Goal: Task Accomplishment & Management: Manage account settings

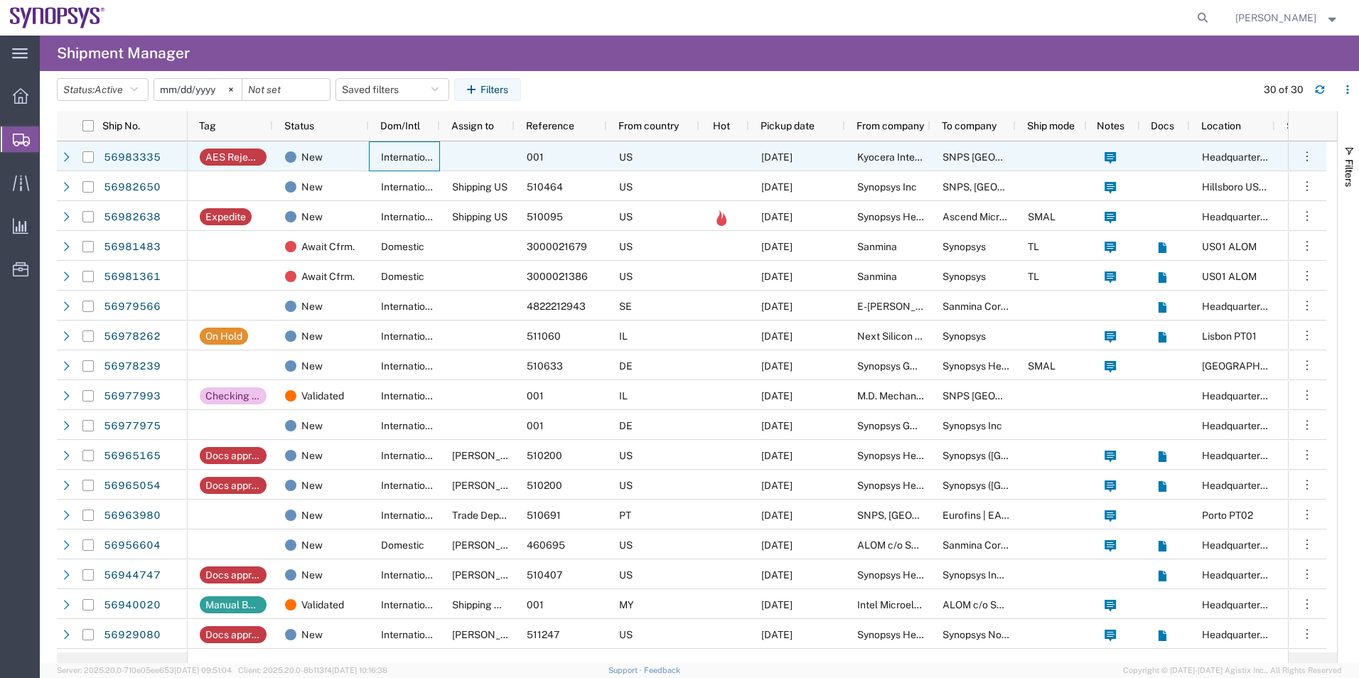
click at [387, 154] on span "International" at bounding box center [410, 156] width 58 height 11
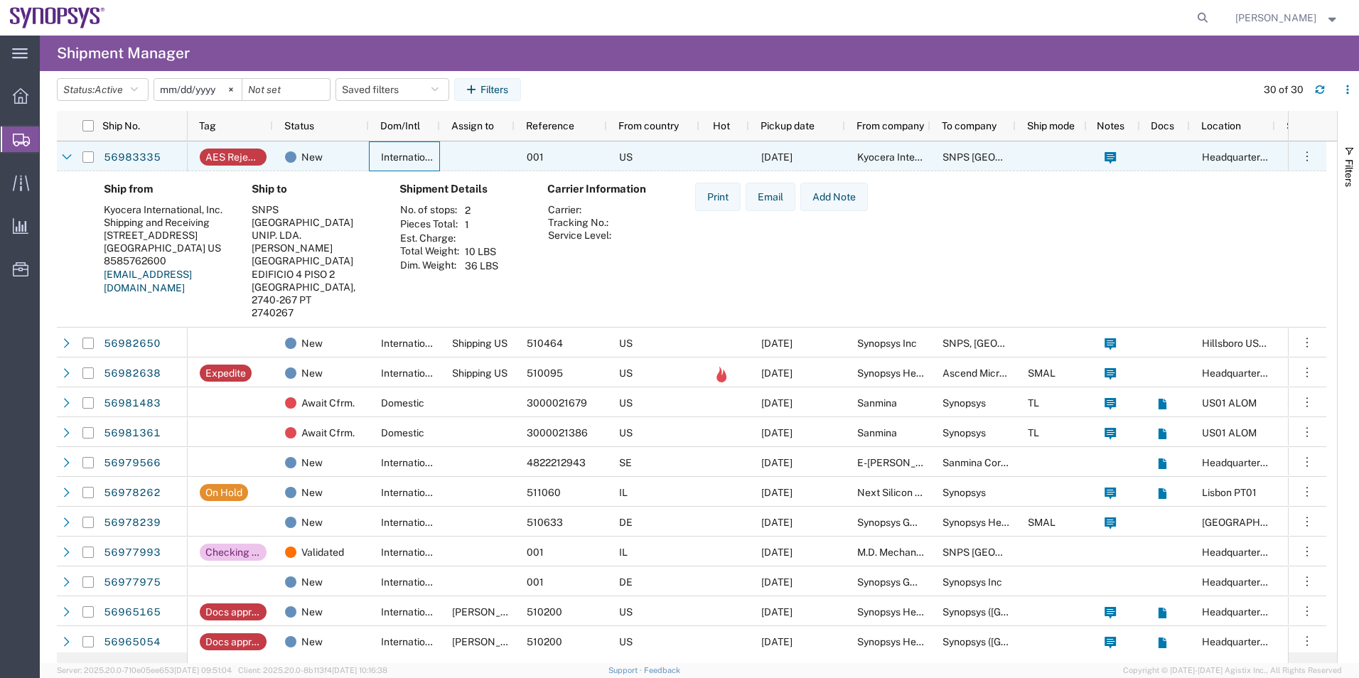
click at [123, 170] on div "56983335" at bounding box center [144, 156] width 85 height 30
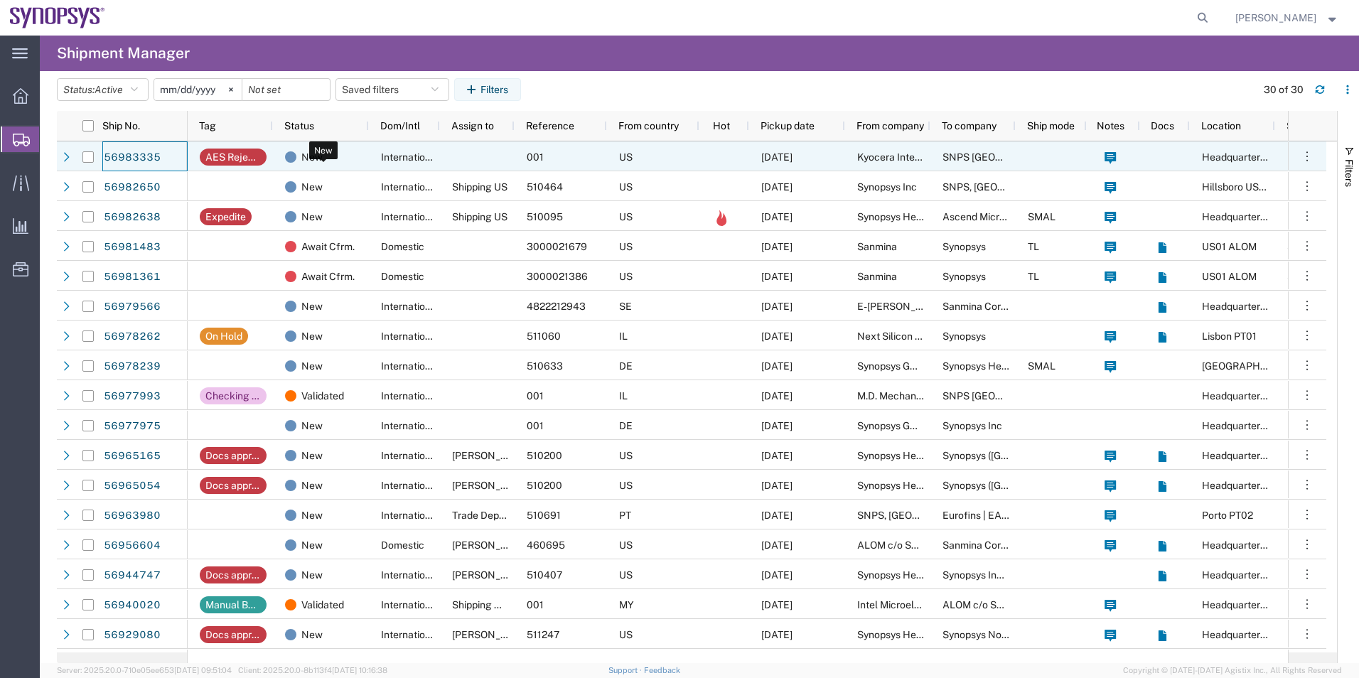
click at [343, 152] on div "New" at bounding box center [323, 157] width 77 height 30
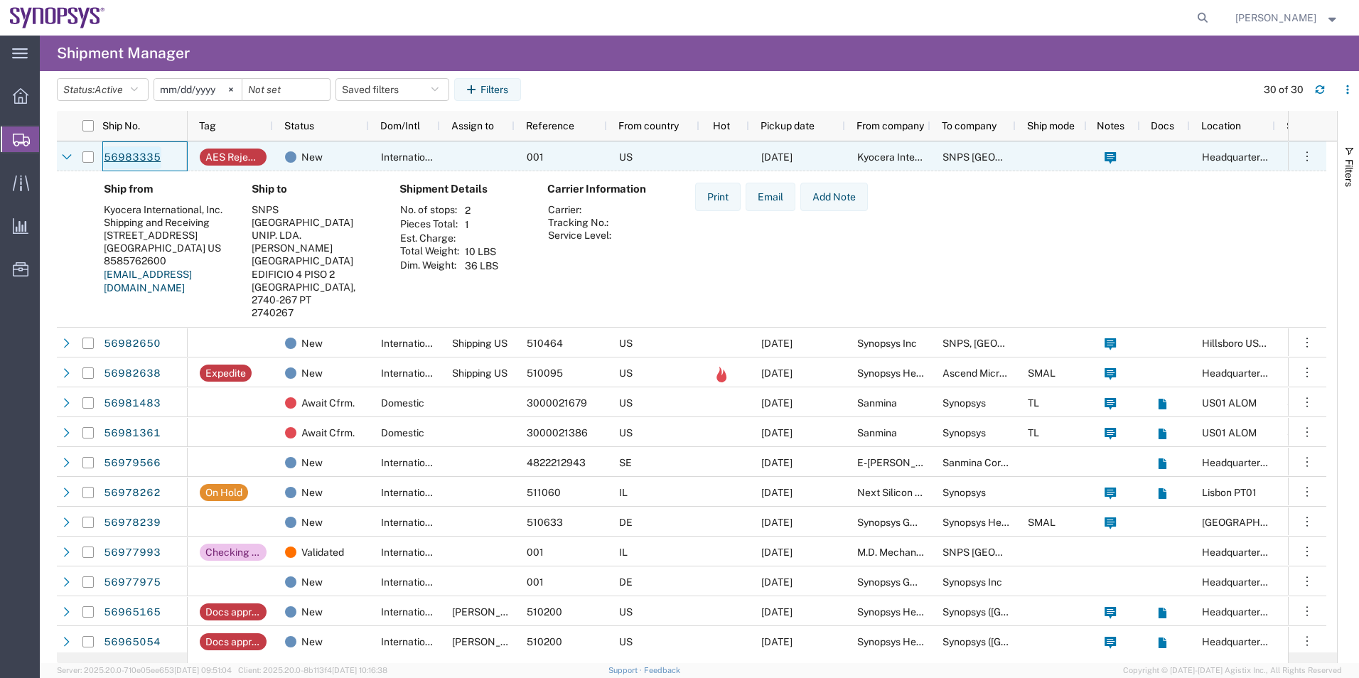
click at [137, 156] on link "56983335" at bounding box center [132, 157] width 58 height 23
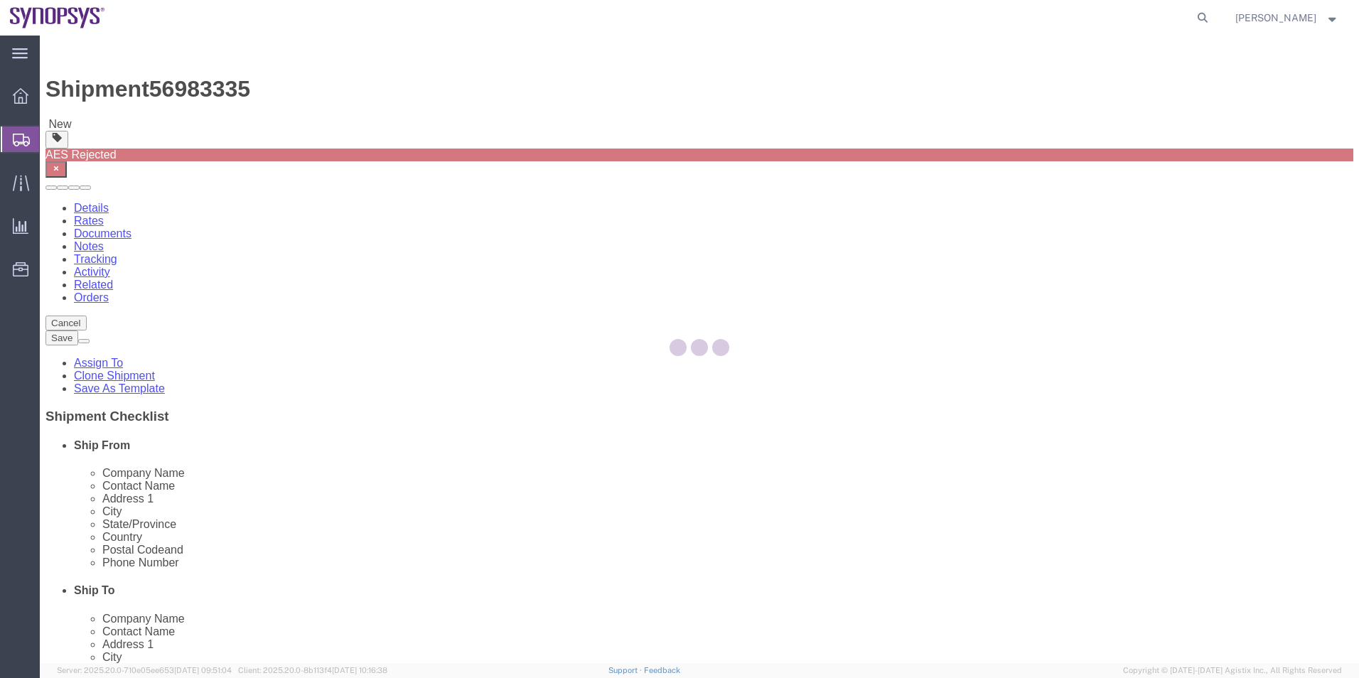
select select
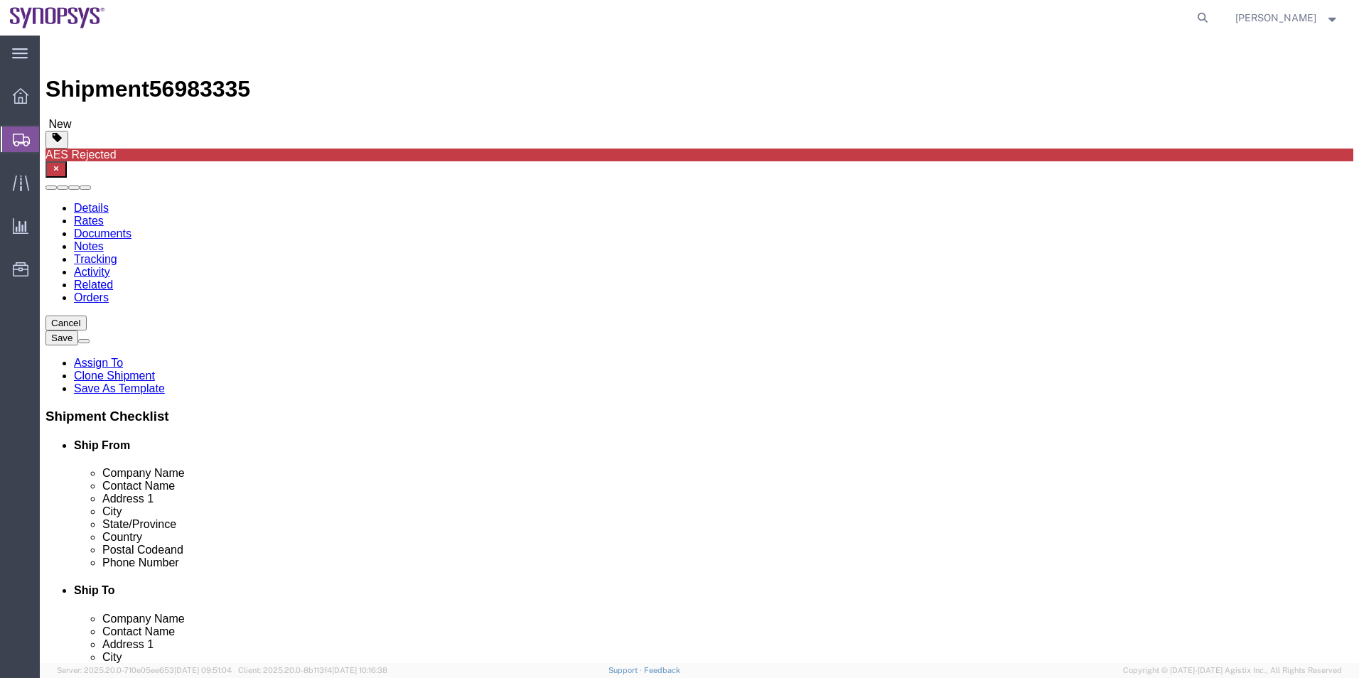
click icon "button"
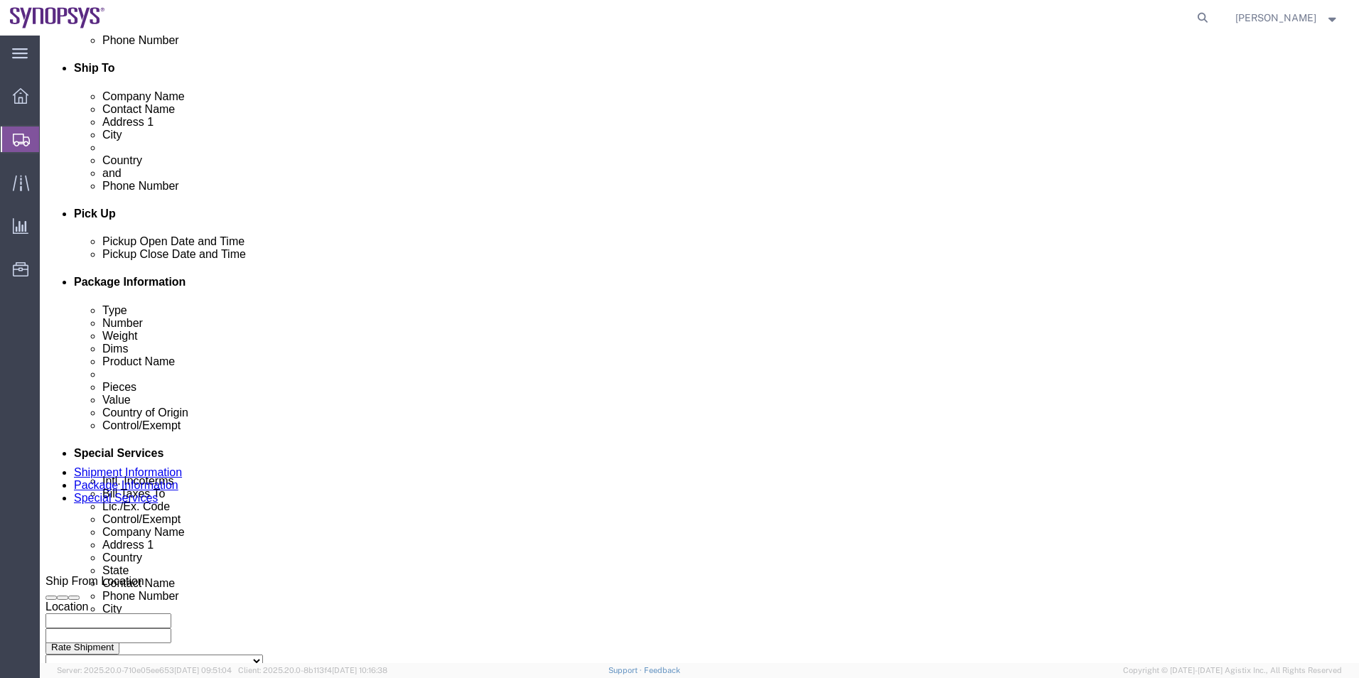
scroll to position [380, 0]
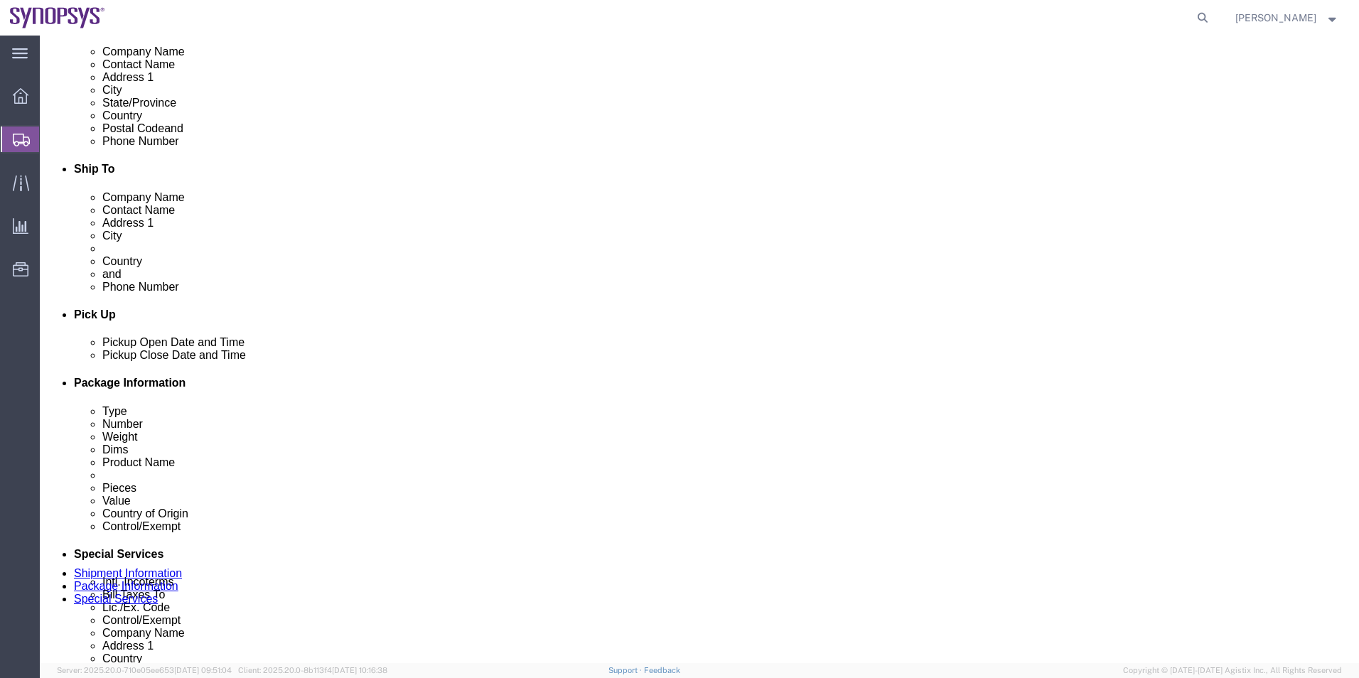
click div "Sep 30 2025 1:58 PM"
type input "2:58 PM"
click button "Apply"
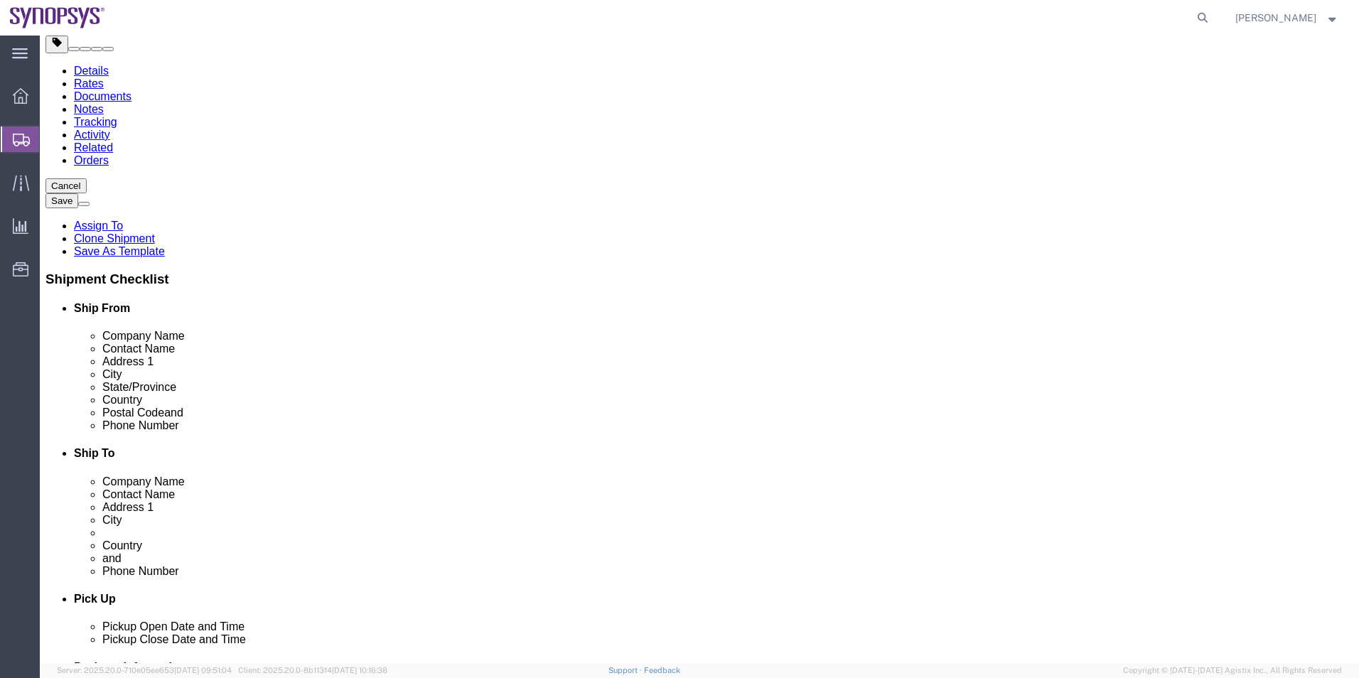
scroll to position [24, 0]
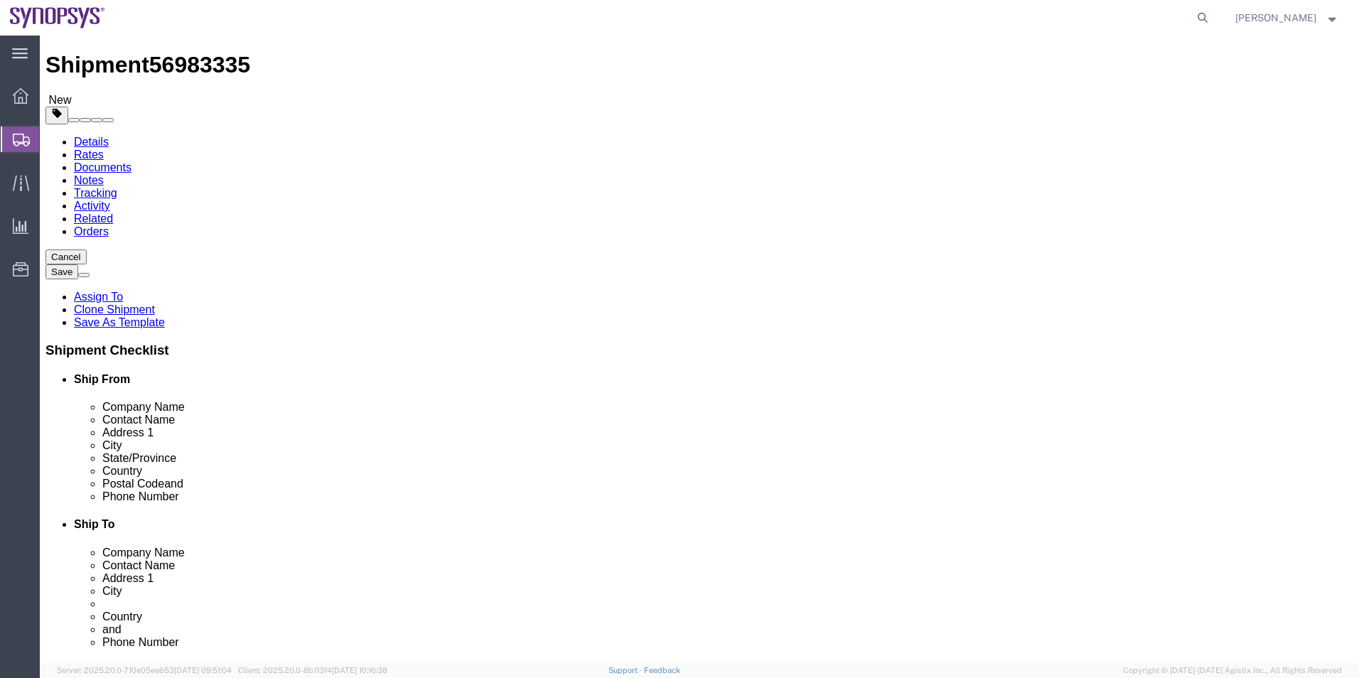
click icon
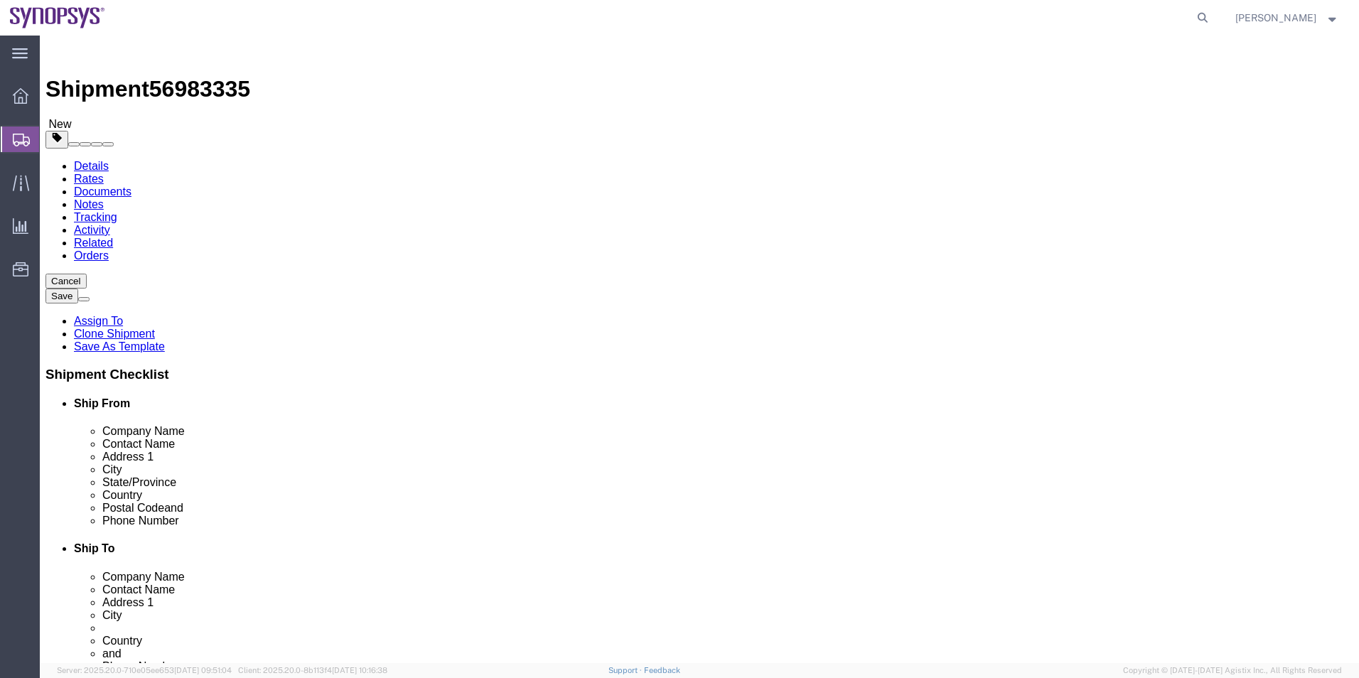
click dd "32931.00 USD"
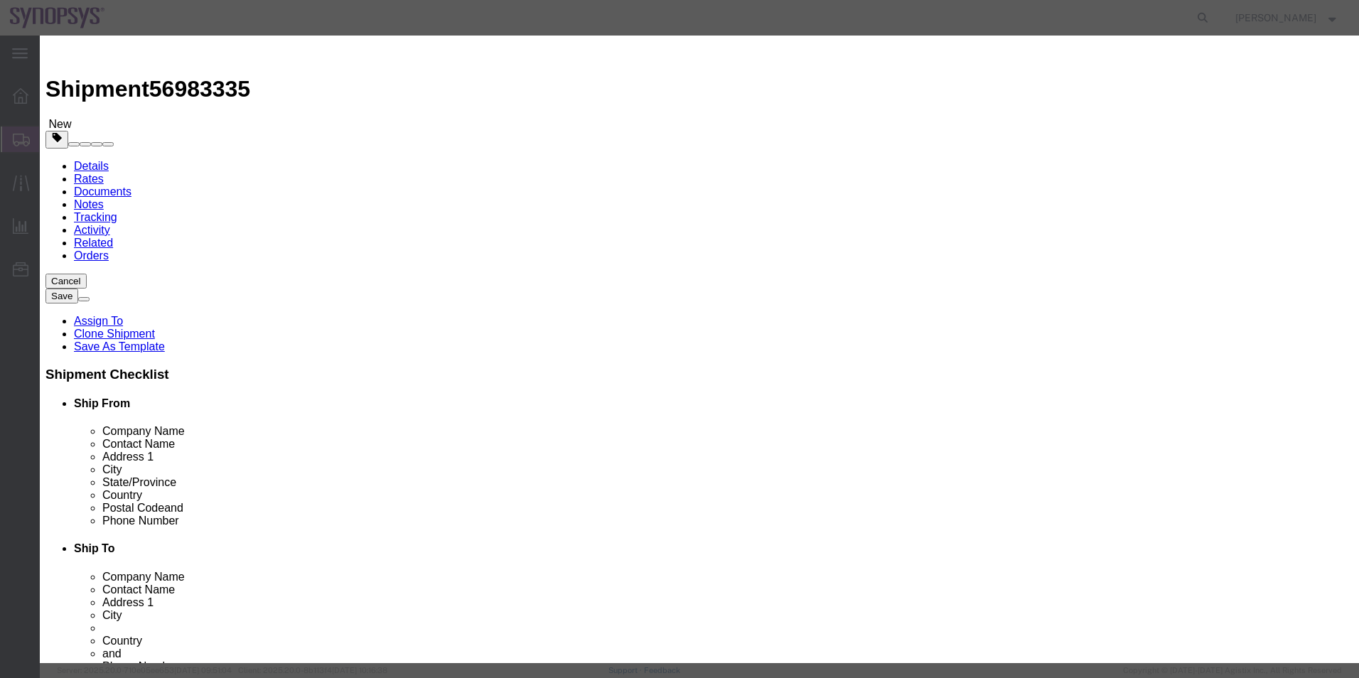
scroll to position [215, 0]
click link "Import - PT"
click button "Save & Close"
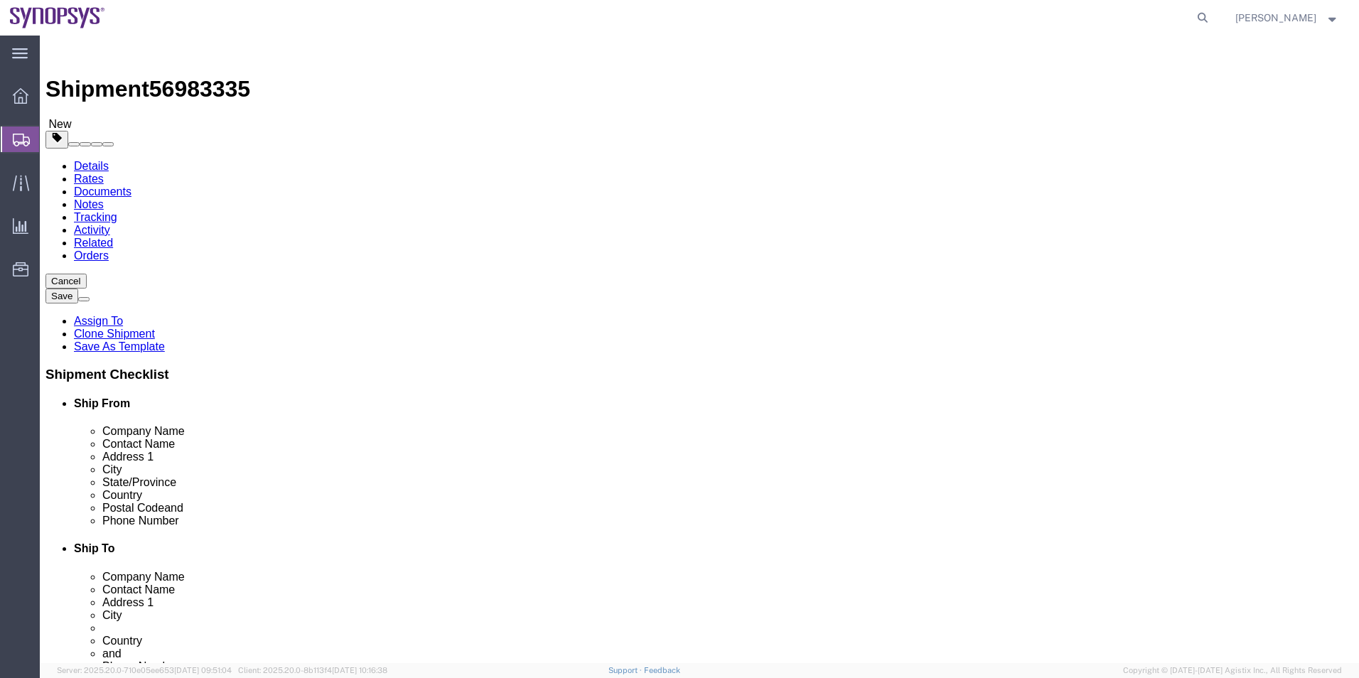
click icon
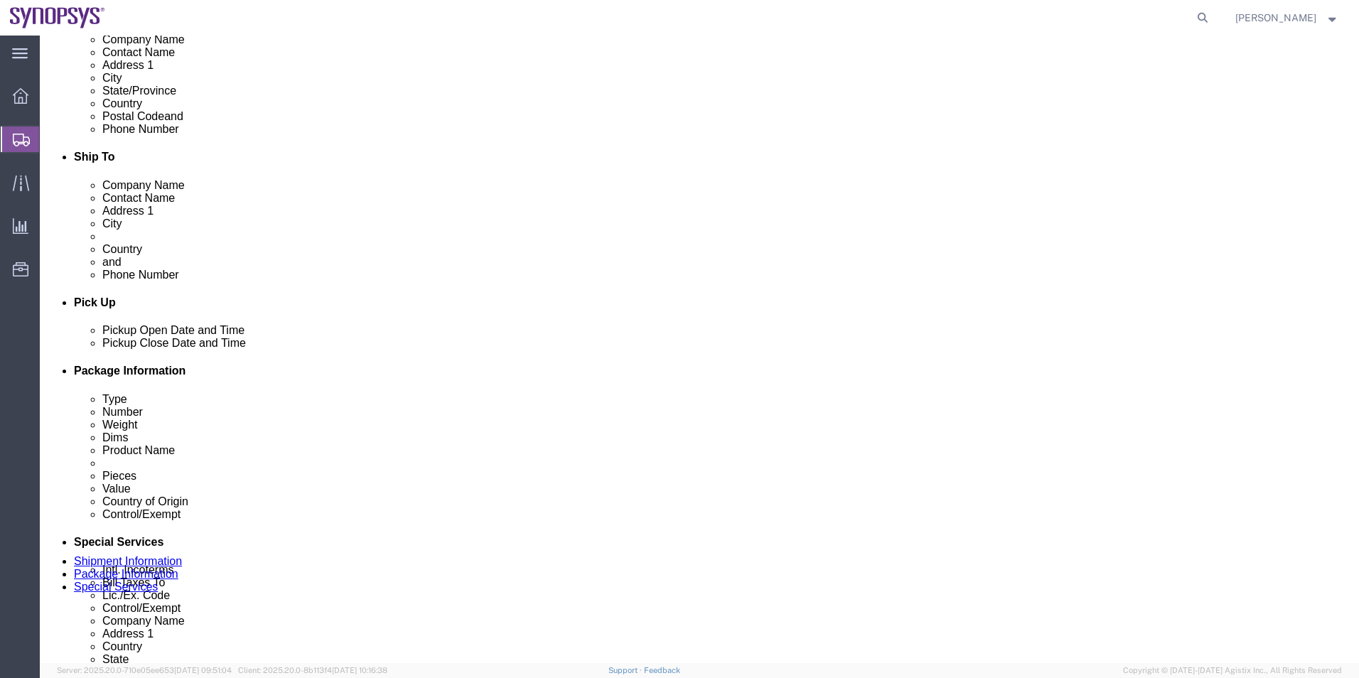
scroll to position [284, 0]
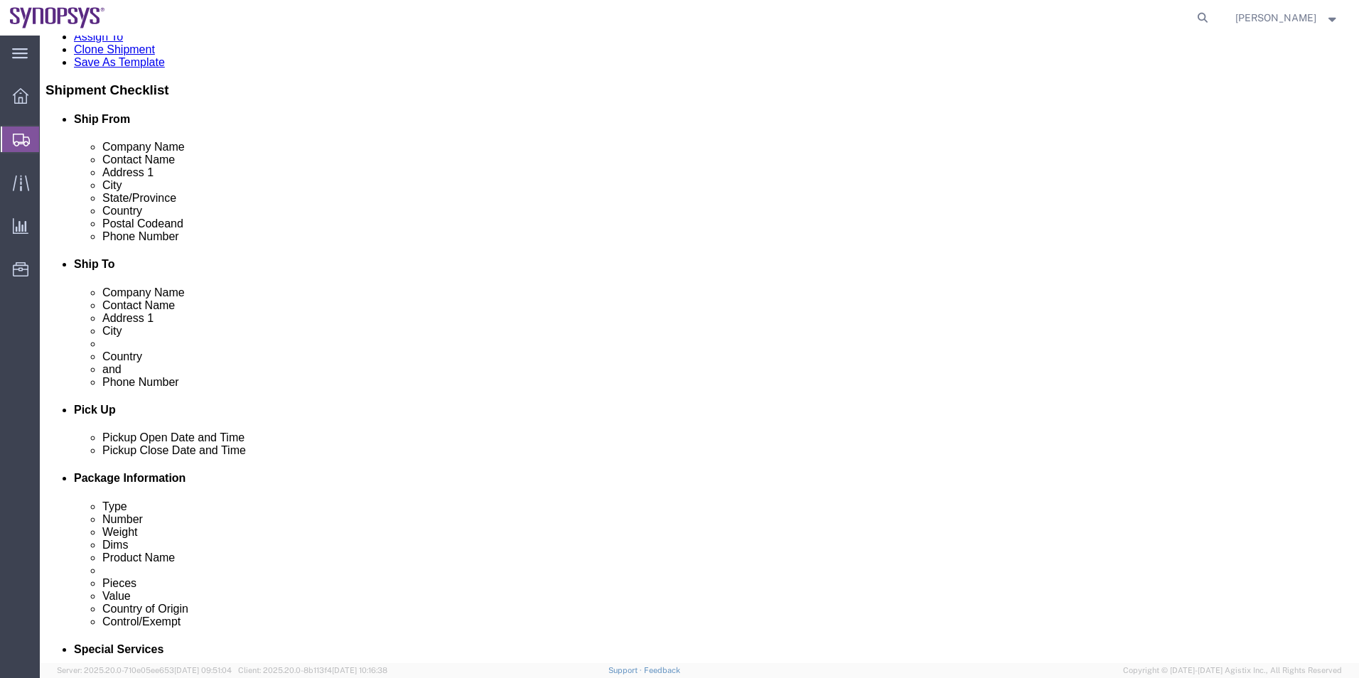
click link "Notes"
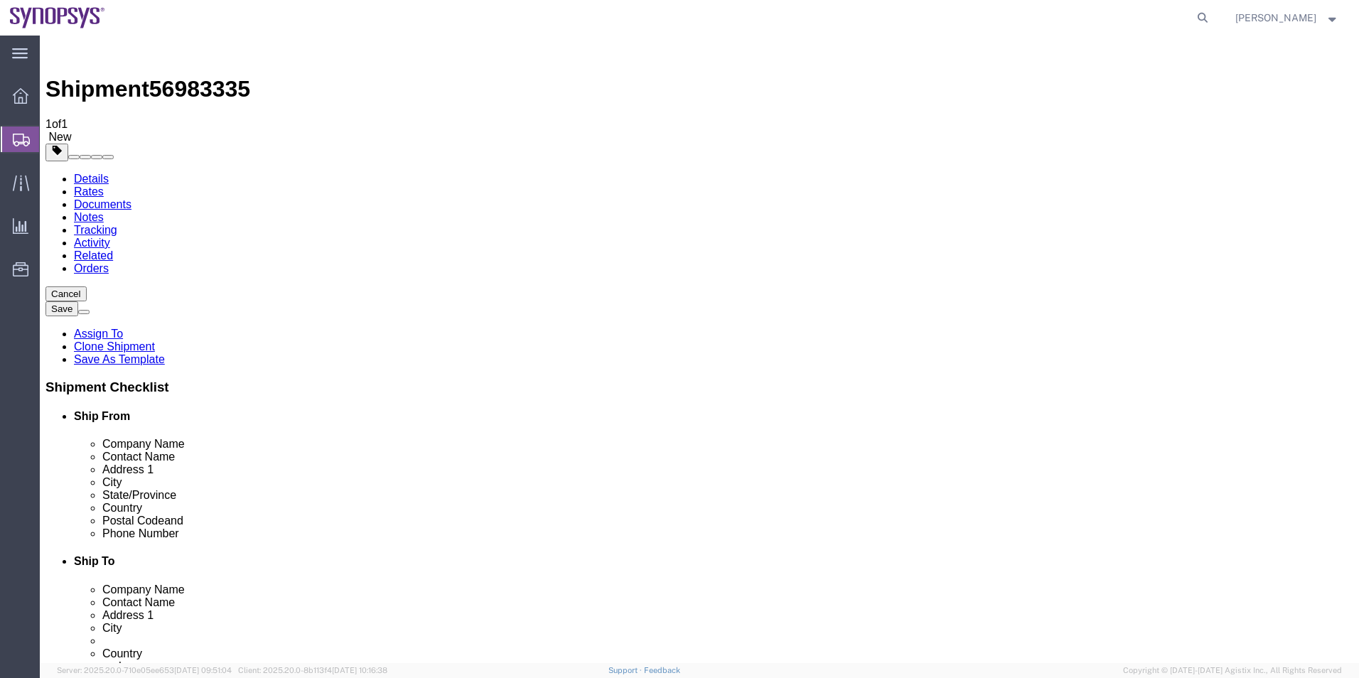
click at [77, 173] on link "Details" at bounding box center [91, 179] width 35 height 12
drag, startPoint x: 794, startPoint y: 479, endPoint x: 570, endPoint y: 476, distance: 224.0
click div "Phone Number 2740267"
click div "Location Select Select My Profile Location Aachen DE04 Agrate Brianza IT01 Asch…"
drag, startPoint x: 801, startPoint y: 287, endPoint x: 575, endPoint y: 290, distance: 225.4
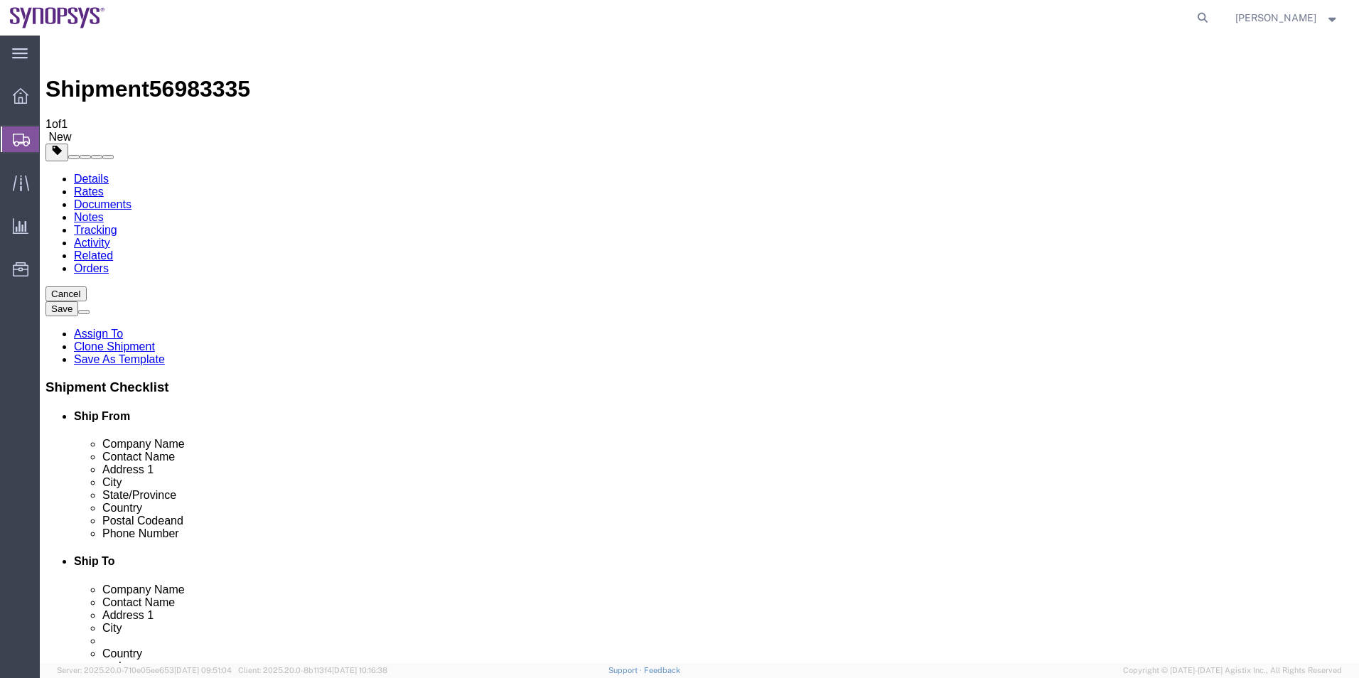
click div "Contact Name PEDRO PINTO"
click input "text"
paste input "351.915.185.726"
type input "351915185726"
click icon
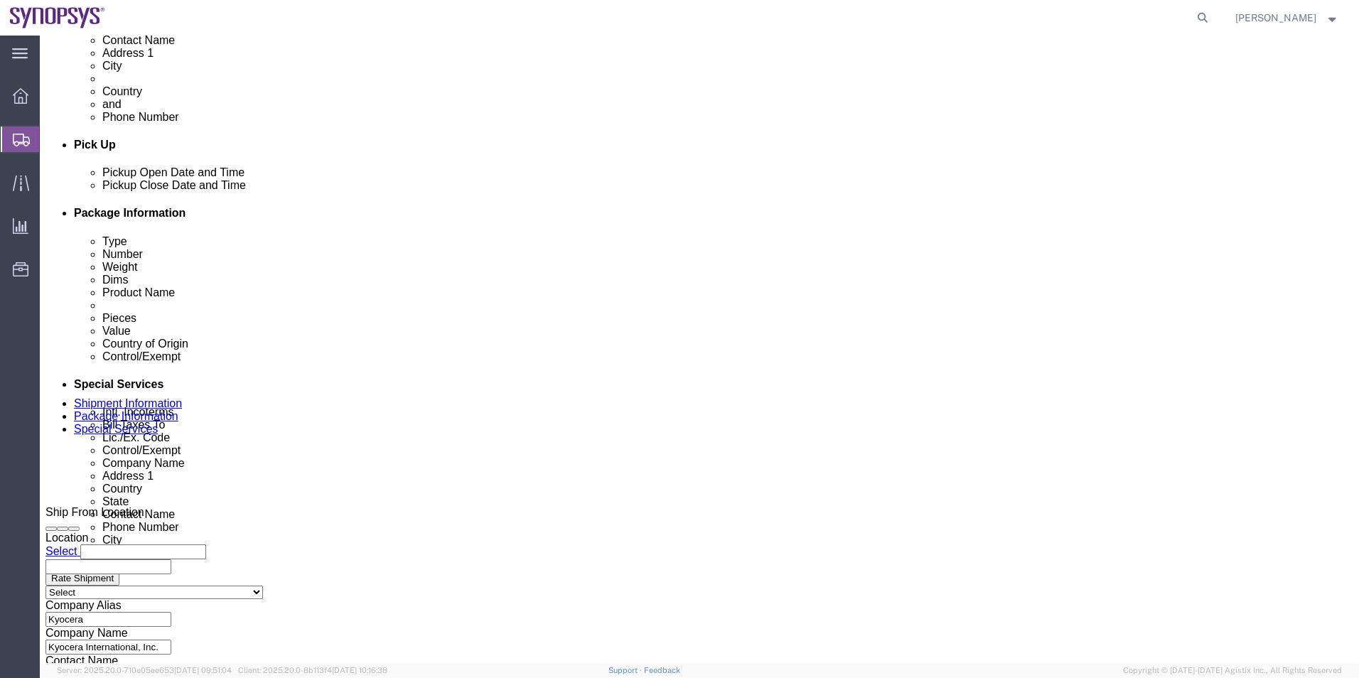
scroll to position [853, 0]
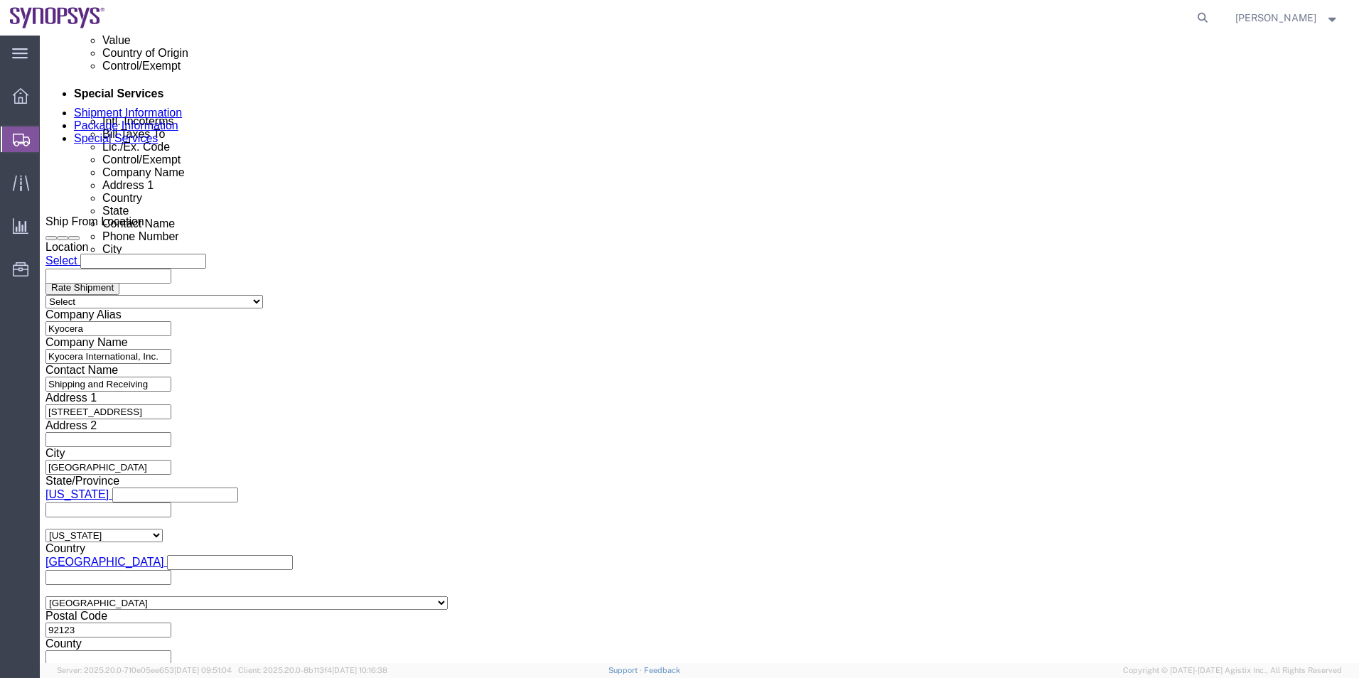
click icon
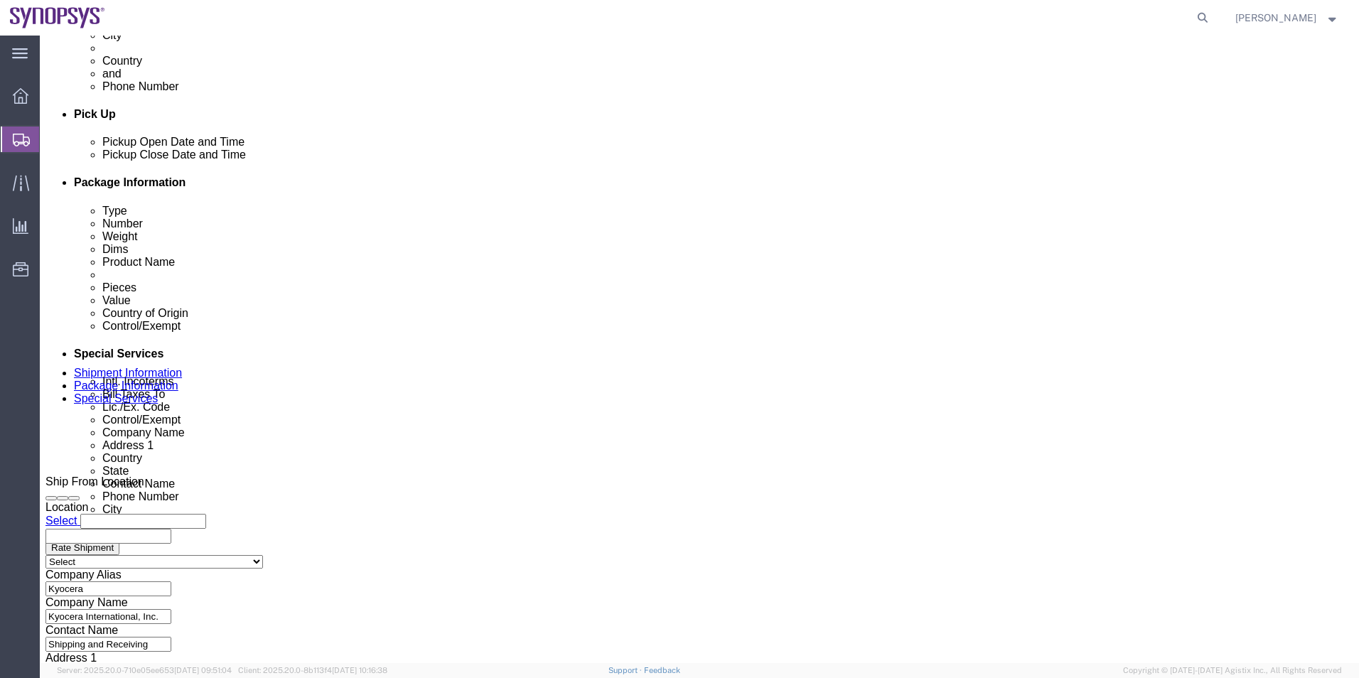
scroll to position [237, 0]
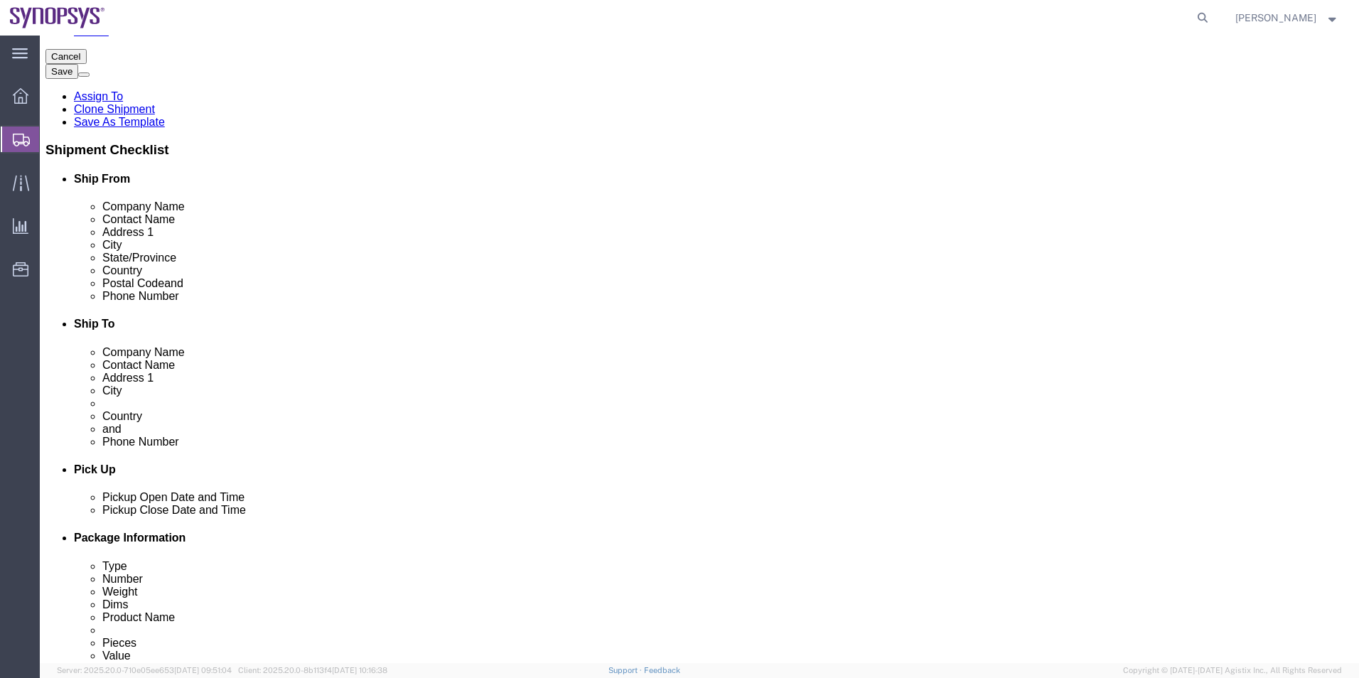
drag, startPoint x: 398, startPoint y: 280, endPoint x: 69, endPoint y: 279, distance: 329.2
click div "Email scshippingreceiving@kyocera.com"
click link "Special Services"
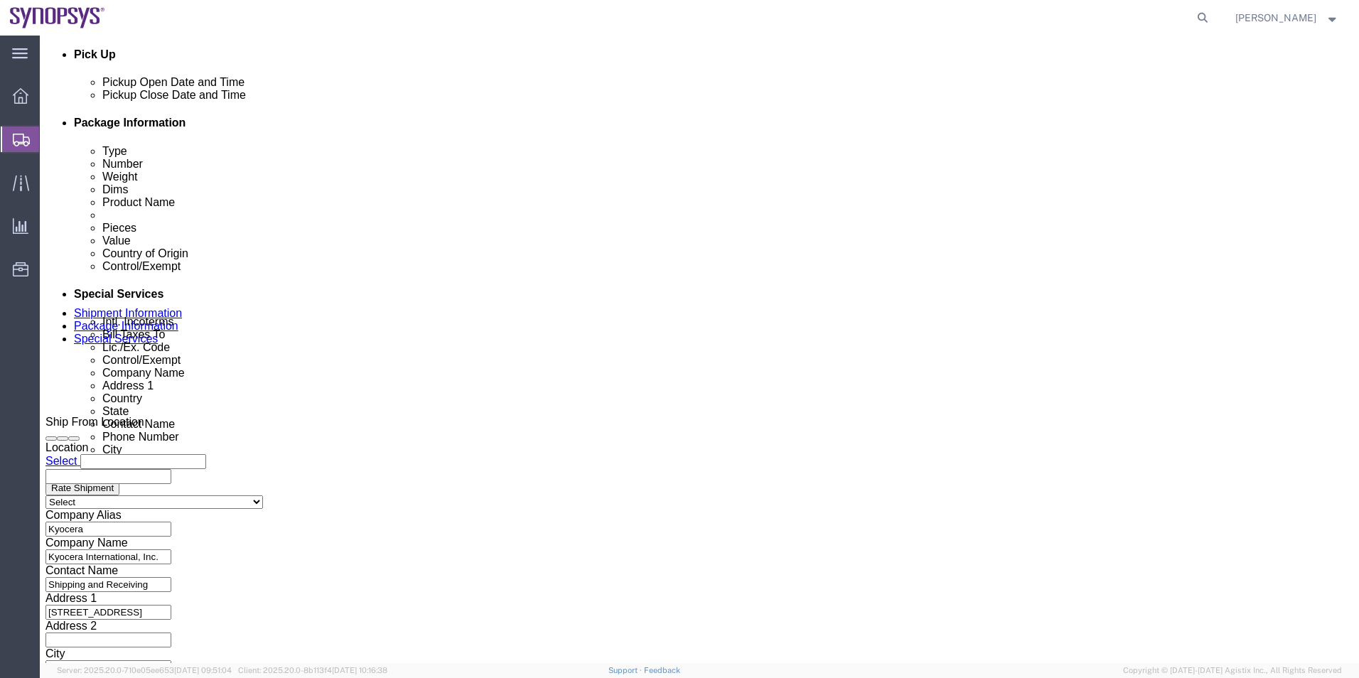
scroll to position [735, 0]
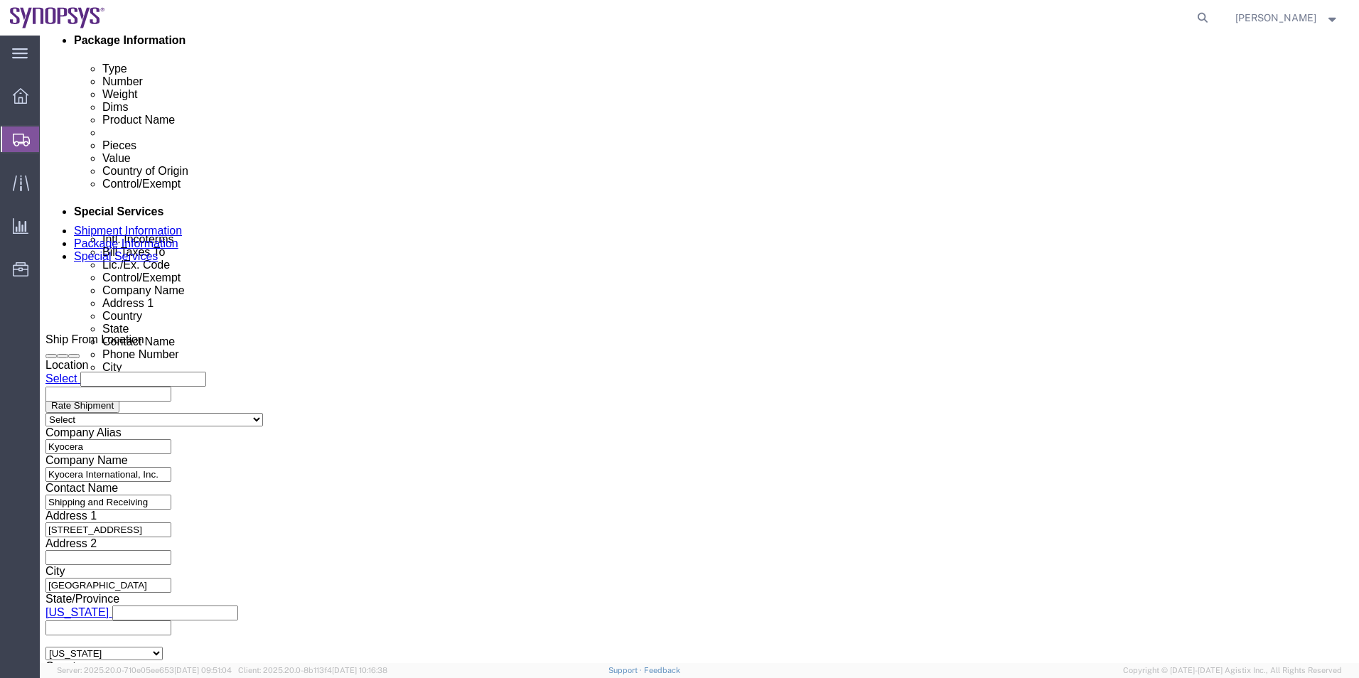
click ul "shipping@synopsys.com"
paste input "scshippingreceiving@kyocera.com"
type input "scshippingreceiving@kyocera.com"
type input "shipping@synopsys.com,scshippingreceiving@kyocera.com"
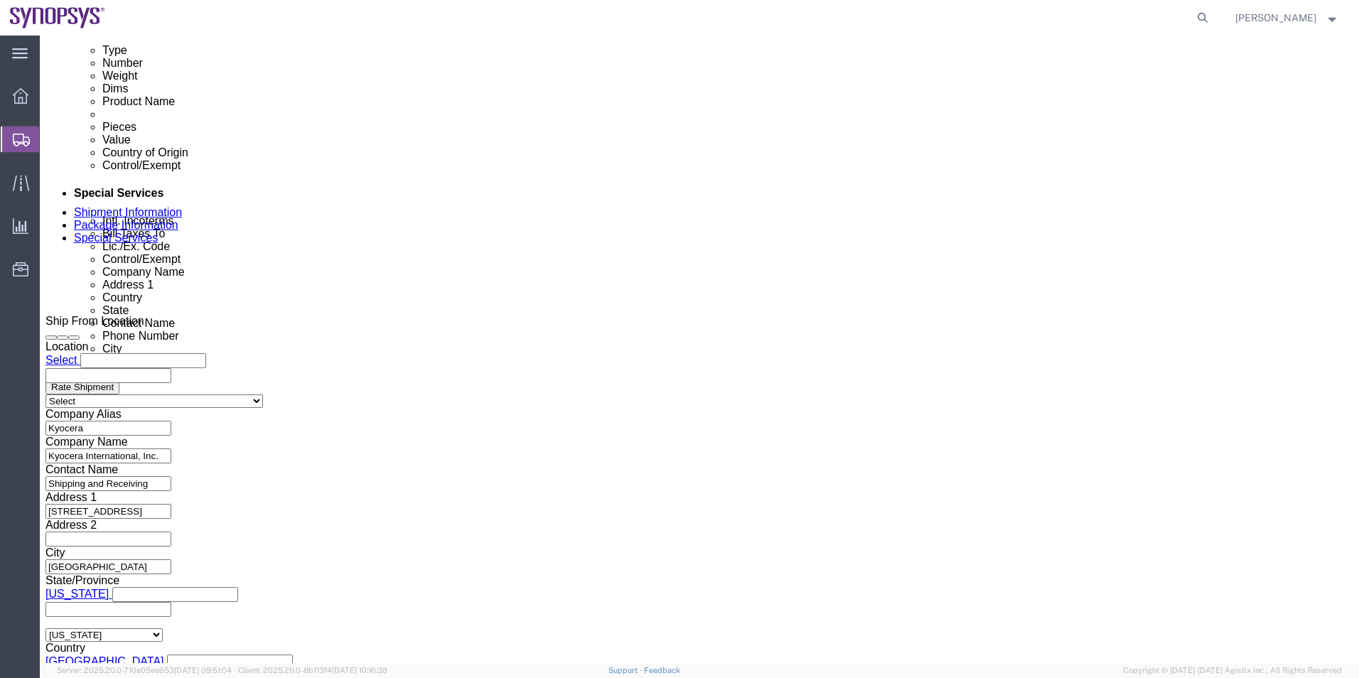
scroll to position [806, 0]
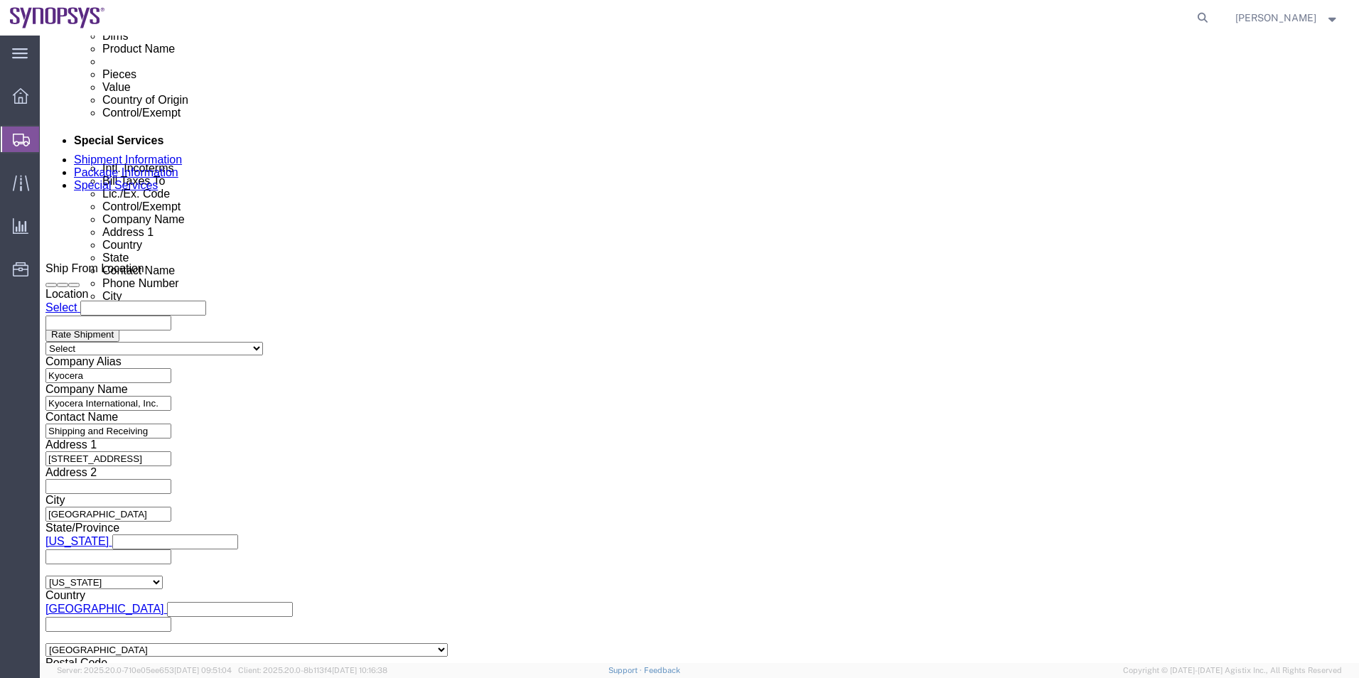
click button "Rate Shipment"
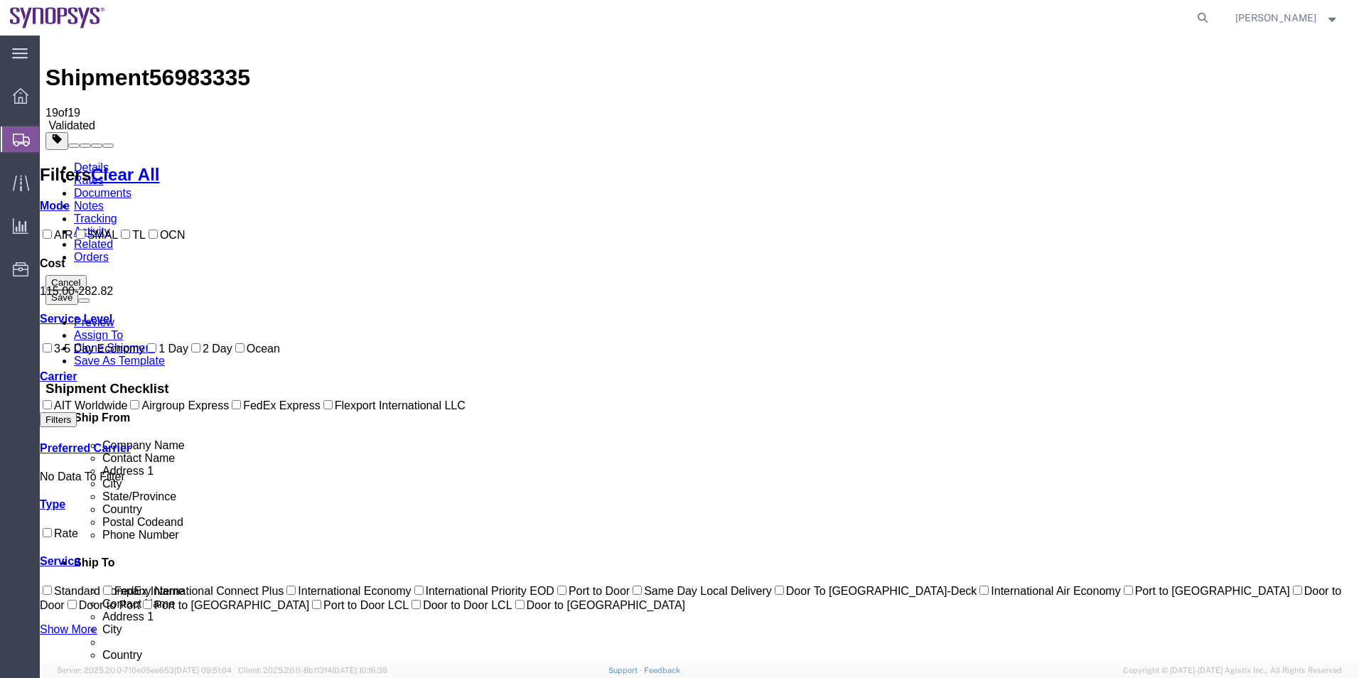
scroll to position [0, 0]
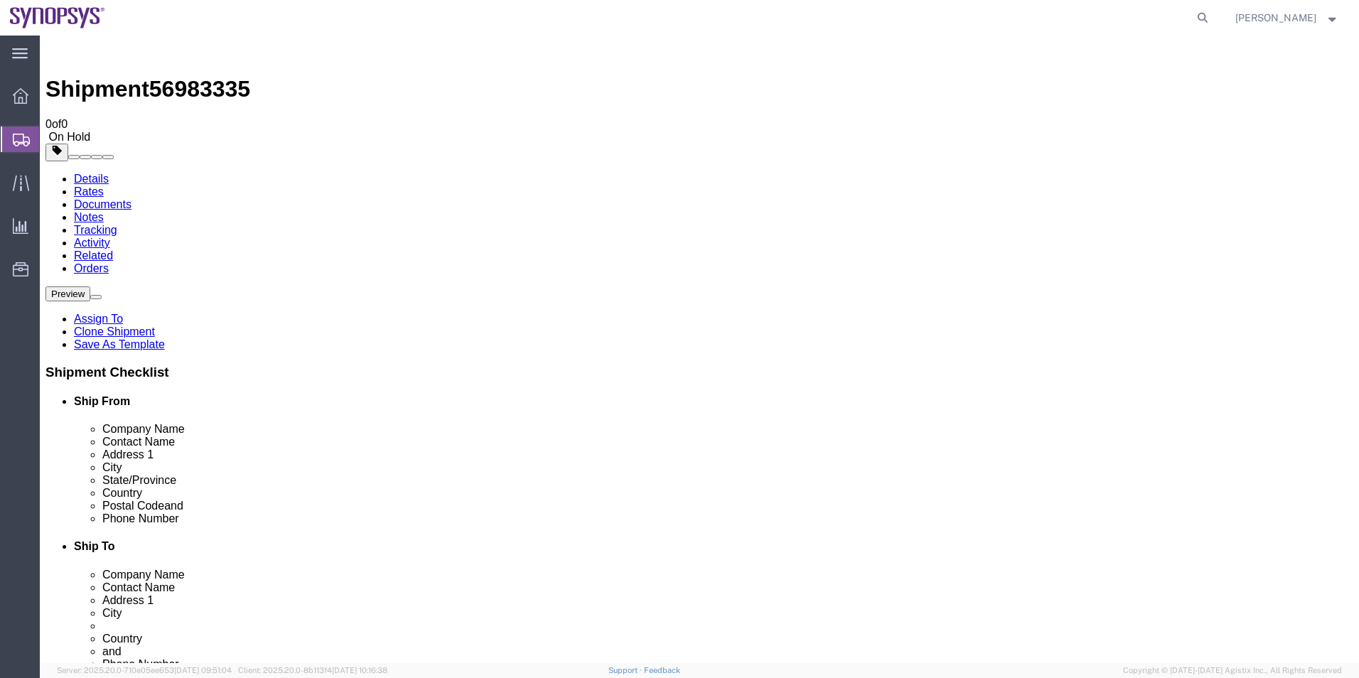
click at [85, 173] on link "Details" at bounding box center [91, 179] width 35 height 12
click icon
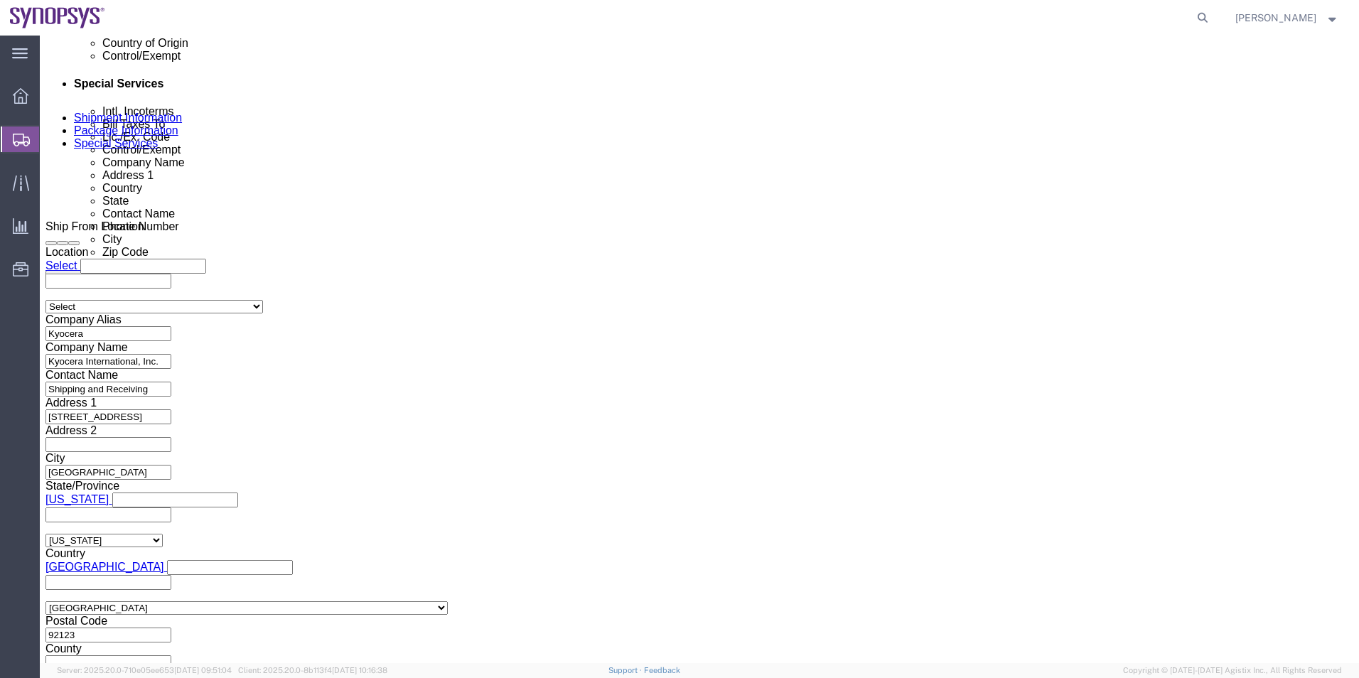
scroll to position [924, 0]
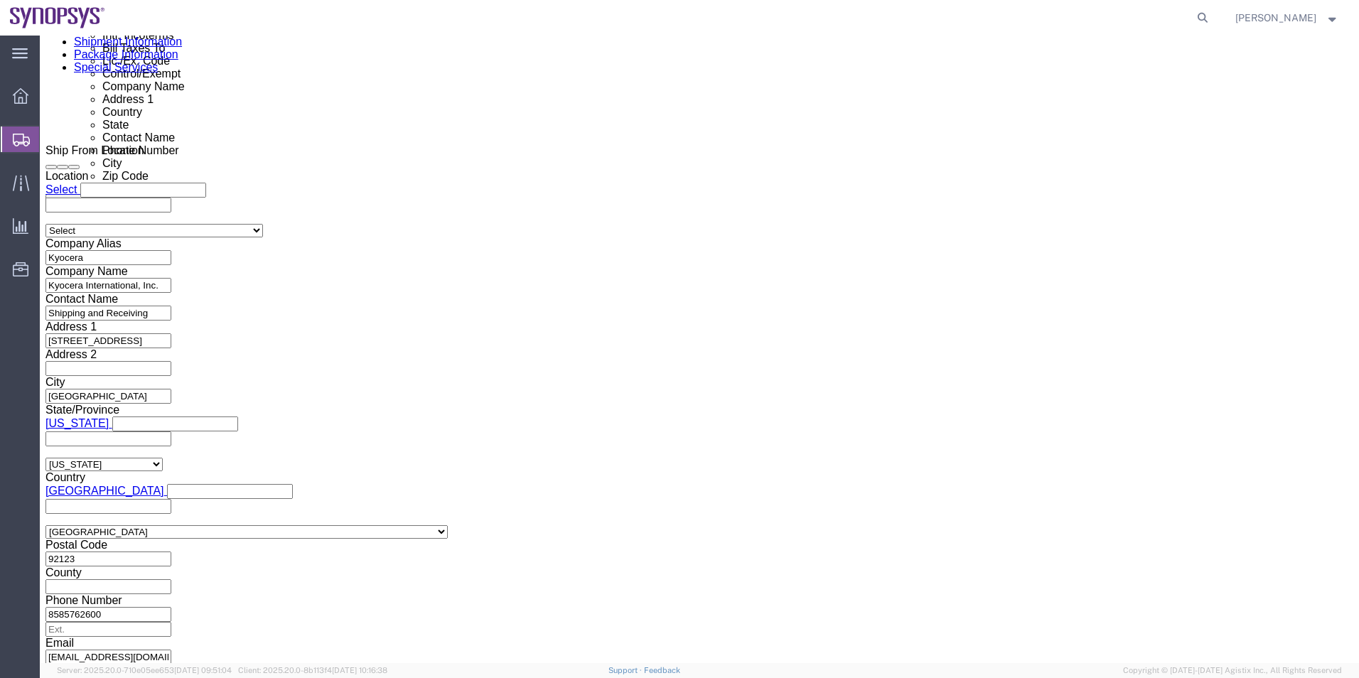
click div
click label
click input "checkbox"
checkbox input "false"
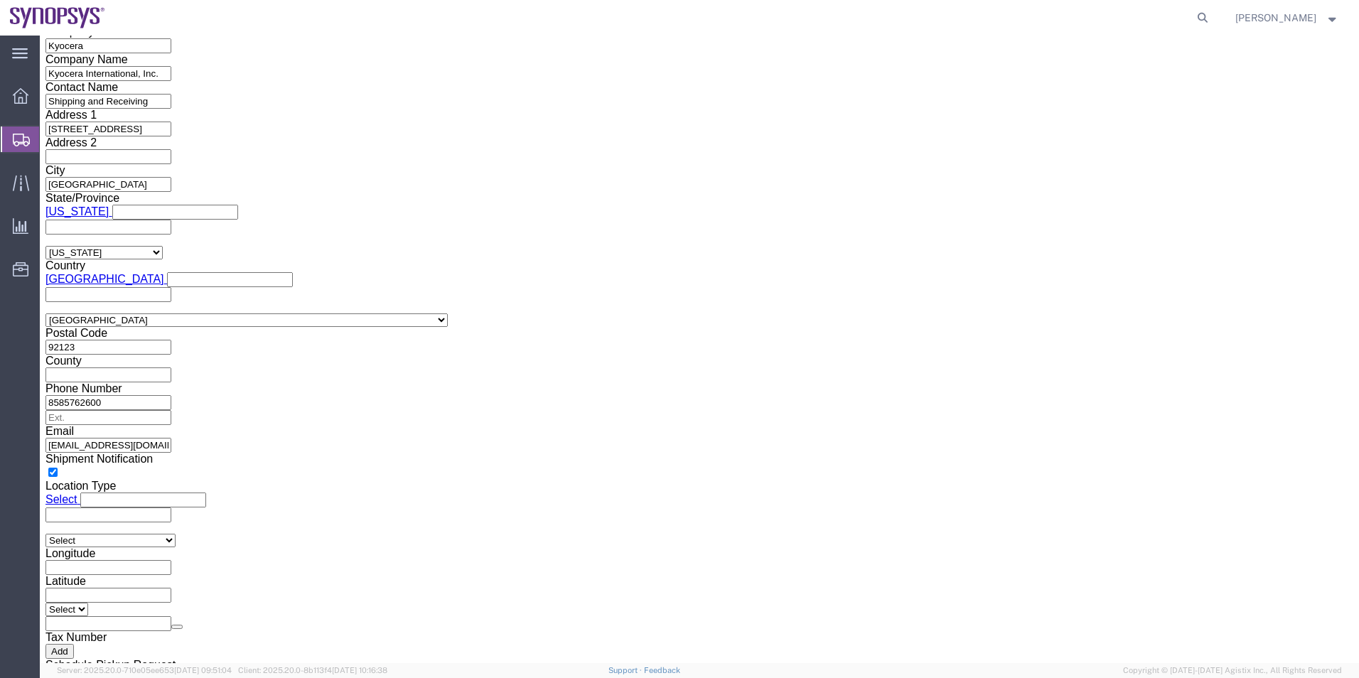
scroll to position [995, 0]
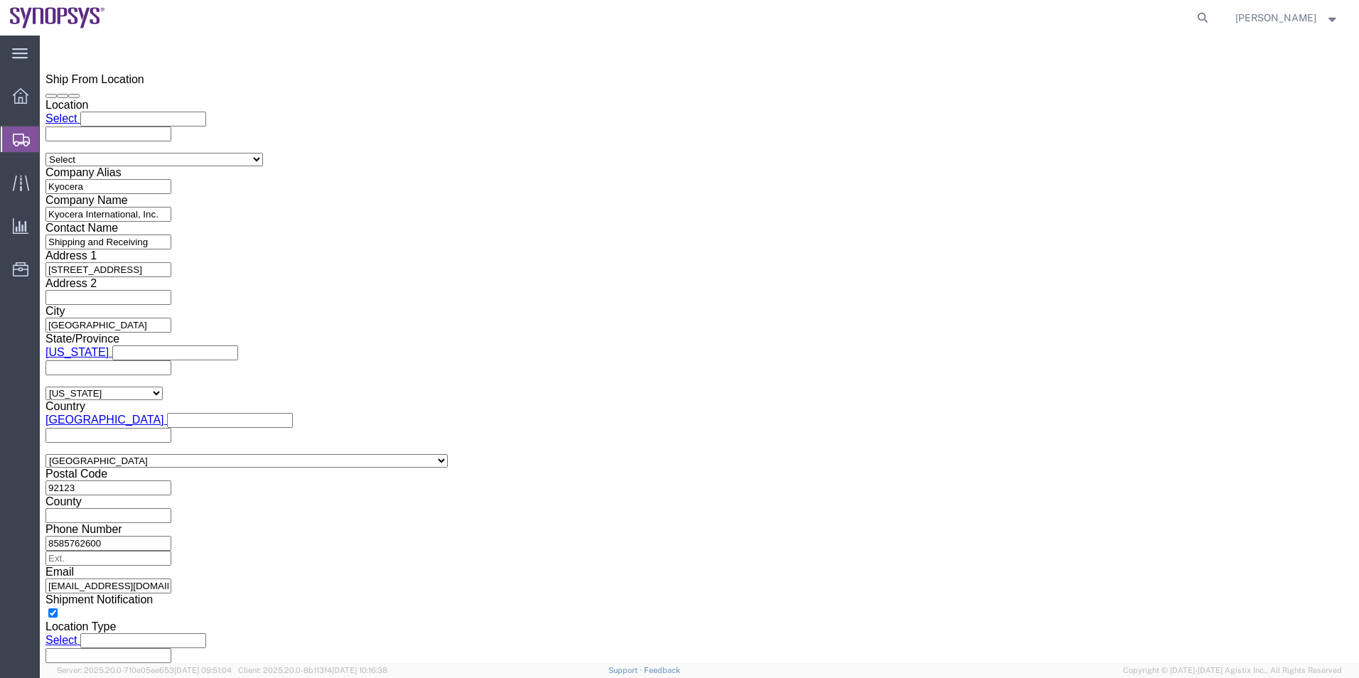
click input "text"
paste input "X20250930310811"
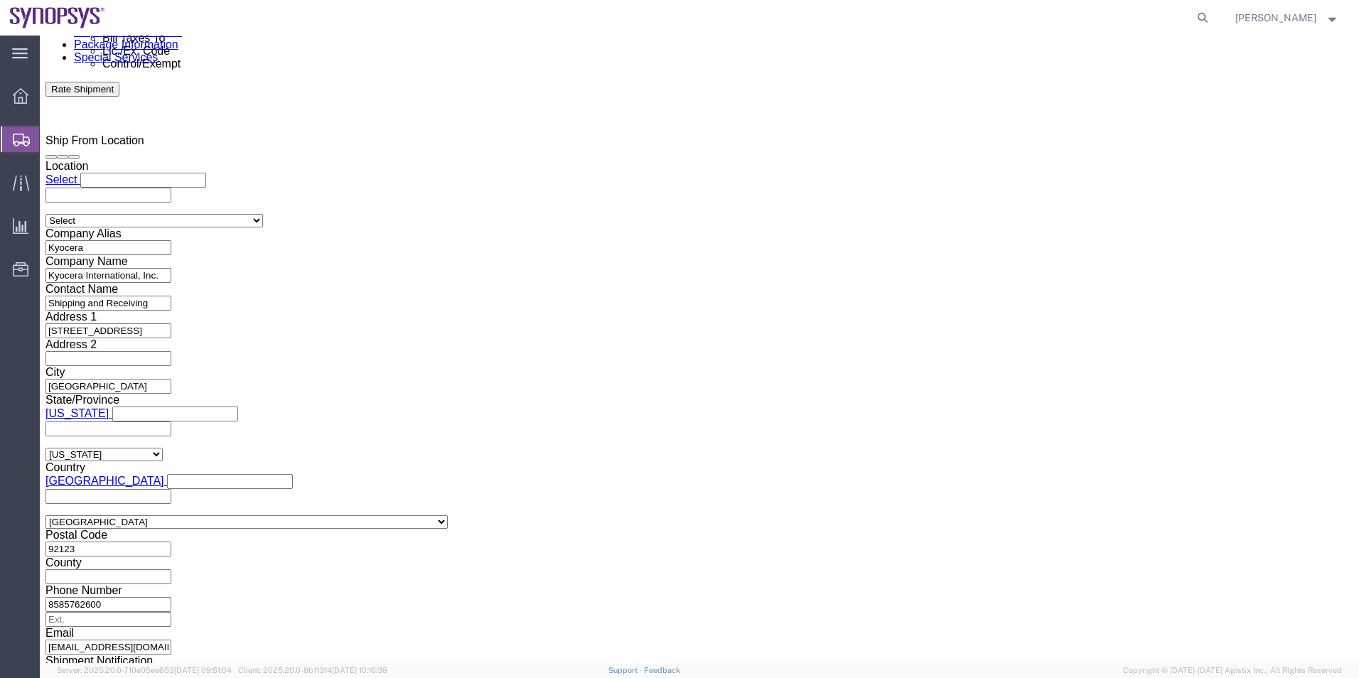
scroll to position [853, 0]
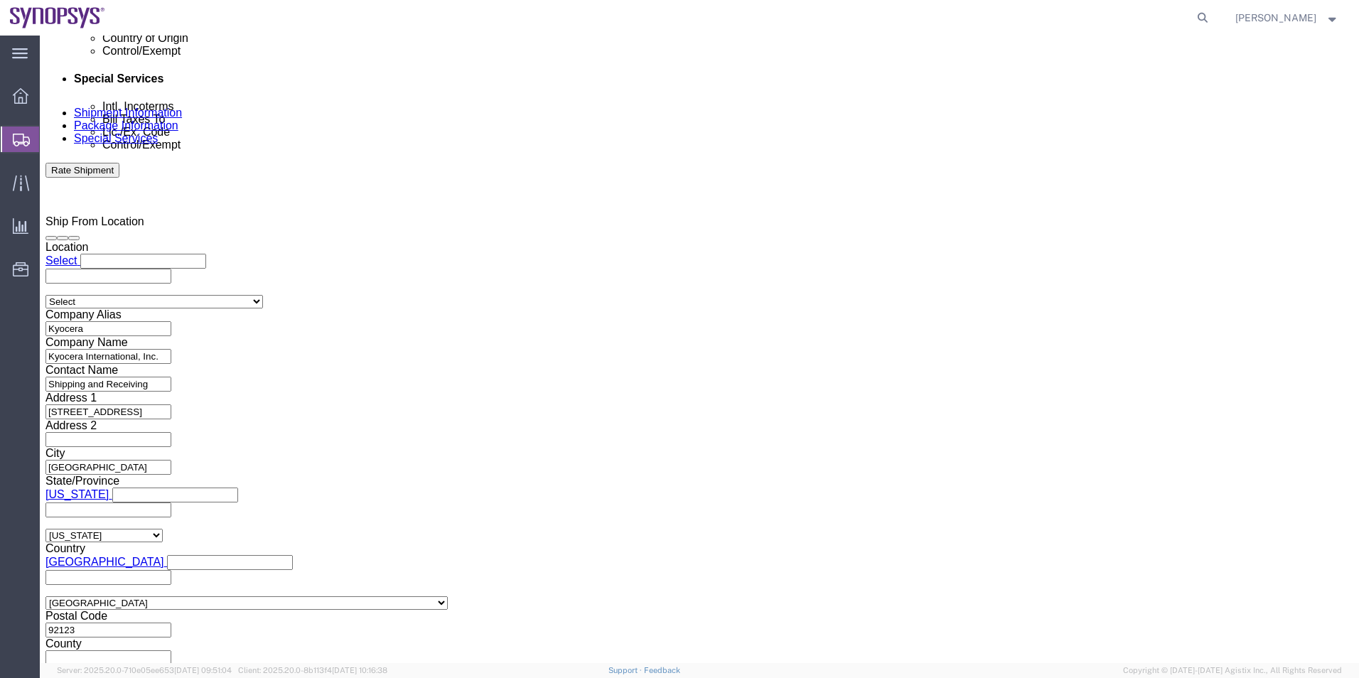
type input "X20250930310811"
click icon
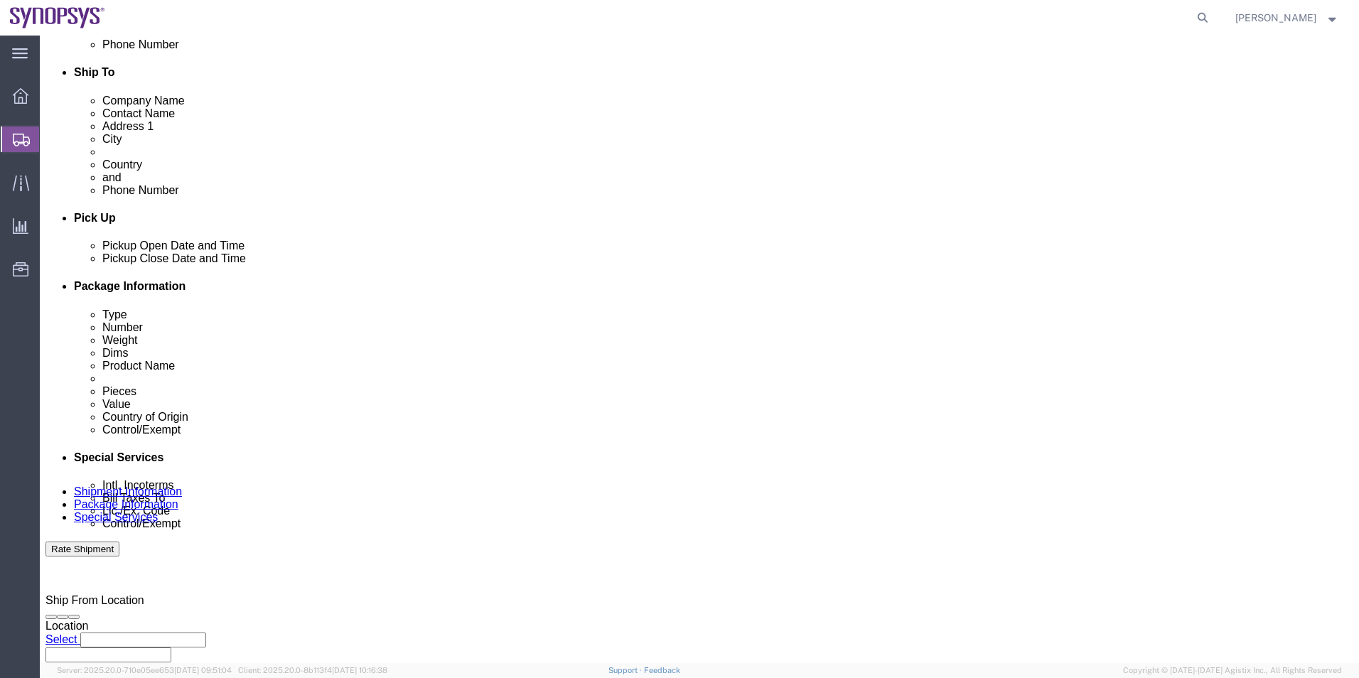
scroll to position [309, 0]
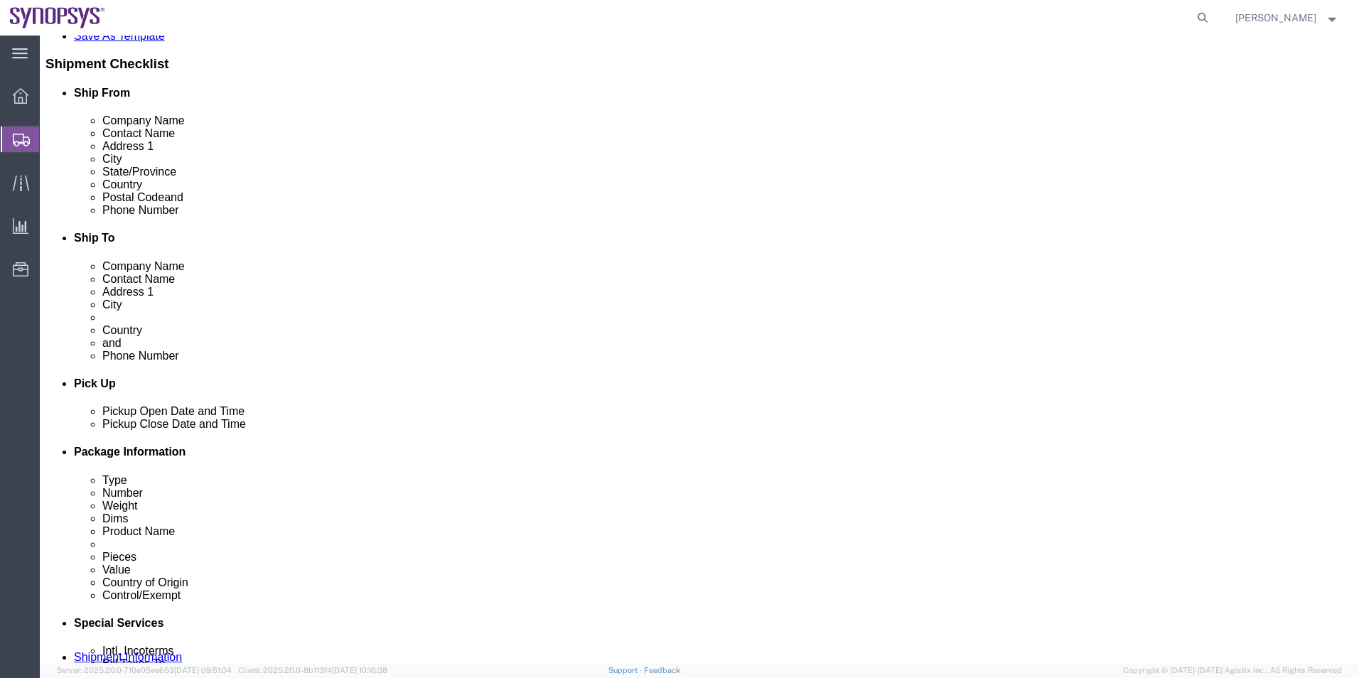
drag, startPoint x: 405, startPoint y: 203, endPoint x: 131, endPoint y: 207, distance: 273.7
click div "Email scshippingreceiving@kyocera.com"
click icon
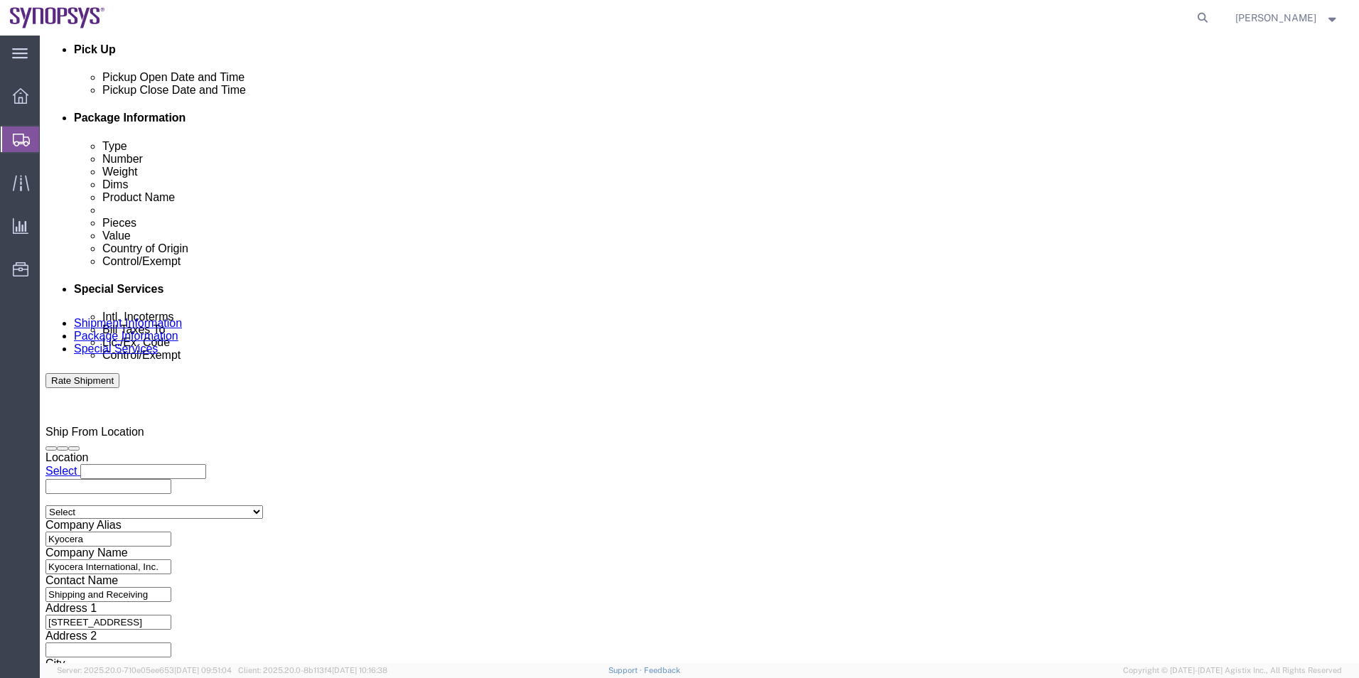
scroll to position [877, 0]
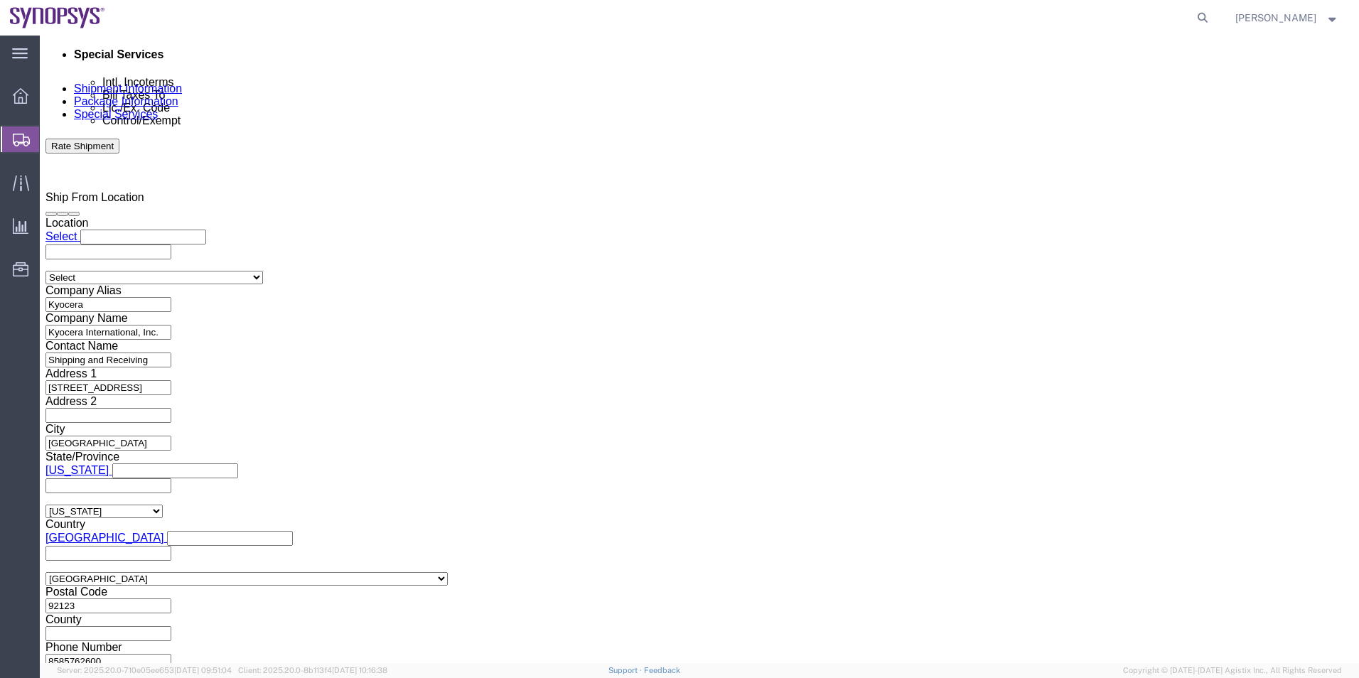
click ul "shipping@synopsys.com"
paste input "scshippingreceiving@kyocera.com"
type input "scshippingreceiving@kyocera.com"
type input "shipping@synopsys.com,scshippingreceiving@kyocera.com"
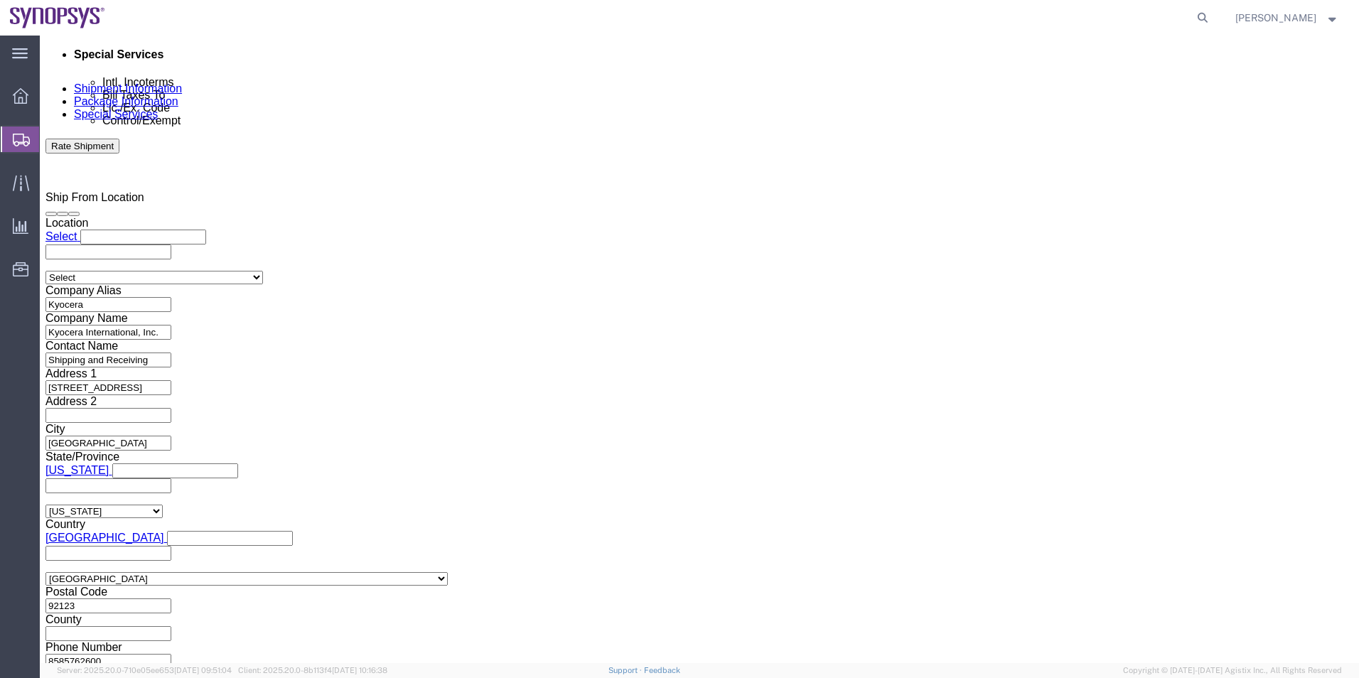
click button "Rate Shipment"
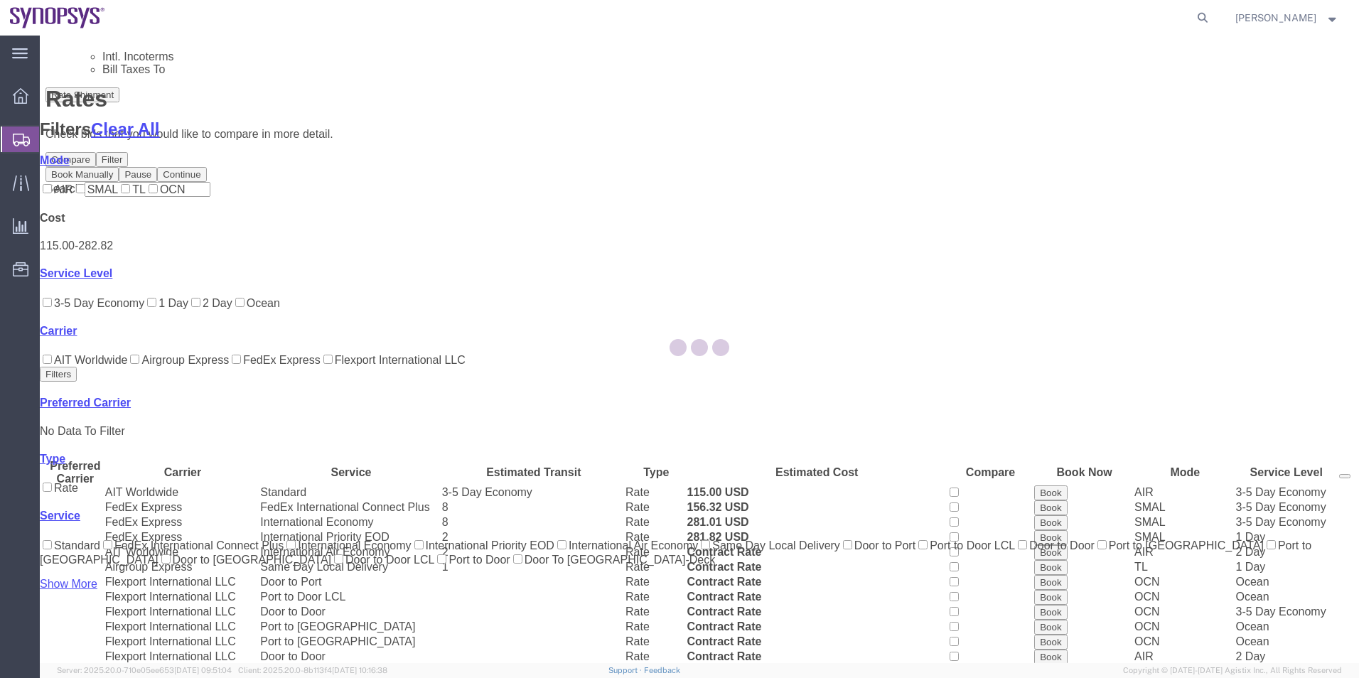
scroll to position [88, 0]
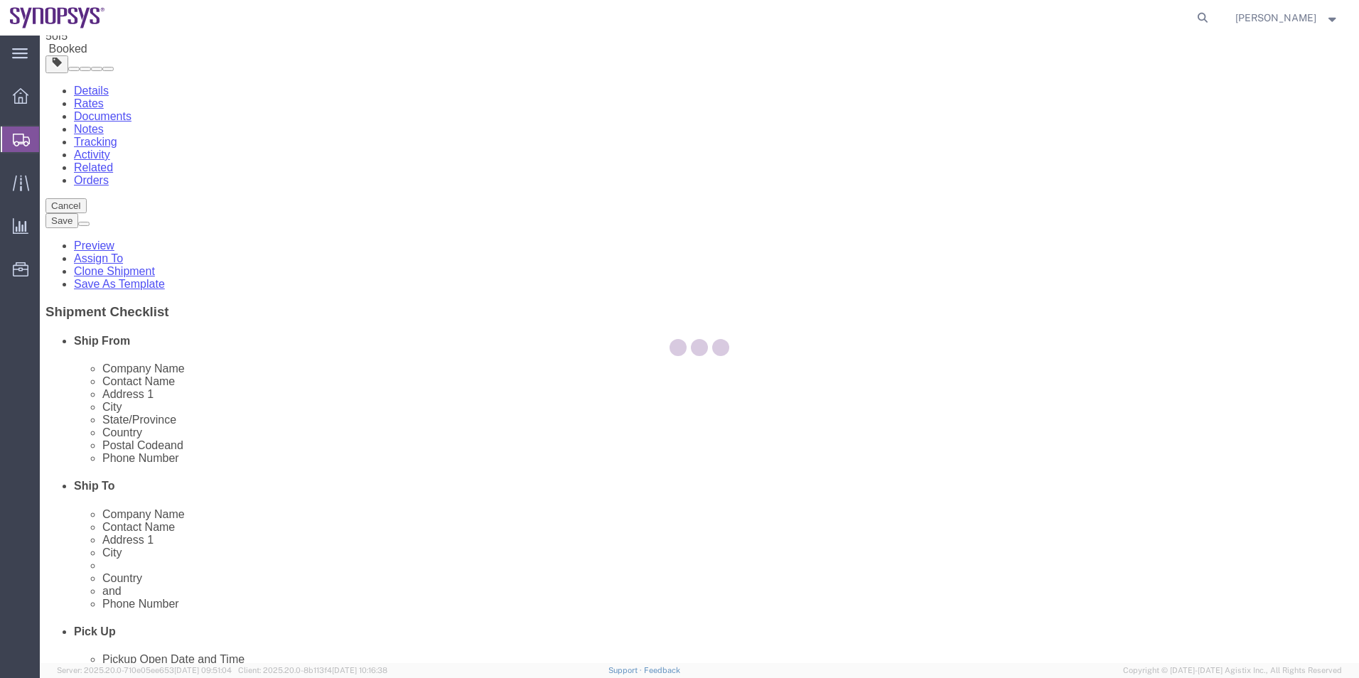
scroll to position [0, 0]
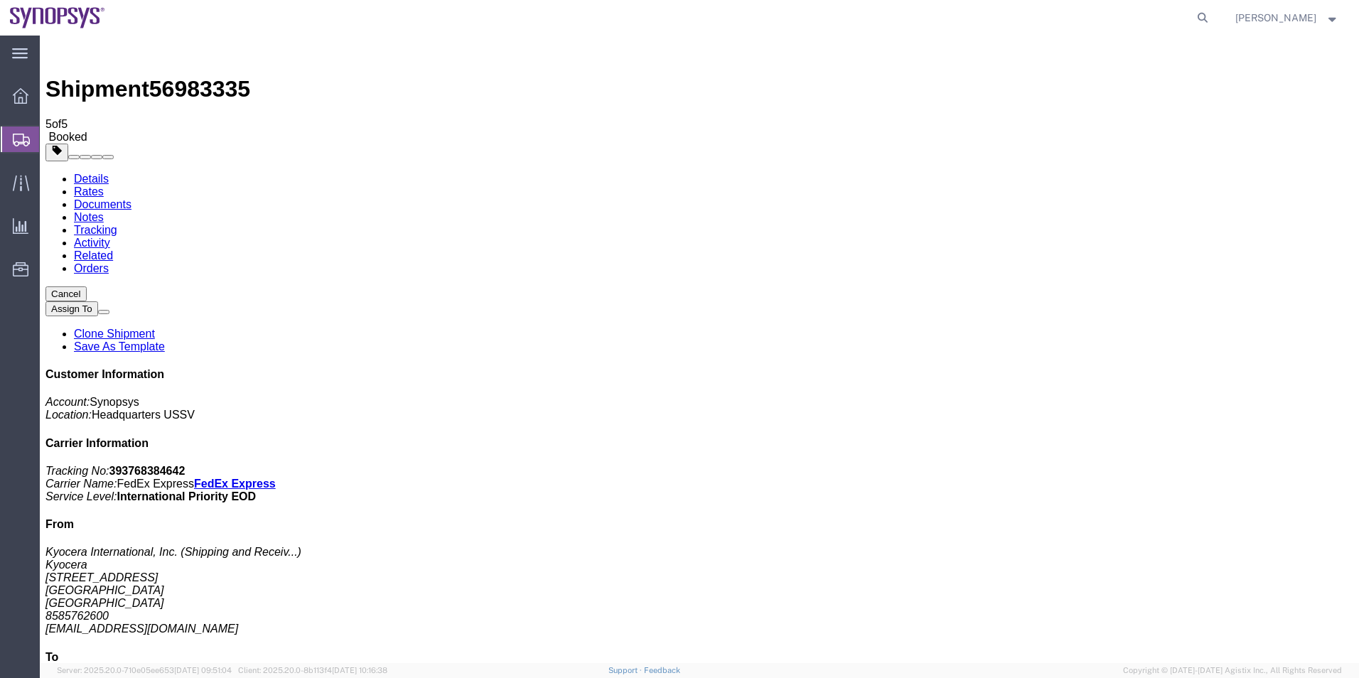
click at [0, 0] on span "Shipment Manager" at bounding box center [0, 0] width 0 height 0
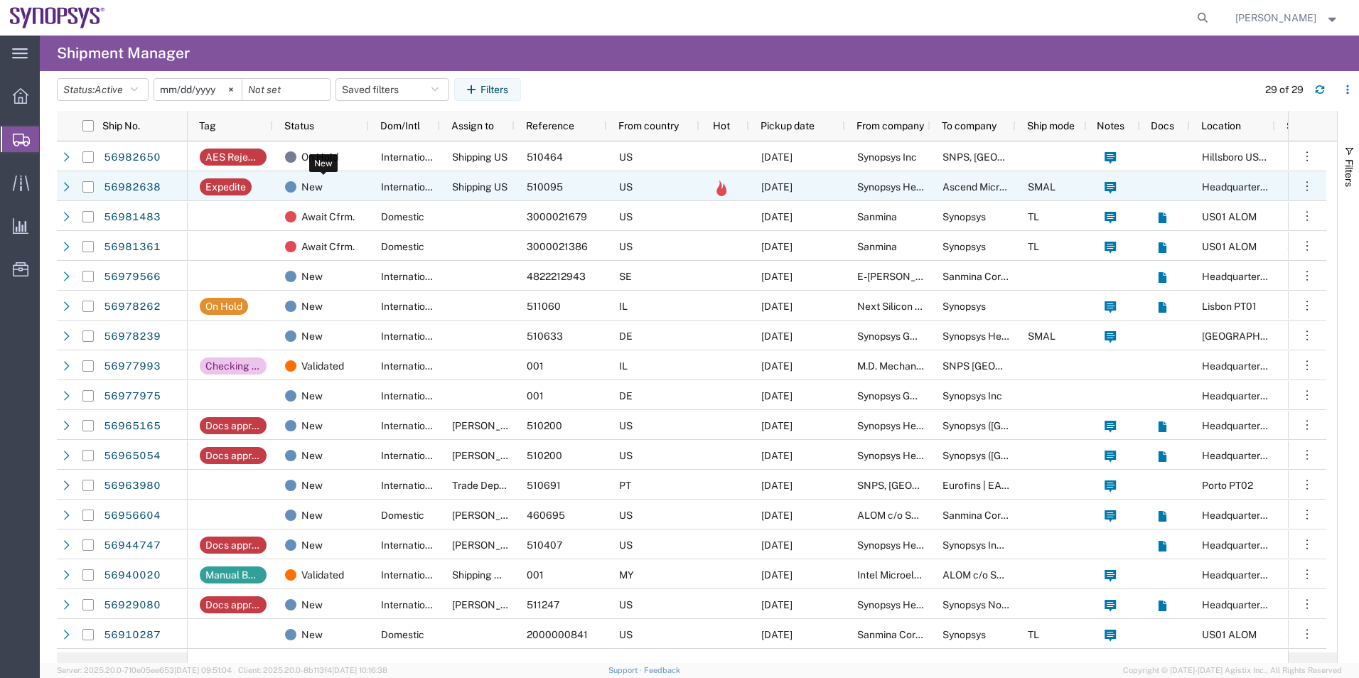
click at [341, 193] on div "New" at bounding box center [323, 187] width 77 height 30
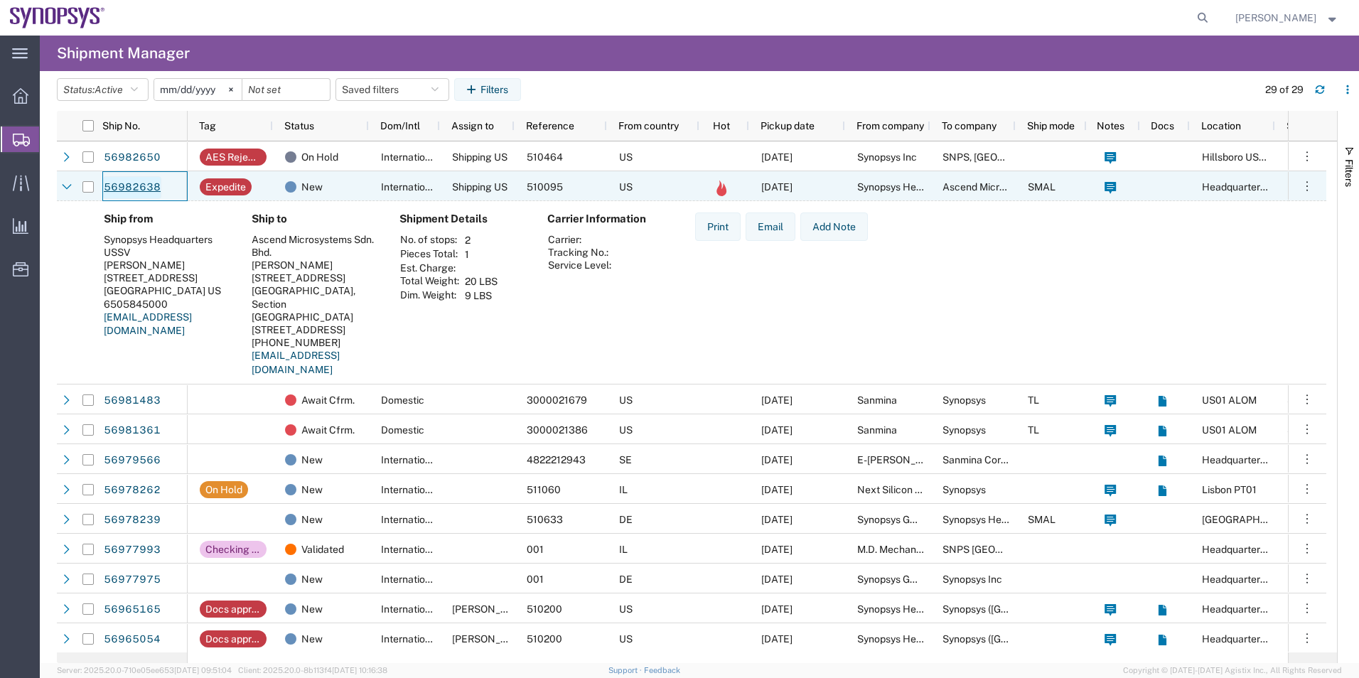
click at [144, 180] on link "56982638" at bounding box center [132, 187] width 58 height 23
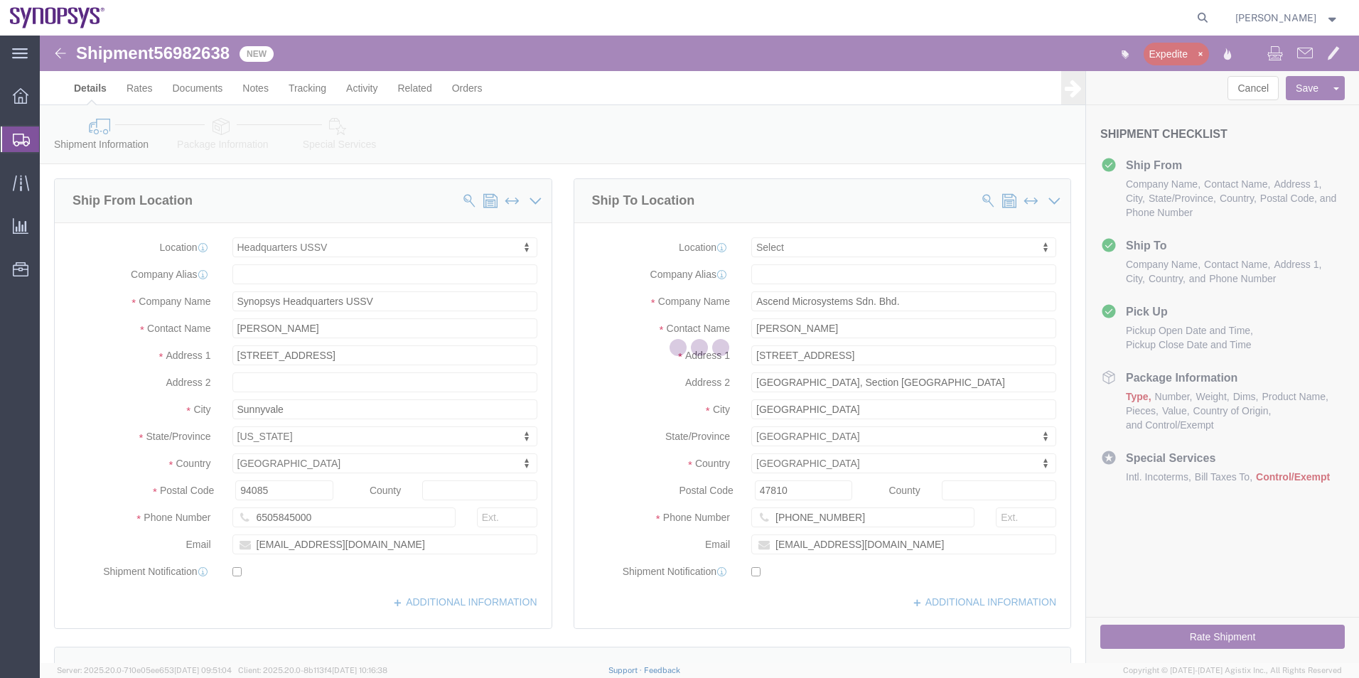
select select "63204"
select select
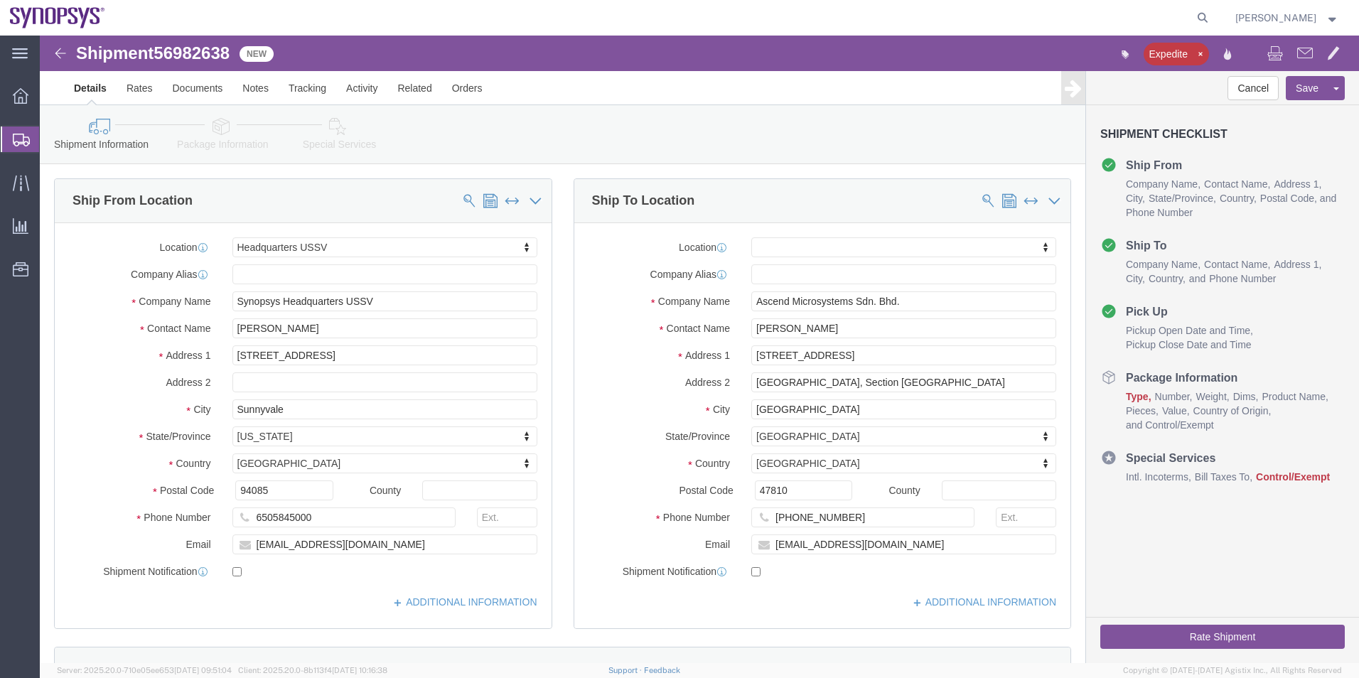
click icon
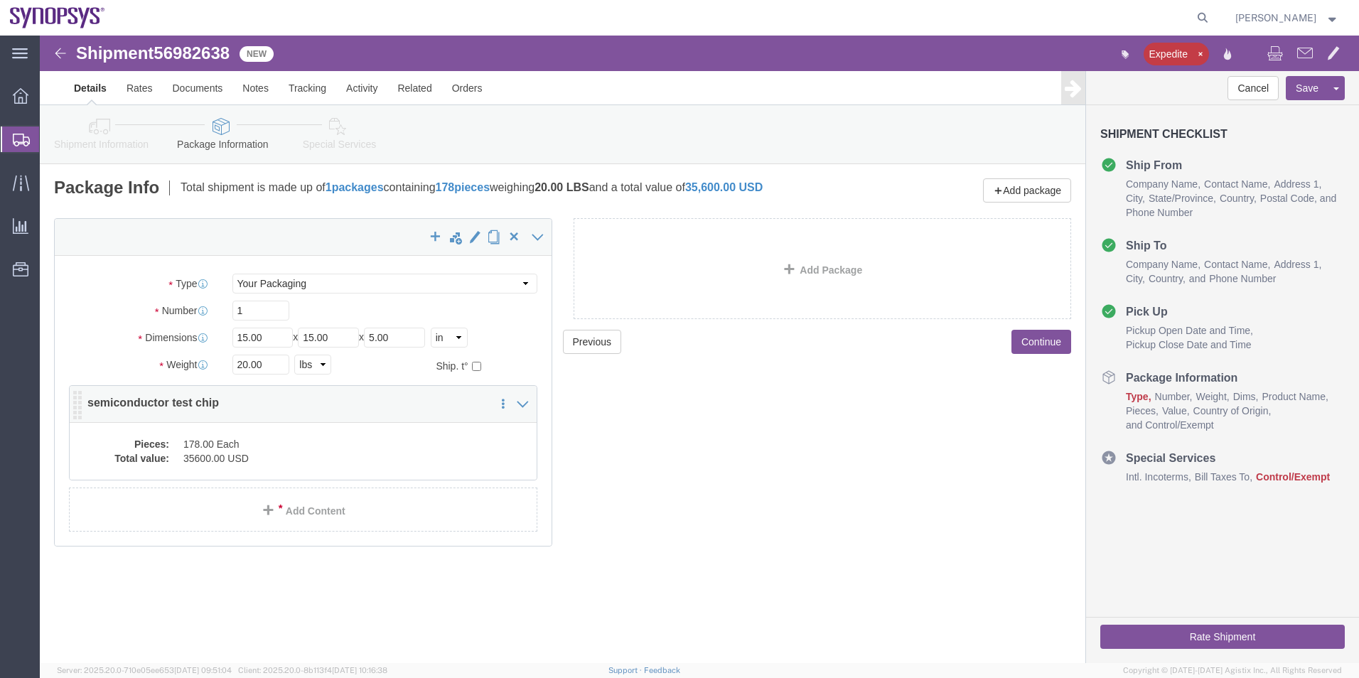
click dd "178.00 Each"
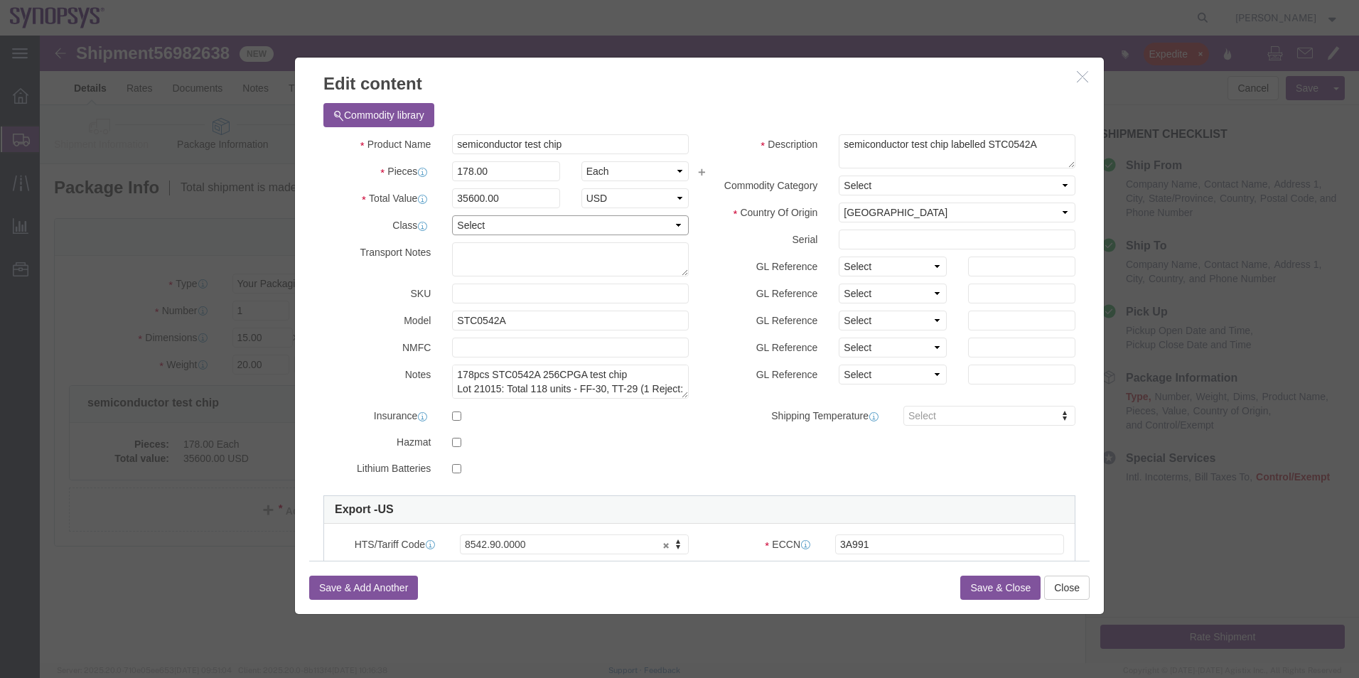
click select "Select 50 55 60 65 70 85 92.5 100 125 175 250 300 400"
click button "Close"
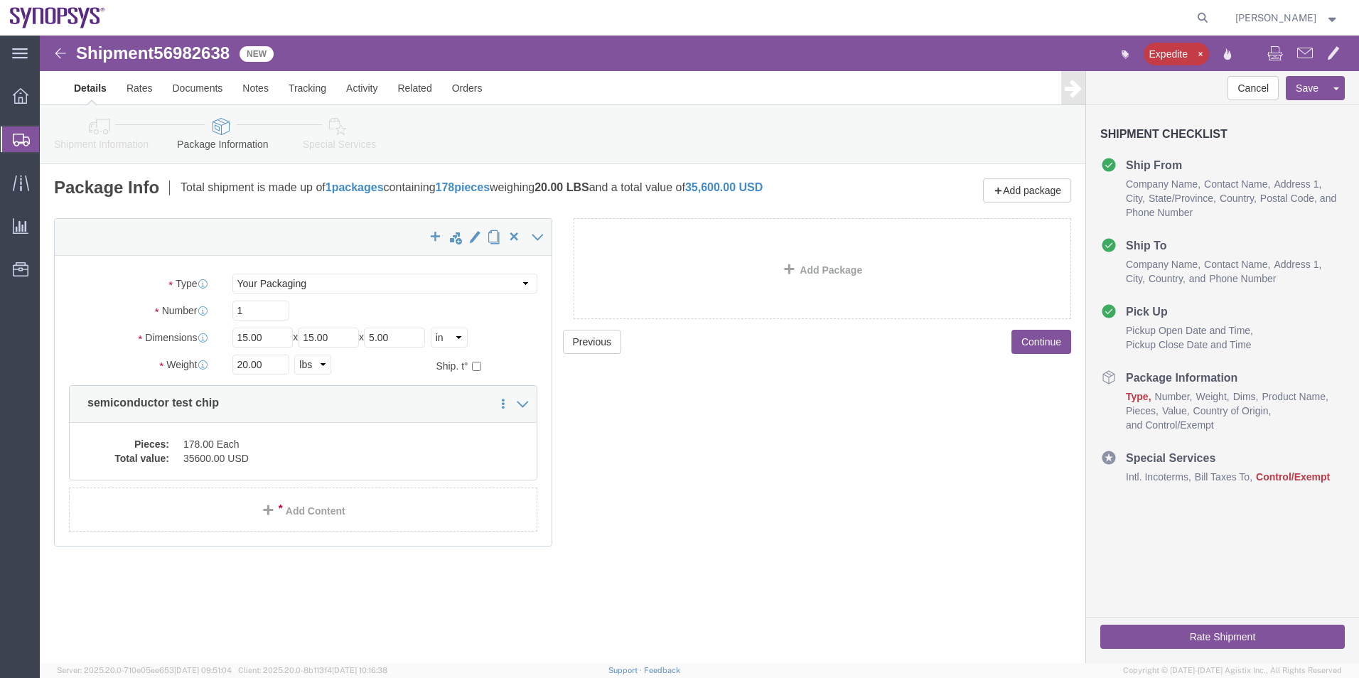
click icon
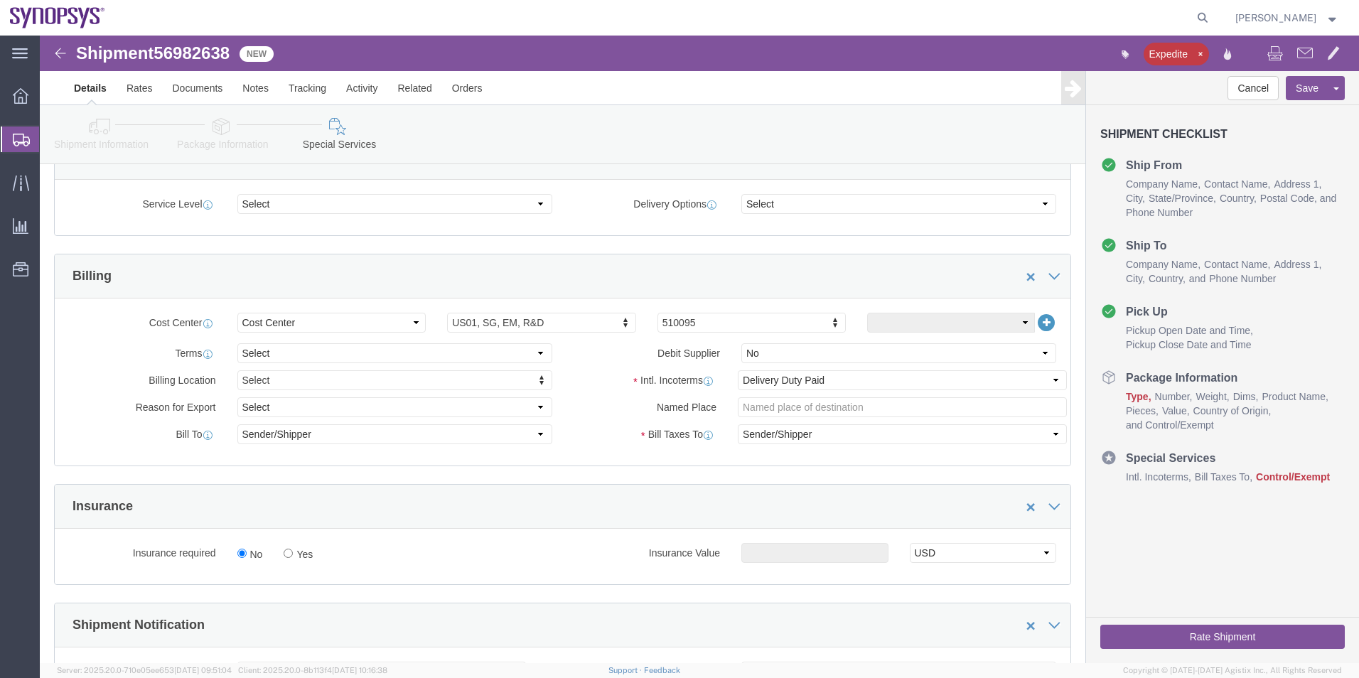
scroll to position [498, 0]
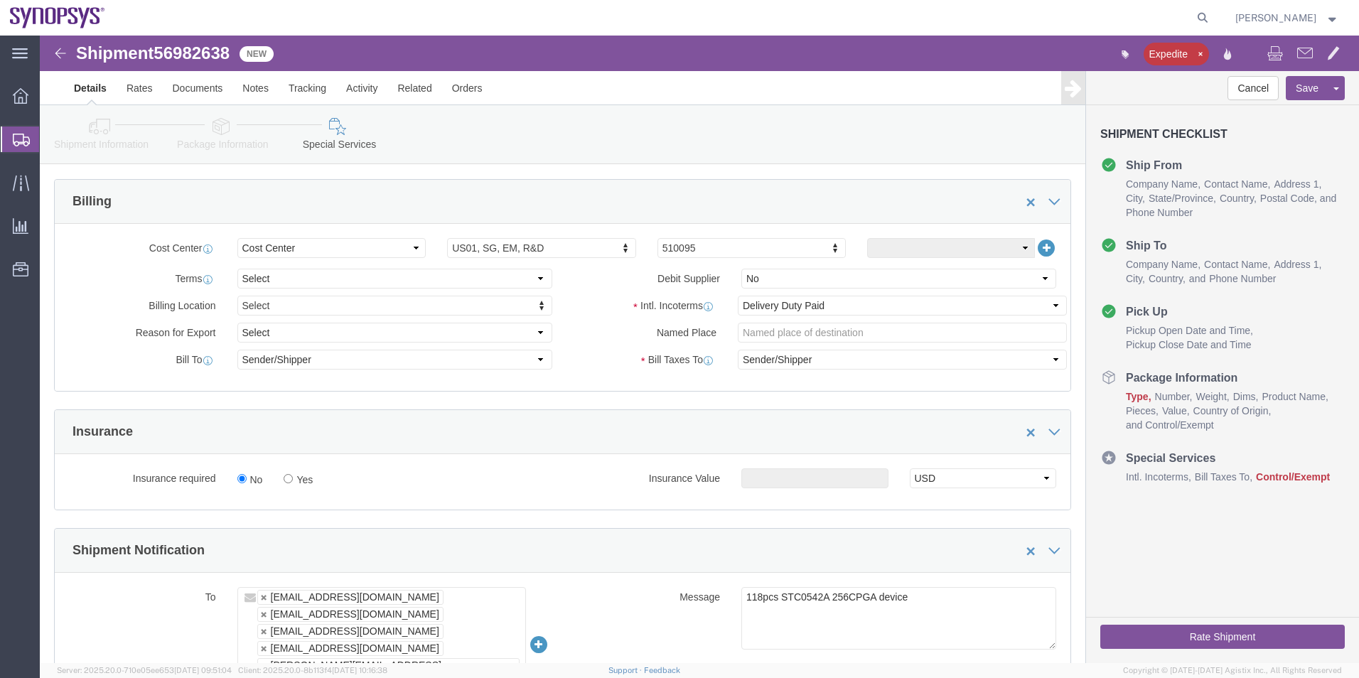
click link "Package Information"
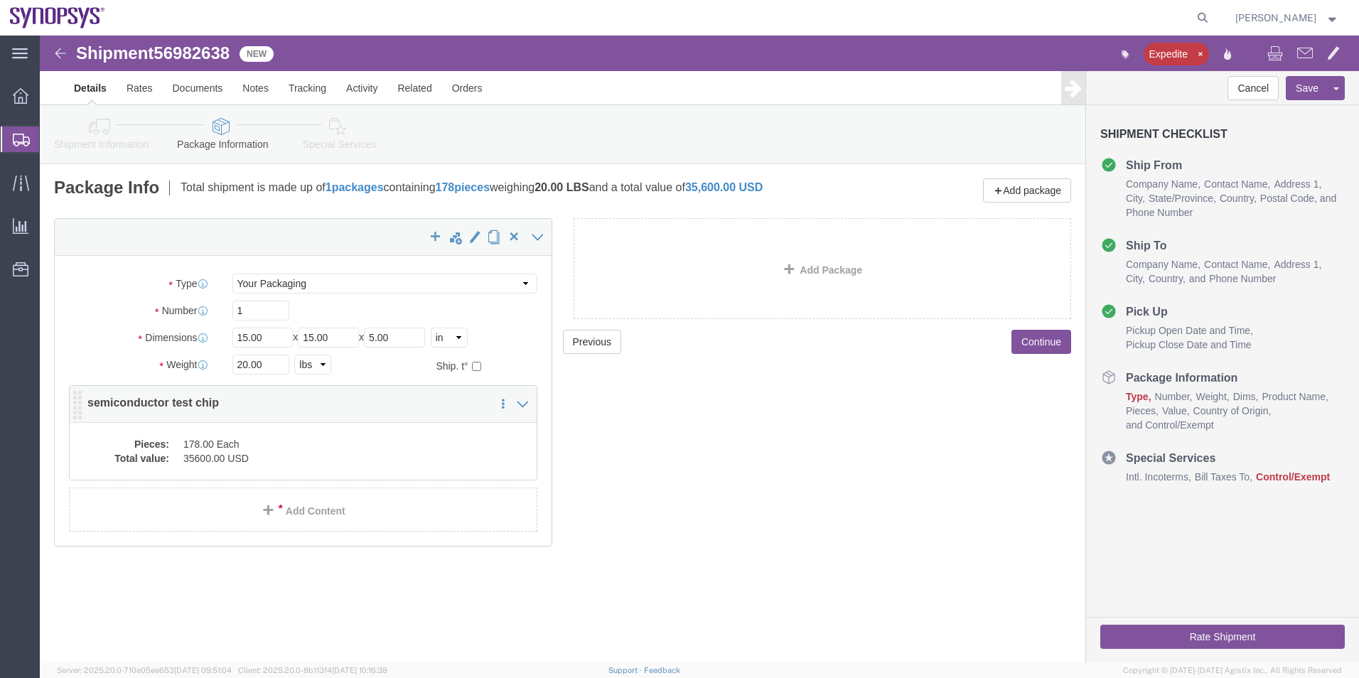
click div "Pieces: 178.00 Each Total value: 35600.00 USD"
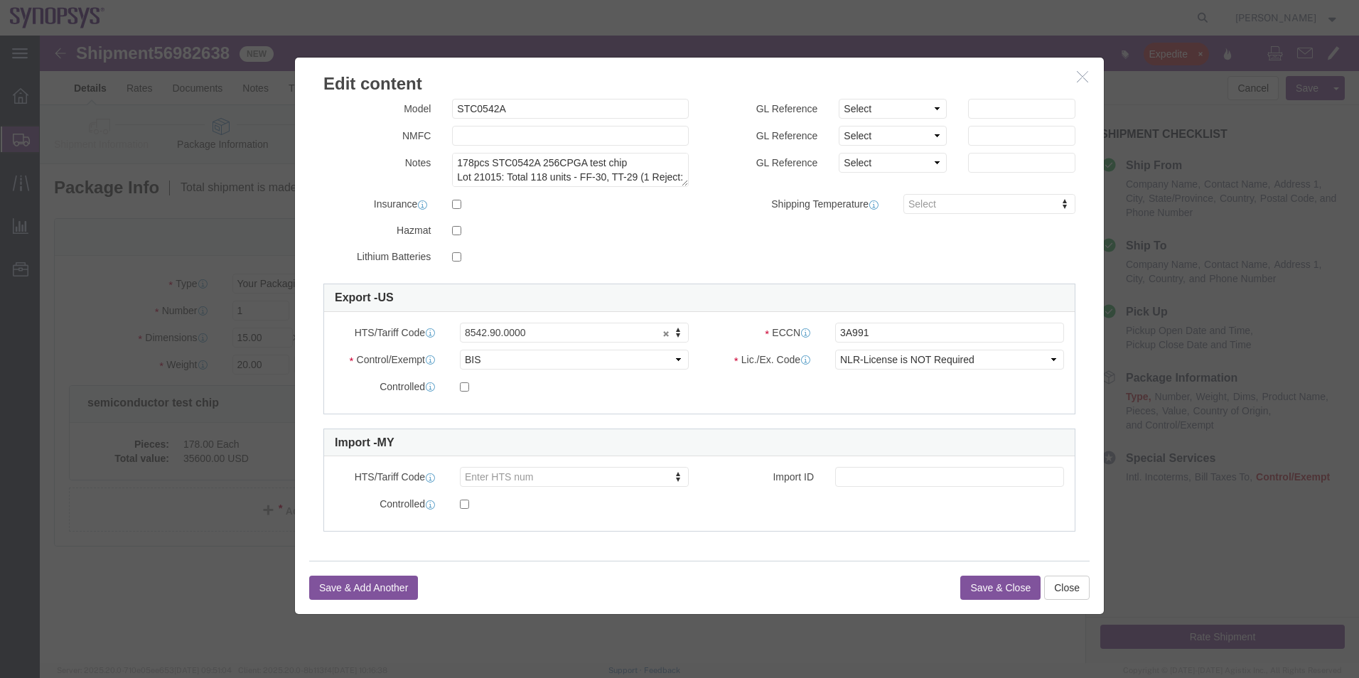
scroll to position [213, 0]
click button "Close"
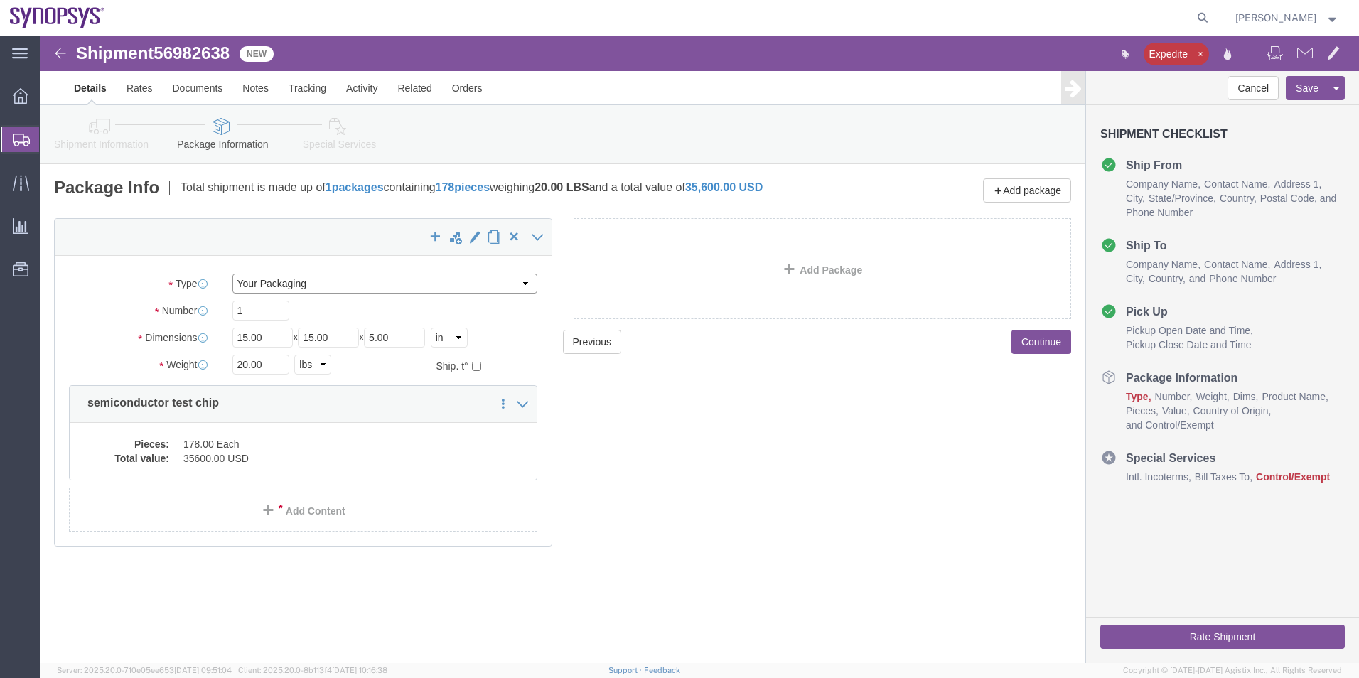
click select "Select Envelope Large Box Medium Box PAK Rack Small Box Tube Your Packaging"
click div "Previous Continue"
click icon
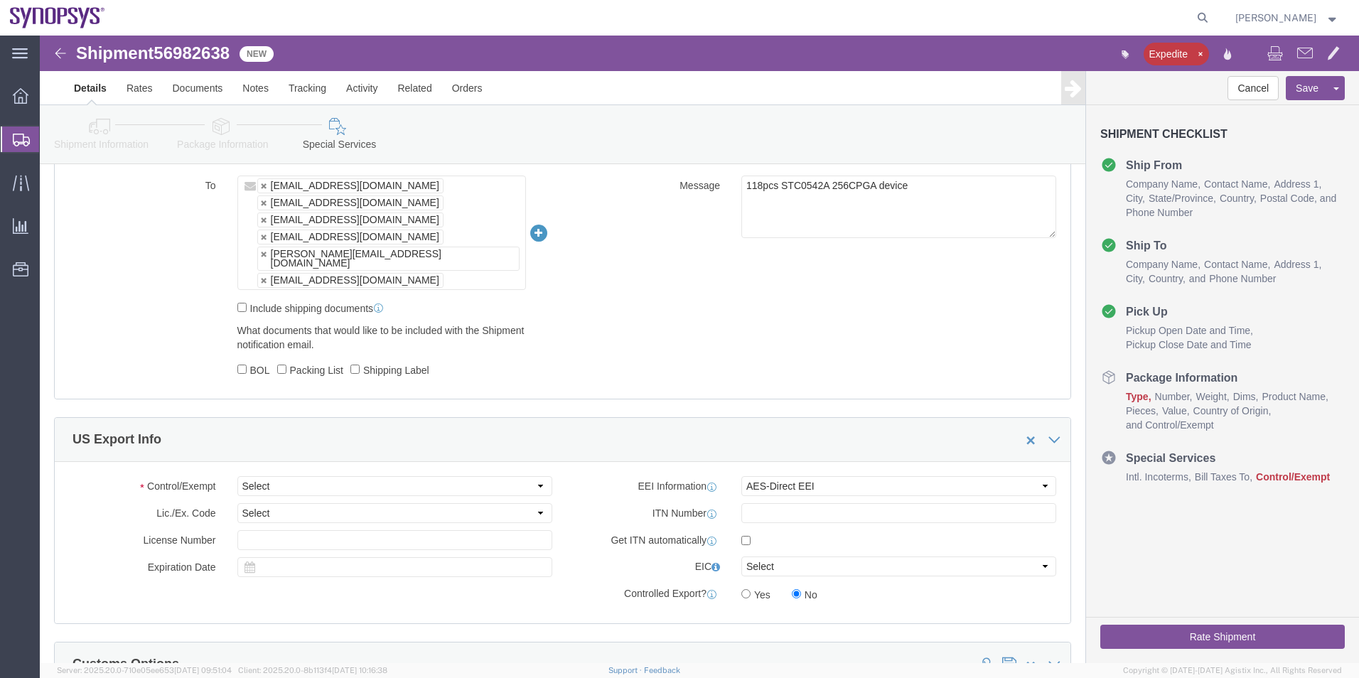
scroll to position [924, 0]
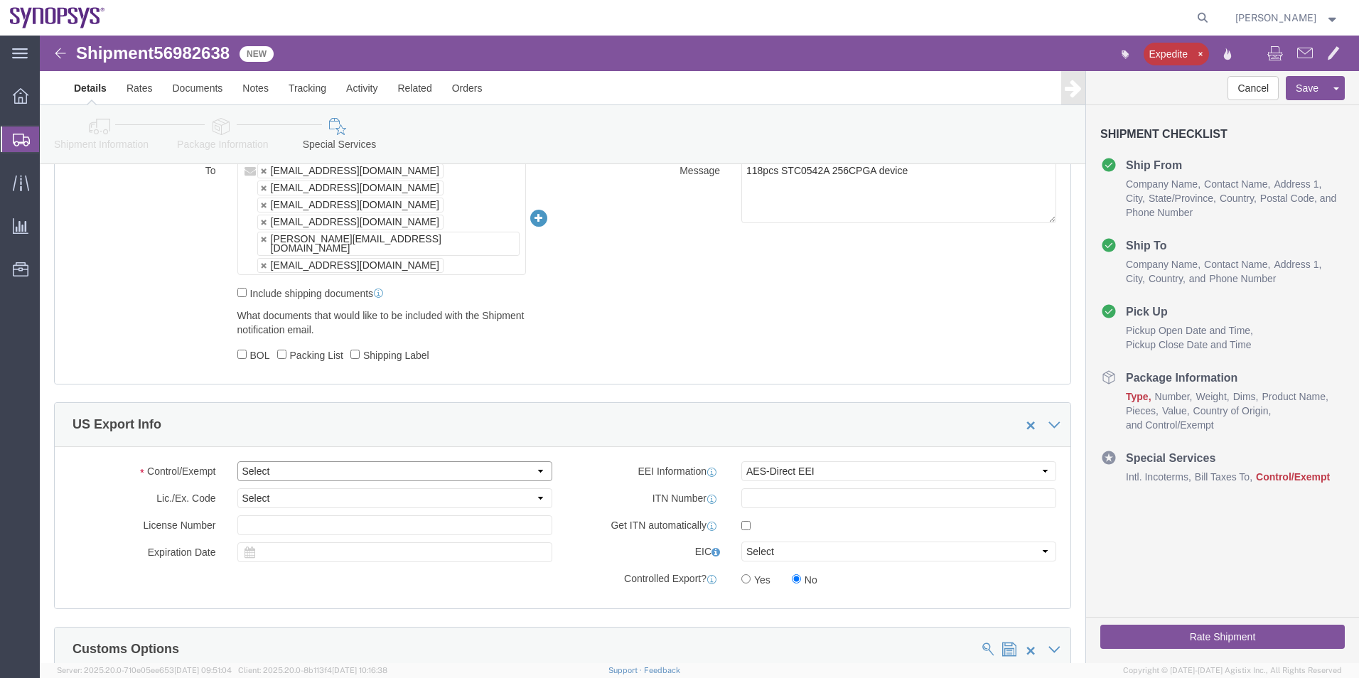
click select "Select ATF BIS DEA EPA FDA FTR ITAR OFAC Other (OPA)"
select select "BIS"
click select "Select ATF BIS DEA EPA FDA FTR ITAR OFAC Other (OPA)"
click select "Select AGR-Agricultural APP-Computers APR-Additional Permissive Exports AVS-Air…"
select select "NLR"
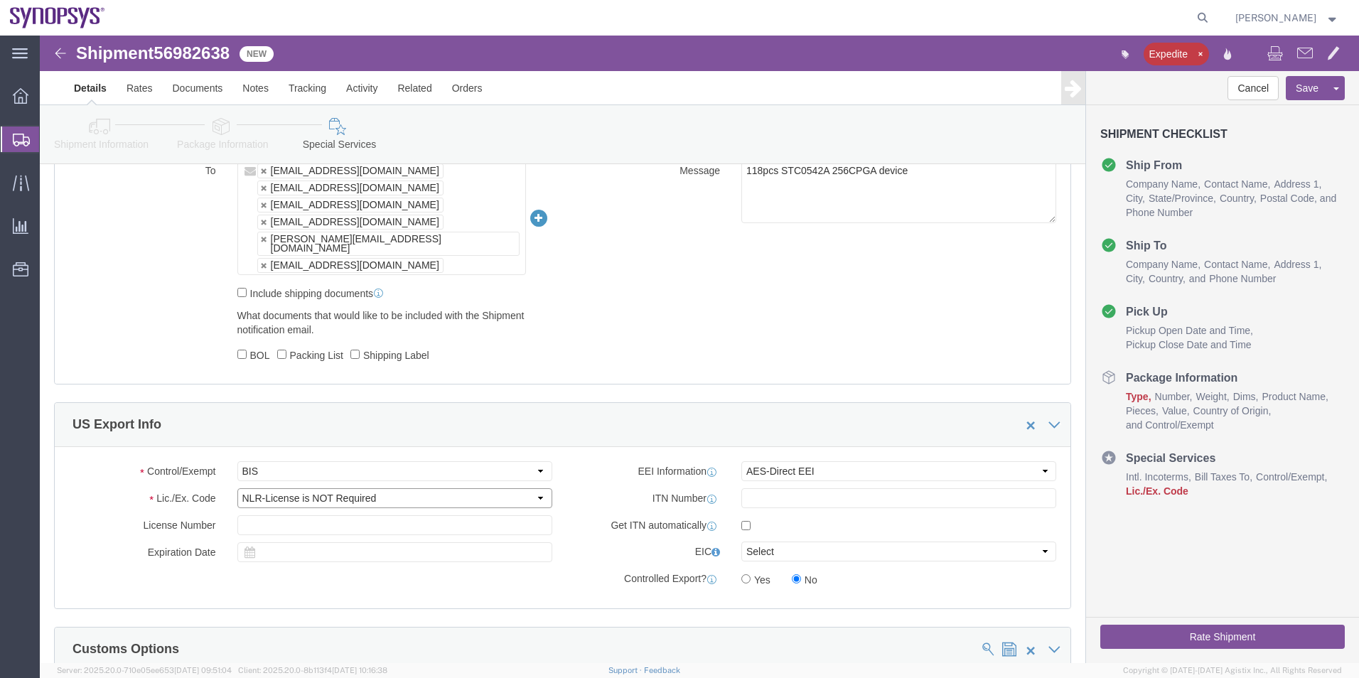
click select "Select AGR-Agricultural APP-Computers APR-Additional Permissive Exports AVS-Air…"
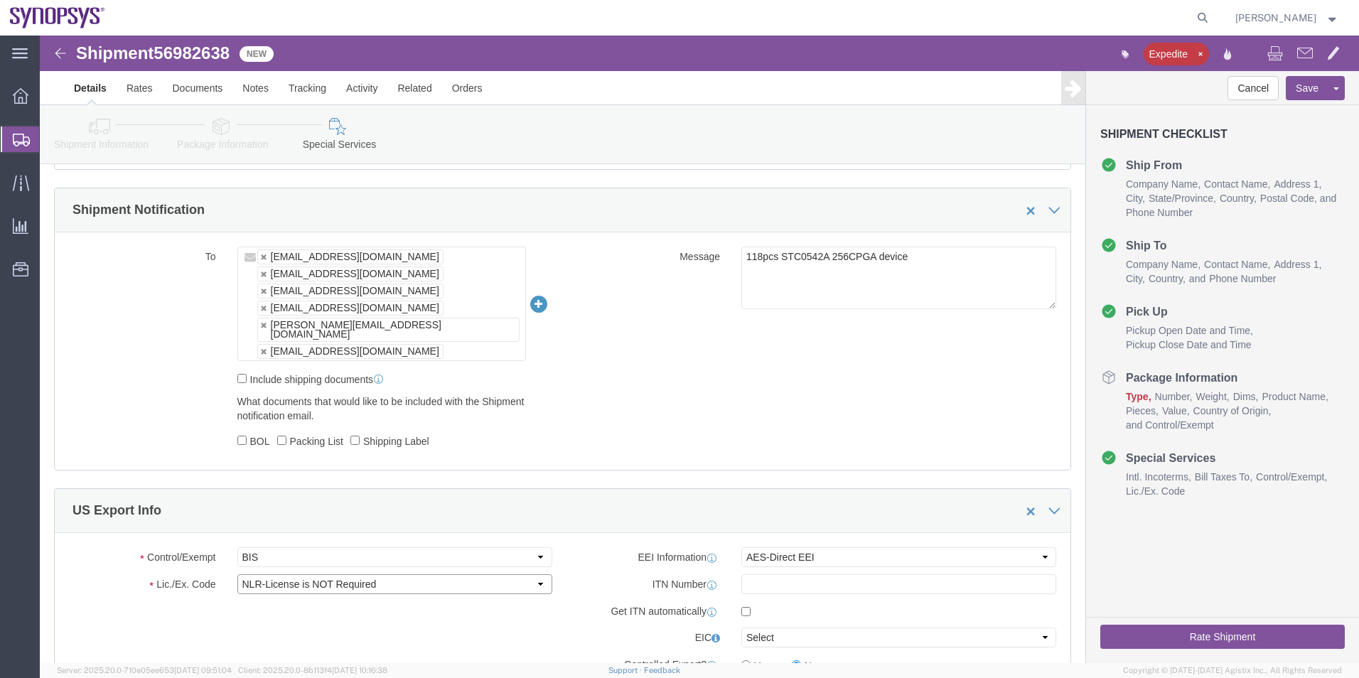
scroll to position [711, 0]
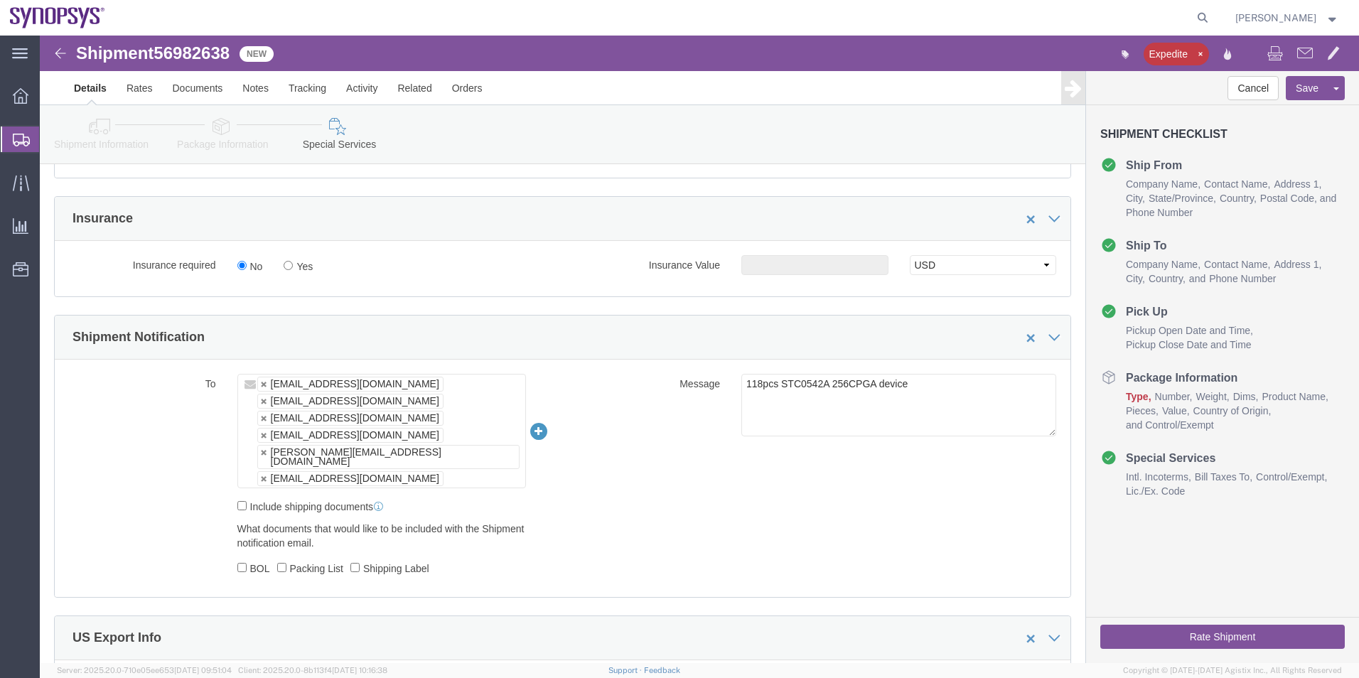
click icon
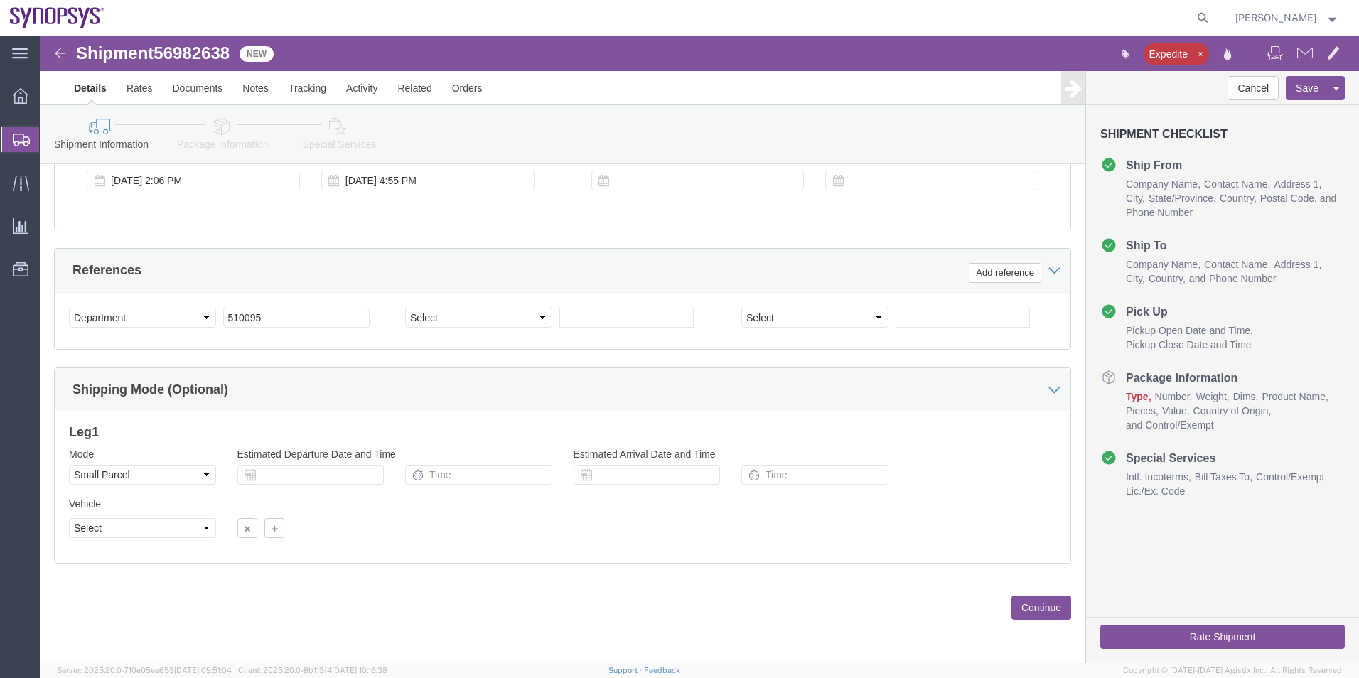
scroll to position [593, 0]
click span "56982638"
copy span "56982638"
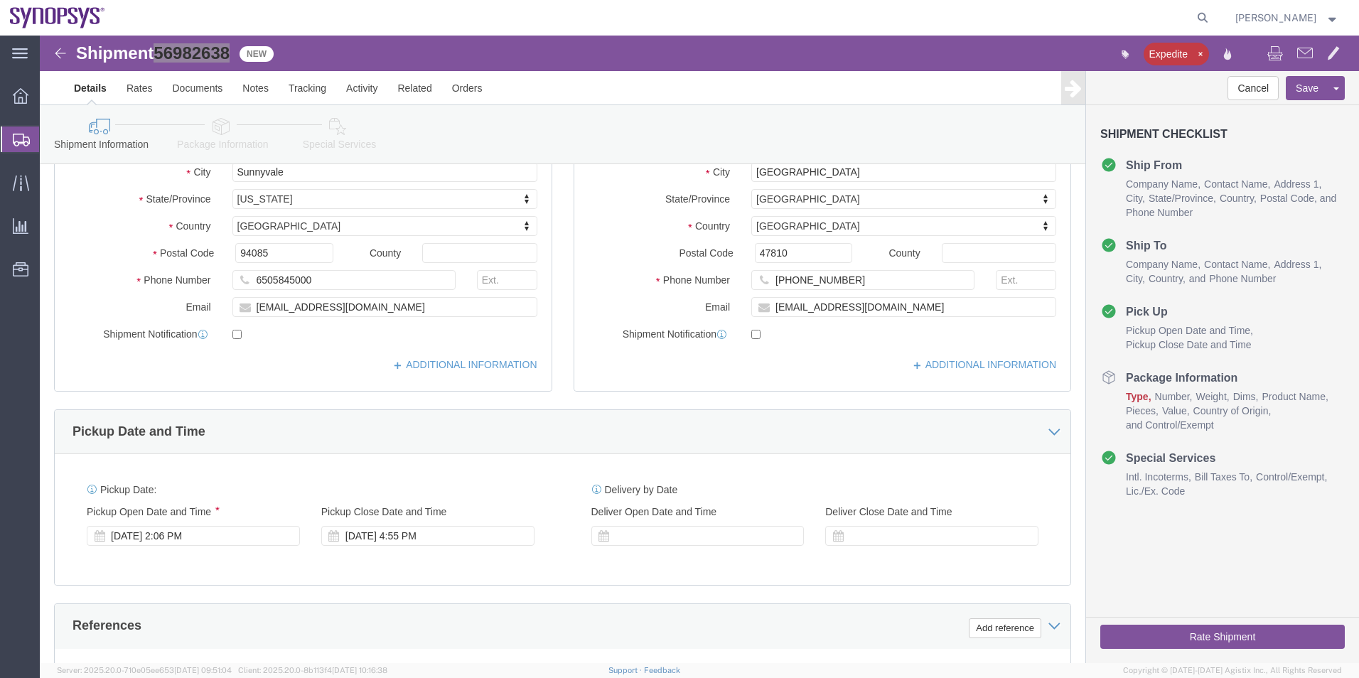
scroll to position [0, 0]
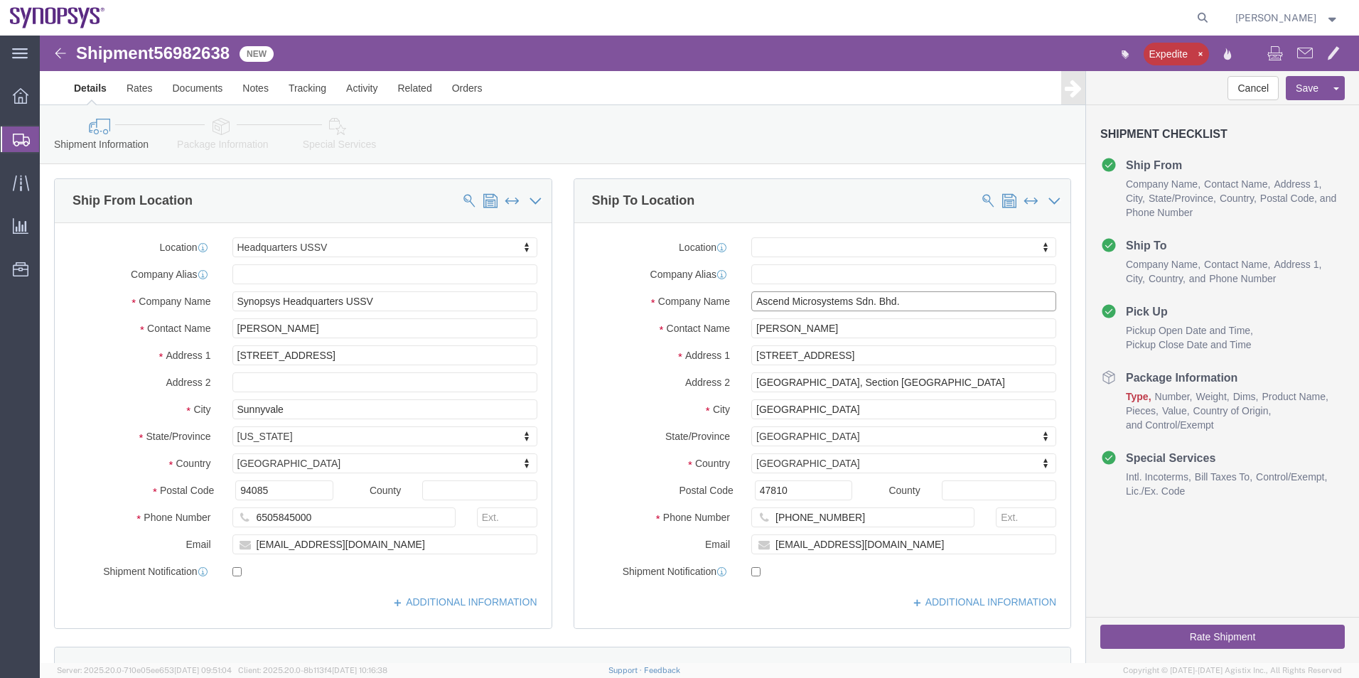
drag, startPoint x: 862, startPoint y: 265, endPoint x: 637, endPoint y: 252, distance: 225.8
click div "Location My Profile Location Aachen DE04 Agrate Brianza IT01 Aschheim DE02 Atla…"
drag, startPoint x: 818, startPoint y: 483, endPoint x: 736, endPoint y: 488, distance: 82.0
click input "+60 1680 50584"
click icon
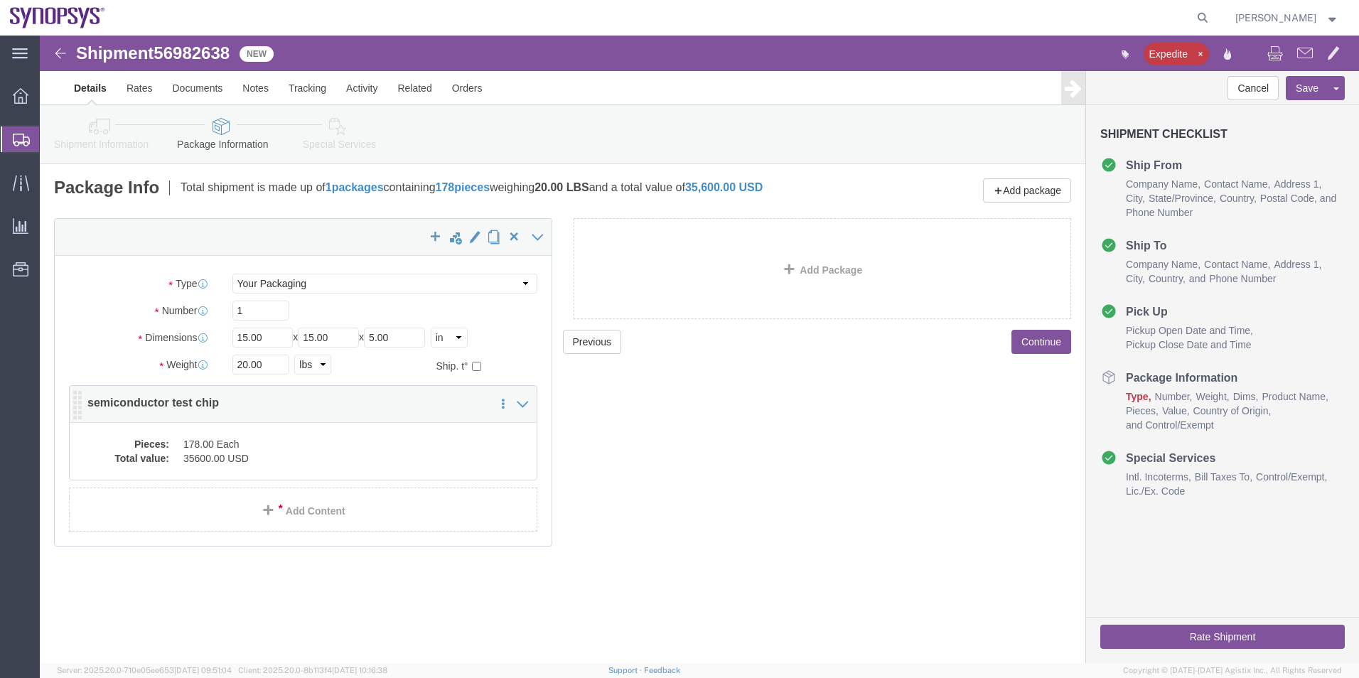
click dd "35600.00 USD"
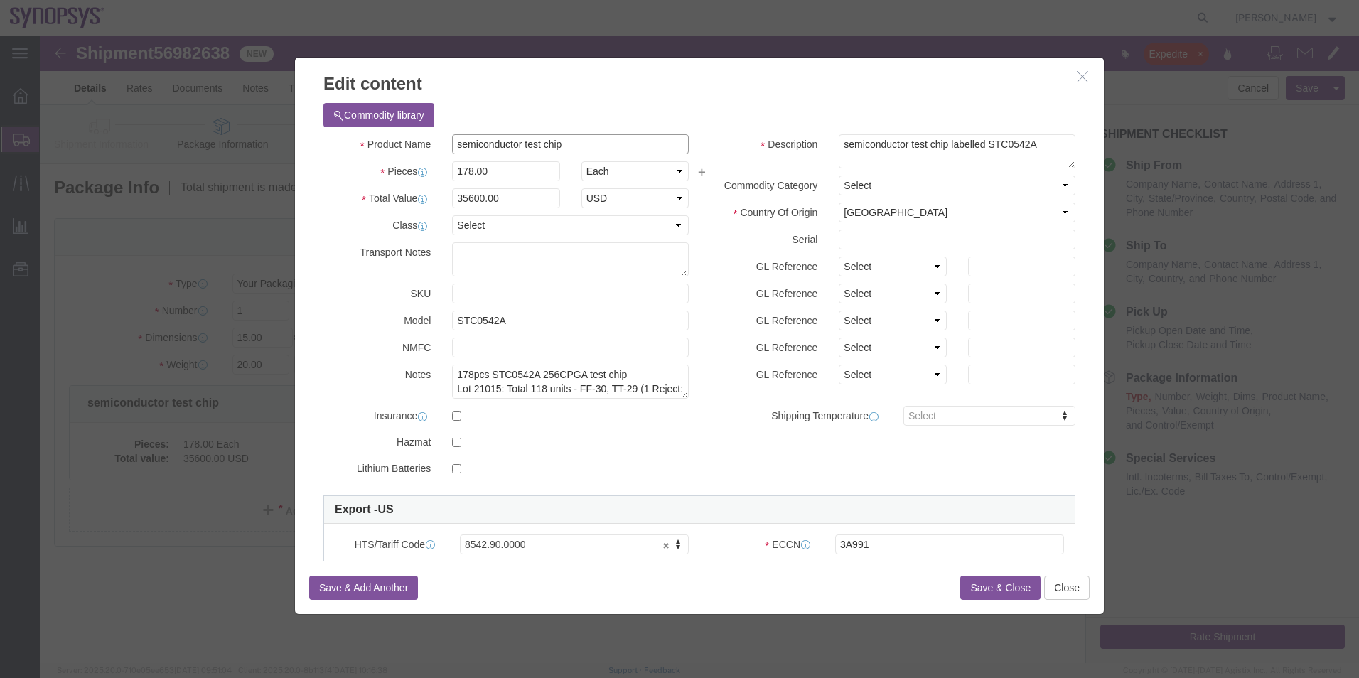
drag, startPoint x: 511, startPoint y: 107, endPoint x: 346, endPoint y: 112, distance: 165.0
click div "Product Name semiconductor test chip"
click button "Save & Close"
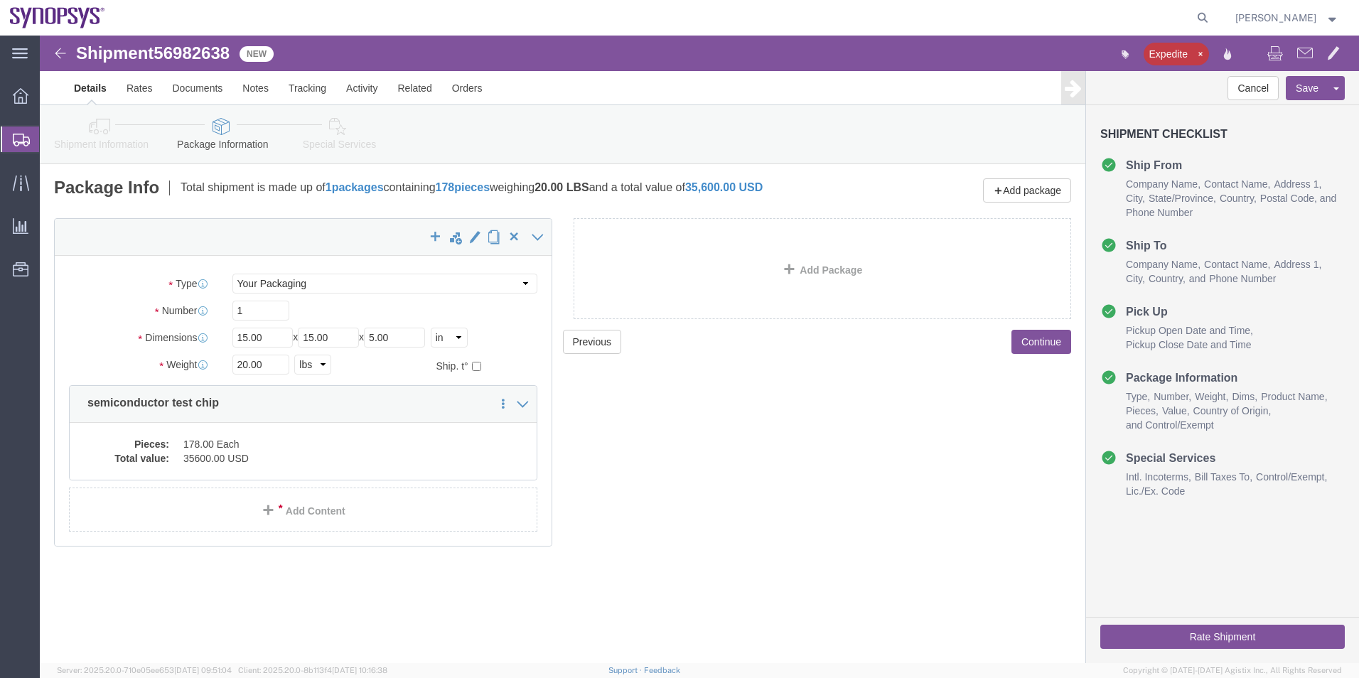
click icon
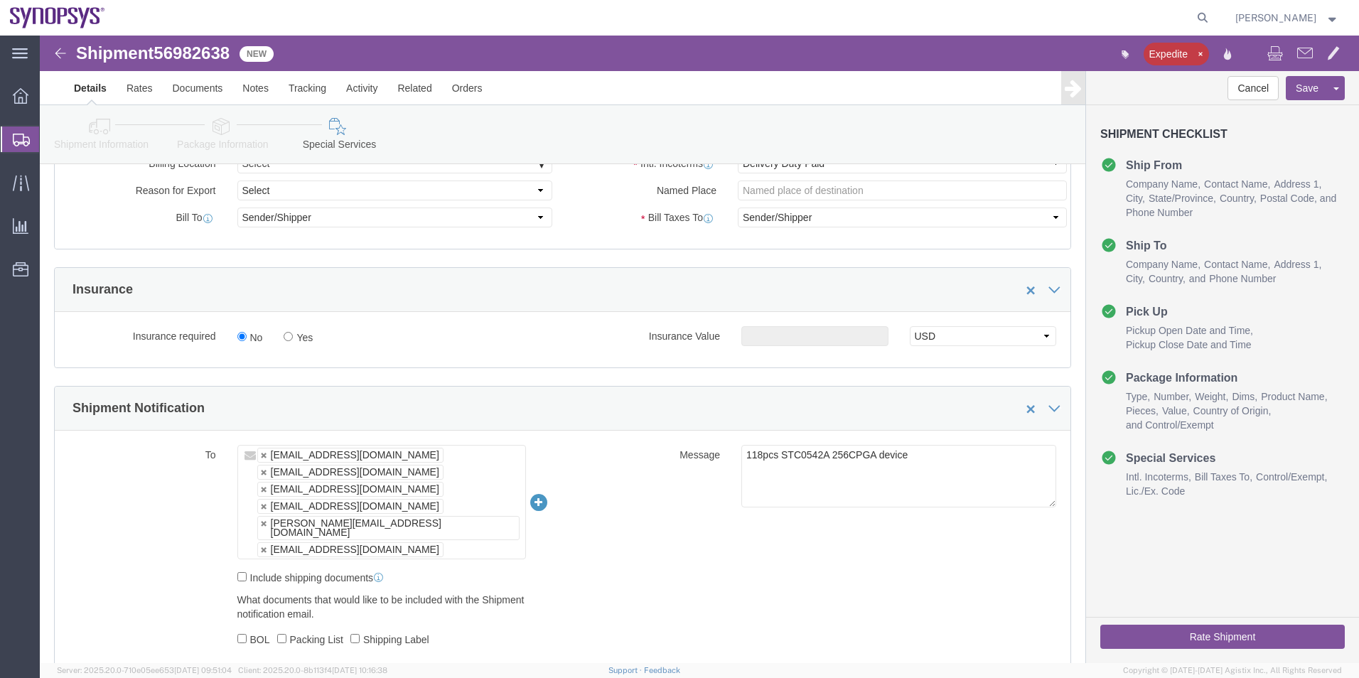
scroll to position [782, 0]
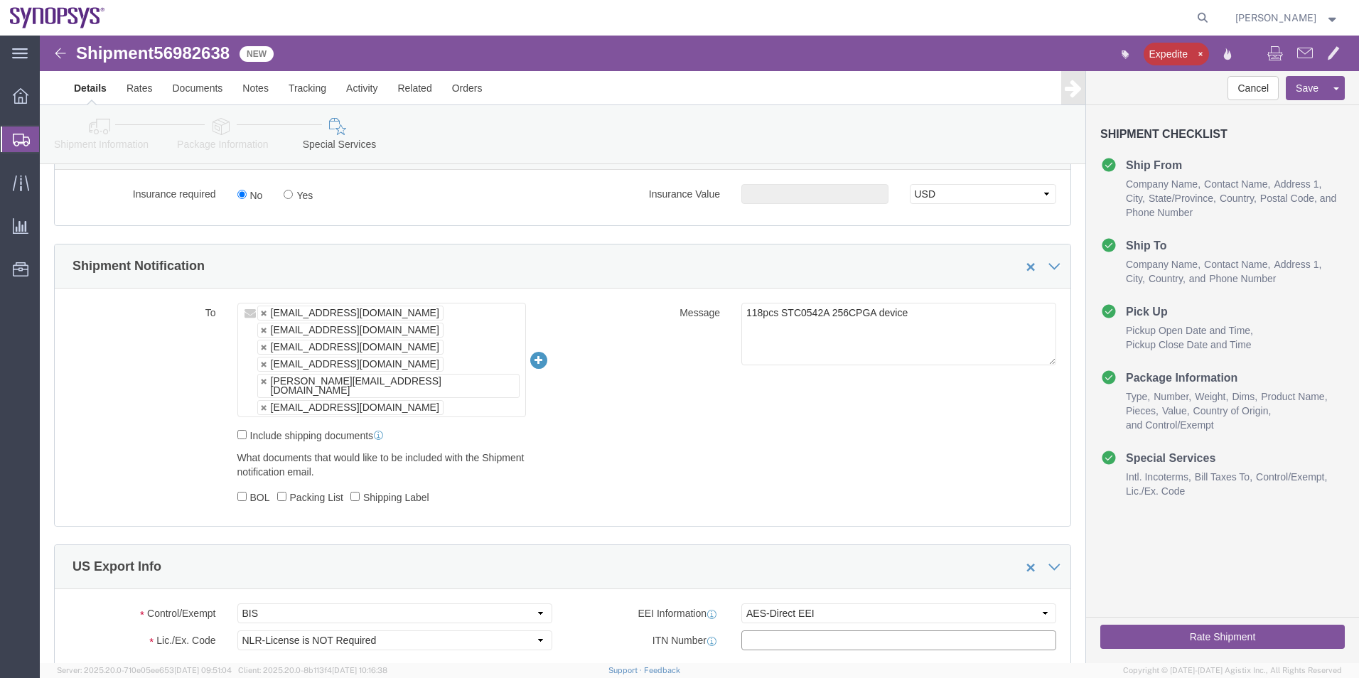
click input "text"
paste input "X20250930316090"
type input "X20250930316090"
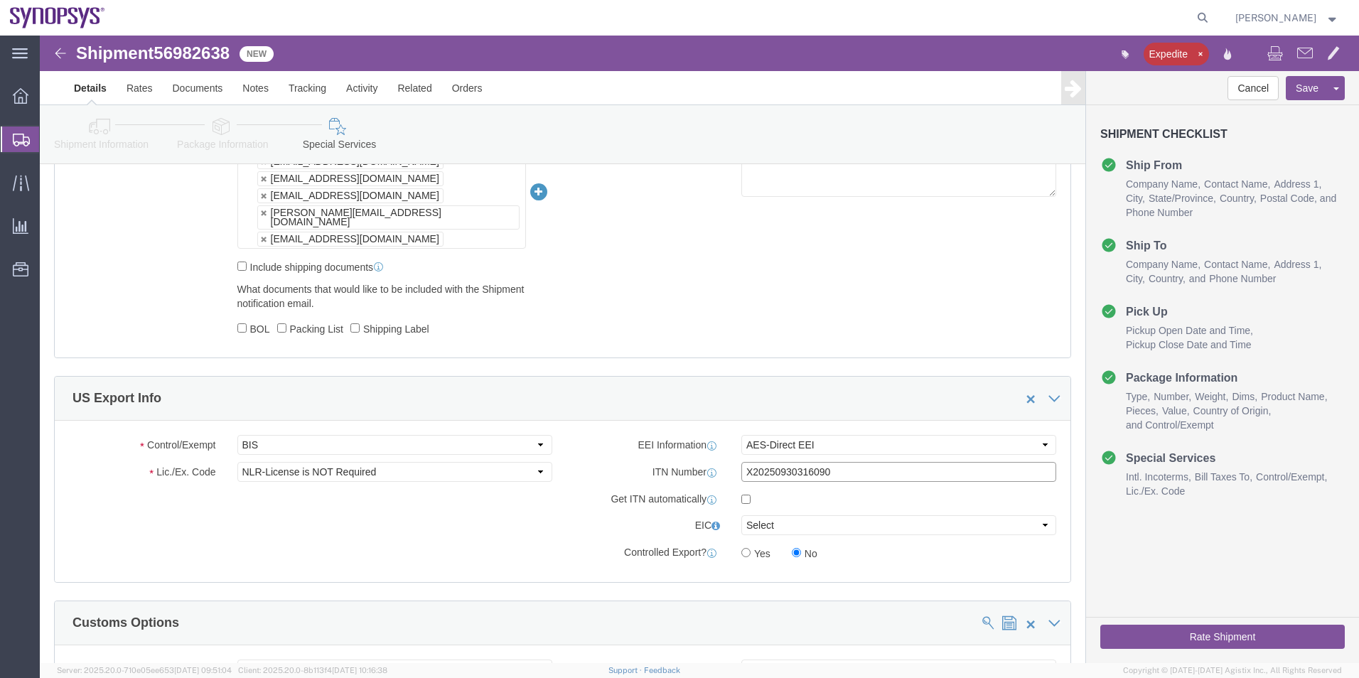
scroll to position [995, 0]
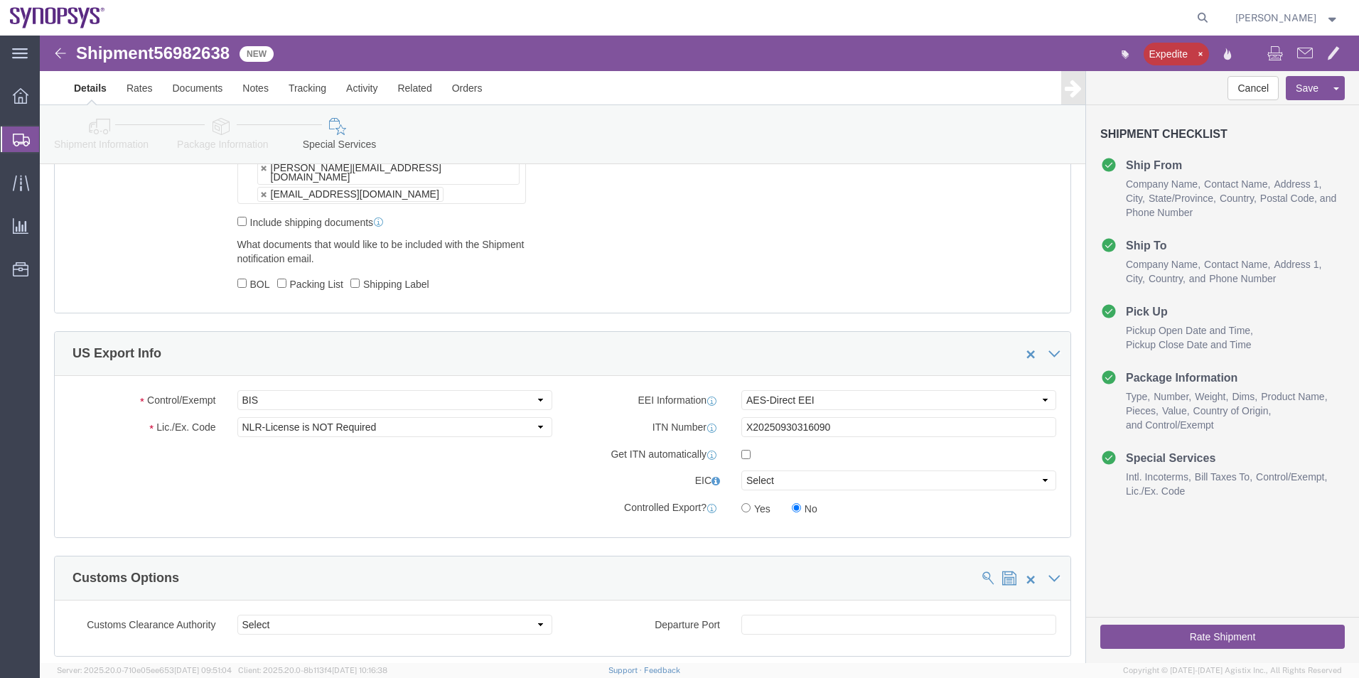
click button "Rate Shipment"
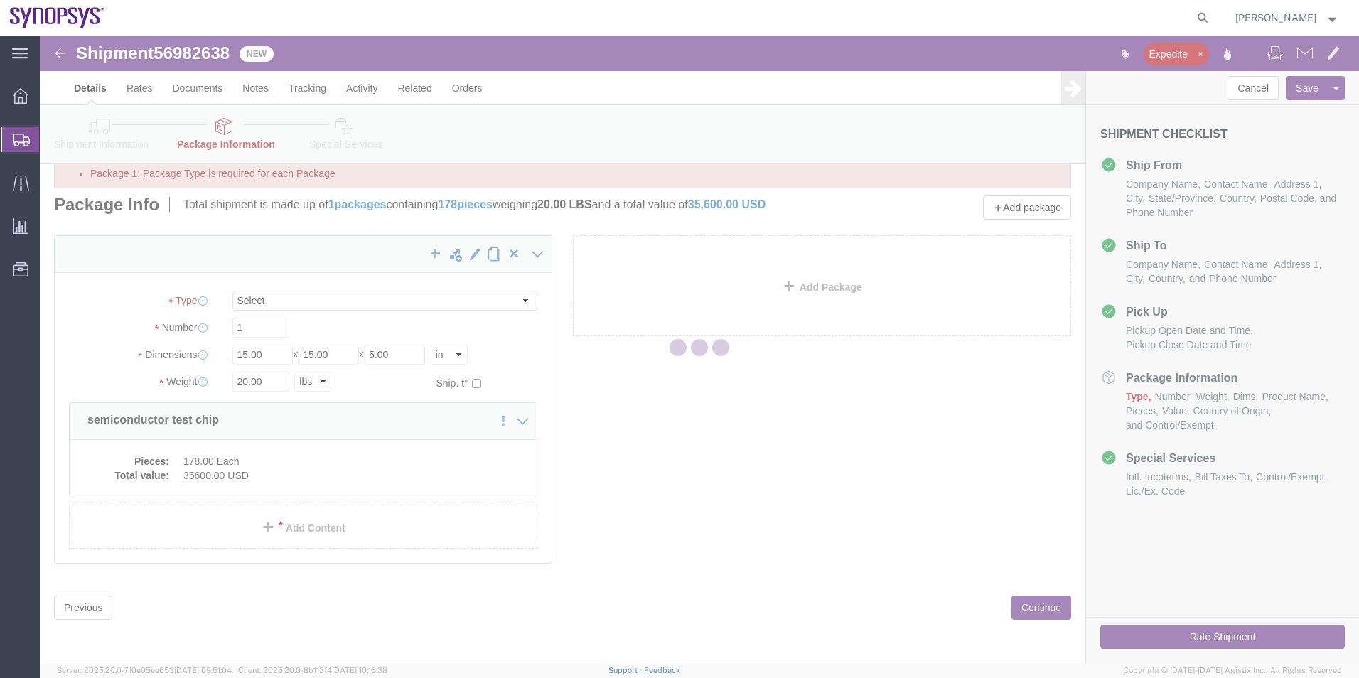
scroll to position [0, 0]
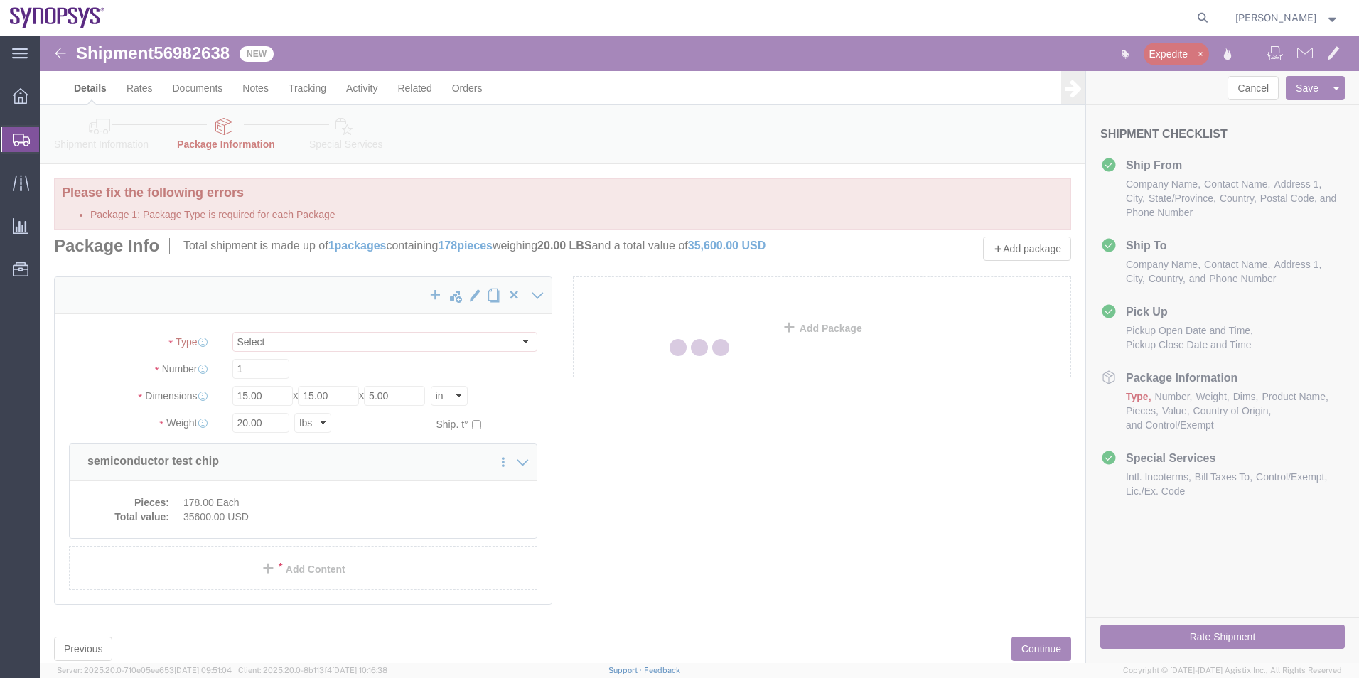
select select "YRPK"
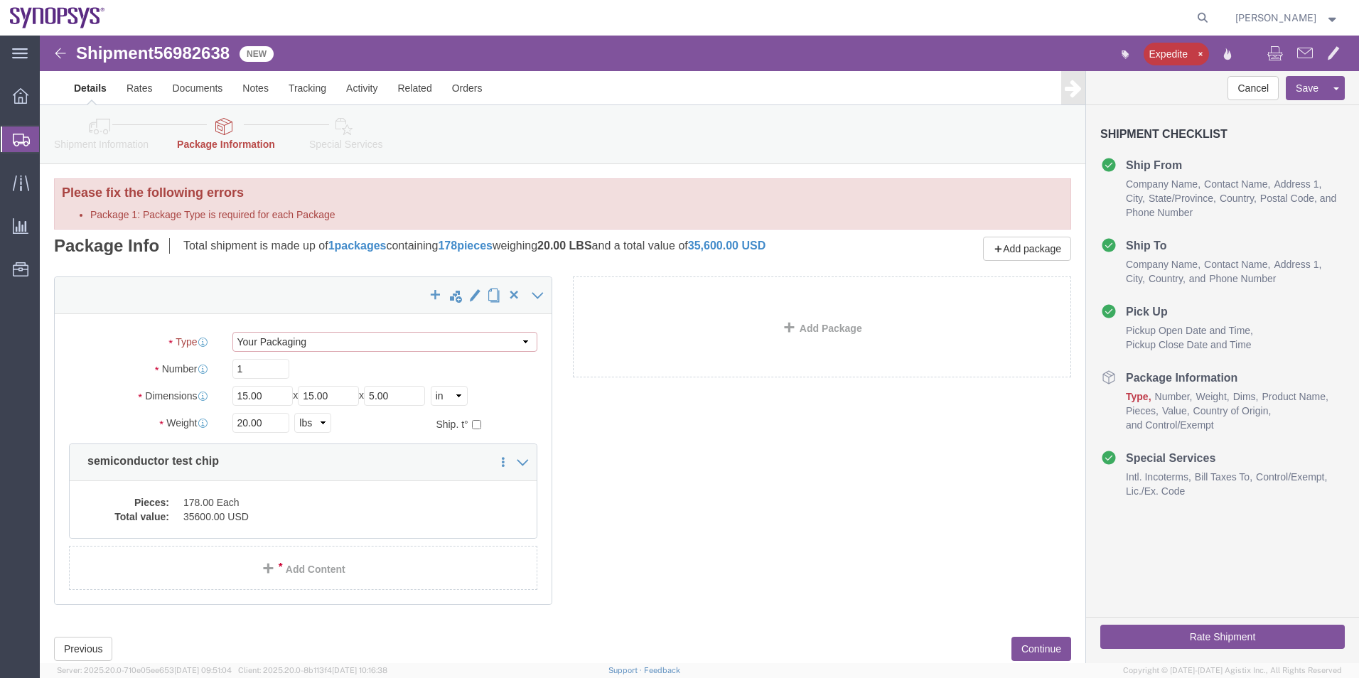
click select "Select Envelope Large Box Medium Box PAK Rack Small Box Tube Your Packaging"
click div "x Package Type Select Envelope Large Box Medium Box PAK Rack Small Box Tube You…"
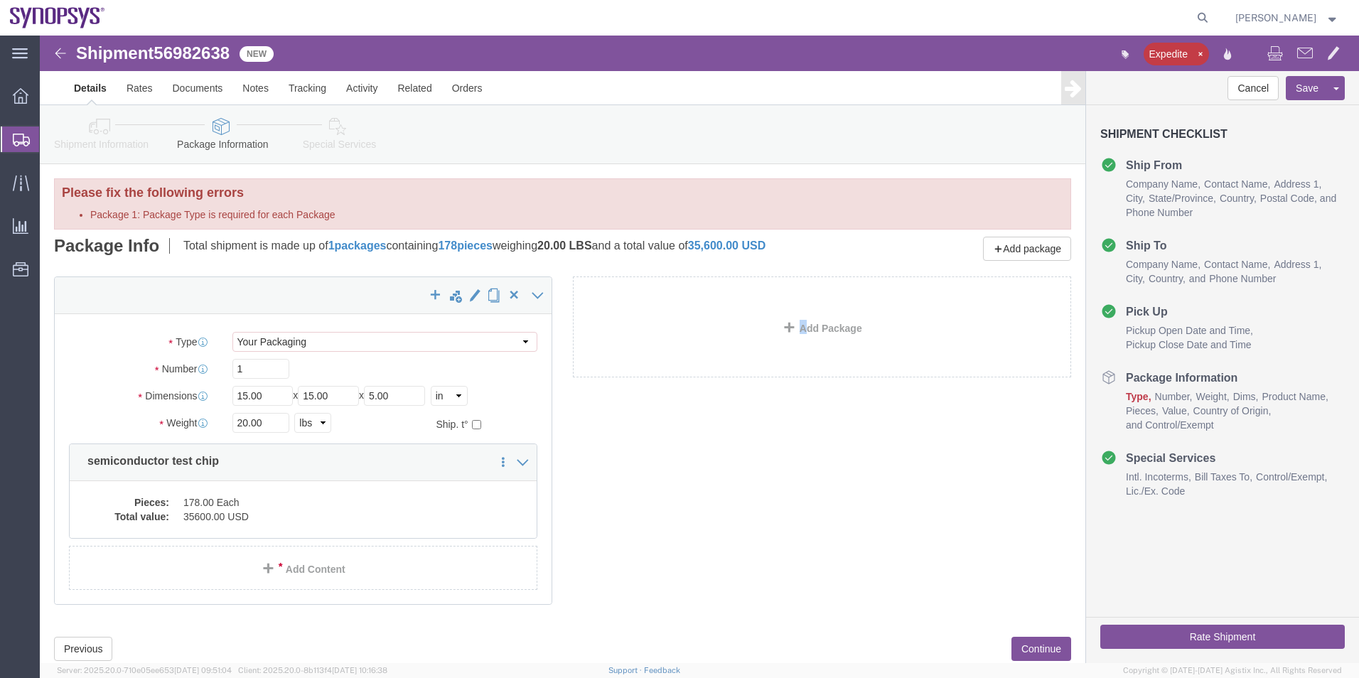
click button "Rate Shipment"
click select "Select Envelope Large Box Medium Box PAK Rack Small Box Tube Your Packaging"
click div "package1 x Package Type Select Envelope Large Box Medium Box PAK Rack Small Box…"
click button "Rate Shipment"
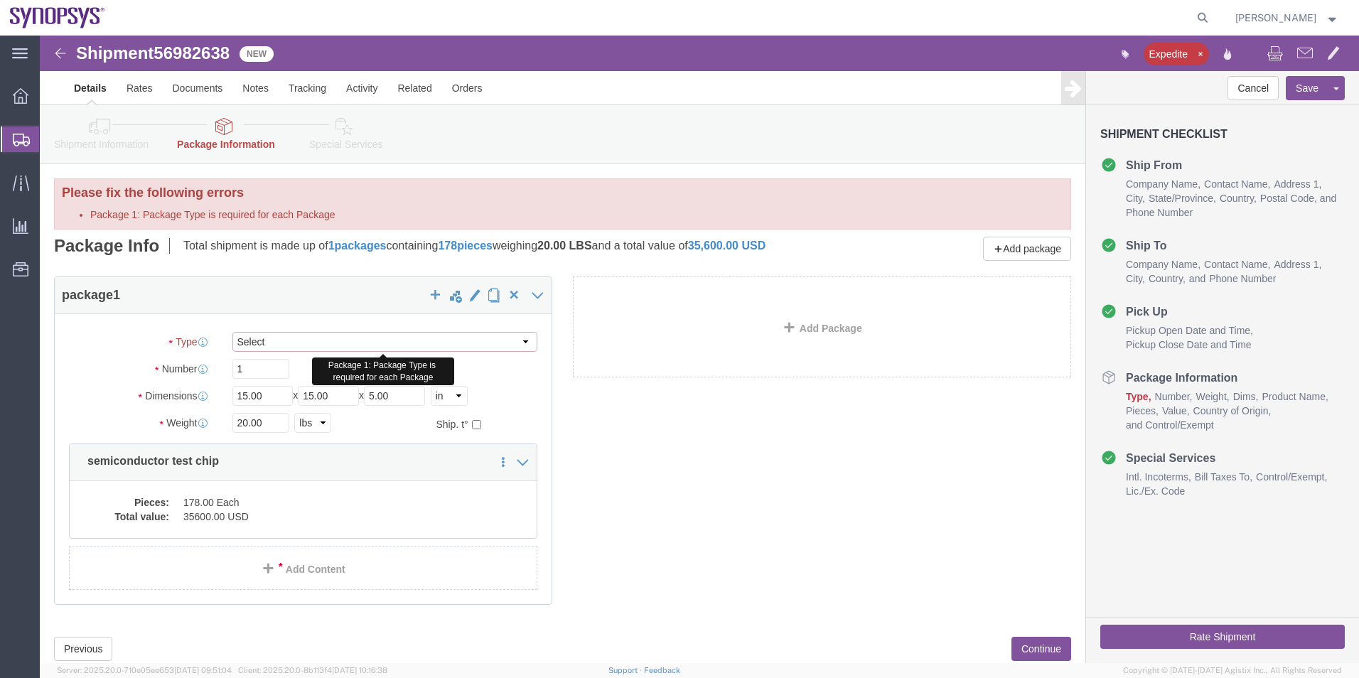
click select "Select Envelope Large Box Medium Box PAK Rack Small Box Tube Your Packaging"
select select "YRPK"
click select "Select Envelope Large Box Medium Box PAK Rack Small Box Tube Your Packaging"
click button "Rate Shipment"
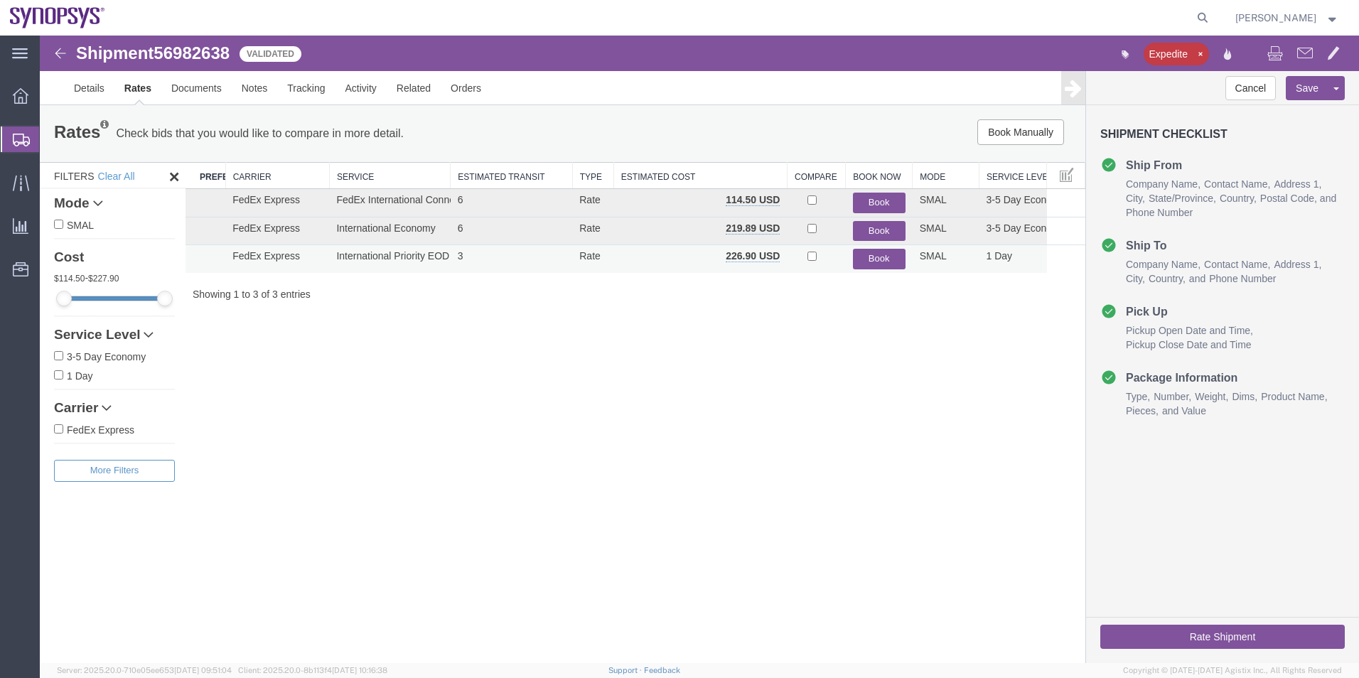
click at [864, 262] on button "Book" at bounding box center [879, 259] width 53 height 21
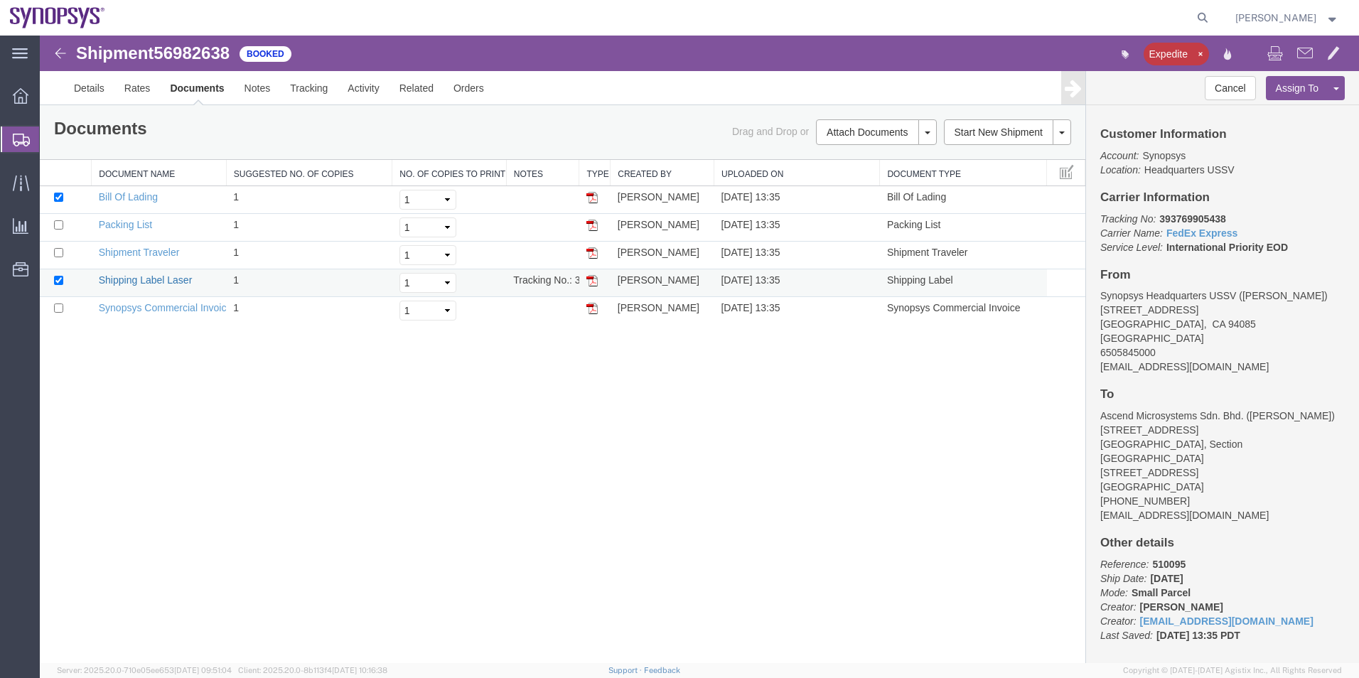
click at [138, 280] on link "Shipping Label Laser" at bounding box center [146, 279] width 94 height 11
click at [158, 304] on link "Synopsys Commercial Invoice" at bounding box center [166, 307] width 134 height 11
click at [115, 223] on link "Packing List" at bounding box center [125, 224] width 53 height 11
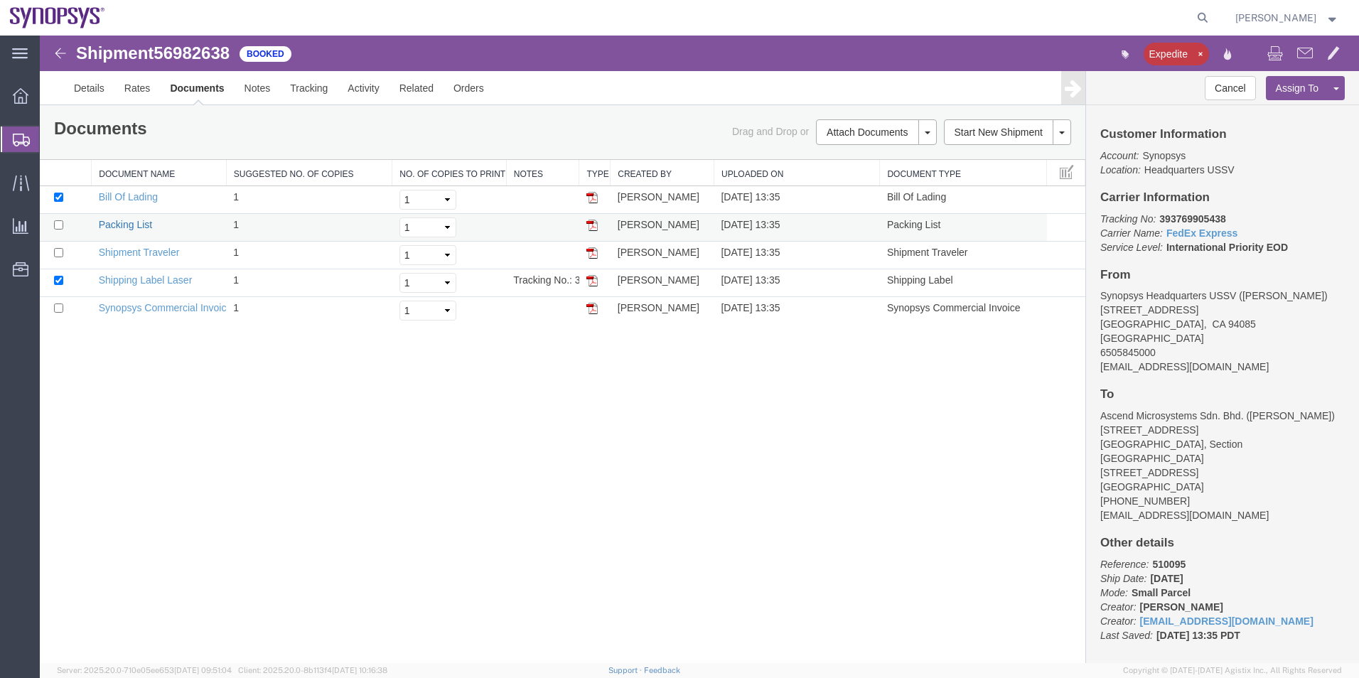
click at [115, 223] on link "Packing List" at bounding box center [125, 224] width 53 height 11
click at [1205, 22] on icon at bounding box center [1203, 18] width 20 height 20
click at [1039, 25] on input "search" at bounding box center [977, 18] width 432 height 34
type input "4"
type input "56982379"
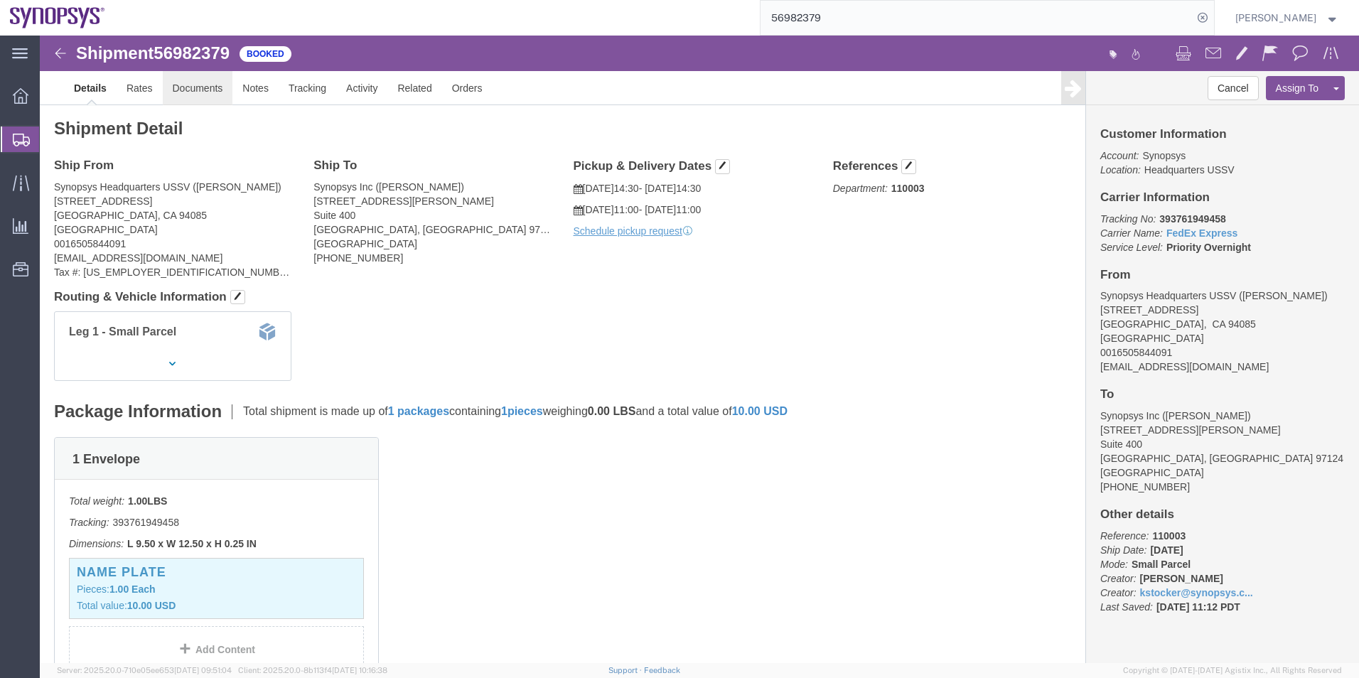
click link "Documents"
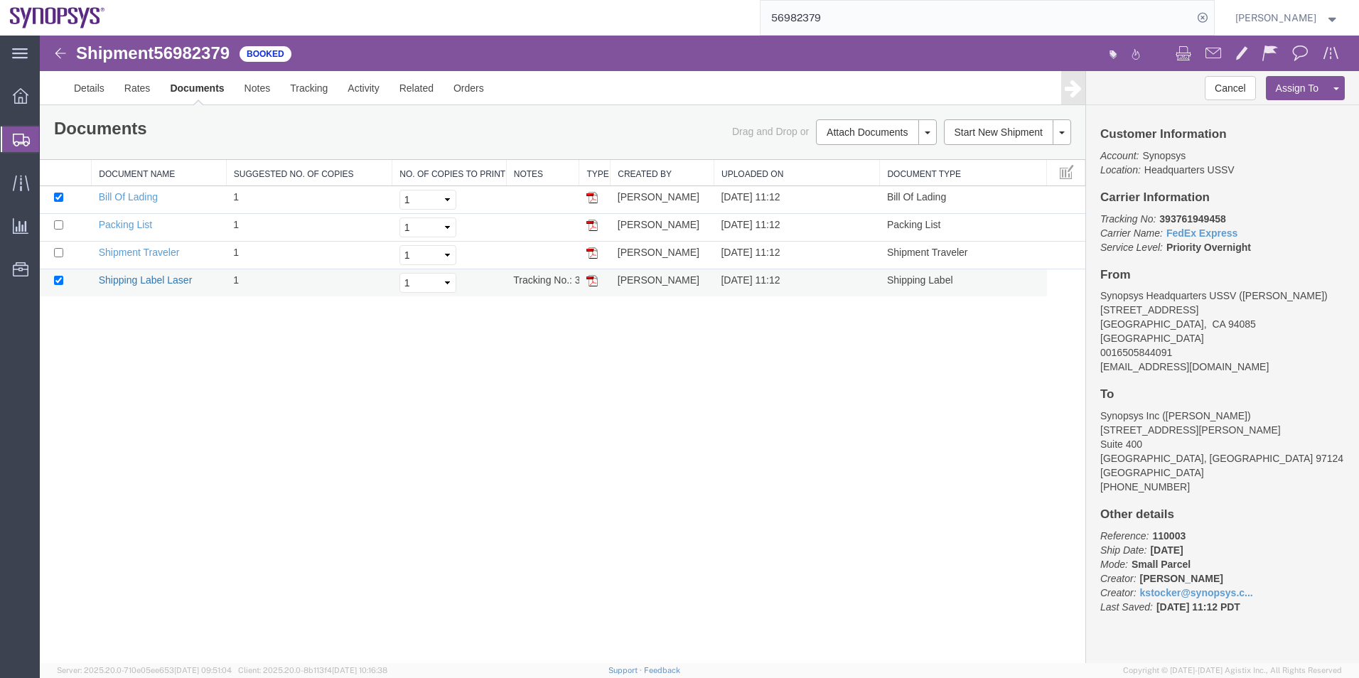
click at [126, 278] on link "Shipping Label Laser" at bounding box center [146, 279] width 94 height 11
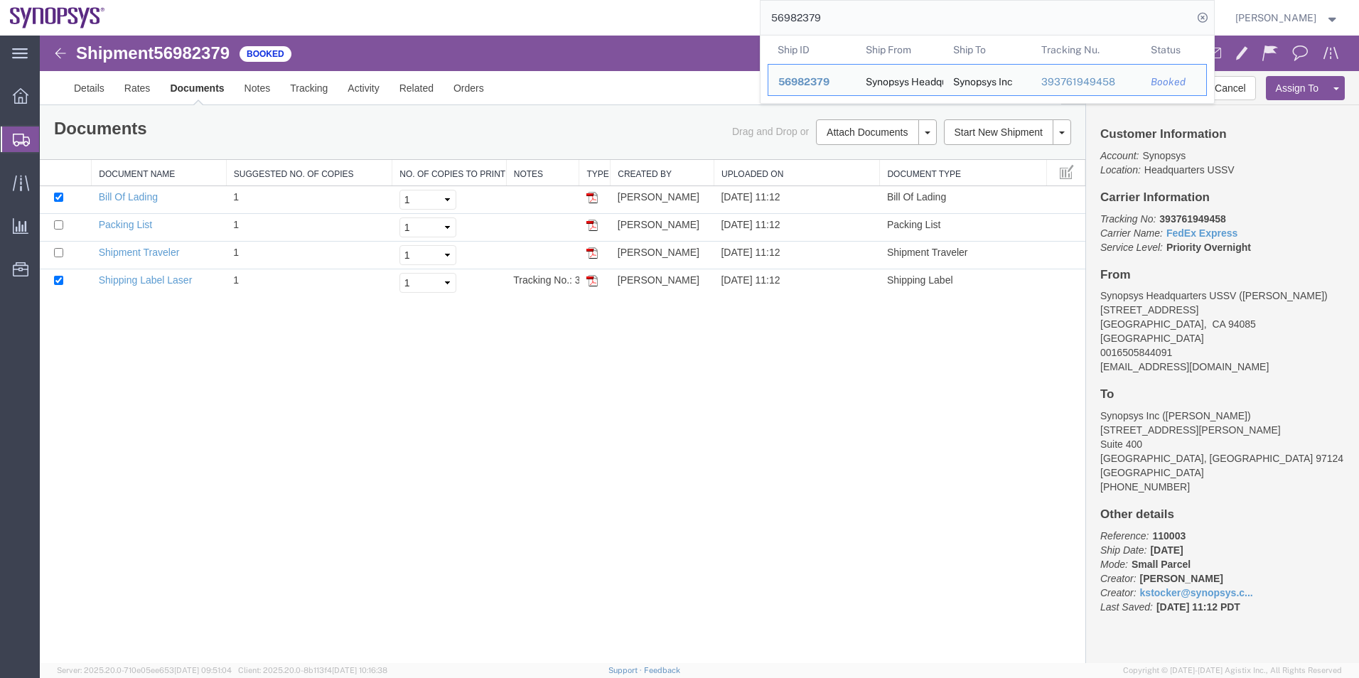
drag, startPoint x: 849, startPoint y: 18, endPoint x: 571, endPoint y: 18, distance: 278.0
click at [571, 18] on div "56982379 Ship ID Ship From Ship To Tracking Nu. Status Ship ID 56982379 Ship Fr…" at bounding box center [665, 18] width 1100 height 36
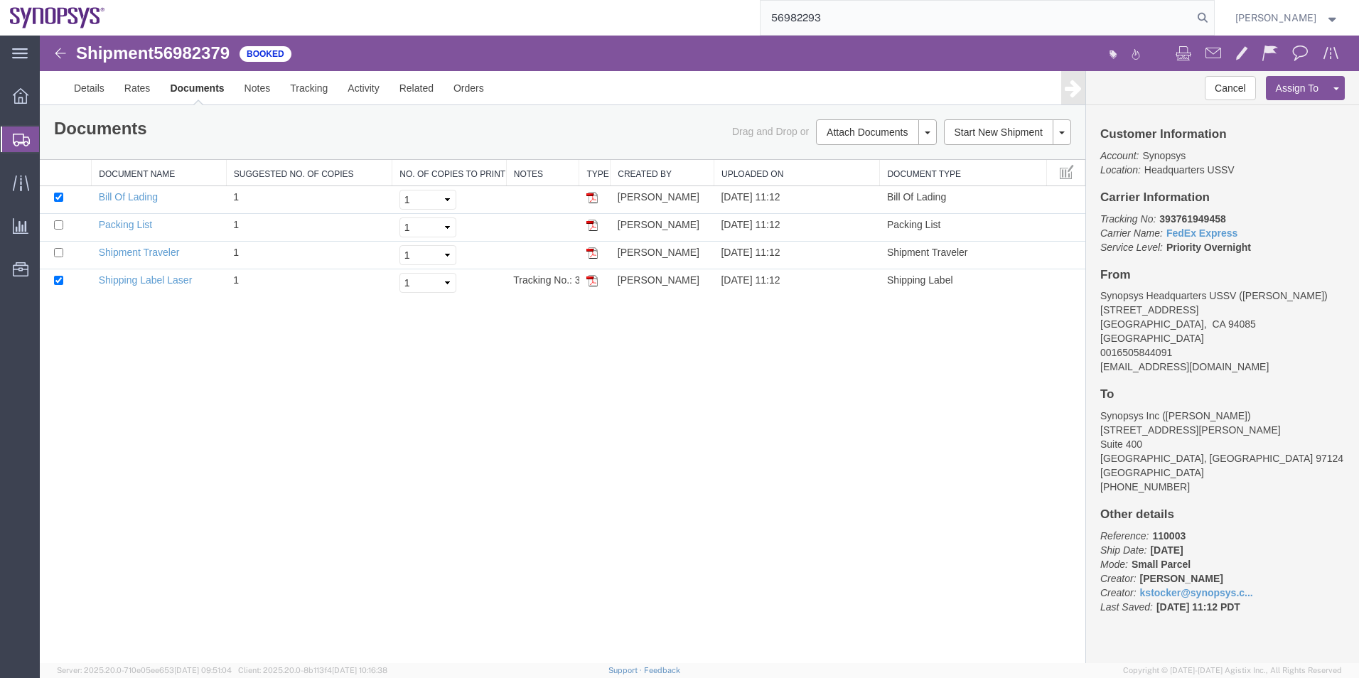
type input "56982293"
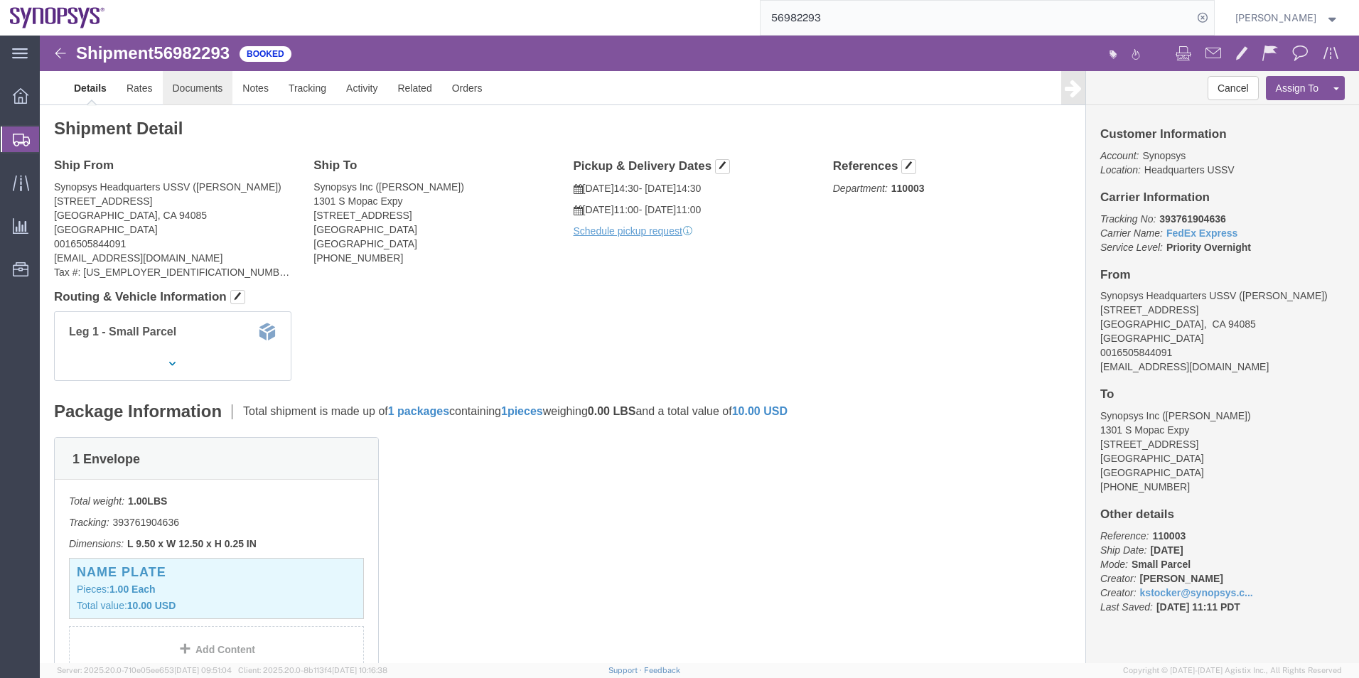
click link "Documents"
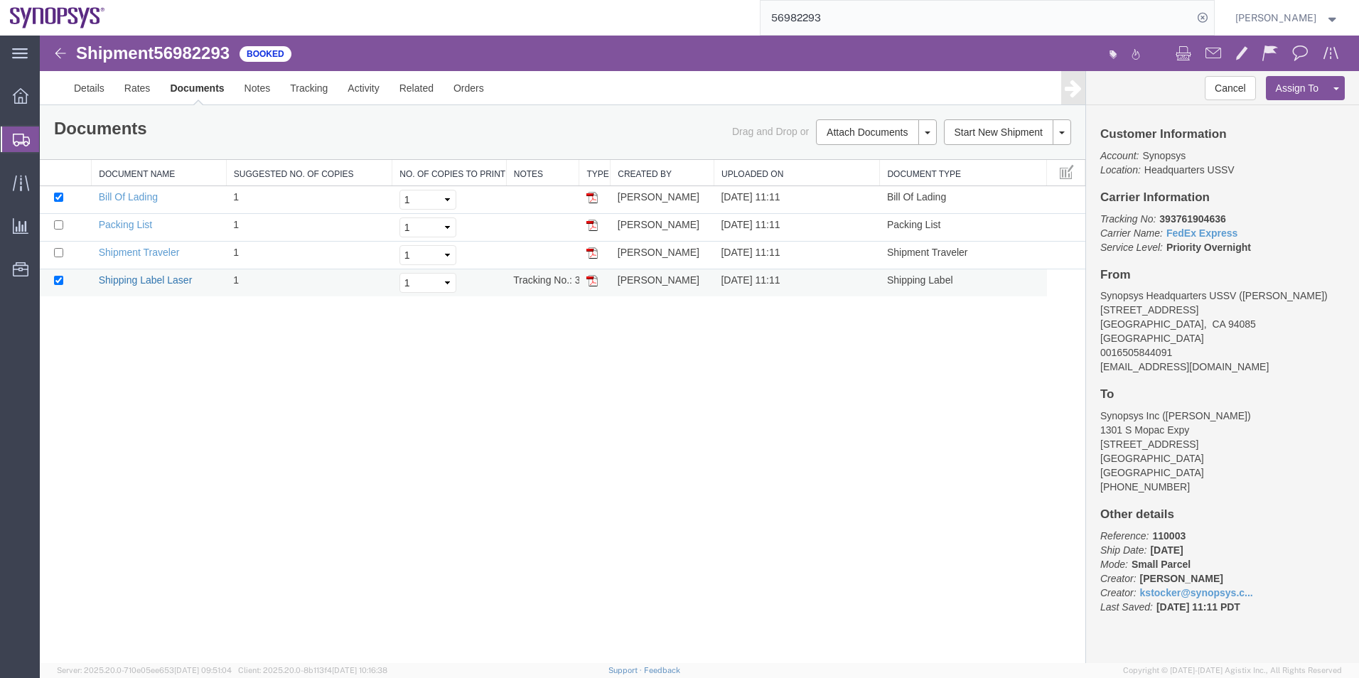
click at [151, 283] on link "Shipping Label Laser" at bounding box center [146, 279] width 94 height 11
click at [0, 0] on span "Shipment Manager" at bounding box center [0, 0] width 0 height 0
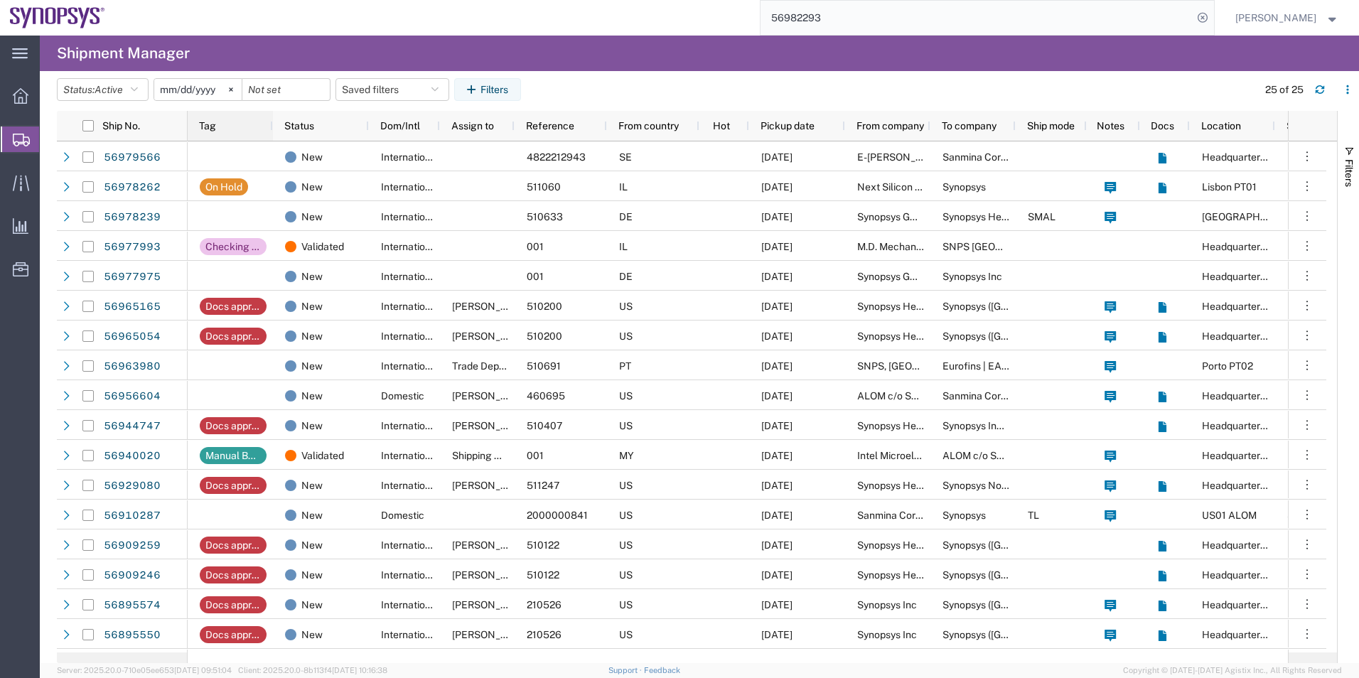
click at [241, 139] on div "Tag" at bounding box center [233, 126] width 68 height 30
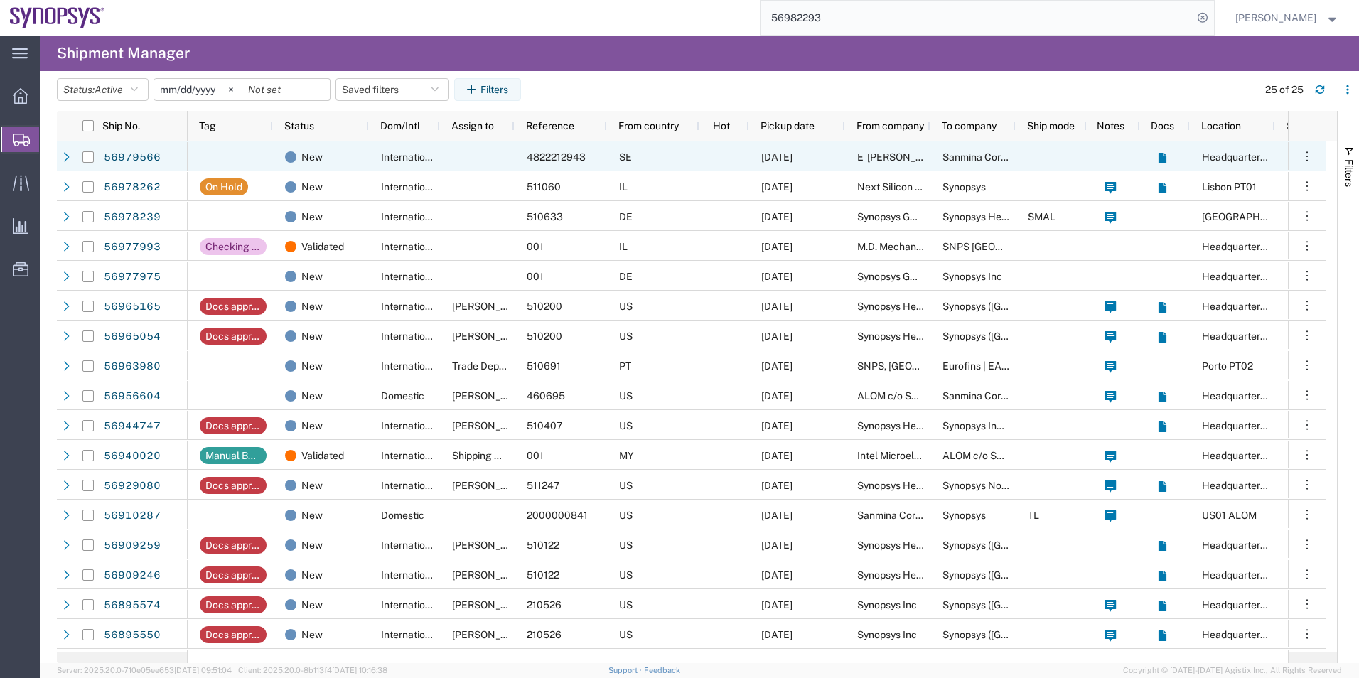
click at [252, 146] on div at bounding box center [230, 156] width 85 height 30
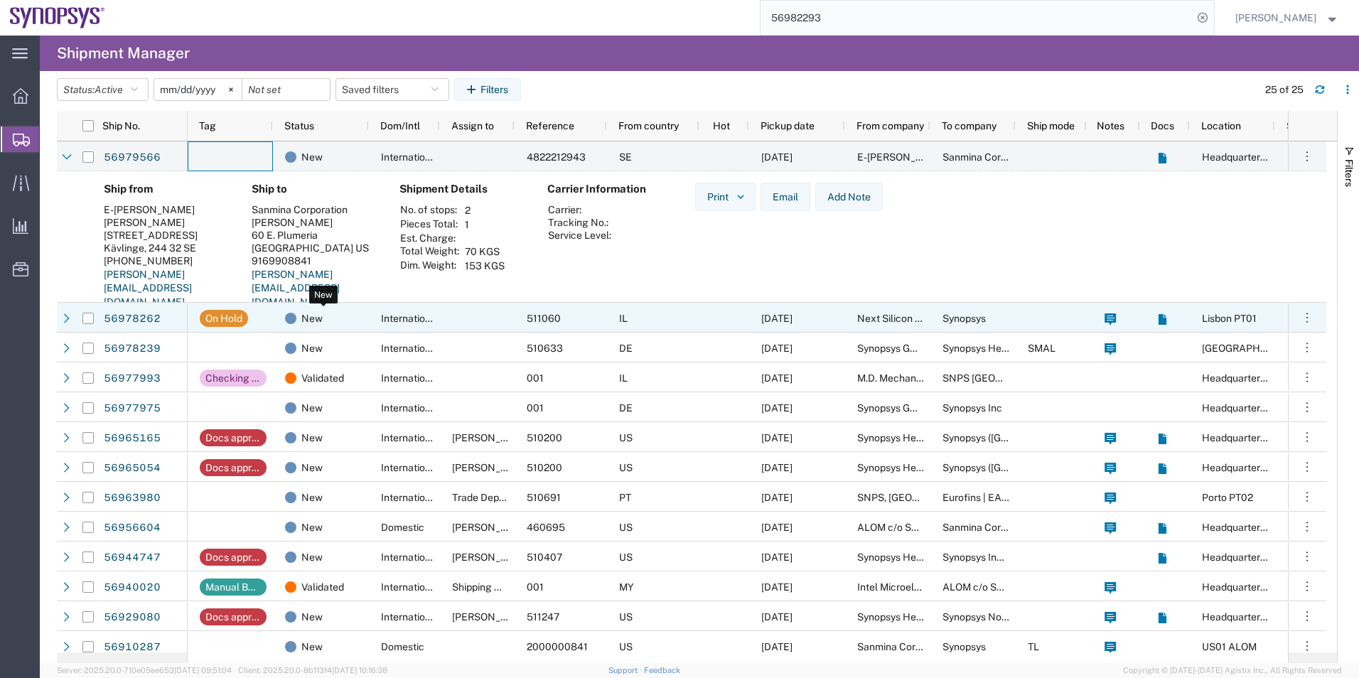
click at [287, 316] on span at bounding box center [290, 318] width 11 height 11
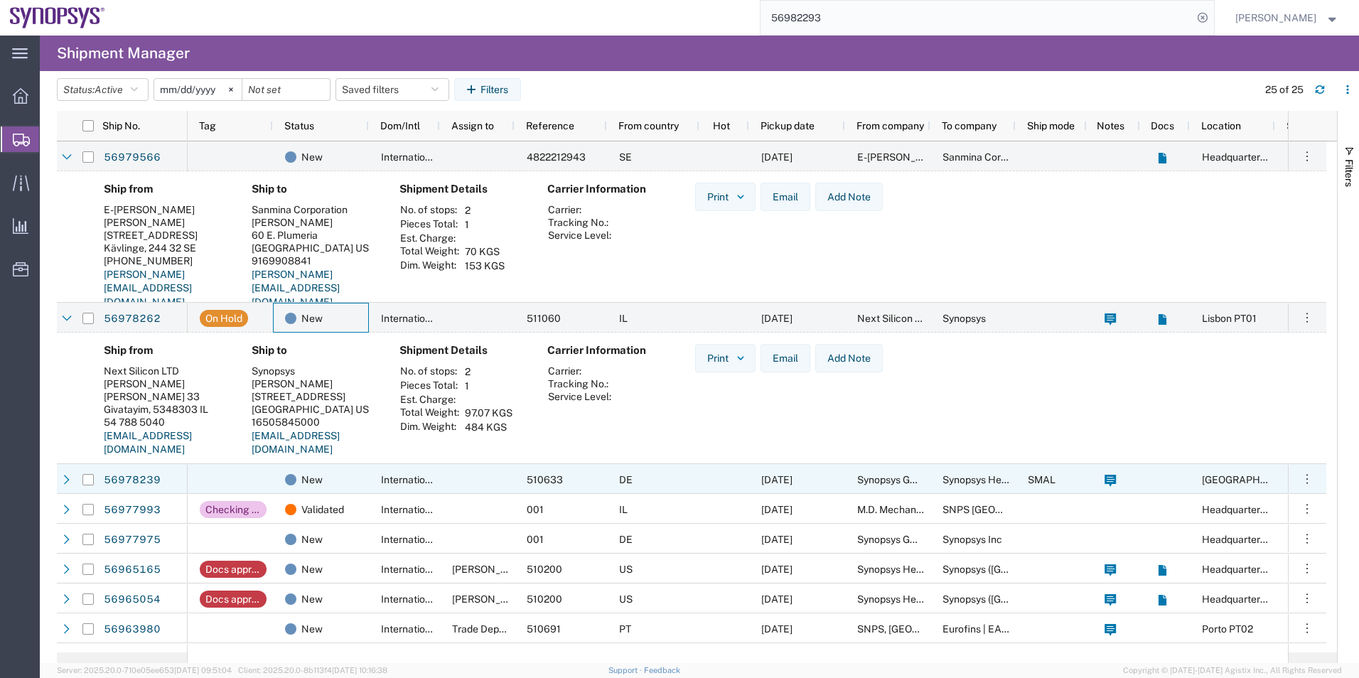
click at [250, 472] on div at bounding box center [230, 479] width 85 height 30
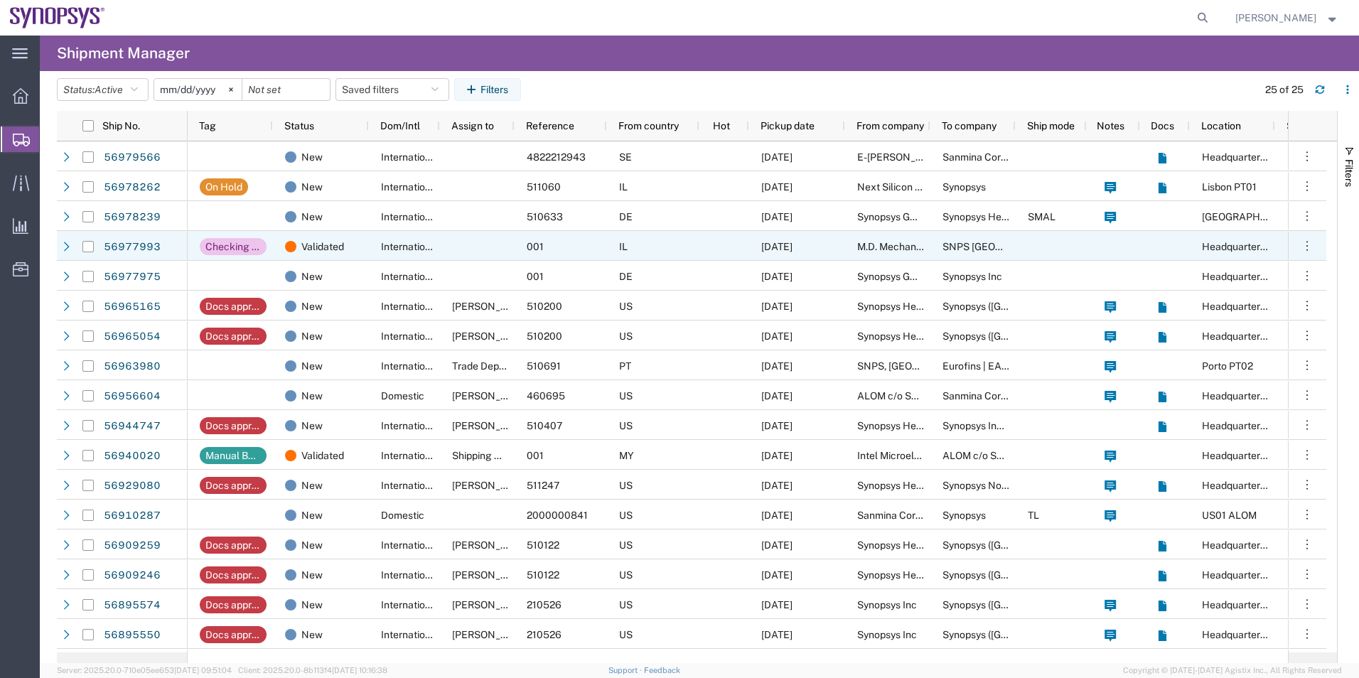
click at [473, 232] on div at bounding box center [477, 246] width 75 height 30
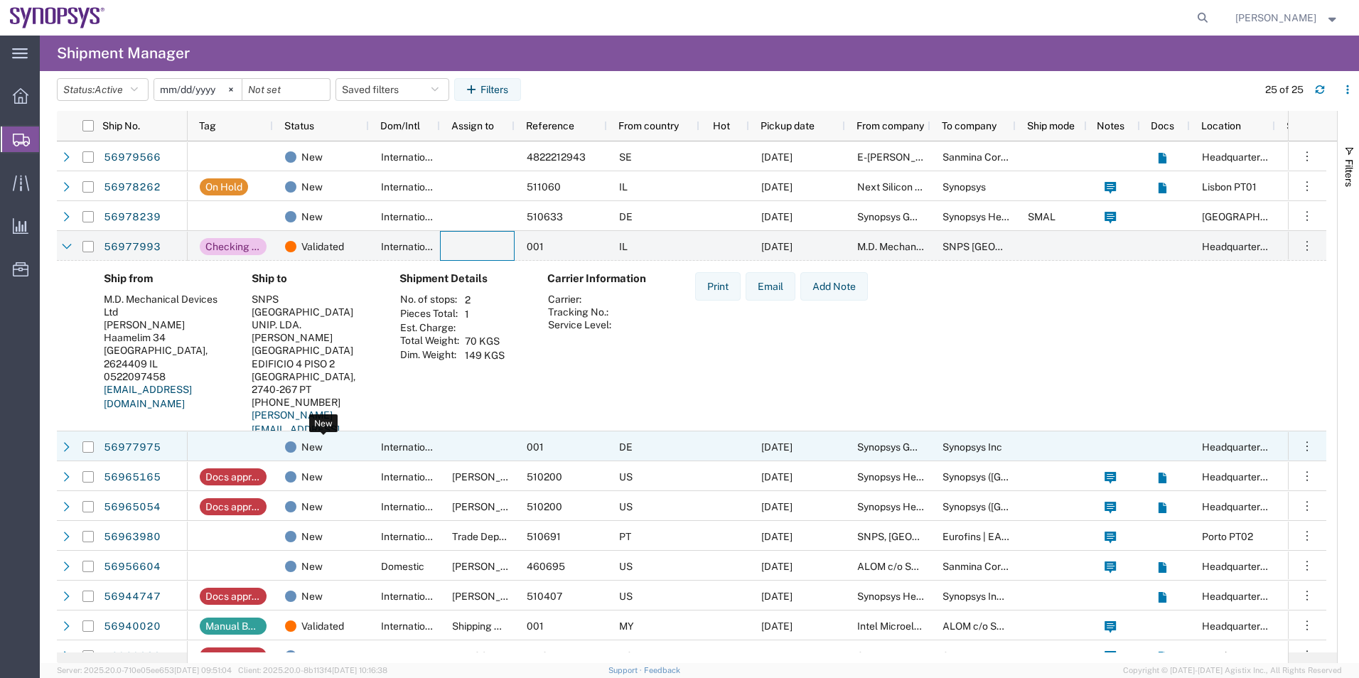
click at [310, 441] on span "New" at bounding box center [311, 447] width 21 height 30
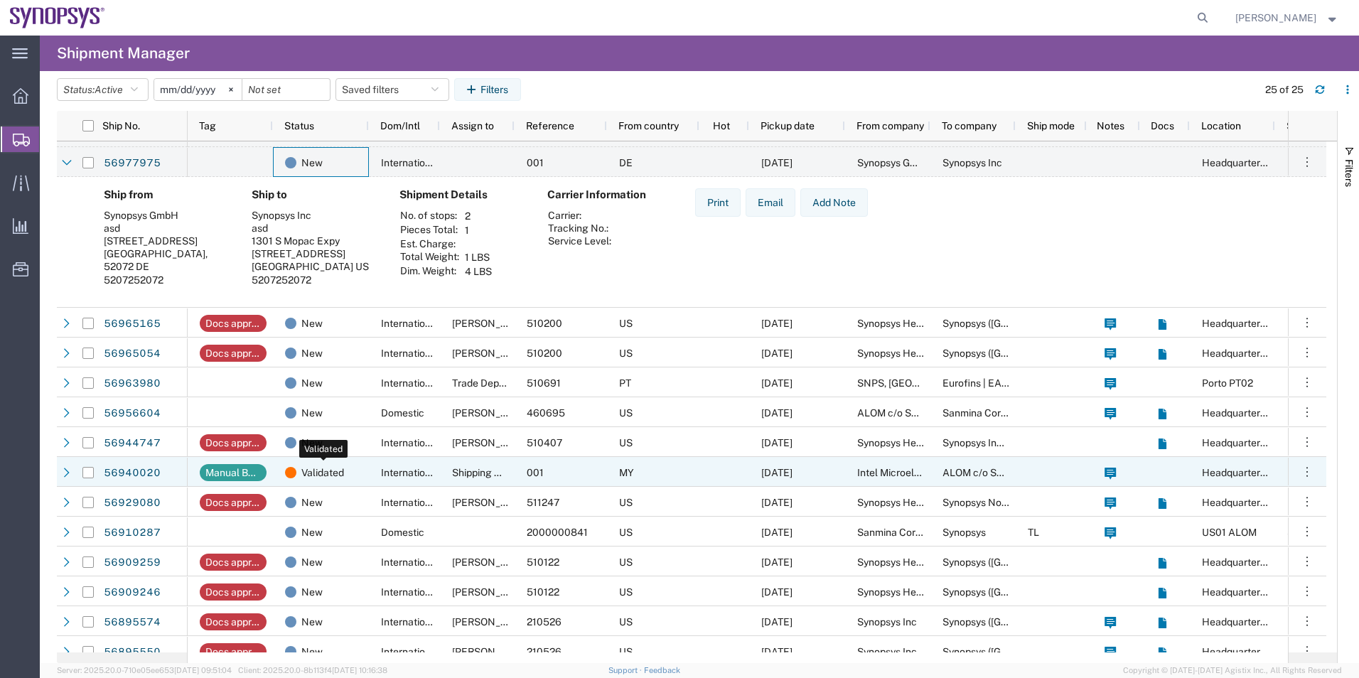
scroll to position [284, 0]
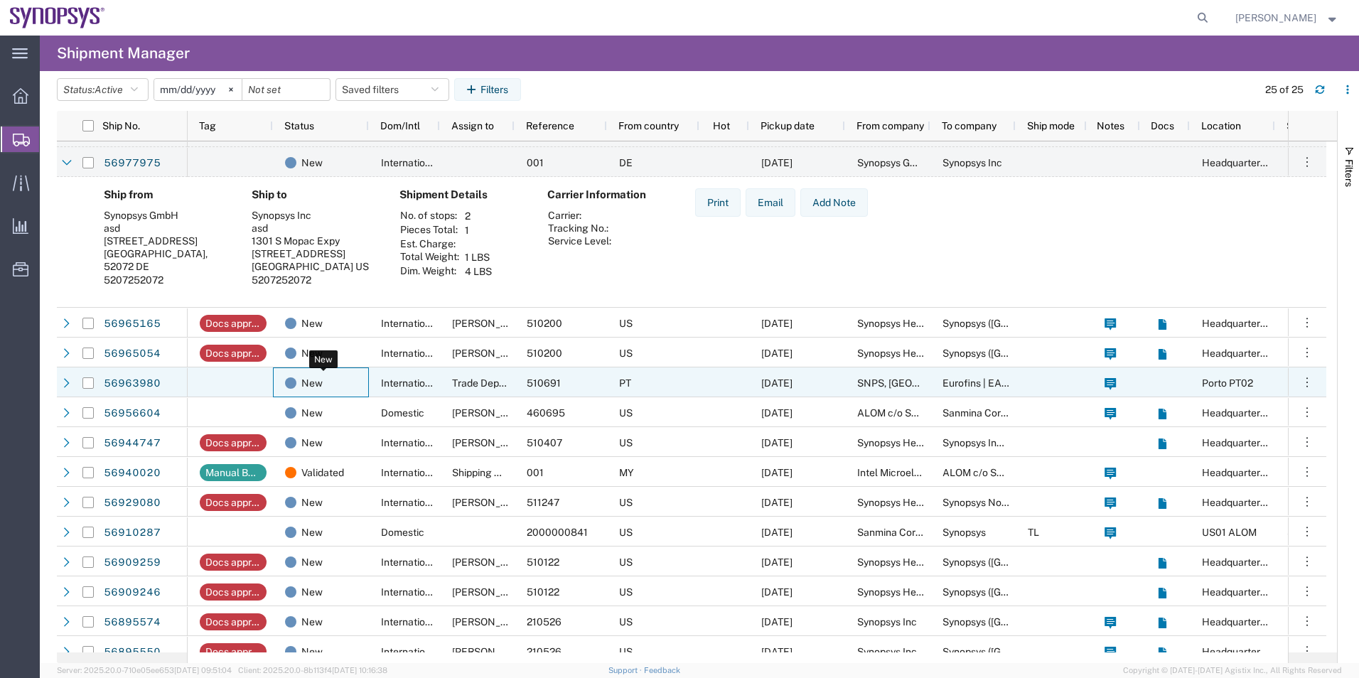
click at [360, 377] on div "New" at bounding box center [323, 383] width 77 height 30
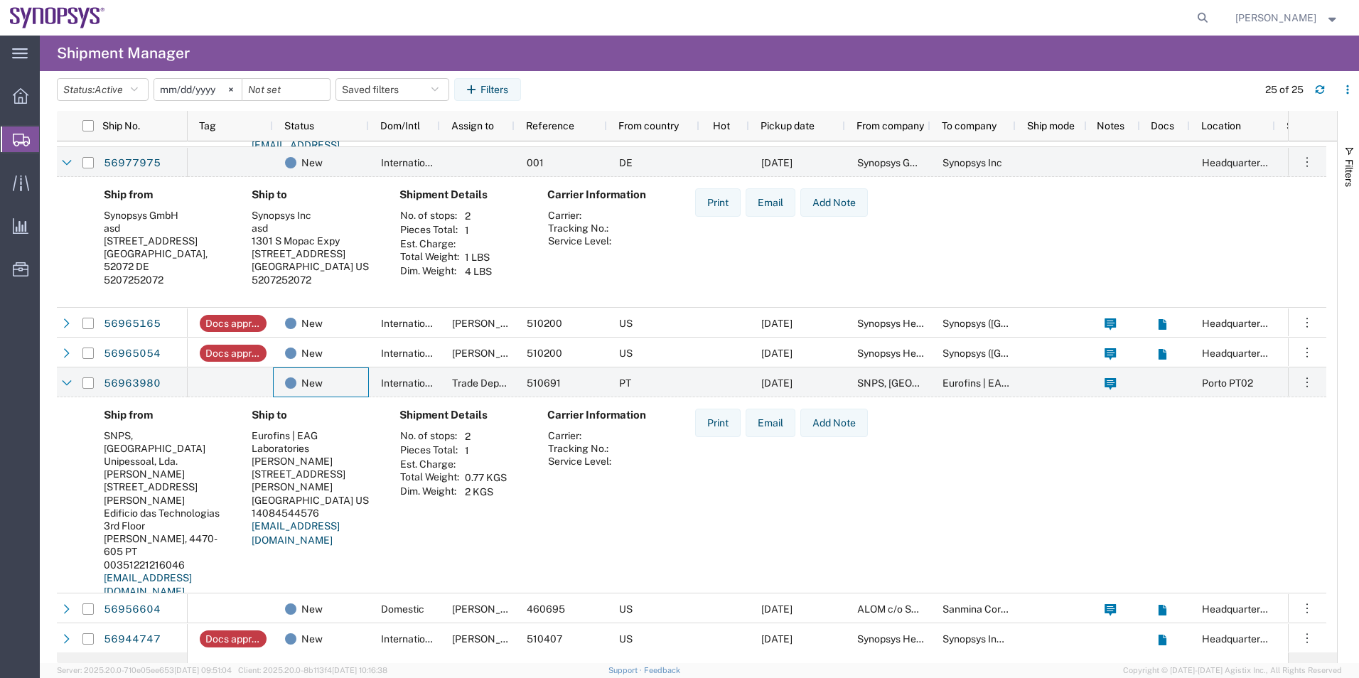
scroll to position [0, 0]
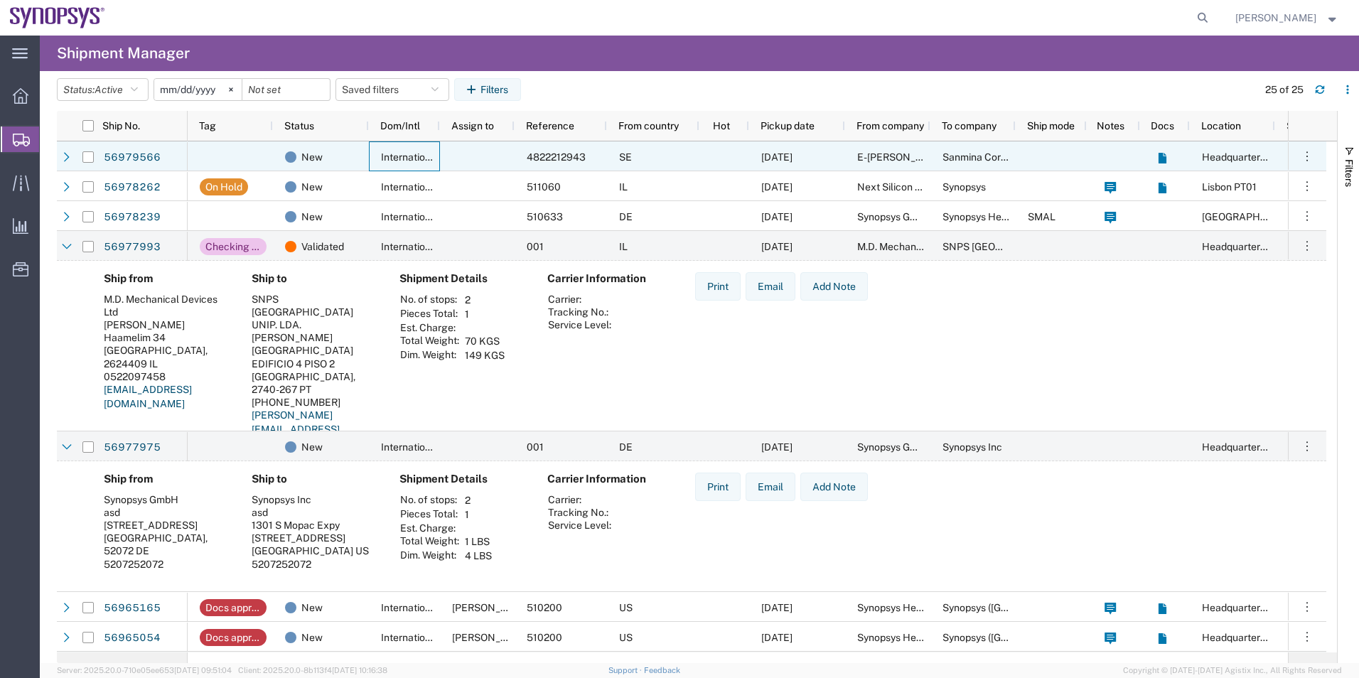
click at [427, 154] on span "International" at bounding box center [410, 156] width 58 height 11
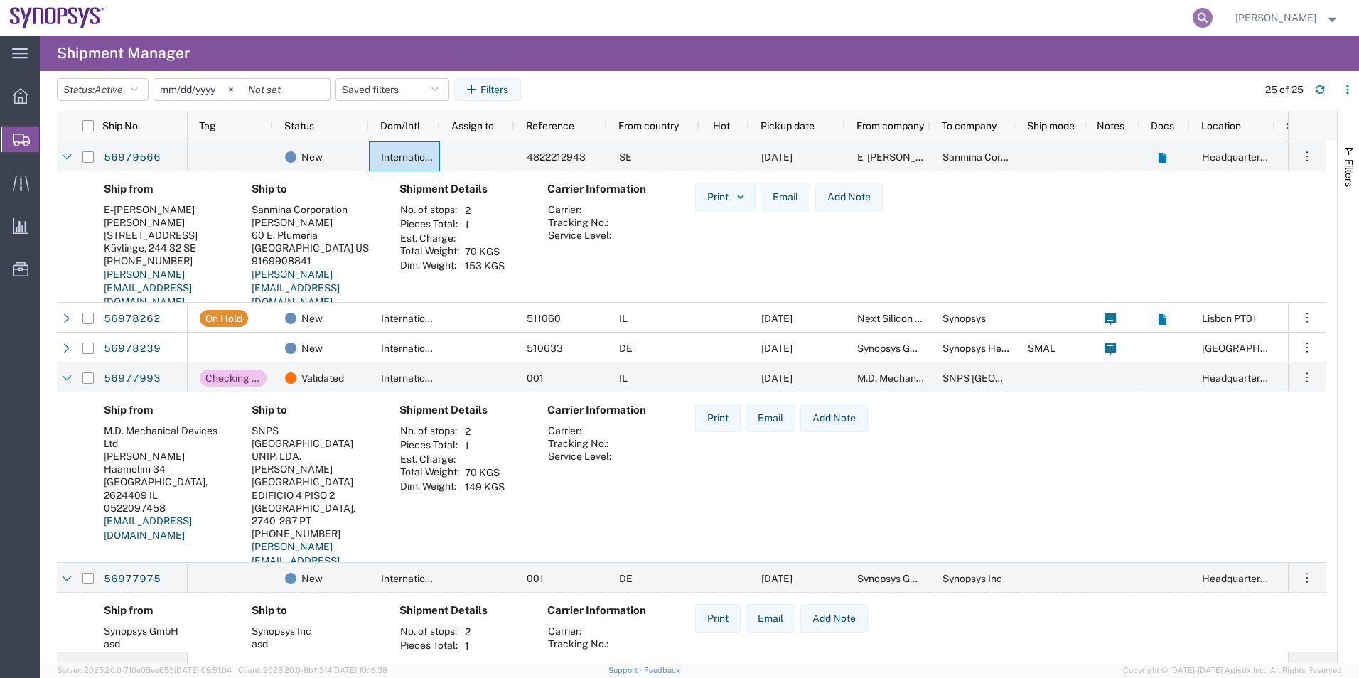
click at [1209, 14] on icon at bounding box center [1203, 18] width 20 height 20
paste input "56982638"
type input "56982638"
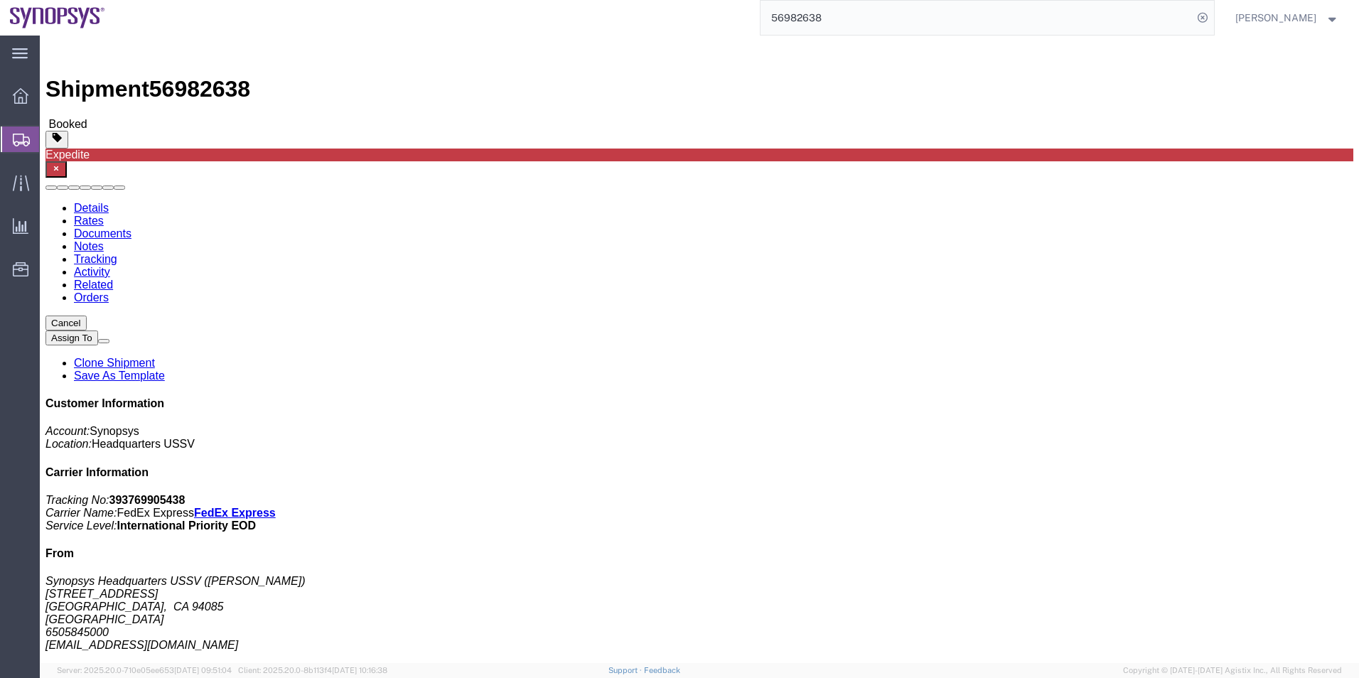
click link "Clone Shipment"
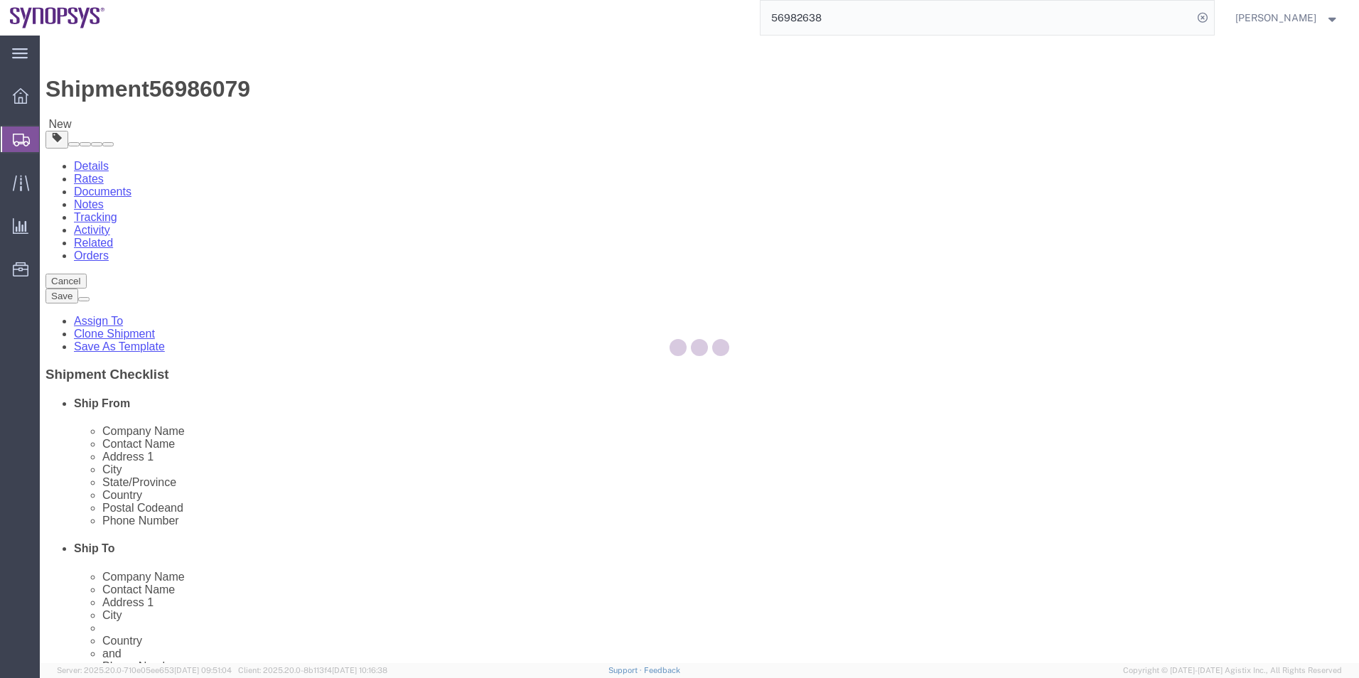
select select "63204"
select select
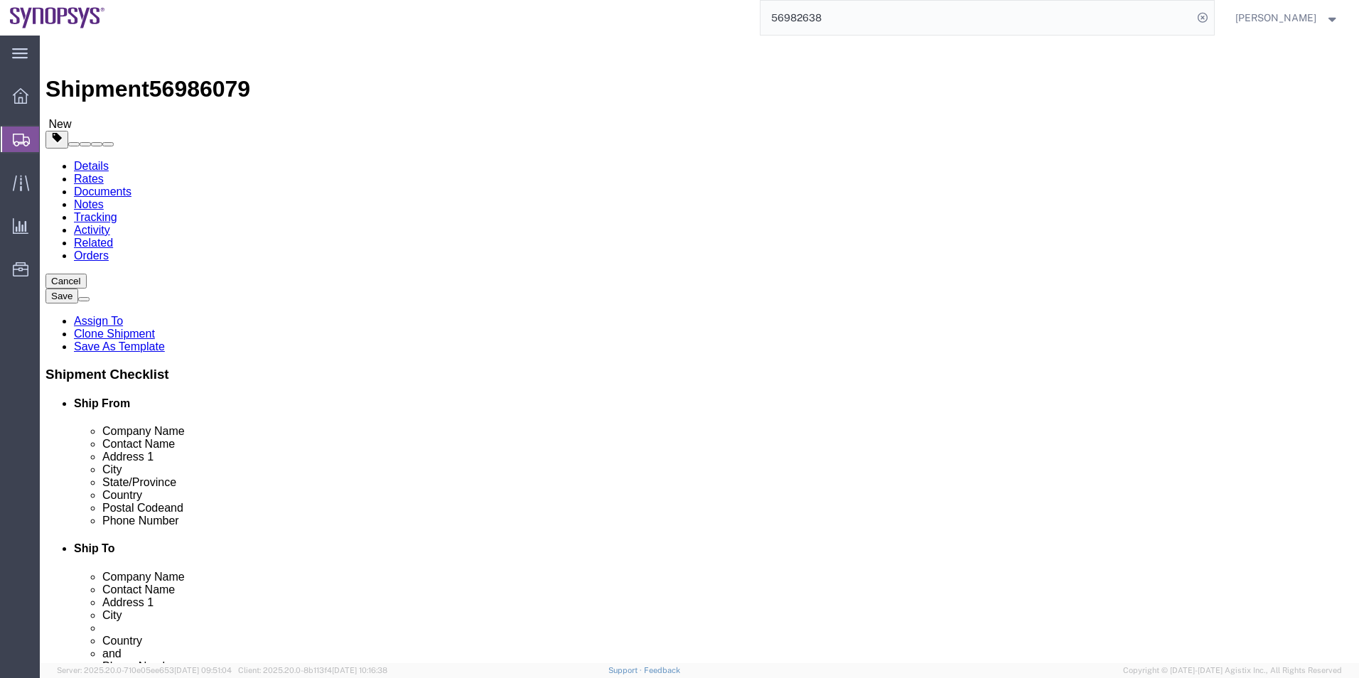
click icon
click dd "35600.00 USD"
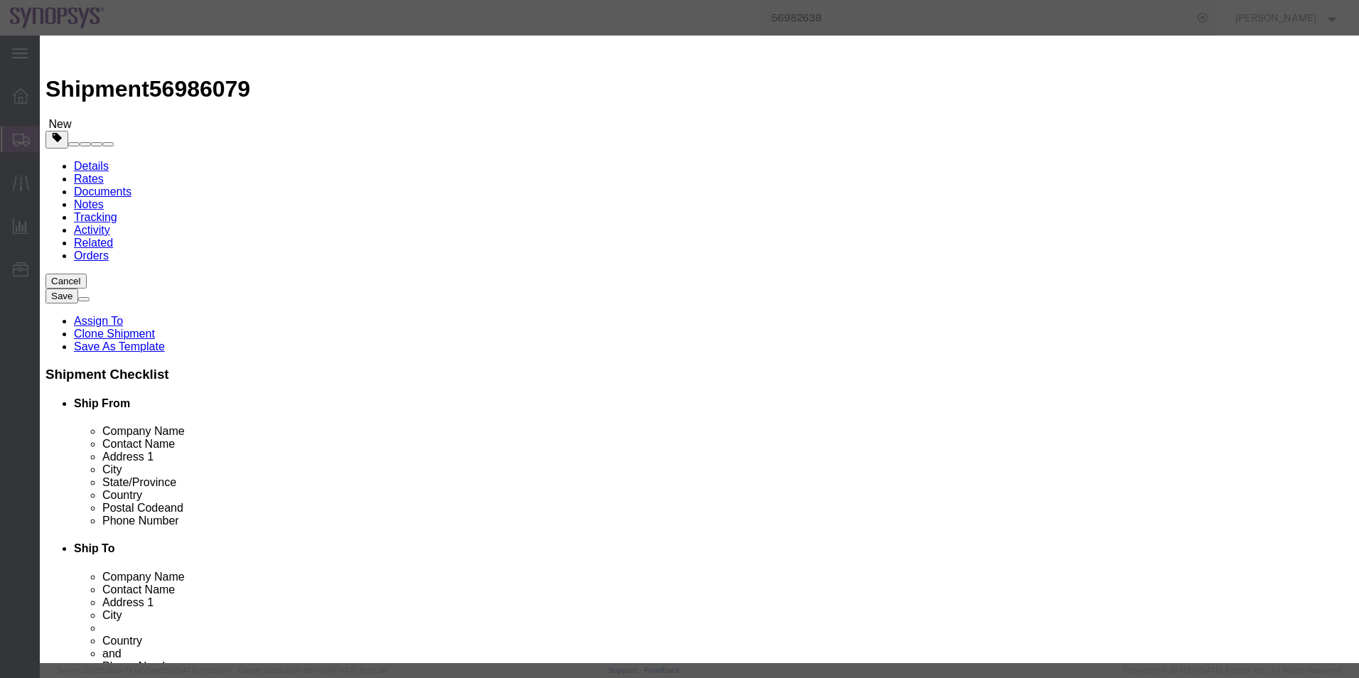
click input "178.00"
type input "118.00"
type input "23600"
click div "Commodity library"
click button "Save & Close"
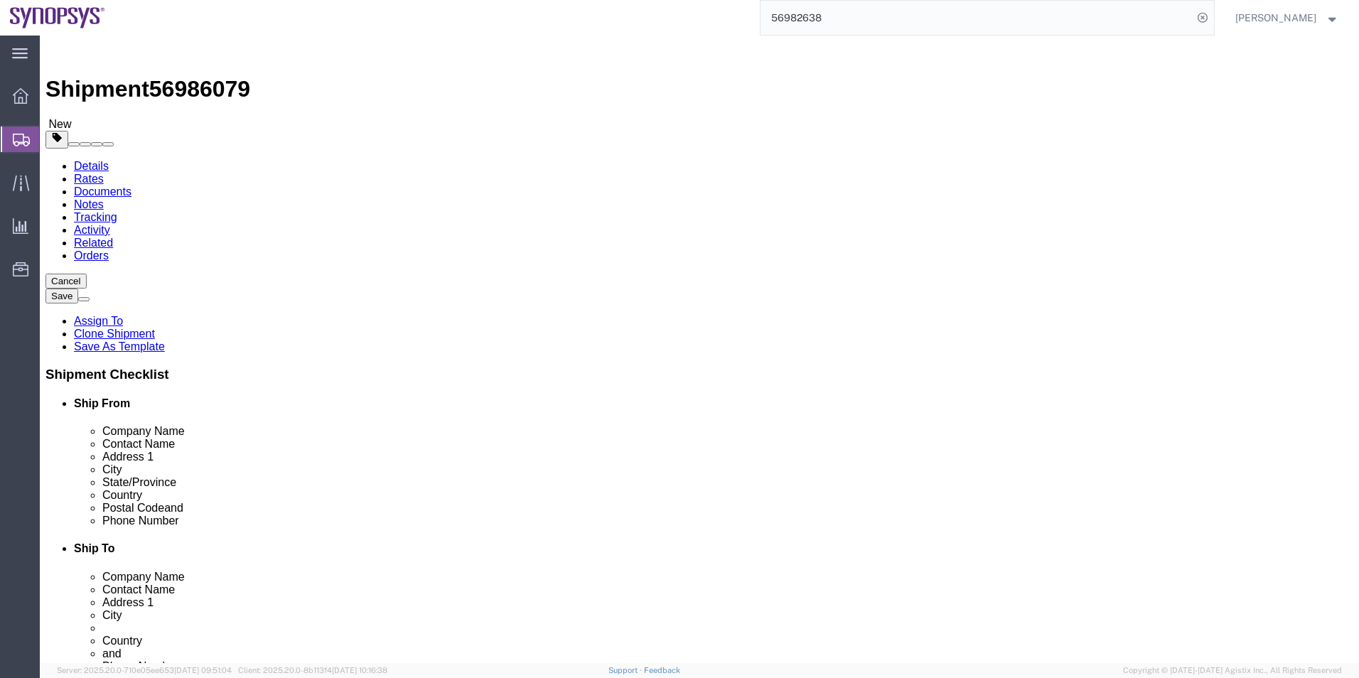
click icon
click span "56986079"
copy span "56986079"
drag, startPoint x: 884, startPoint y: 272, endPoint x: 564, endPoint y: 255, distance: 320.4
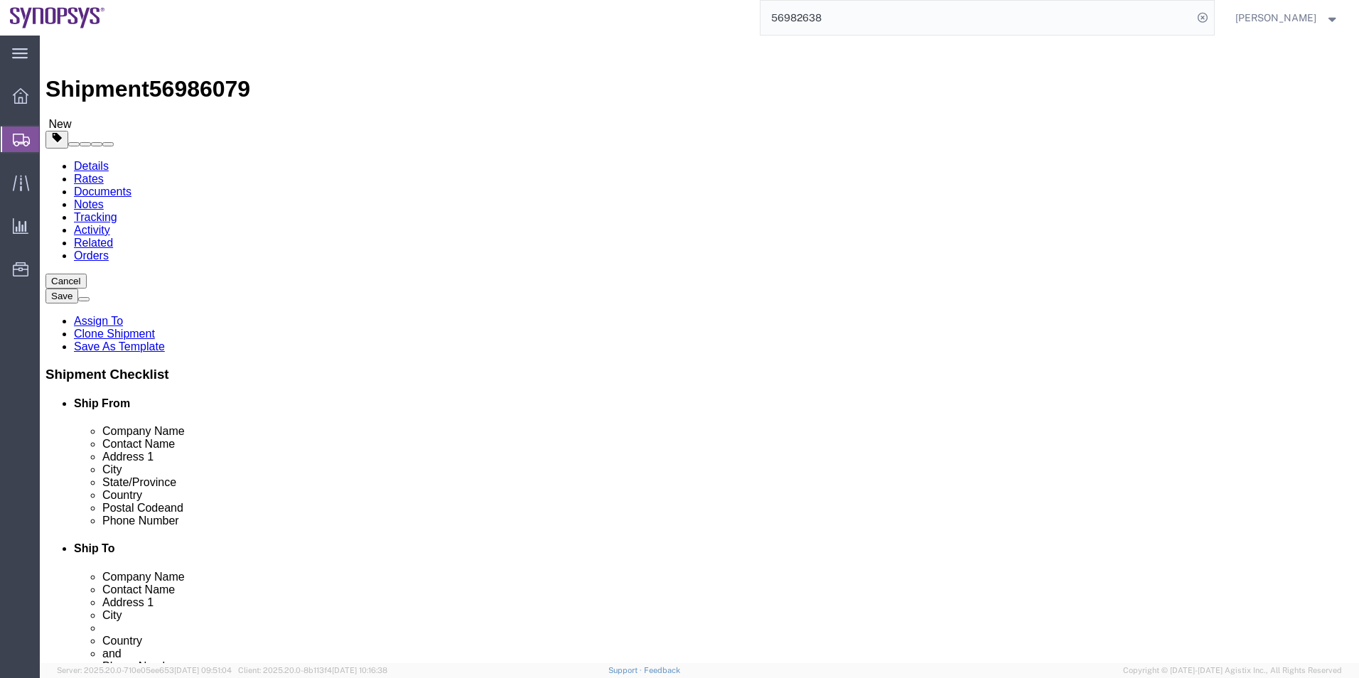
click div "Location My Profile Location Aachen DE04 Agrate Brianza IT01 Aschheim DE02 Atla…"
drag, startPoint x: 807, startPoint y: 478, endPoint x: 739, endPoint y: 490, distance: 69.3
click input "+60 1680 50584"
click icon
click div "Clone this content Delete this content semiconductor test chip"
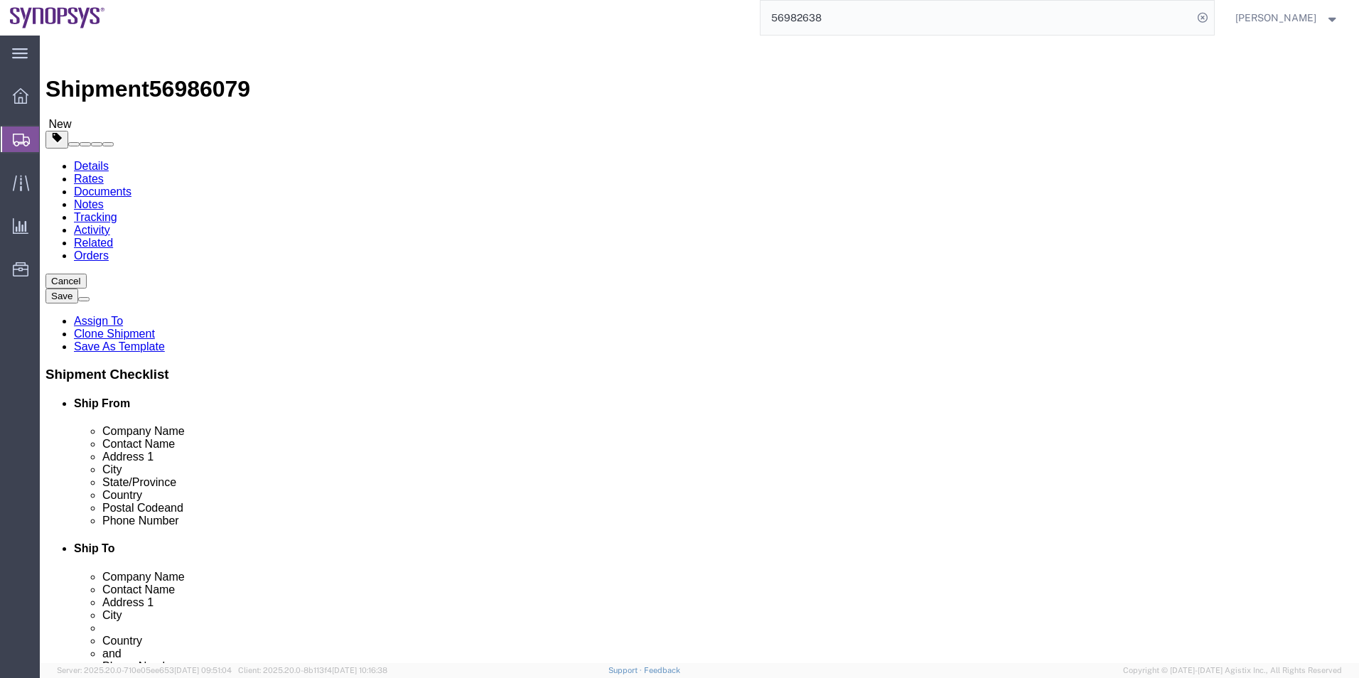
click div "1 x Your Packaging Package Type Select Envelope Large Box Medium Box PAK Rack S…"
click dd "118.00 Each"
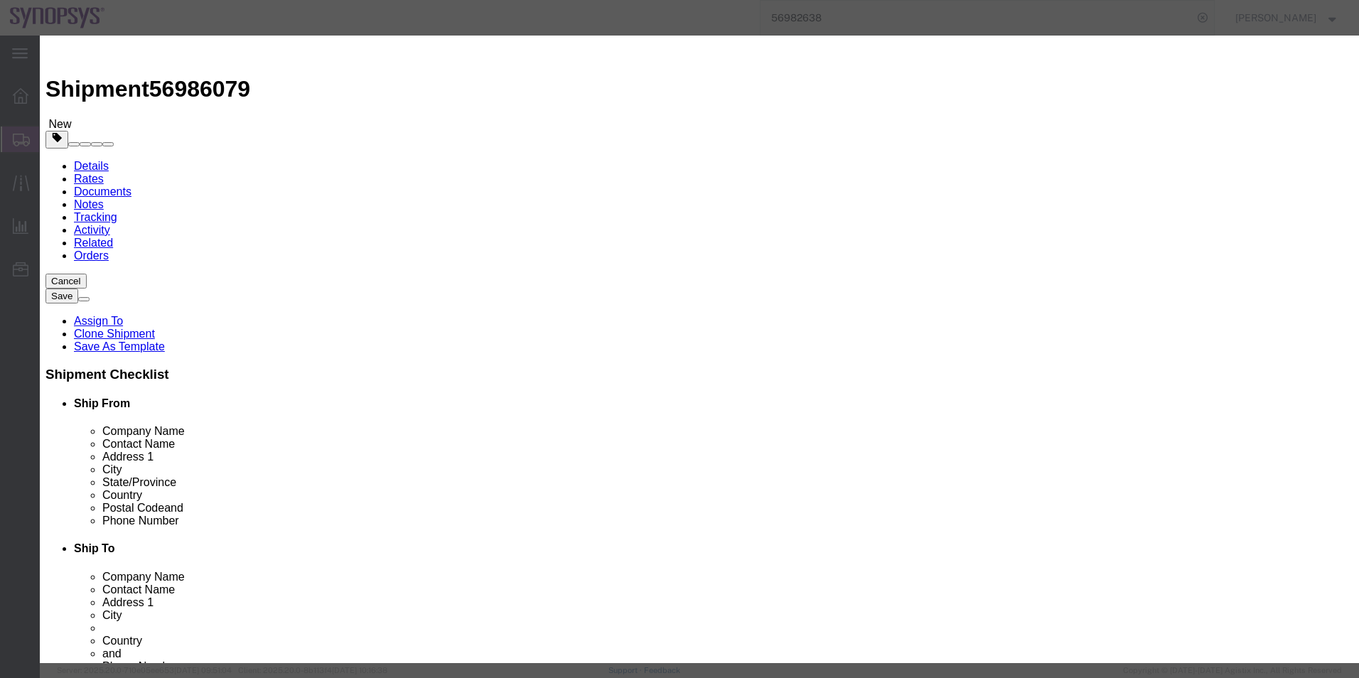
drag, startPoint x: 1004, startPoint y: 114, endPoint x: 660, endPoint y: 95, distance: 344.6
click div "Commodity library Product Name semiconductor test chip Pieces 118.00 Select Bag…"
click button "Save & Close"
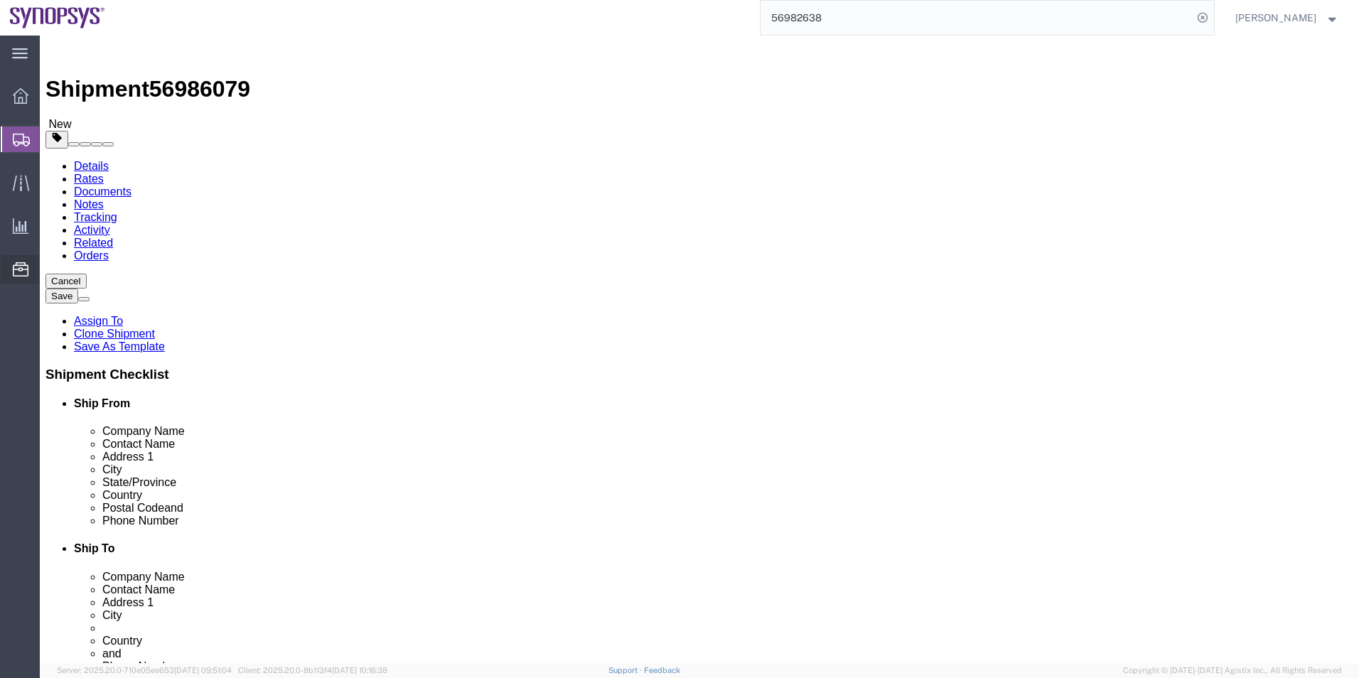
drag, startPoint x: -3, startPoint y: 262, endPoint x: 34, endPoint y: 273, distance: 38.5
click at [34, 273] on ul "Overview Shipments Shipment Manager Create Shipment Create from Template Estima…" at bounding box center [20, 190] width 40 height 217
click icon
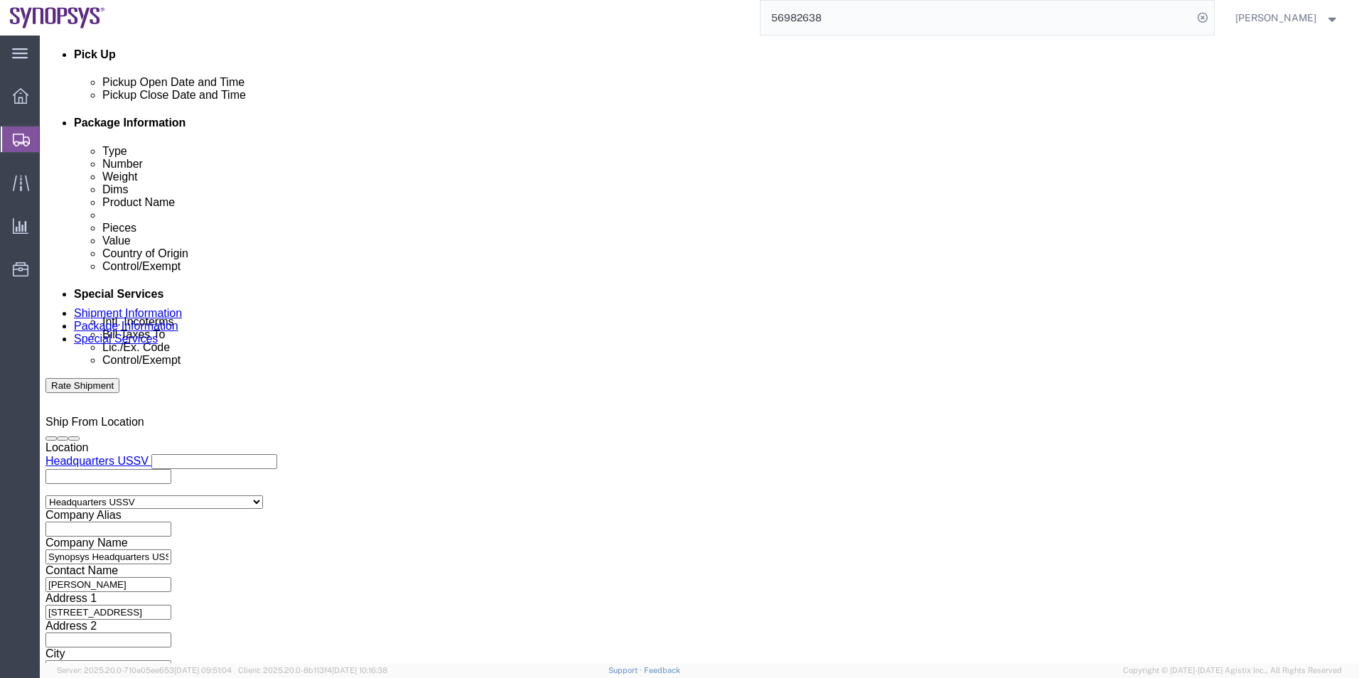
scroll to position [569, 0]
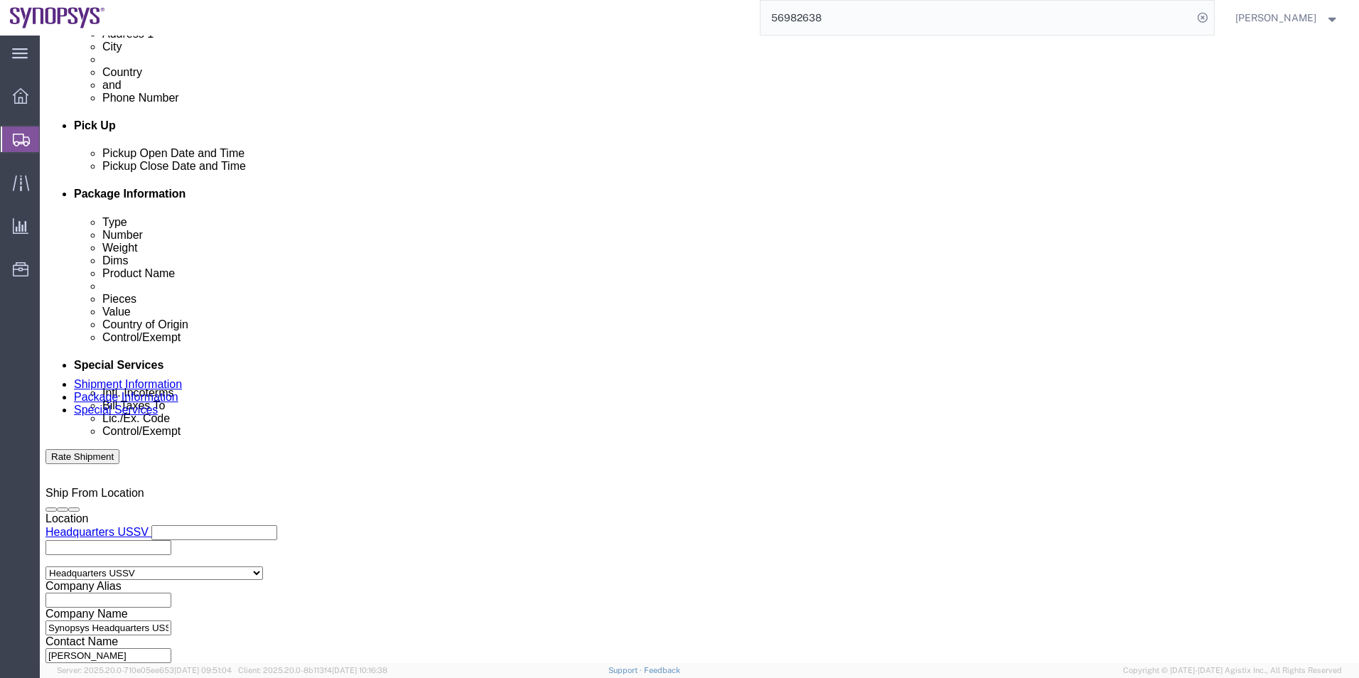
click select "Select Carriage Insurance Paid Carriage Paid To Cost and Freight Cost Insurance…"
select select "DDP"
click select "Select Carriage Insurance Paid Carriage Paid To Cost and Freight Cost Insurance…"
select select "SHIP"
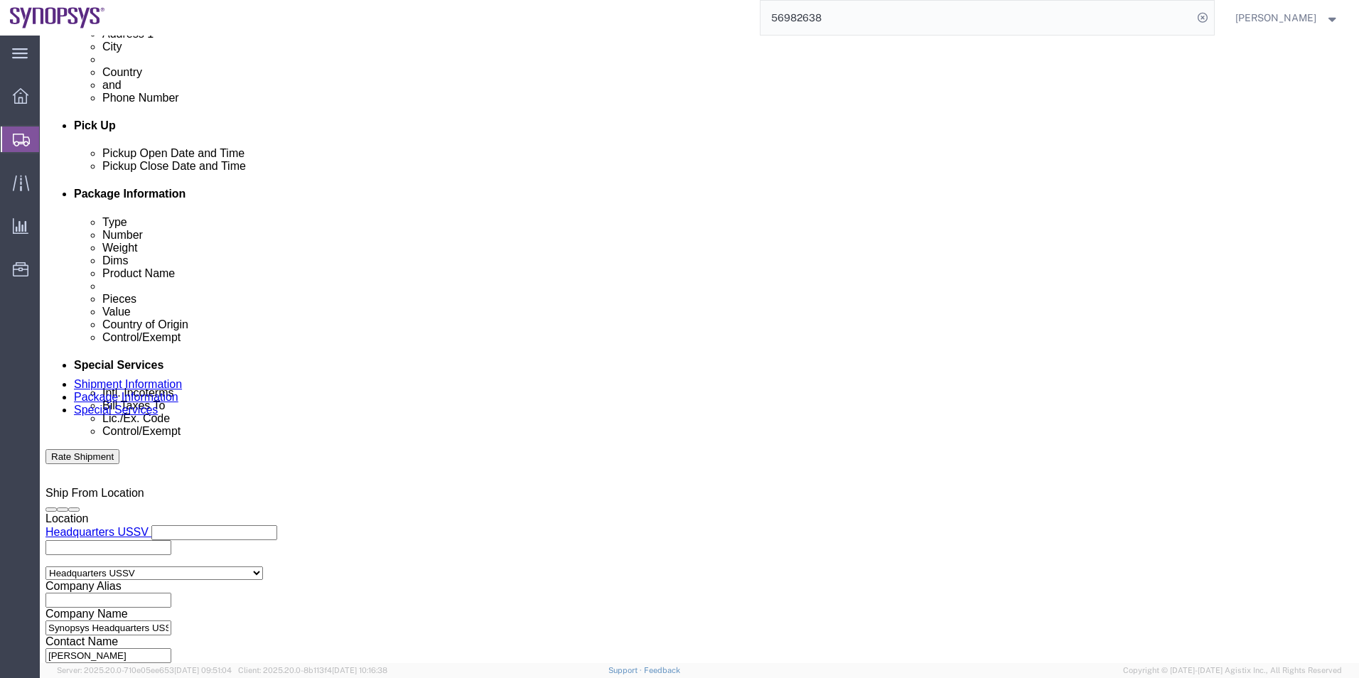
scroll to position [924, 0]
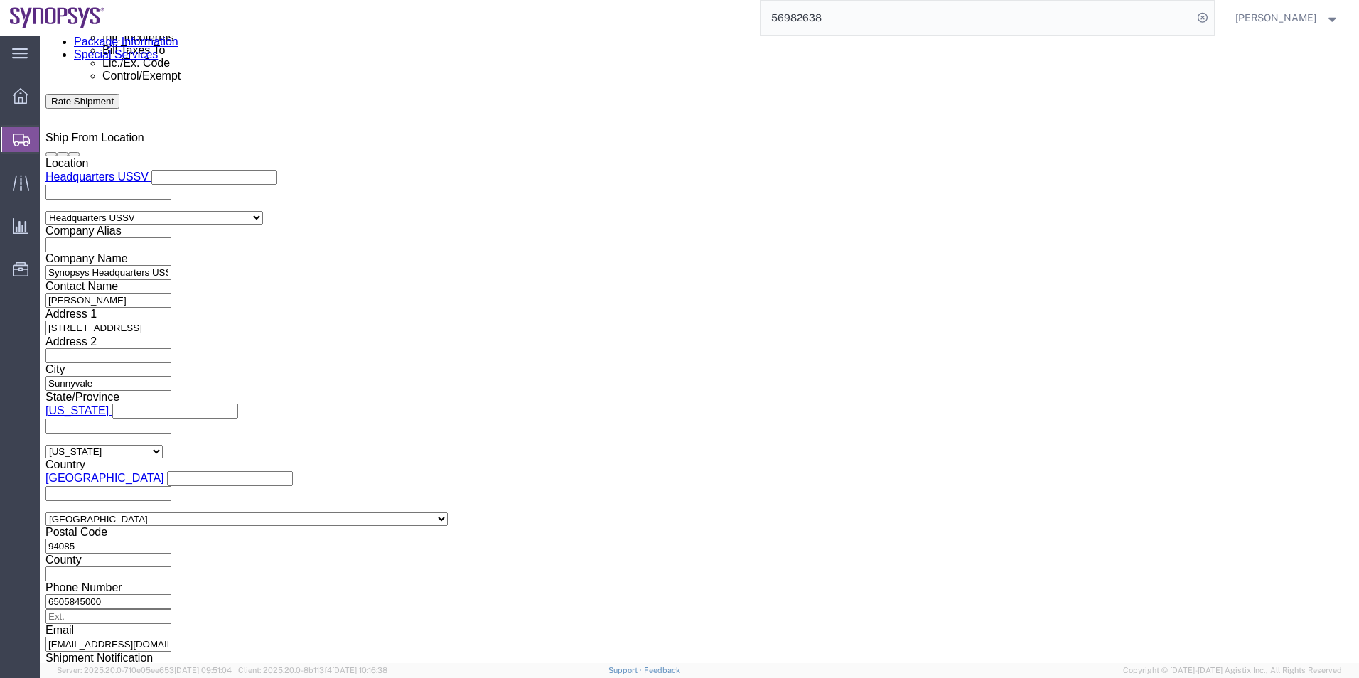
click input "text"
paste input "X20250930320556"
type input "X20250930320556"
click button "Rate Shipment"
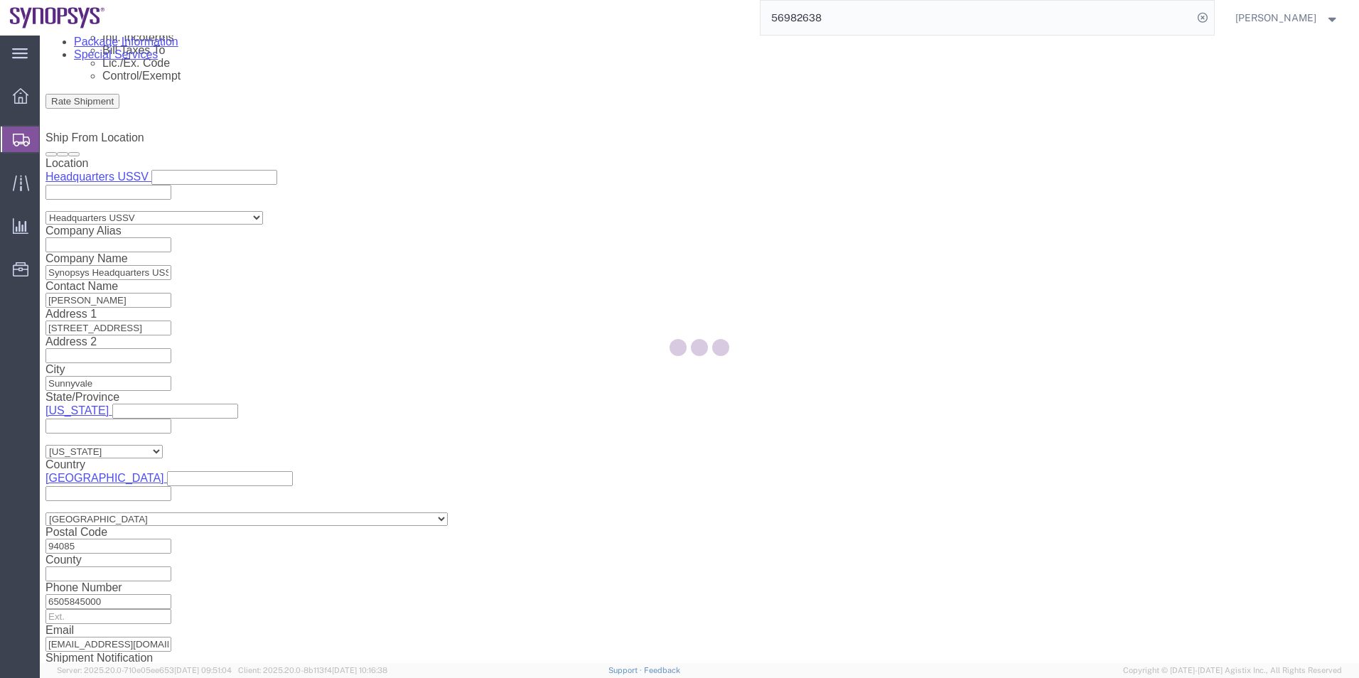
scroll to position [0, 0]
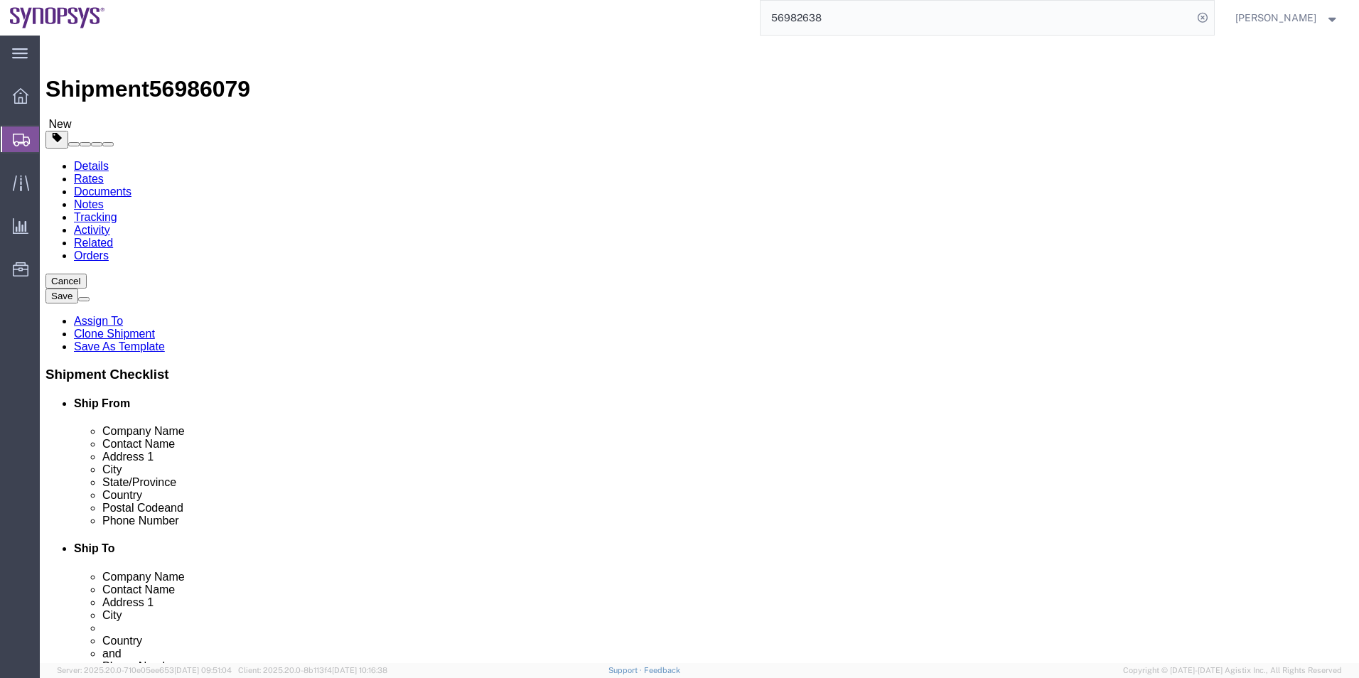
click at [83, 160] on link "Details" at bounding box center [91, 166] width 35 height 12
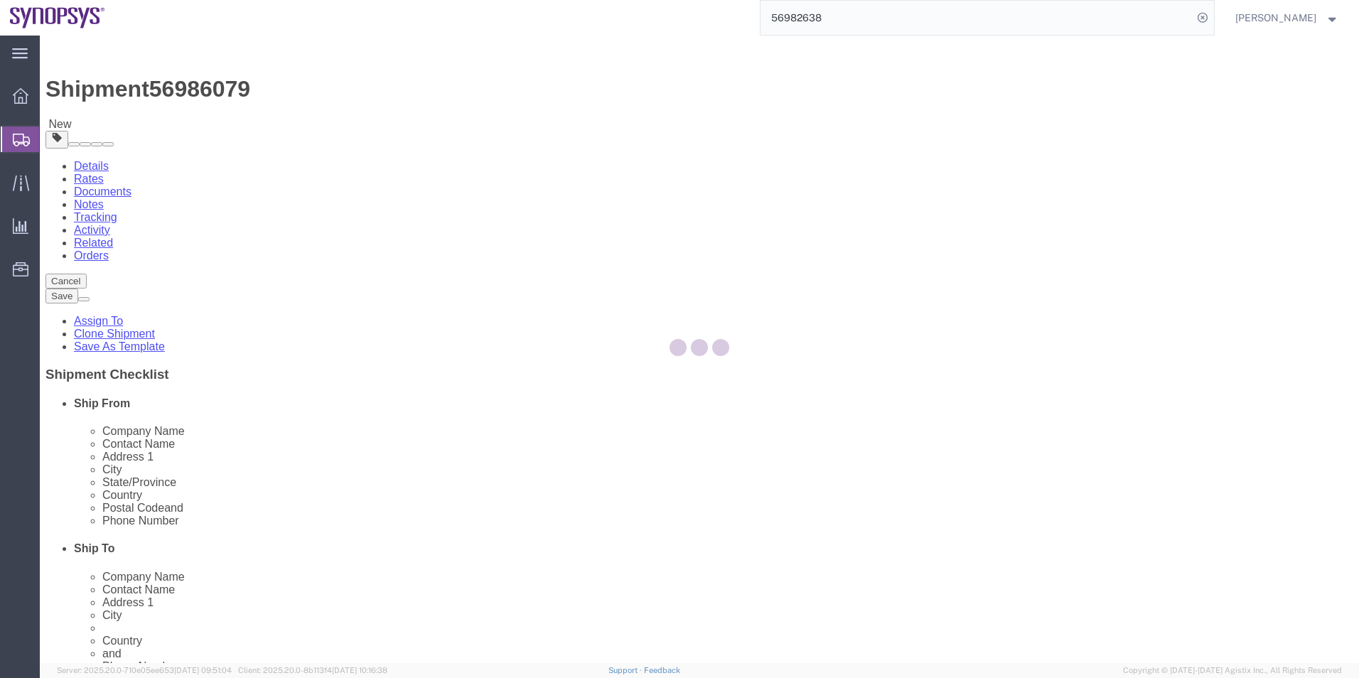
select select "63204"
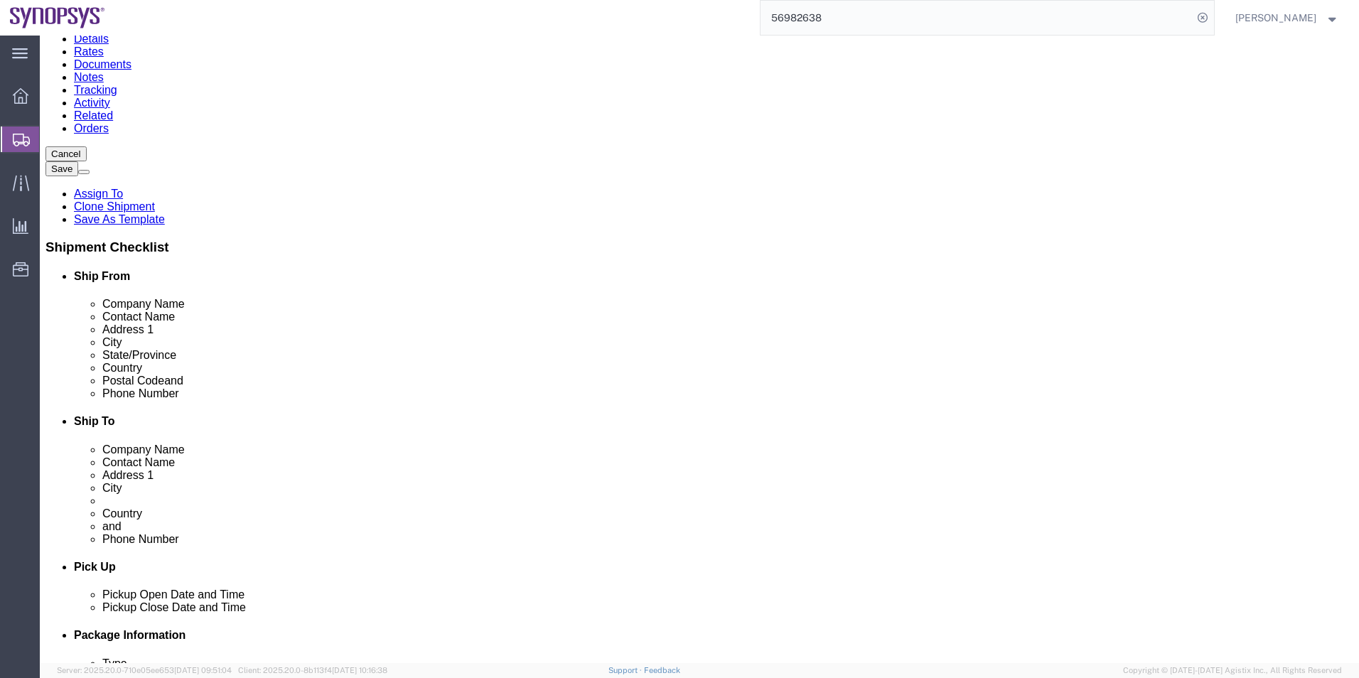
scroll to position [284, 0]
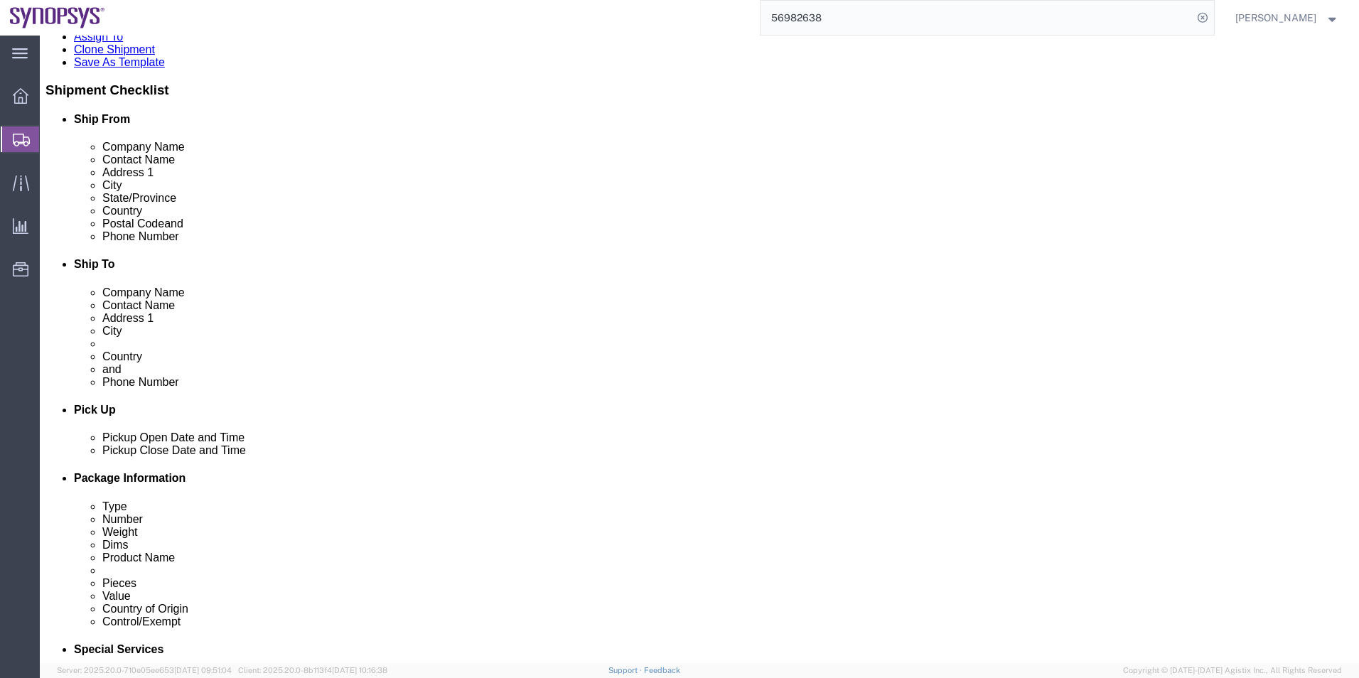
click link "Special Services"
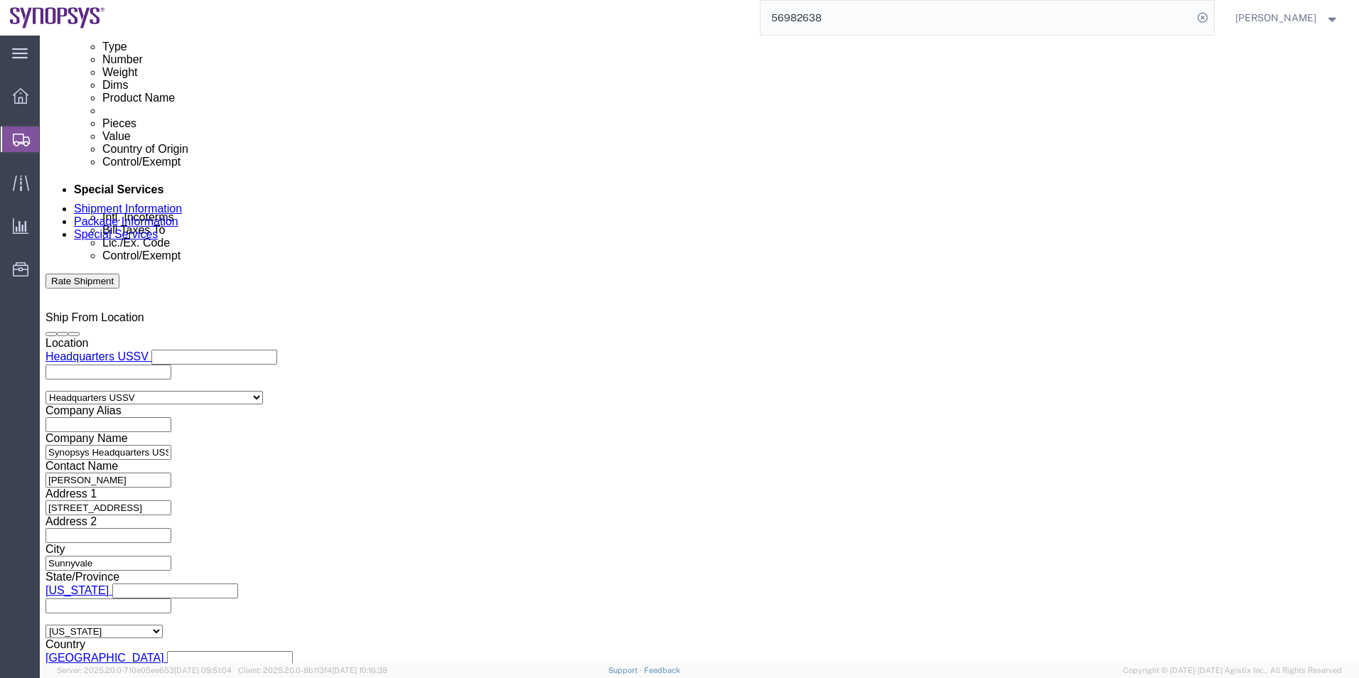
scroll to position [924, 0]
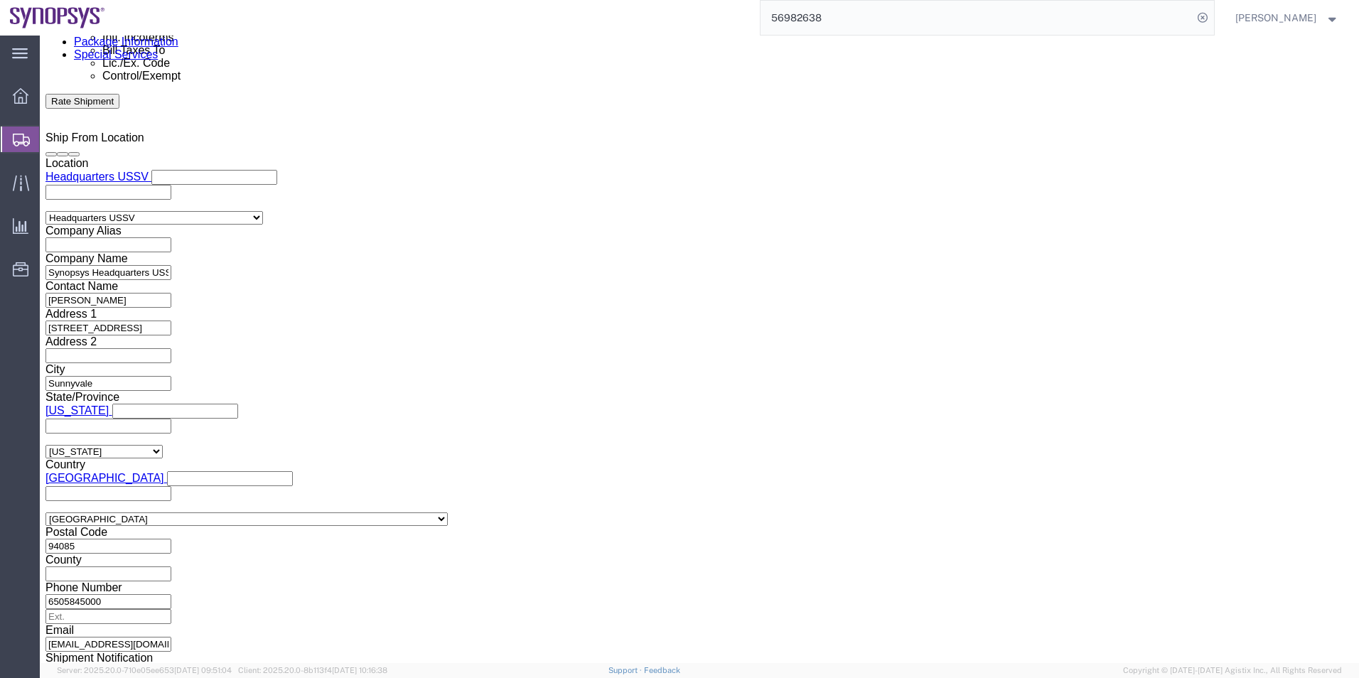
click button "Rate Shipment"
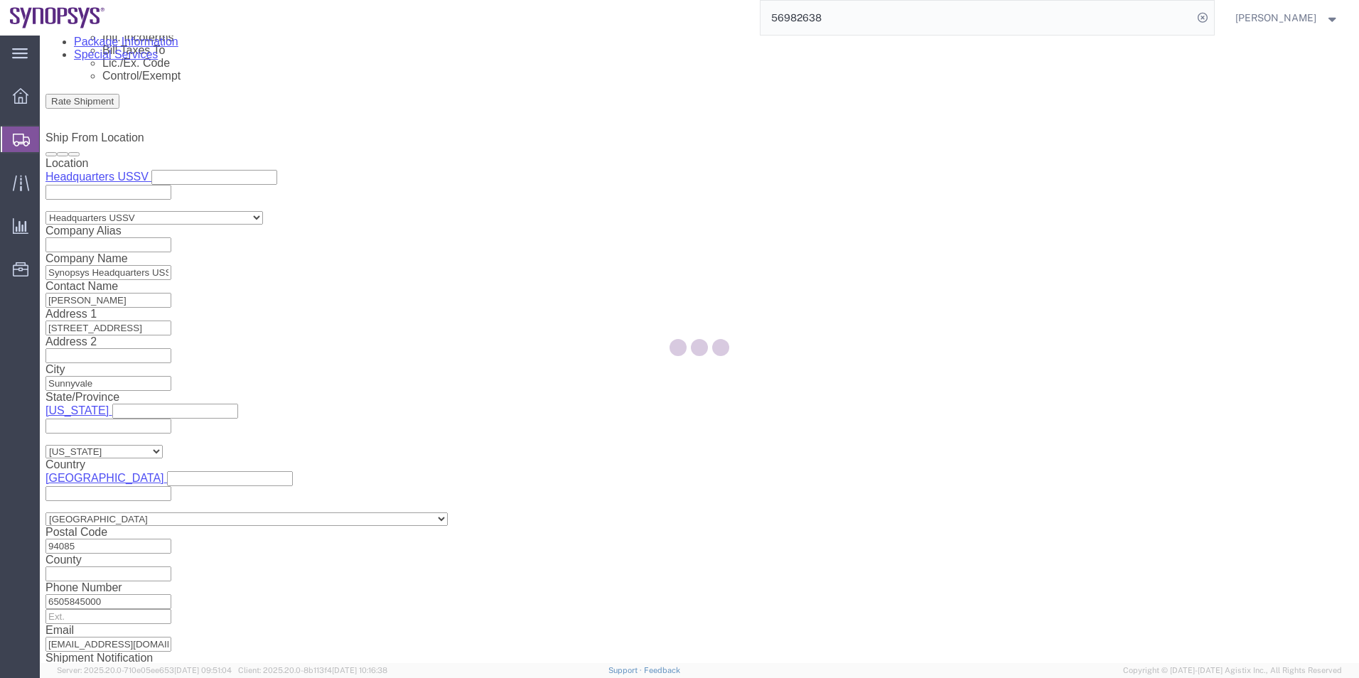
scroll to position [0, 0]
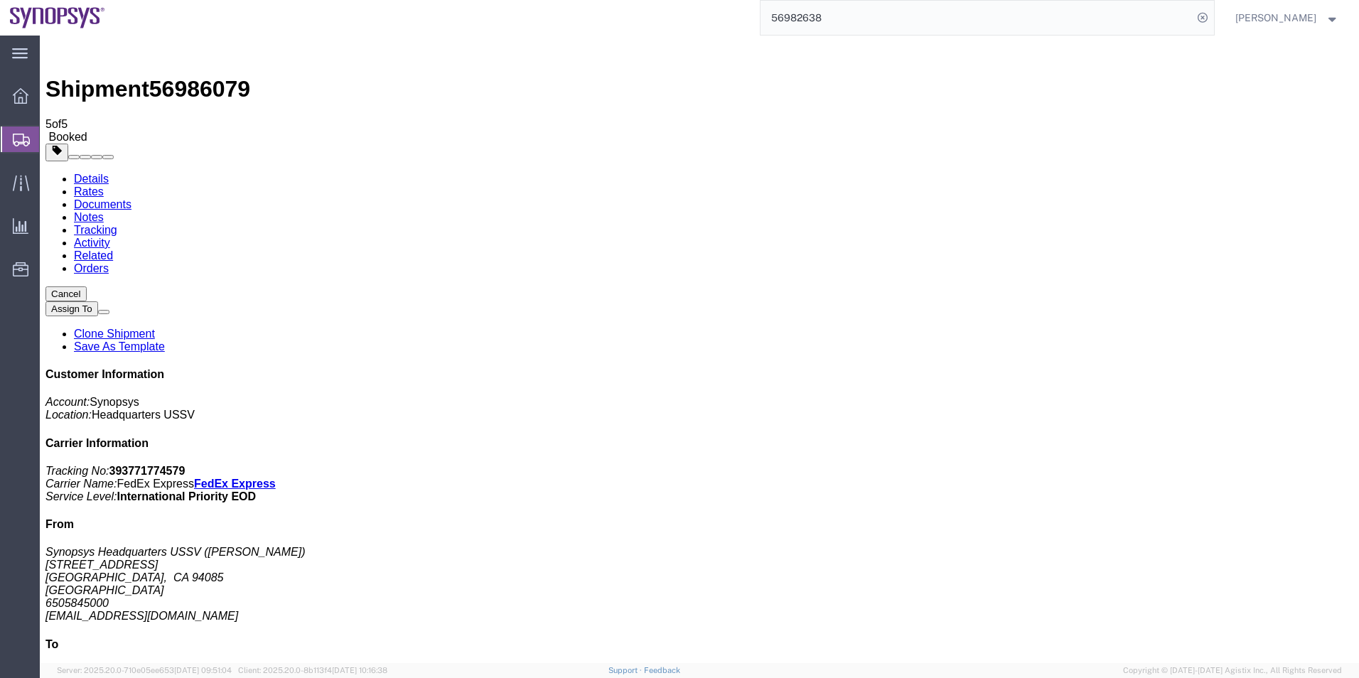
click at [0, 0] on span "Shipment Manager" at bounding box center [0, 0] width 0 height 0
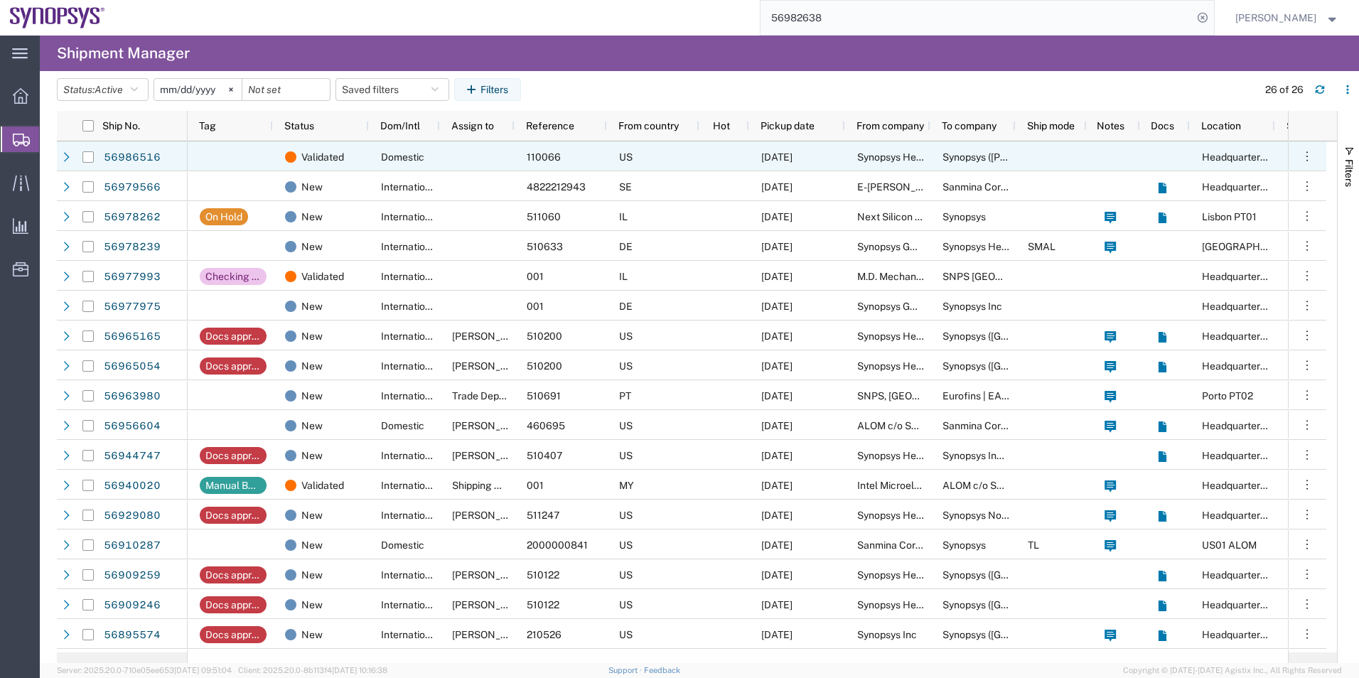
click at [552, 154] on span "110066" at bounding box center [544, 156] width 34 height 11
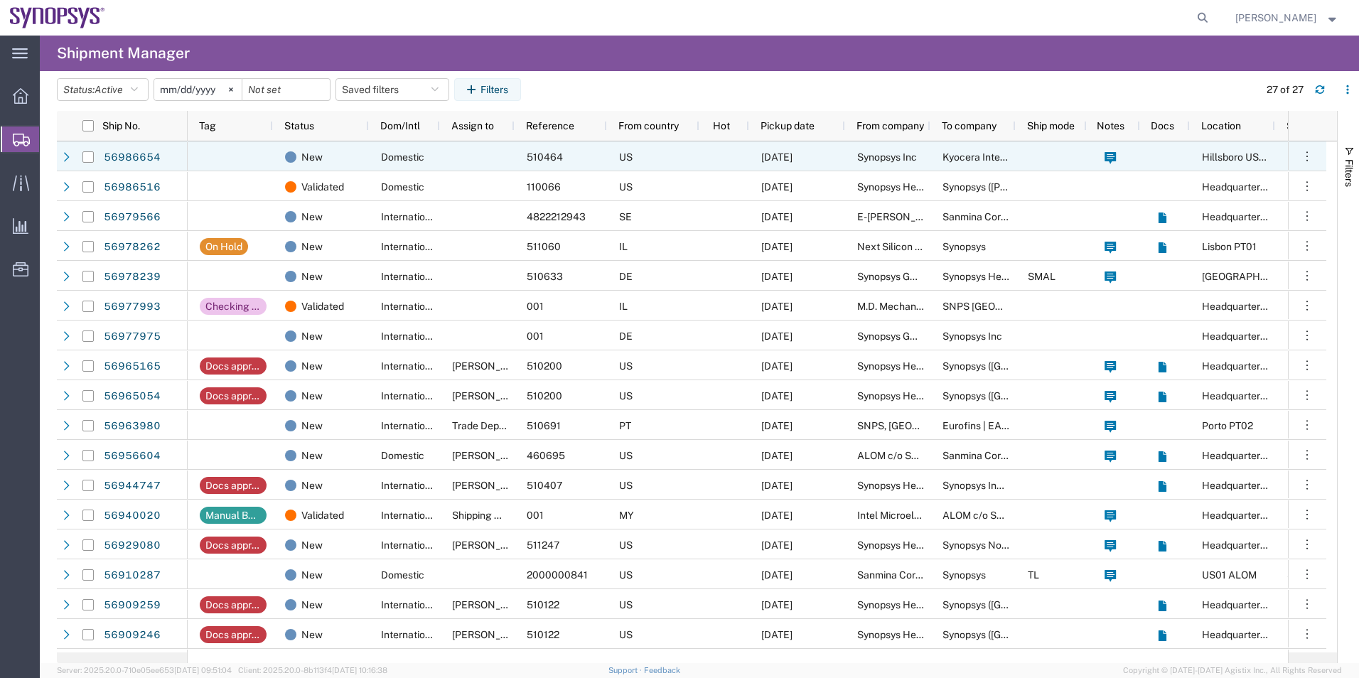
click at [420, 153] on span "Domestic" at bounding box center [402, 156] width 43 height 11
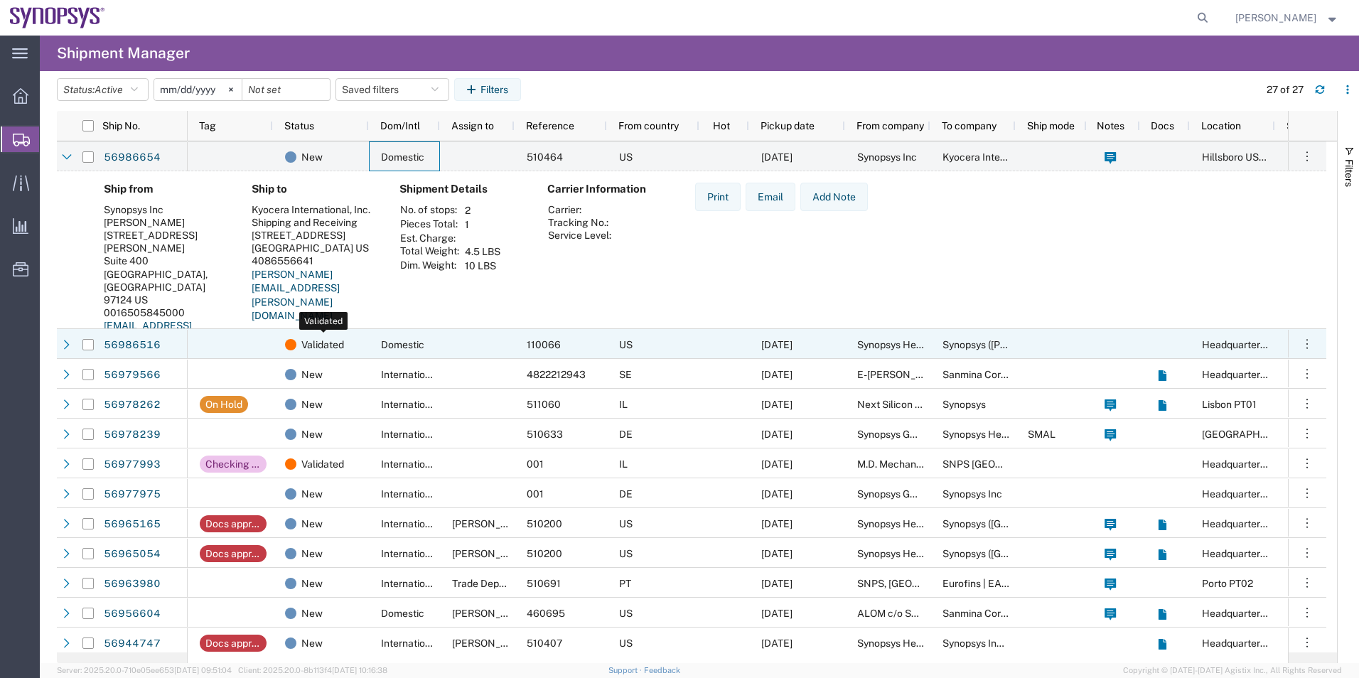
click at [321, 353] on span "Validated" at bounding box center [322, 345] width 43 height 30
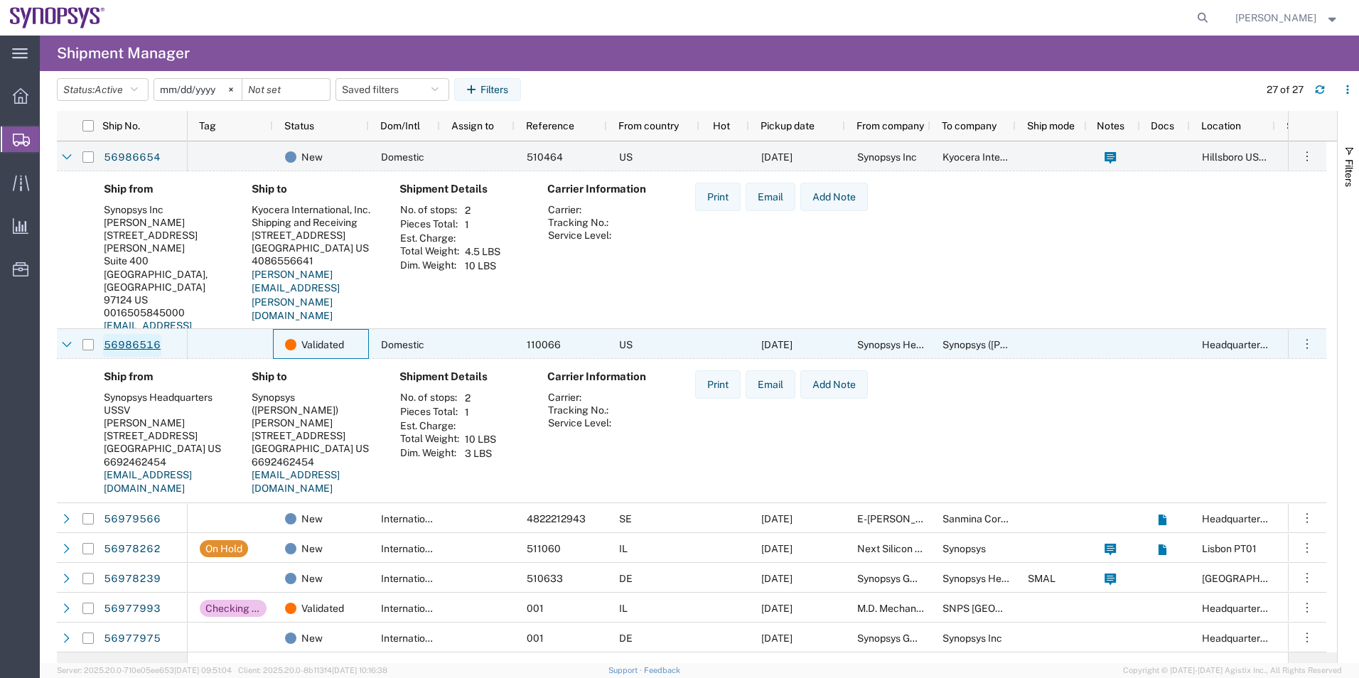
click at [139, 346] on link "56986516" at bounding box center [132, 345] width 58 height 23
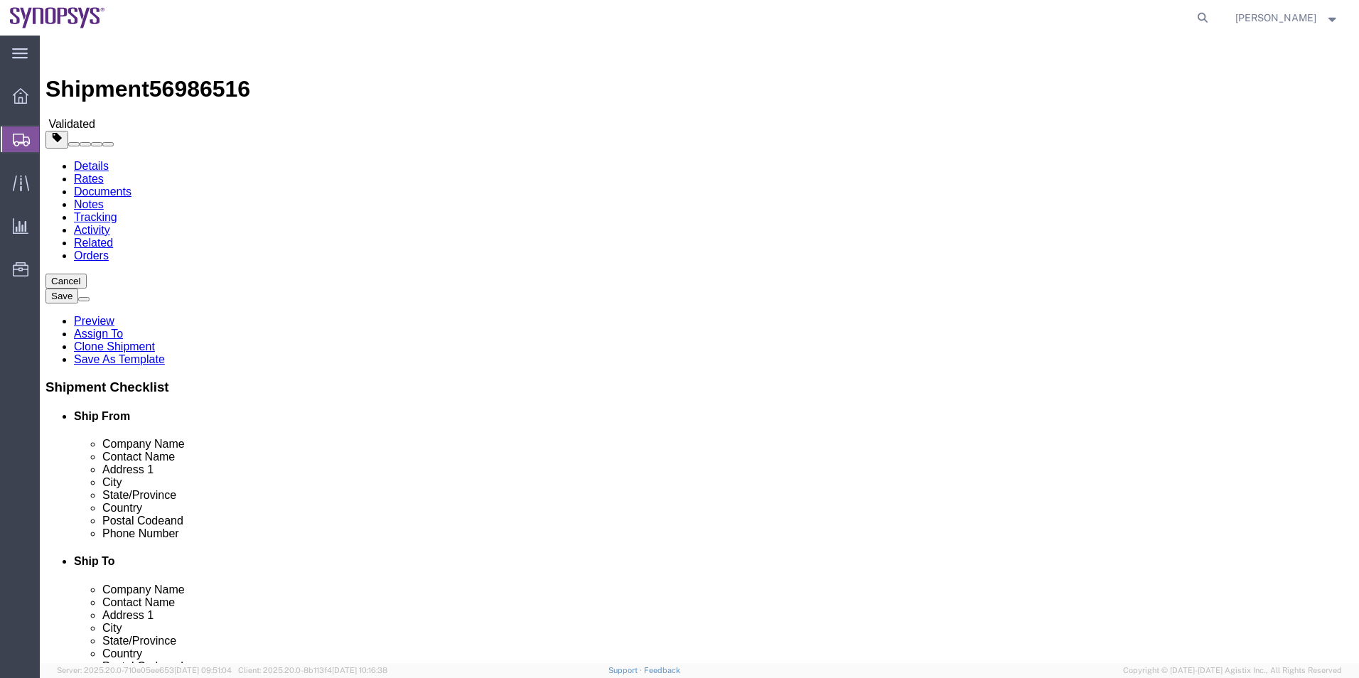
select select "63204"
select select
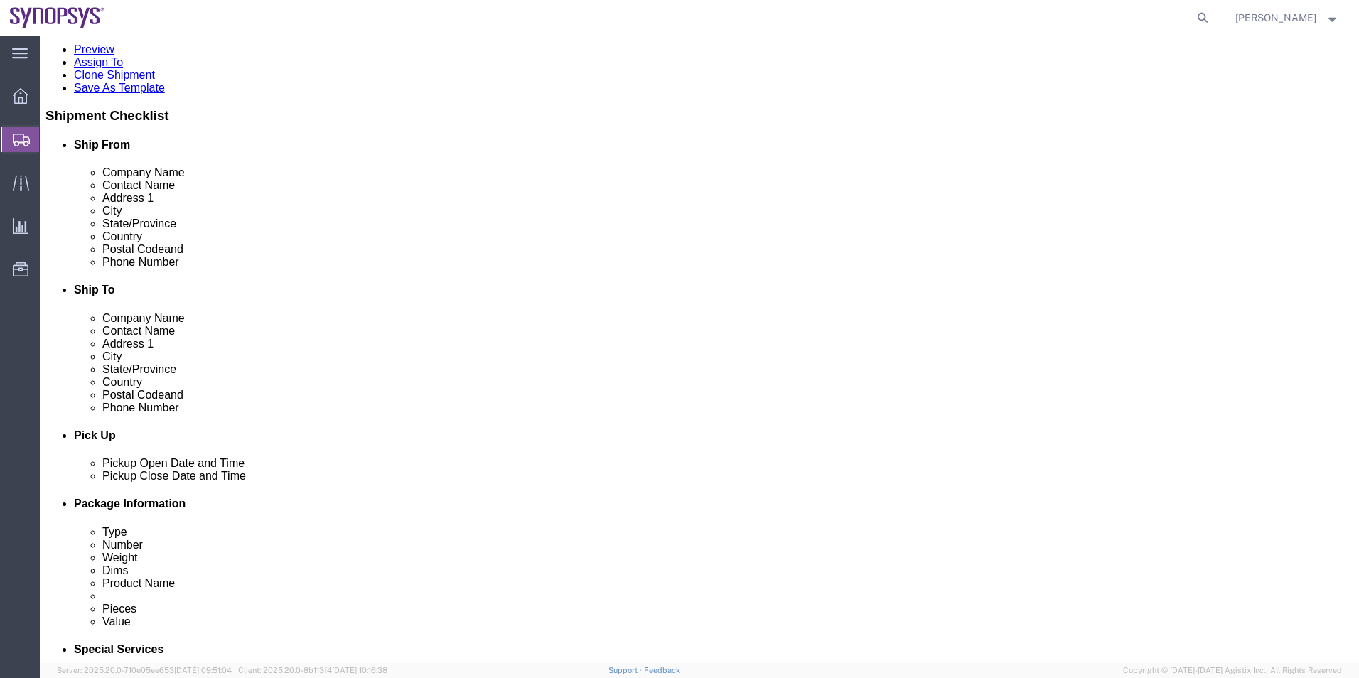
scroll to position [427, 0]
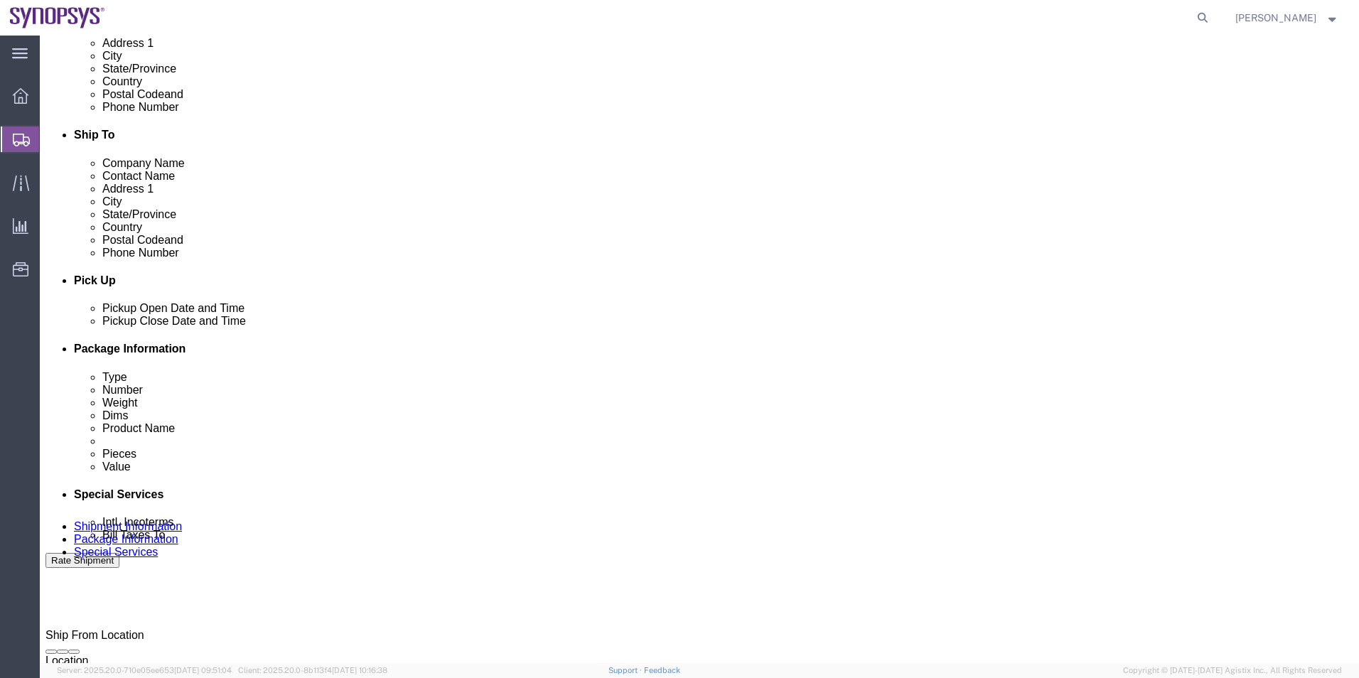
click icon
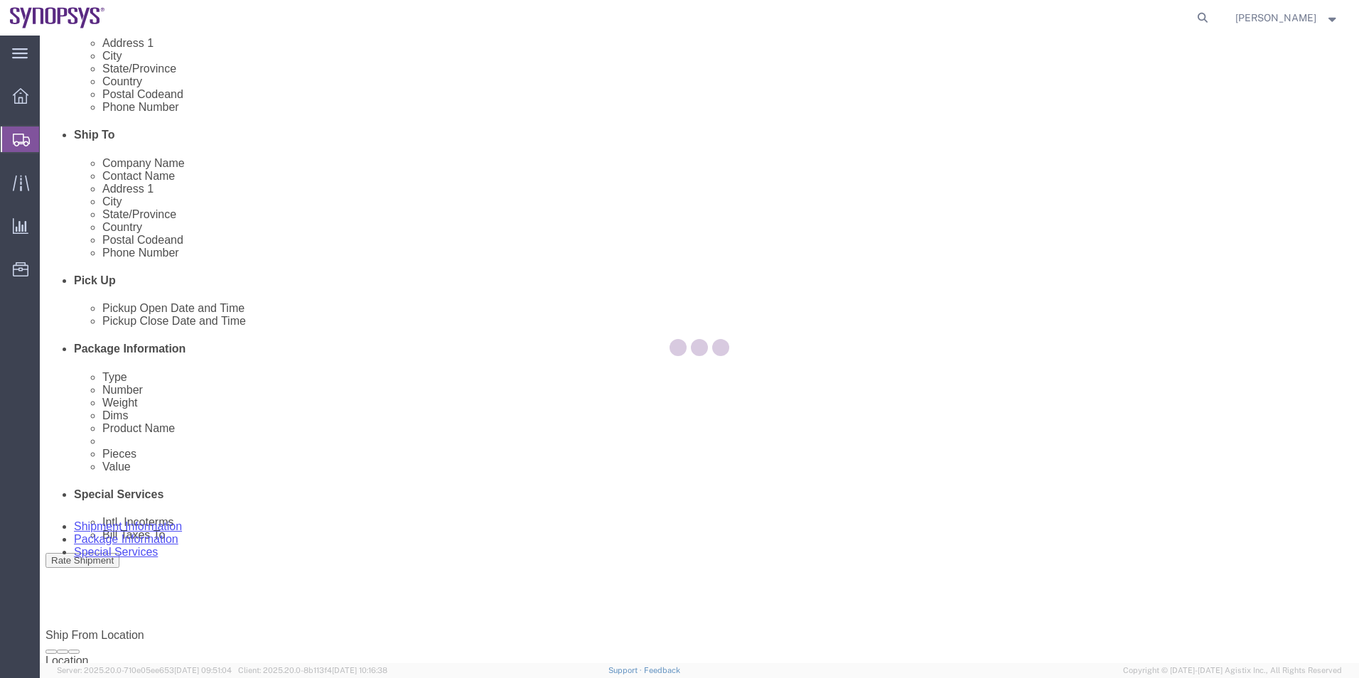
scroll to position [47, 0]
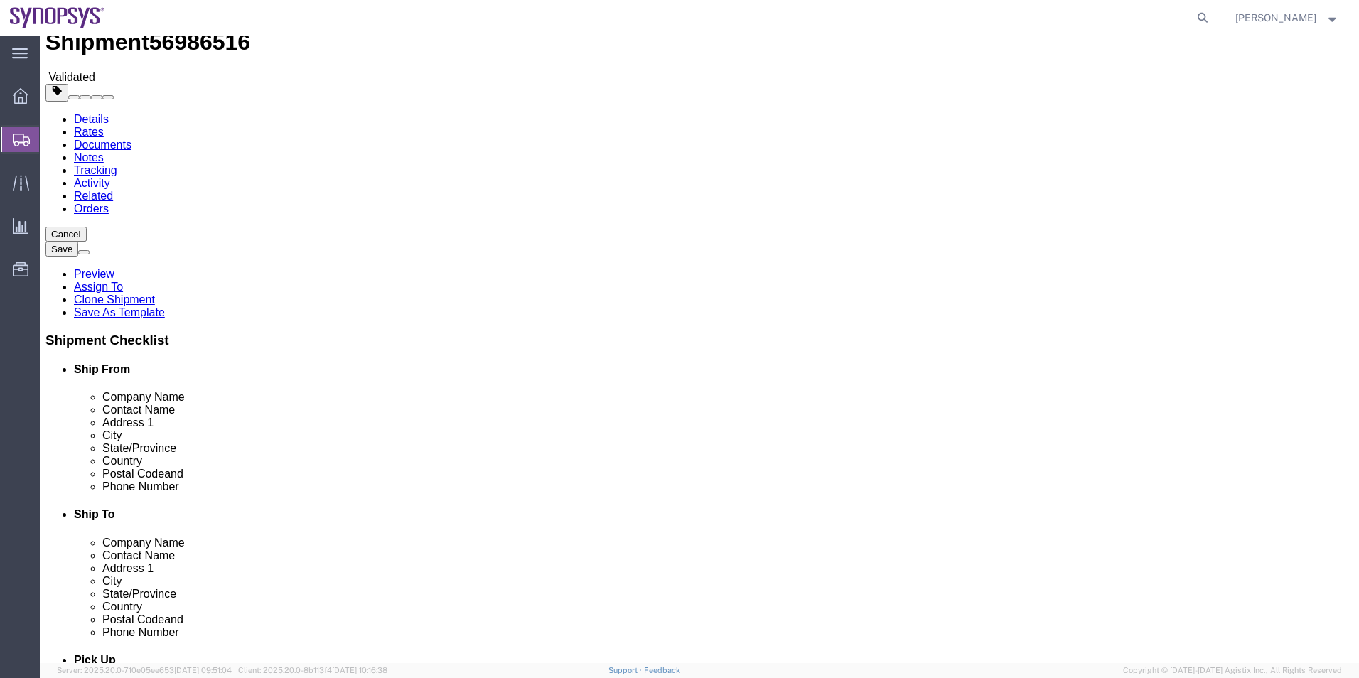
click icon
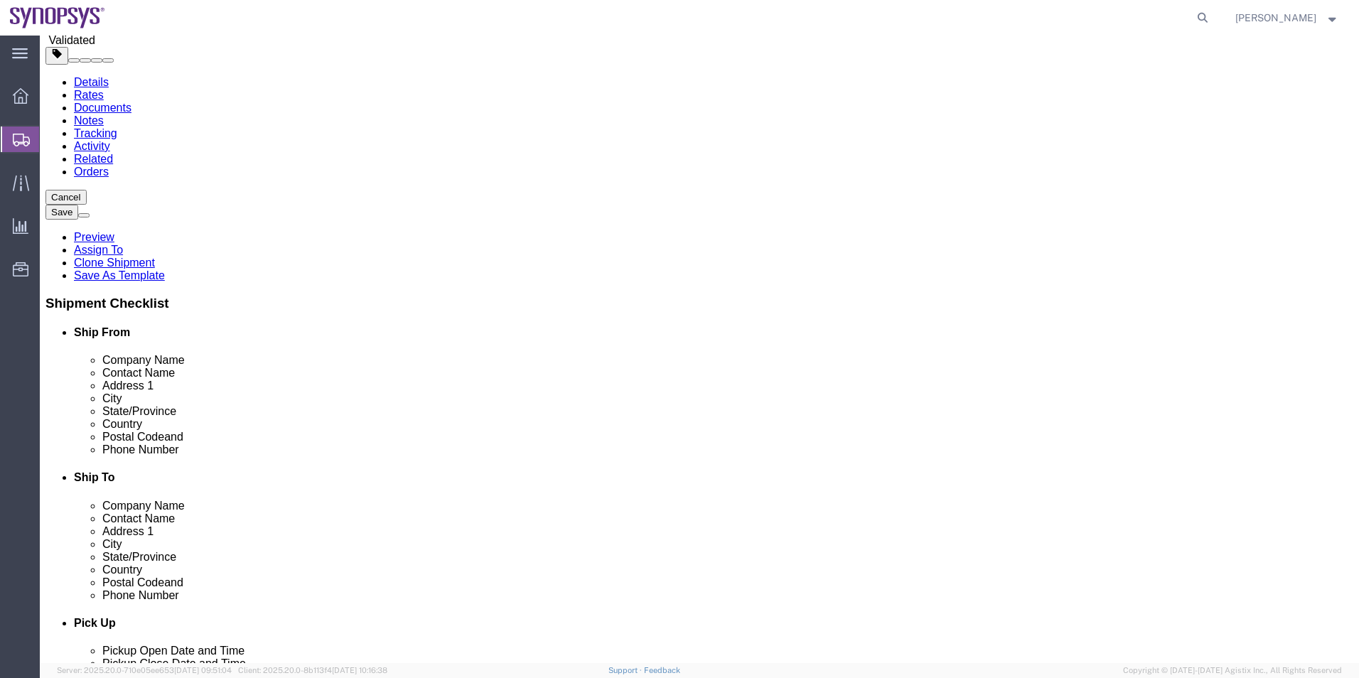
scroll to position [118, 0]
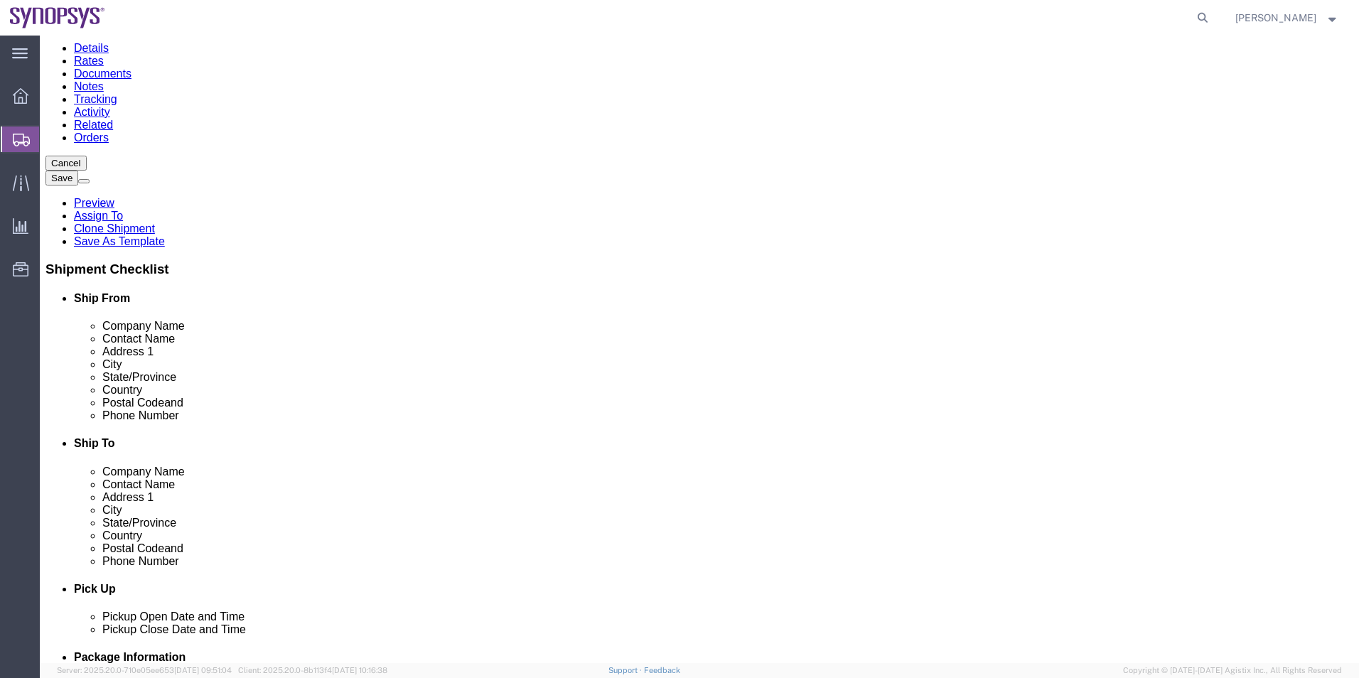
click icon
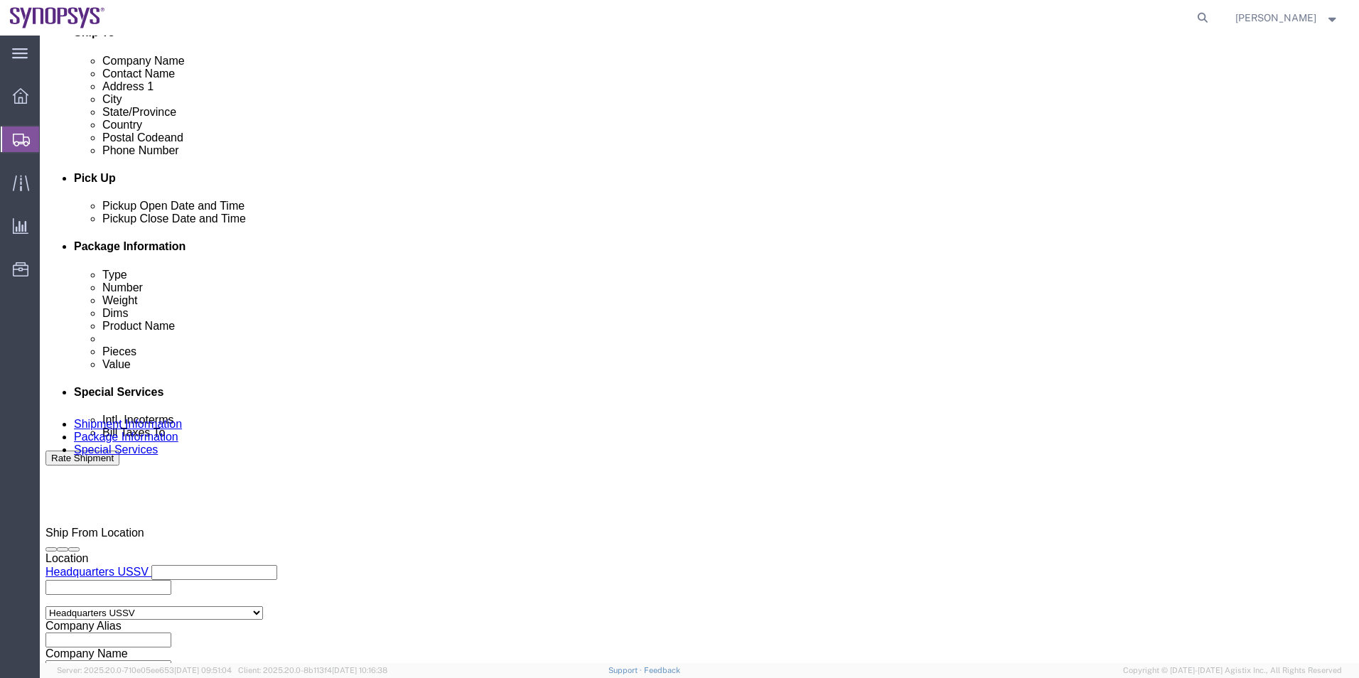
scroll to position [451, 0]
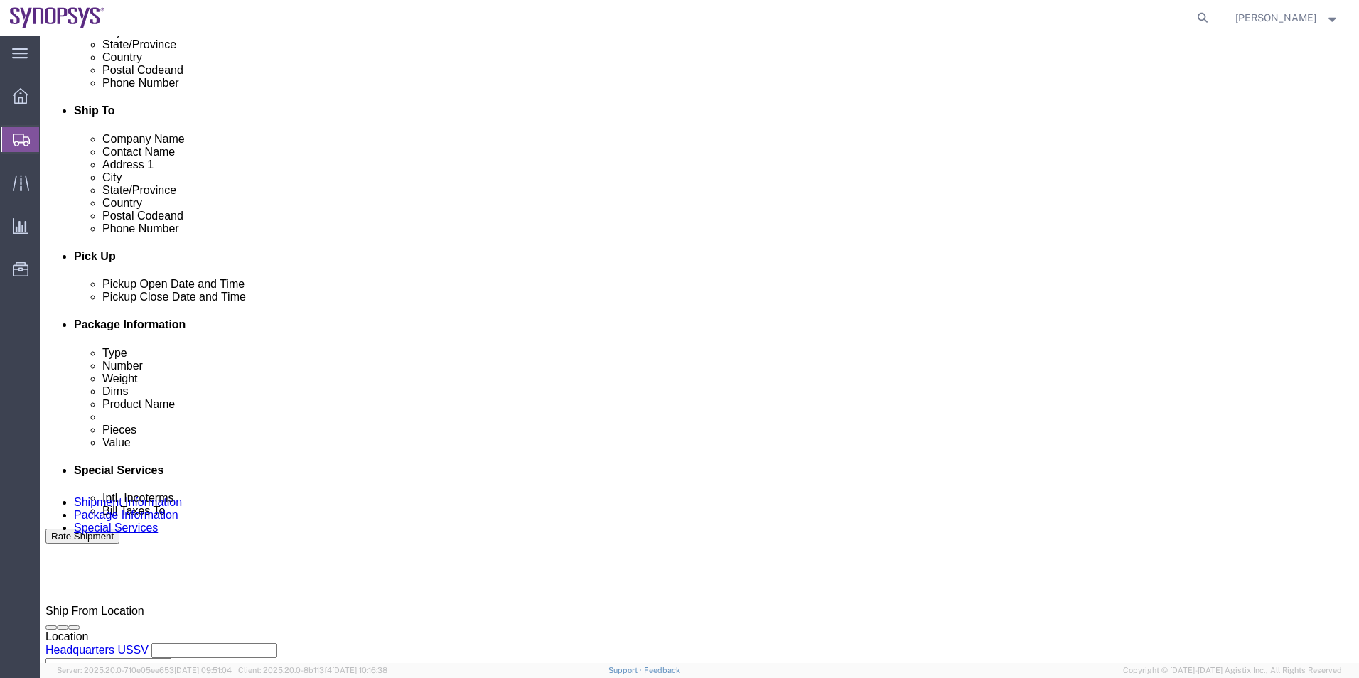
click icon
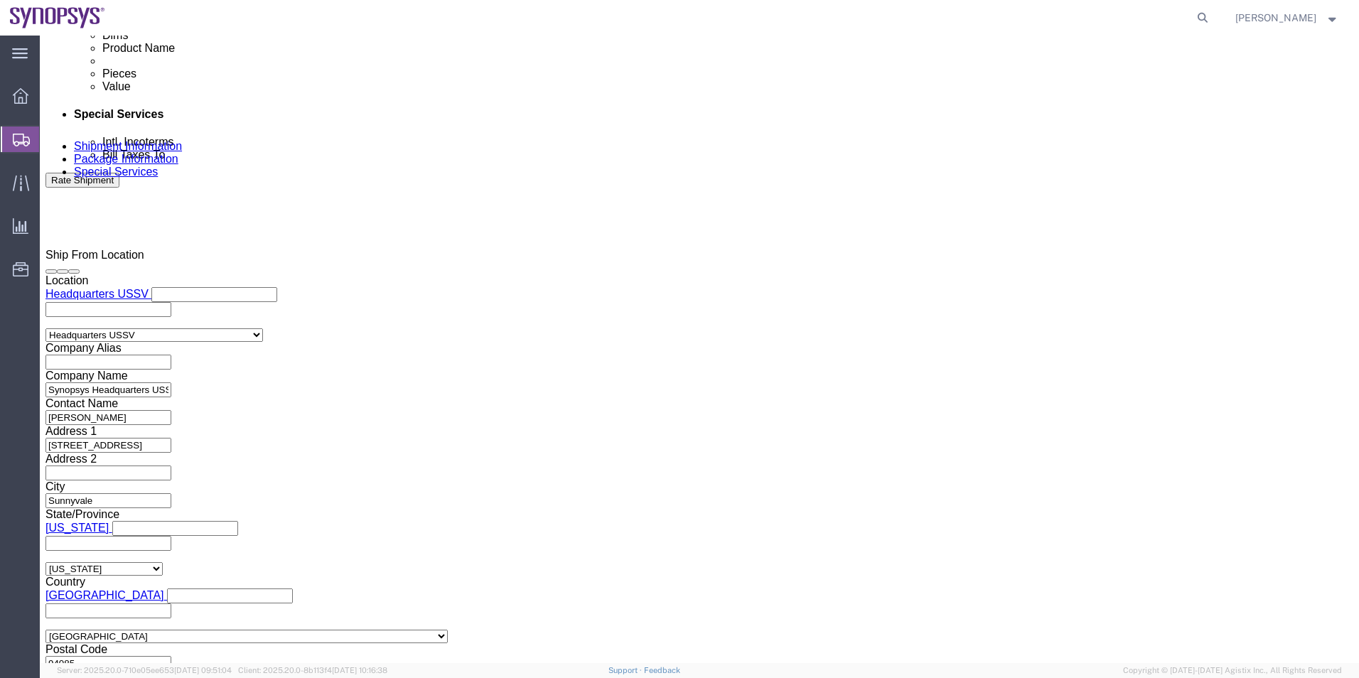
scroll to position [806, 0]
click textarea
type textarea "Please see attached. -Kaelen"
click button "Rate Shipment"
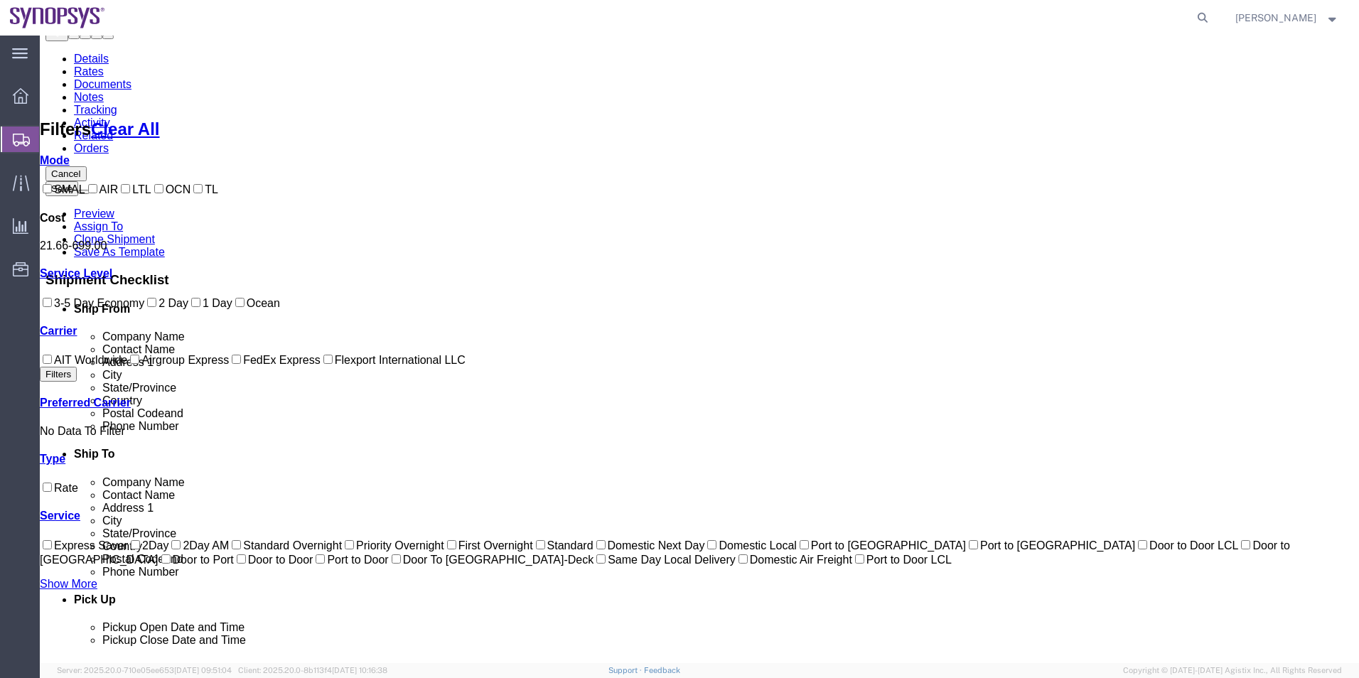
scroll to position [86, 0]
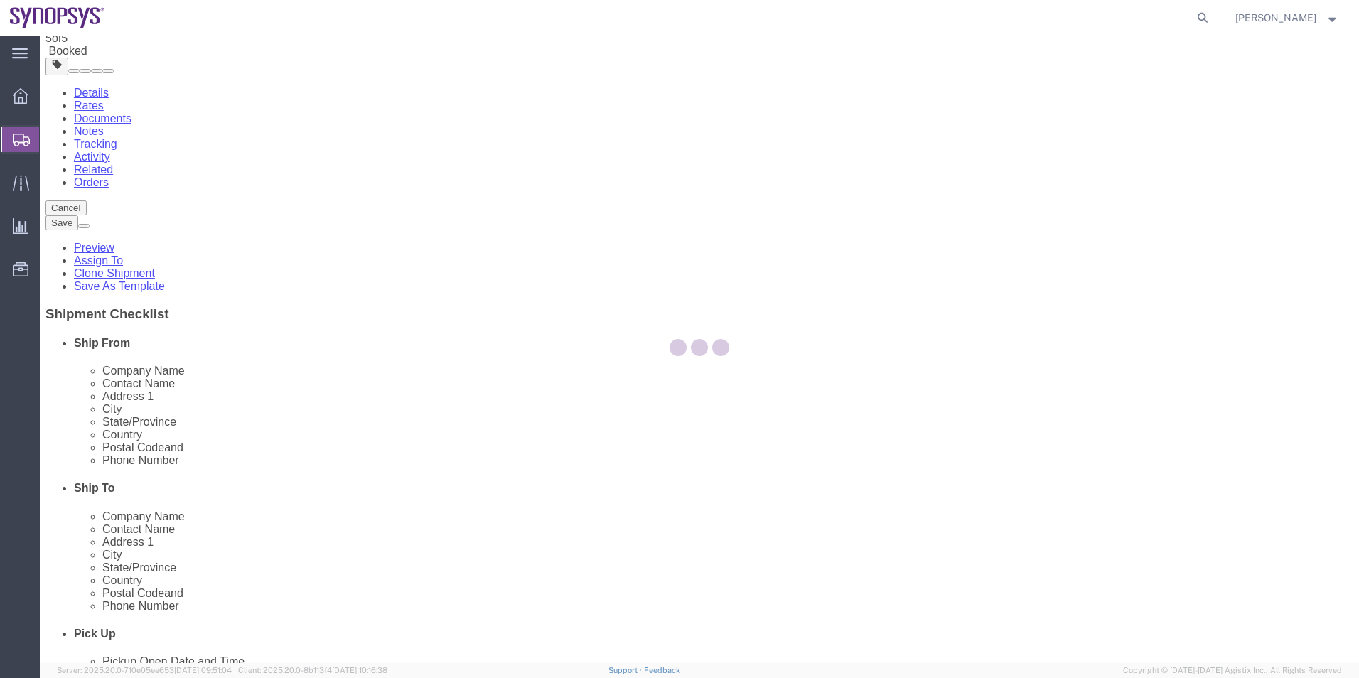
scroll to position [0, 0]
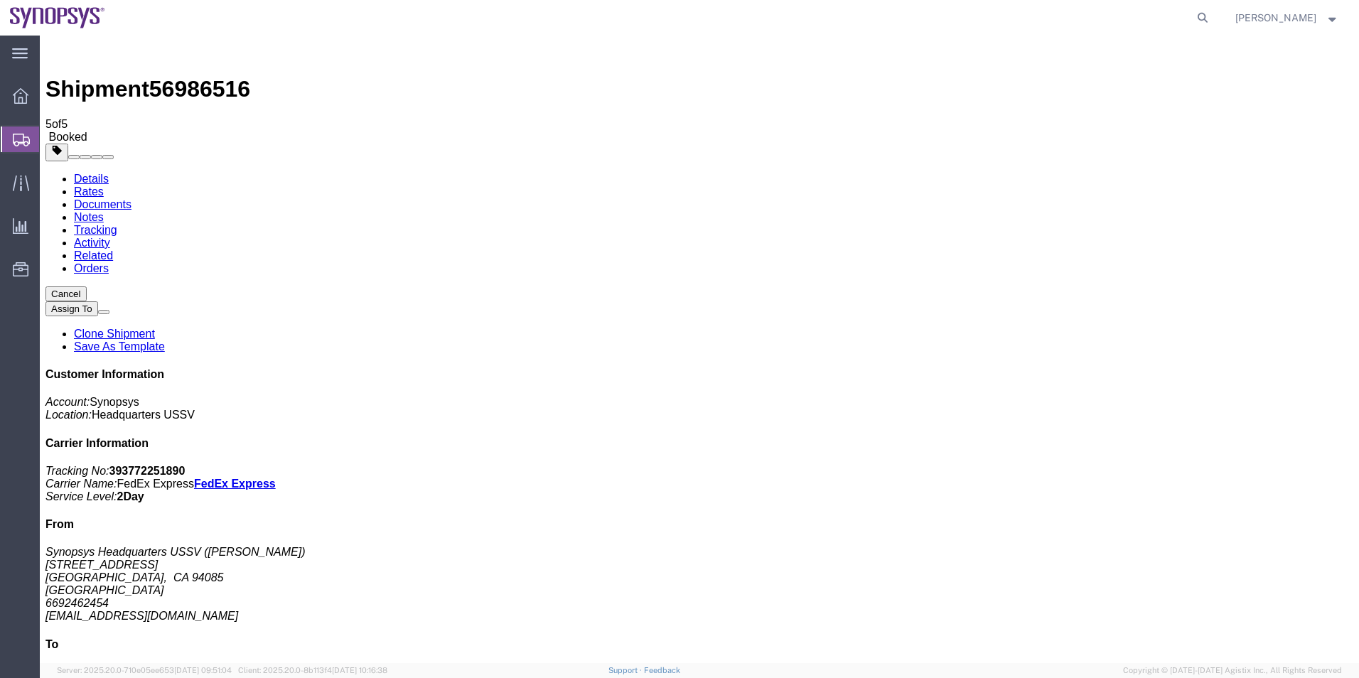
click at [0, 0] on span "Shipment Manager" at bounding box center [0, 0] width 0 height 0
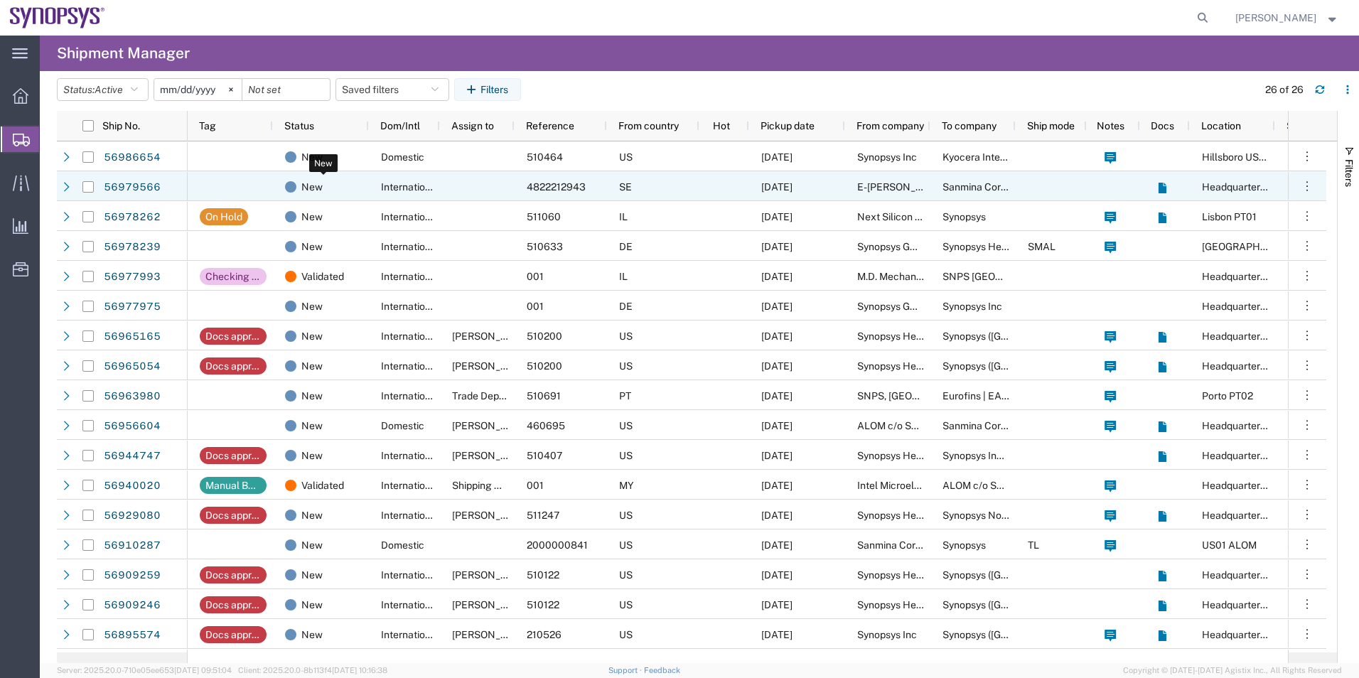
click at [355, 191] on div "New" at bounding box center [323, 187] width 77 height 30
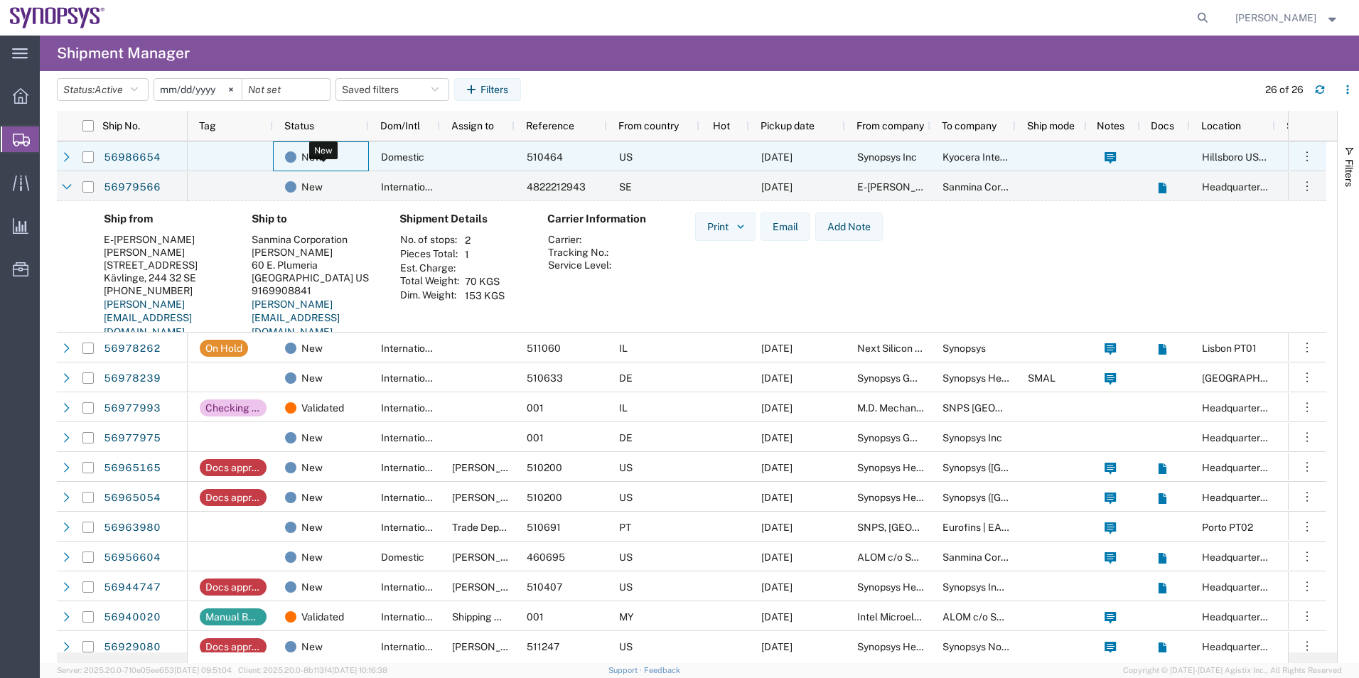
click at [342, 159] on div "New" at bounding box center [323, 157] width 77 height 30
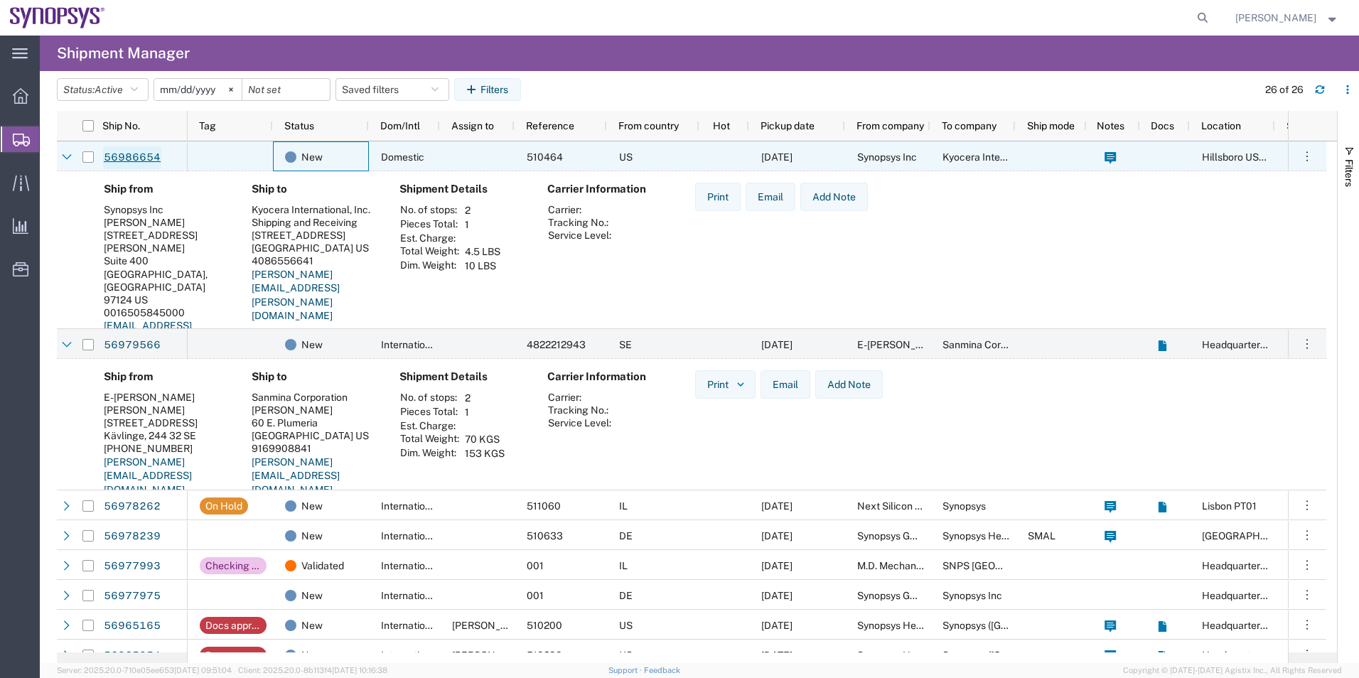
click at [126, 162] on link "56986654" at bounding box center [132, 157] width 58 height 23
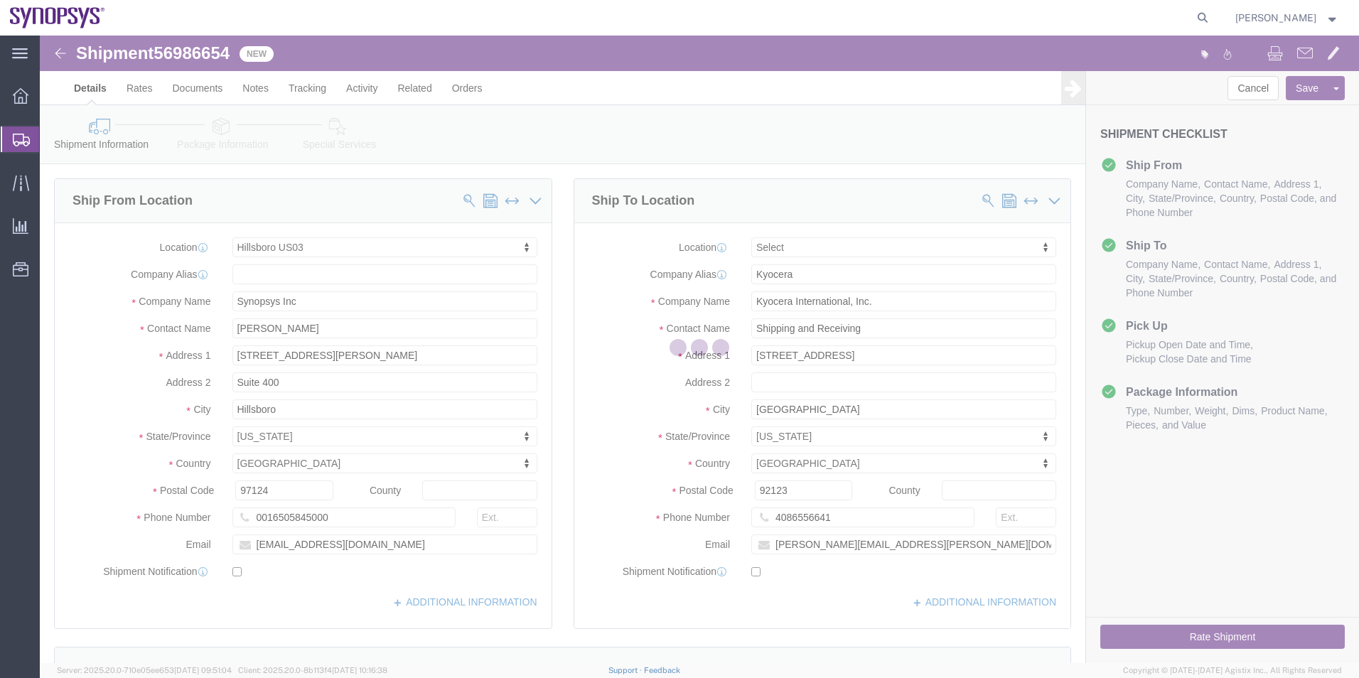
select select "63190"
select select
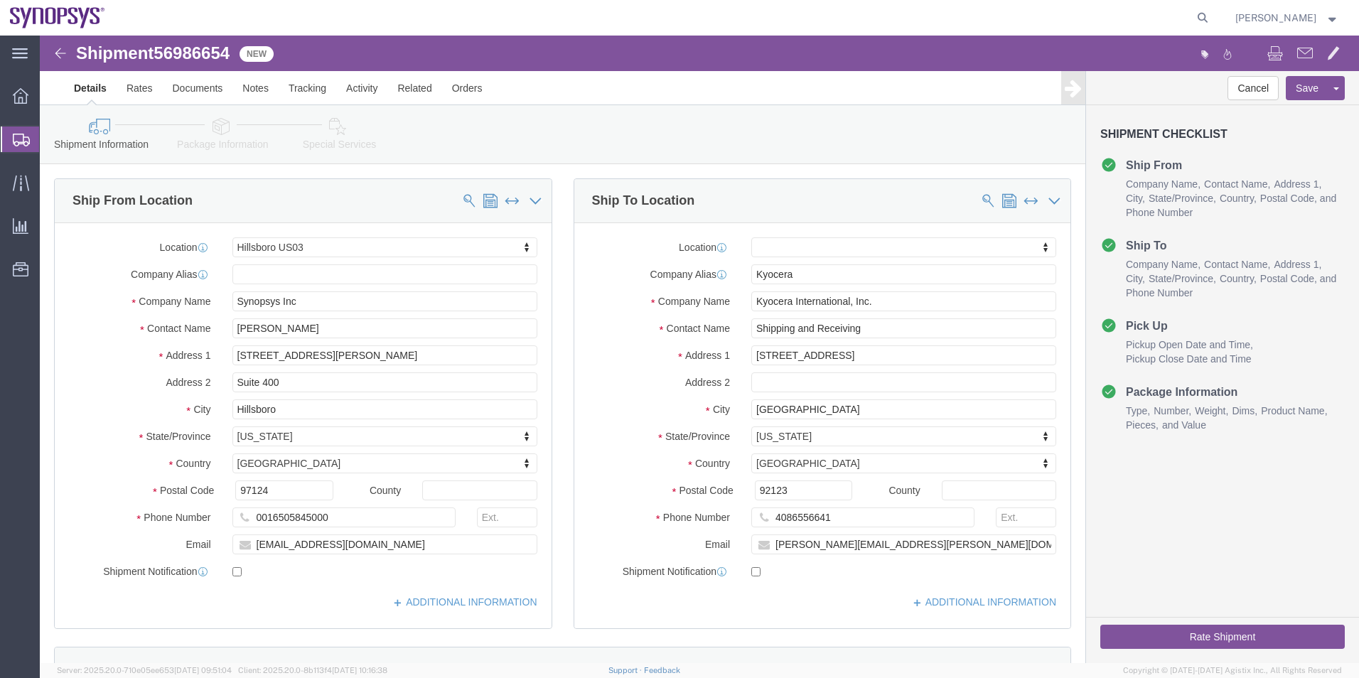
click icon
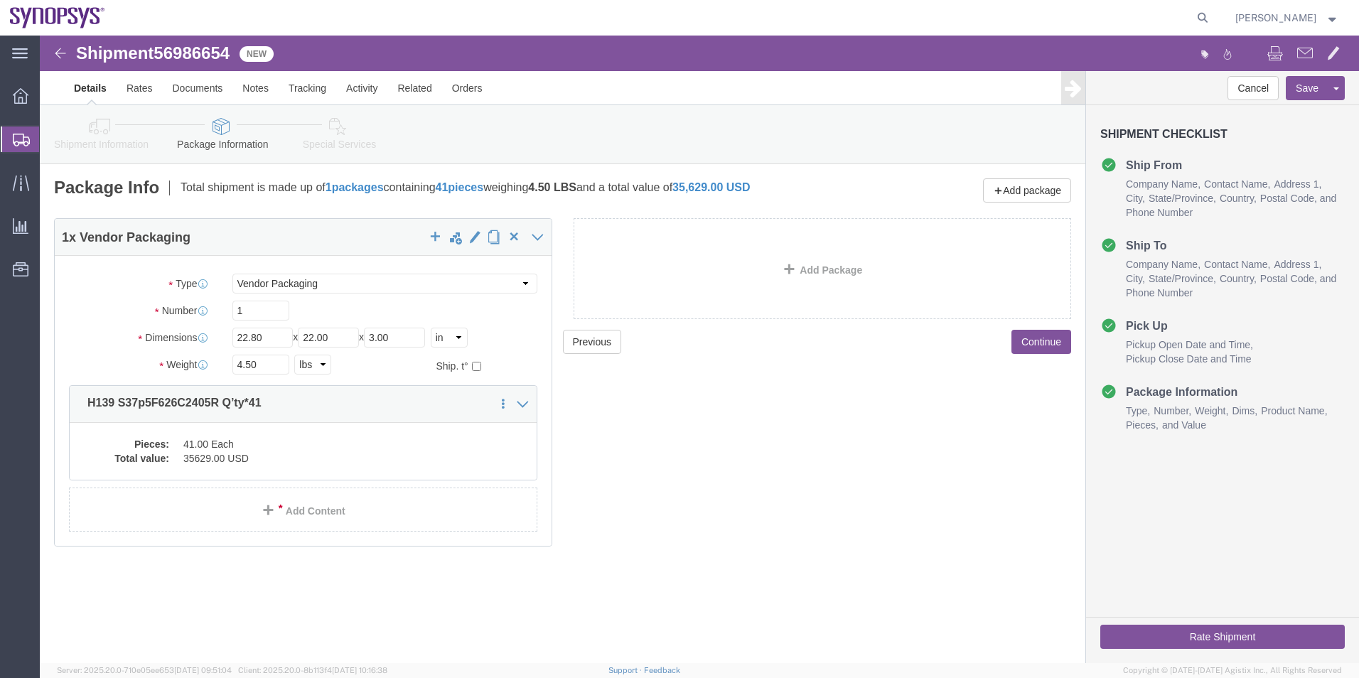
click link "Special Services"
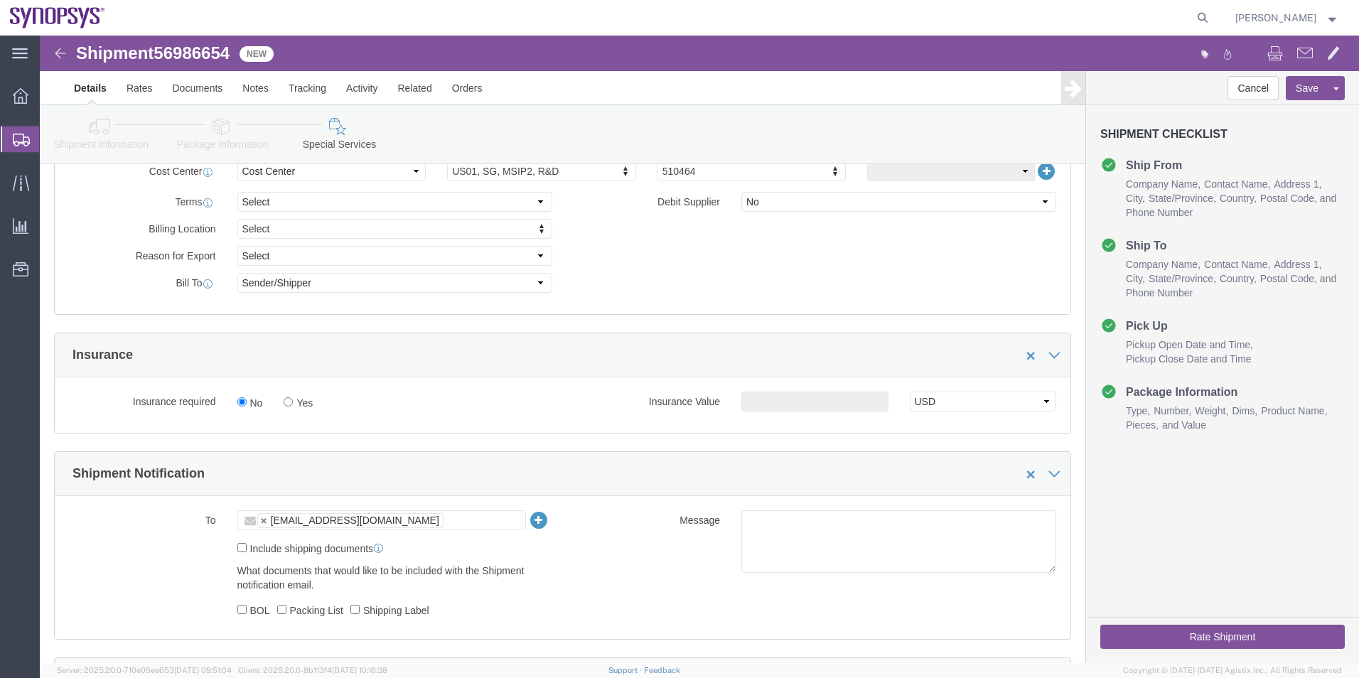
scroll to position [640, 0]
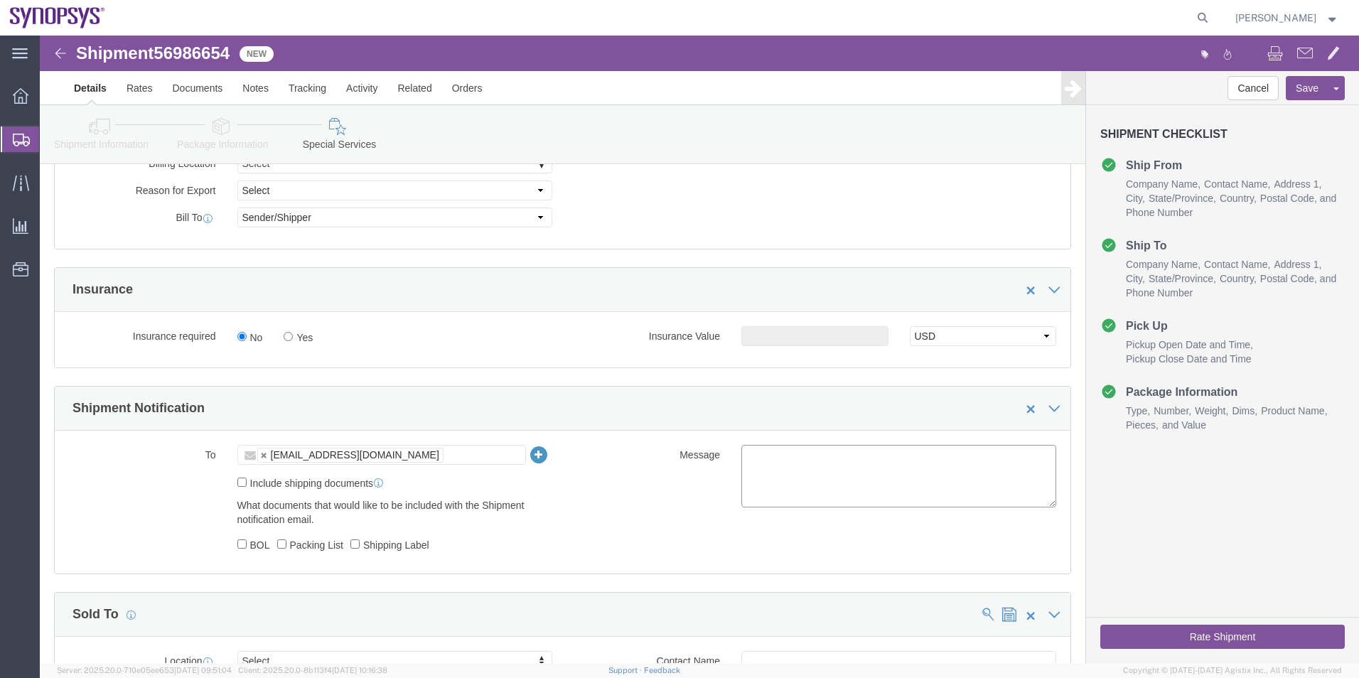
click textarea
type textarea "Please see attached. -Kaelen"
click button "Save"
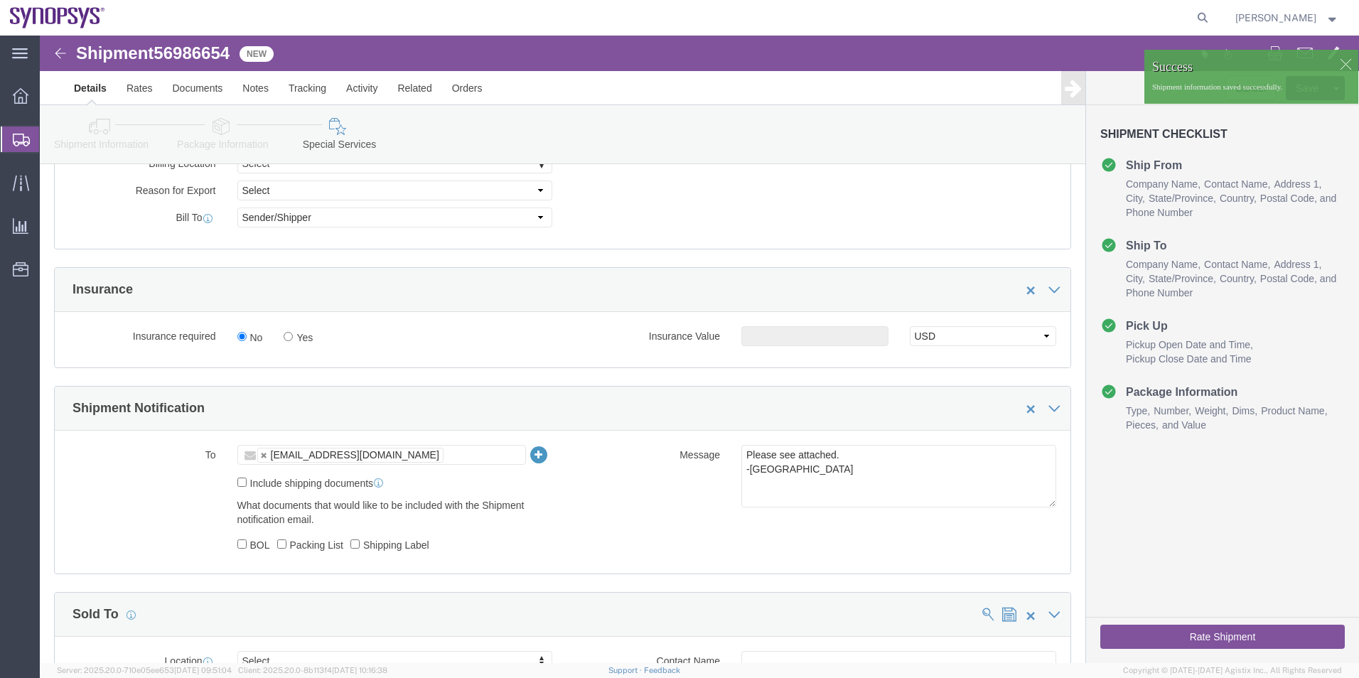
click icon
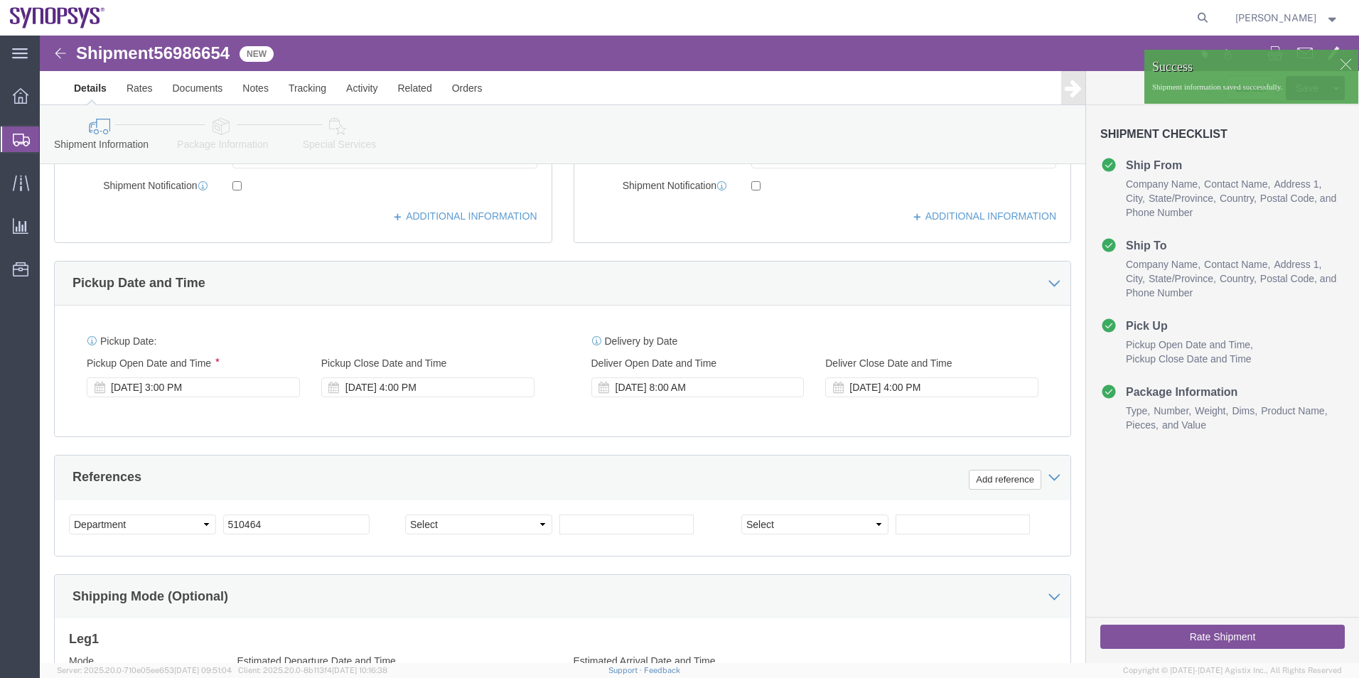
scroll to position [380, 0]
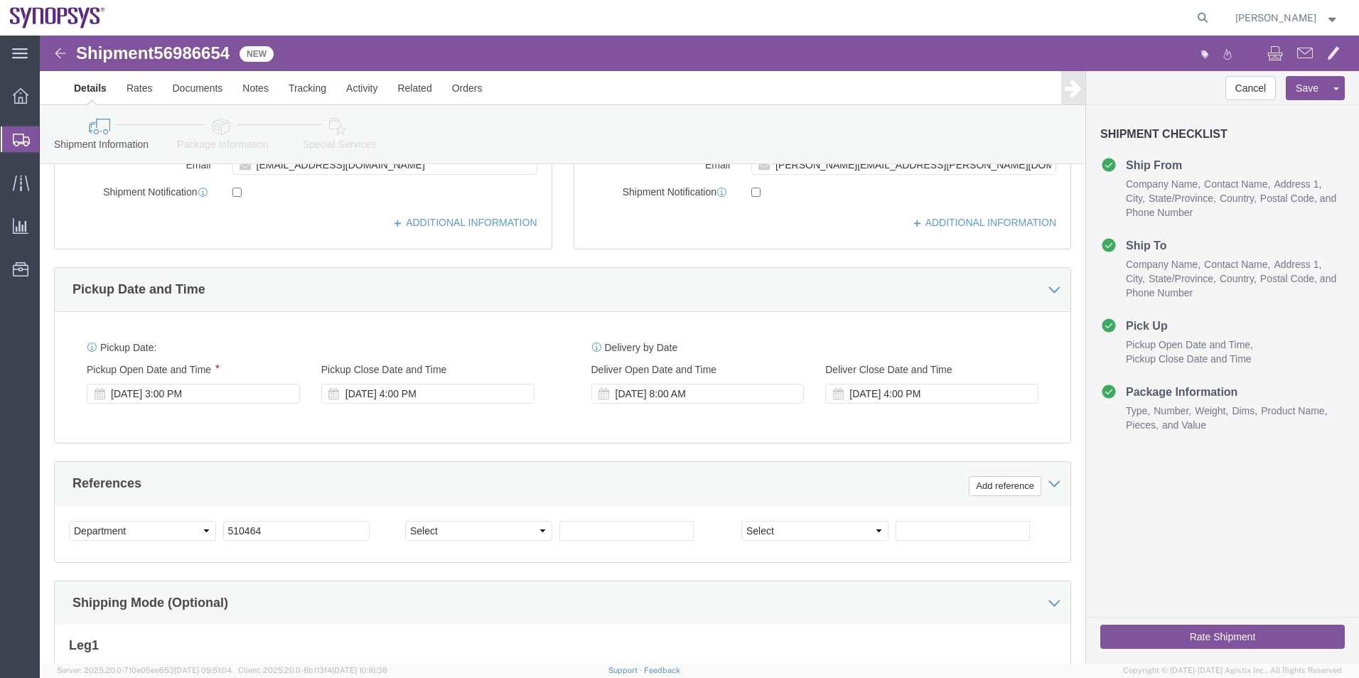
click link "Special Services"
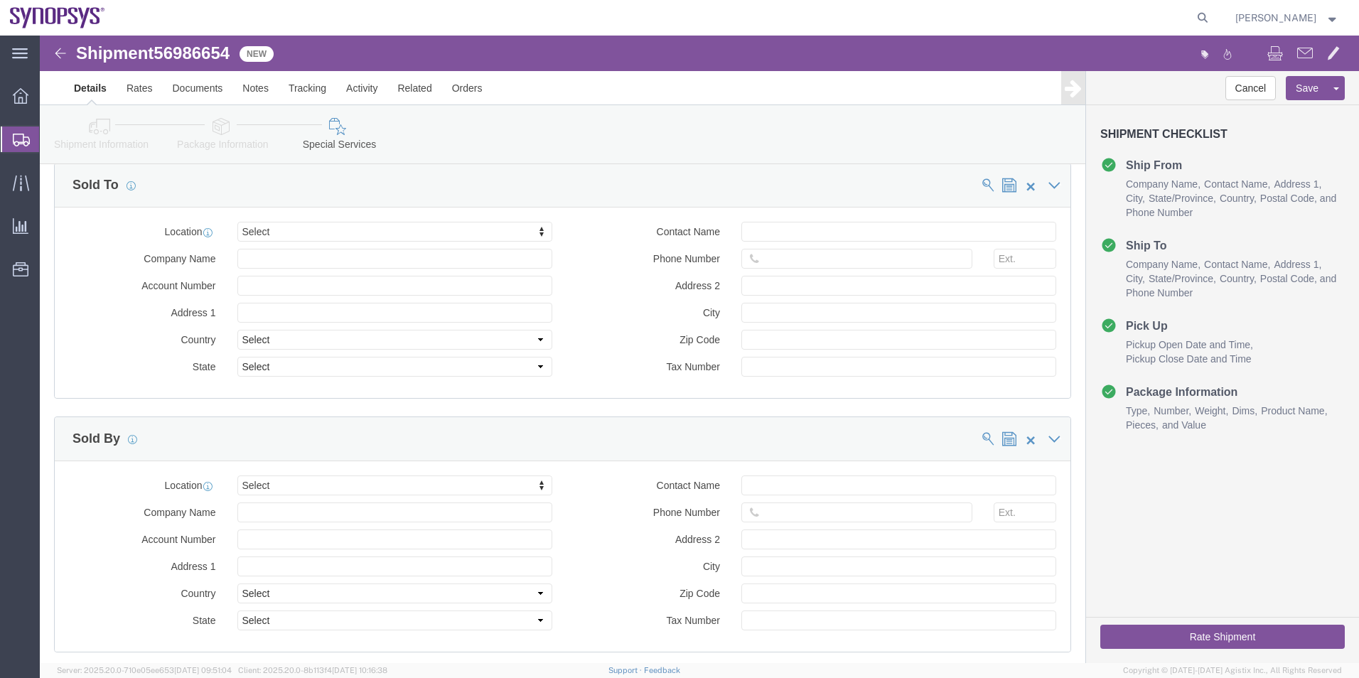
scroll to position [1091, 0]
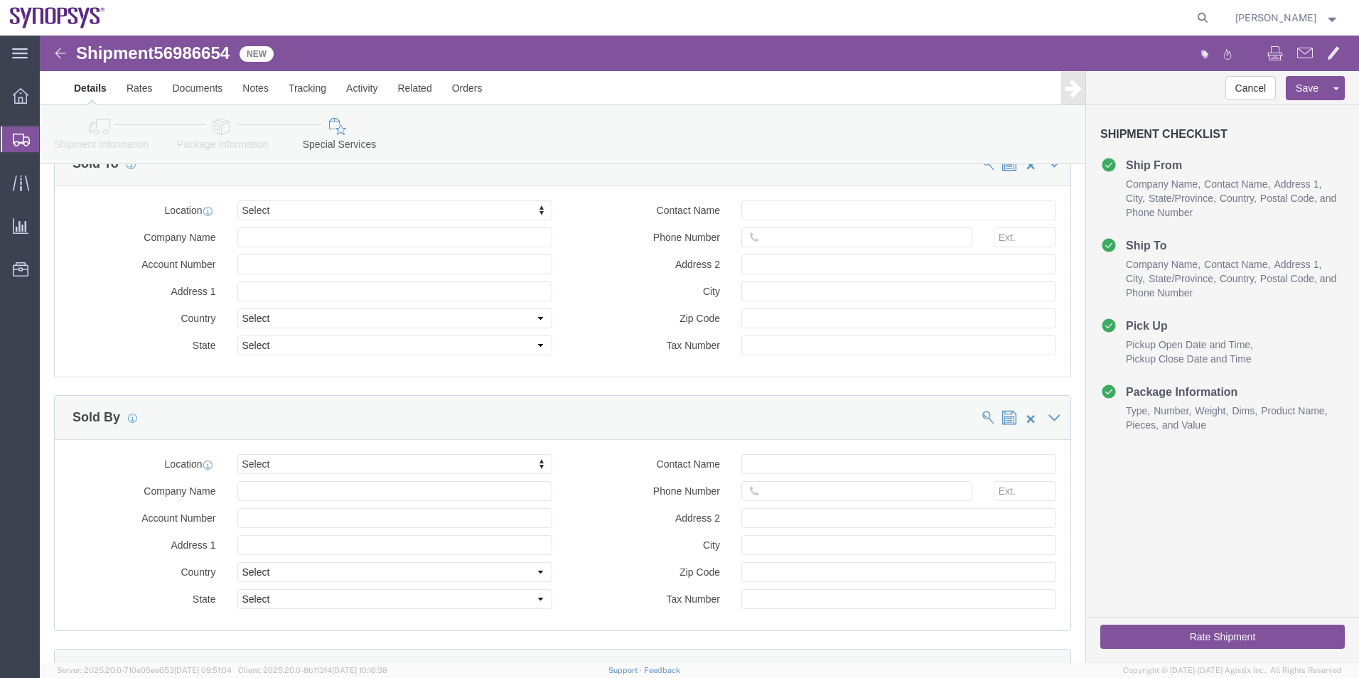
click button "Rate Shipment"
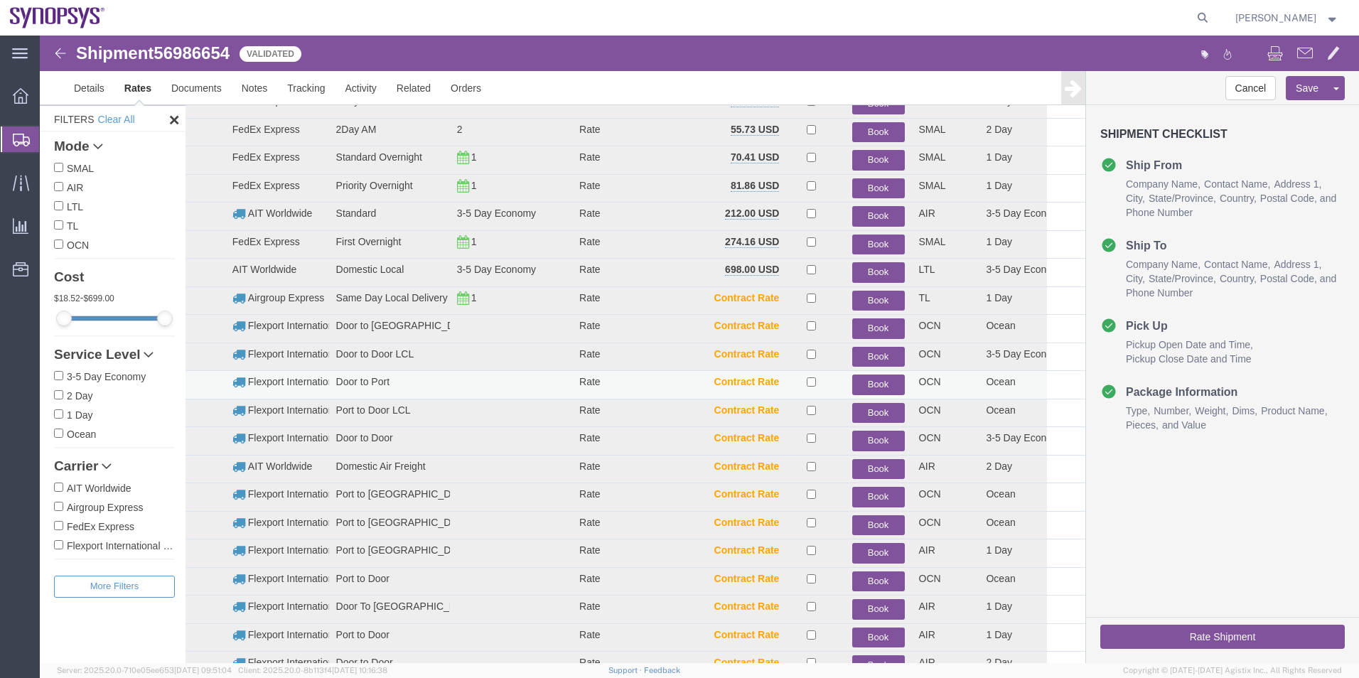
scroll to position [86, 0]
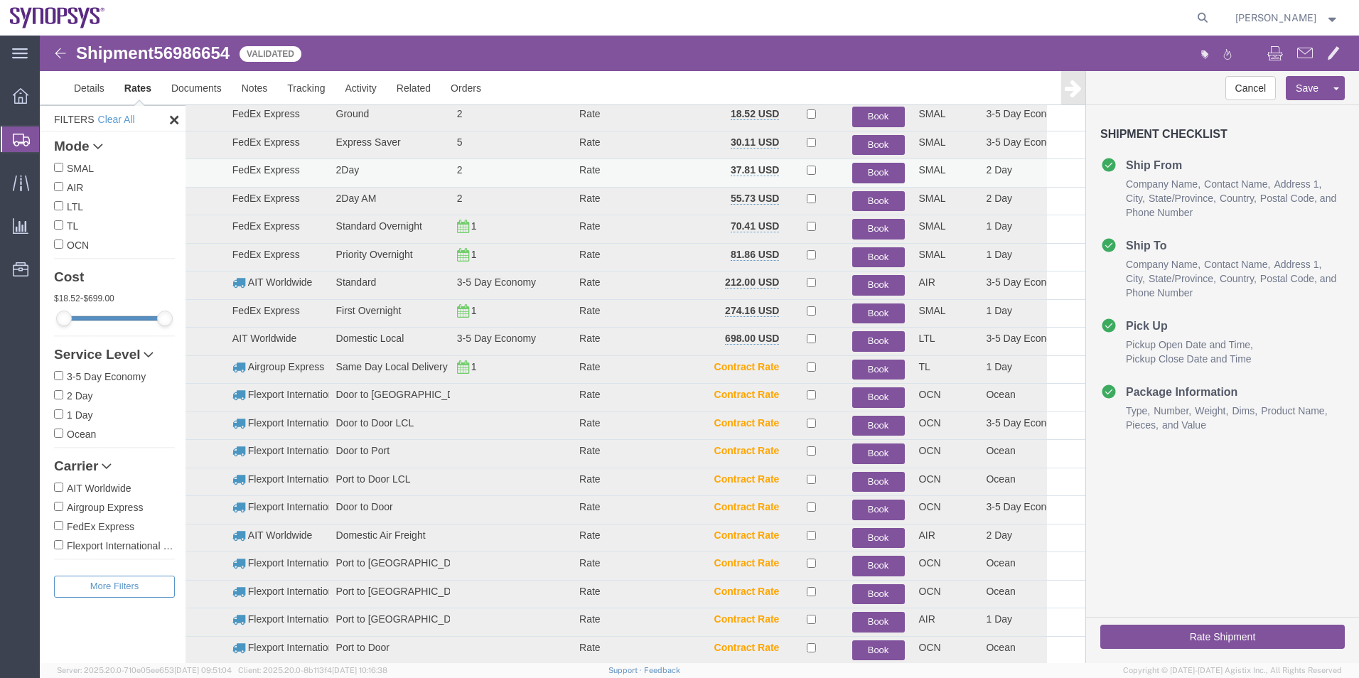
click at [872, 169] on button "Book" at bounding box center [878, 173] width 53 height 21
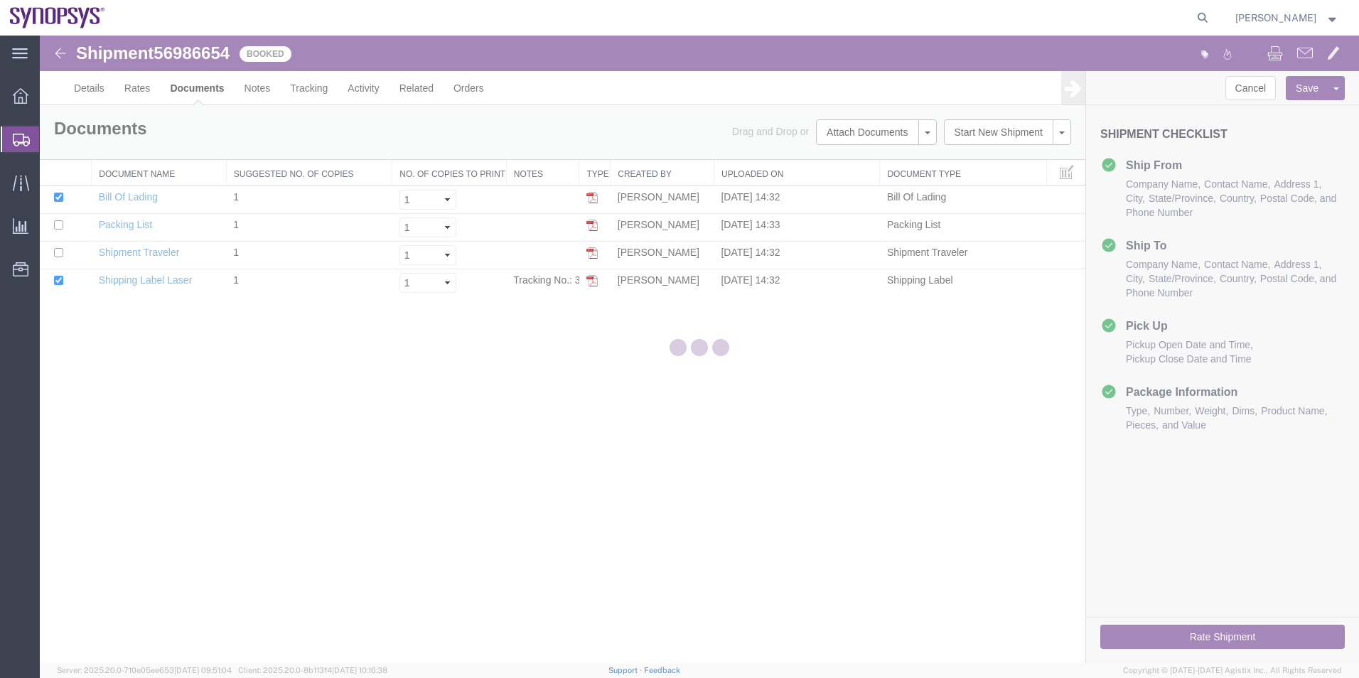
scroll to position [0, 0]
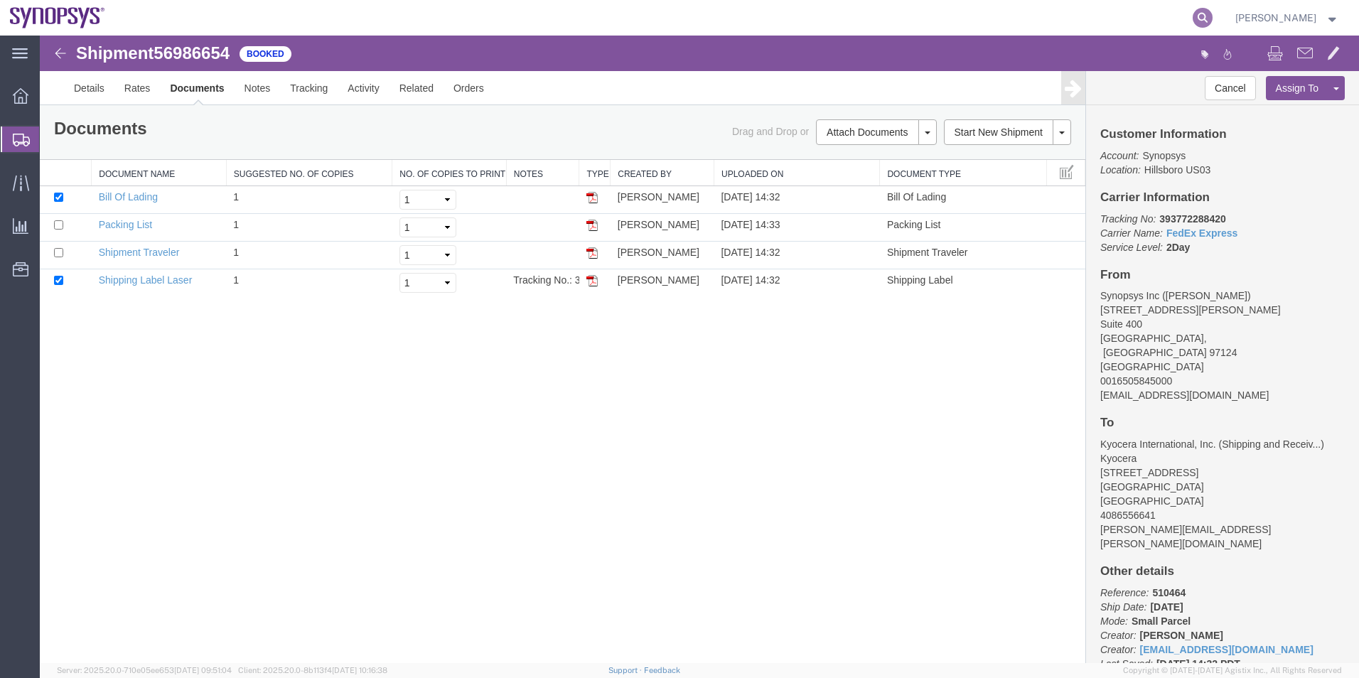
click at [1203, 23] on icon at bounding box center [1203, 18] width 20 height 20
click at [1061, 23] on input "search" at bounding box center [977, 18] width 432 height 34
type input "56945038"
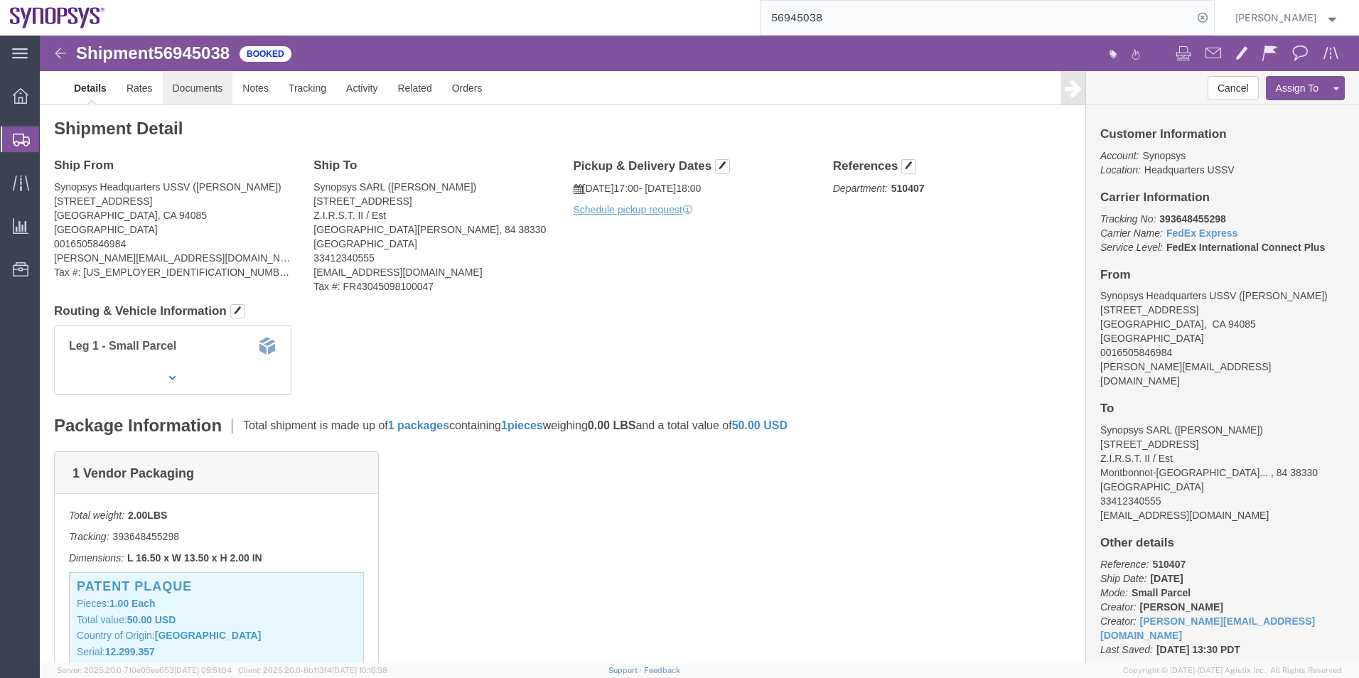
click link "Documents"
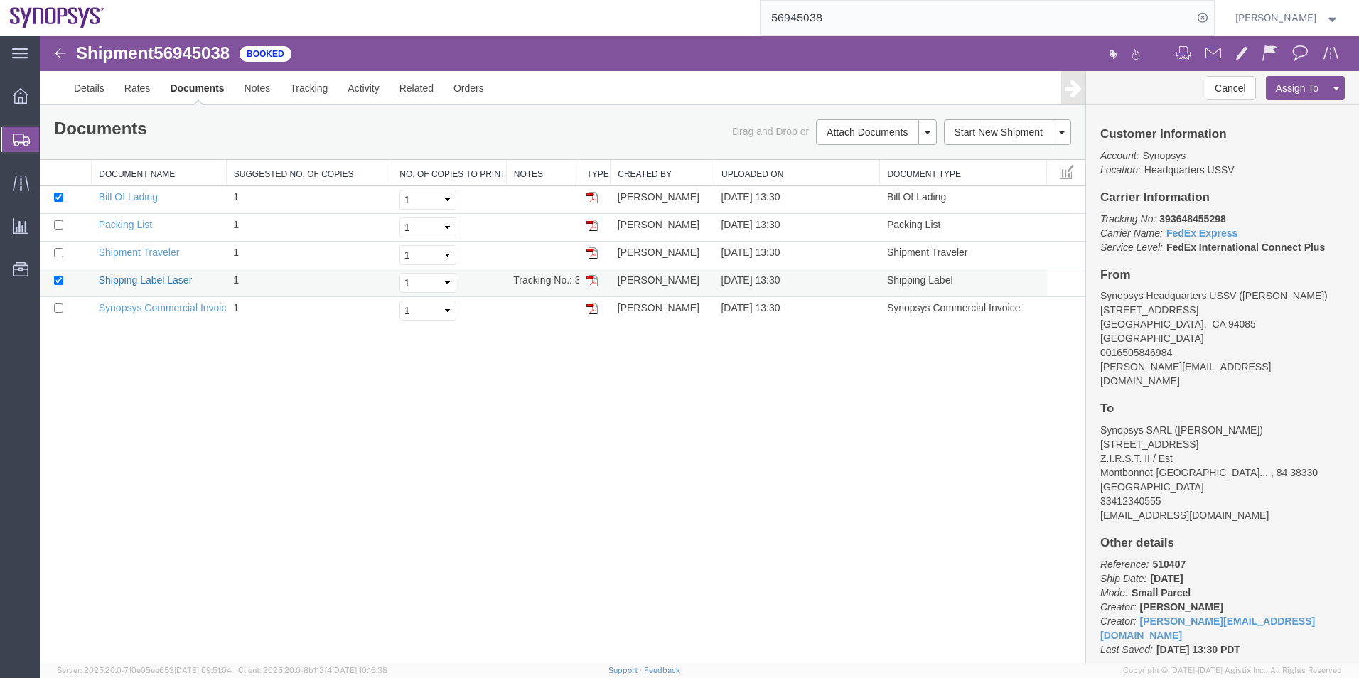
click at [157, 282] on link "Shipping Label Laser" at bounding box center [146, 279] width 94 height 11
click at [168, 308] on link "Synopsys Commercial Invoice" at bounding box center [166, 307] width 134 height 11
click at [129, 225] on link "Packing List" at bounding box center [125, 224] width 53 height 11
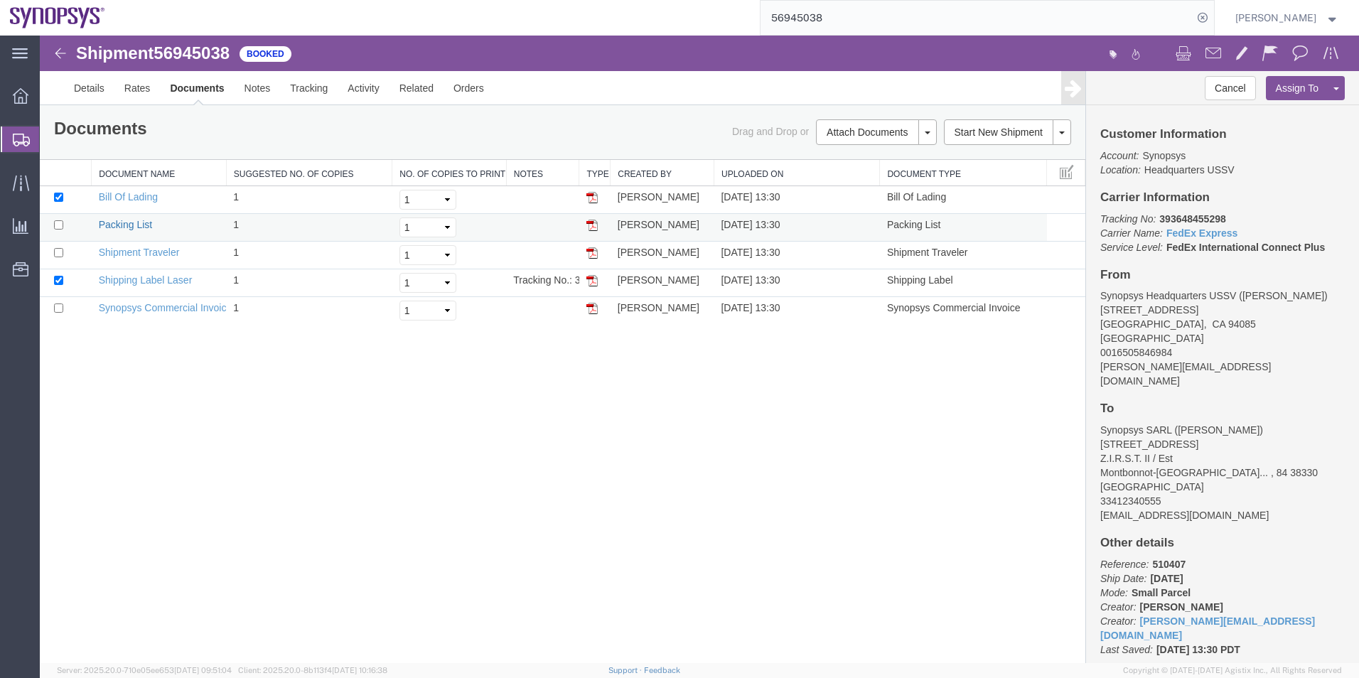
click at [129, 225] on link "Packing List" at bounding box center [125, 224] width 53 height 11
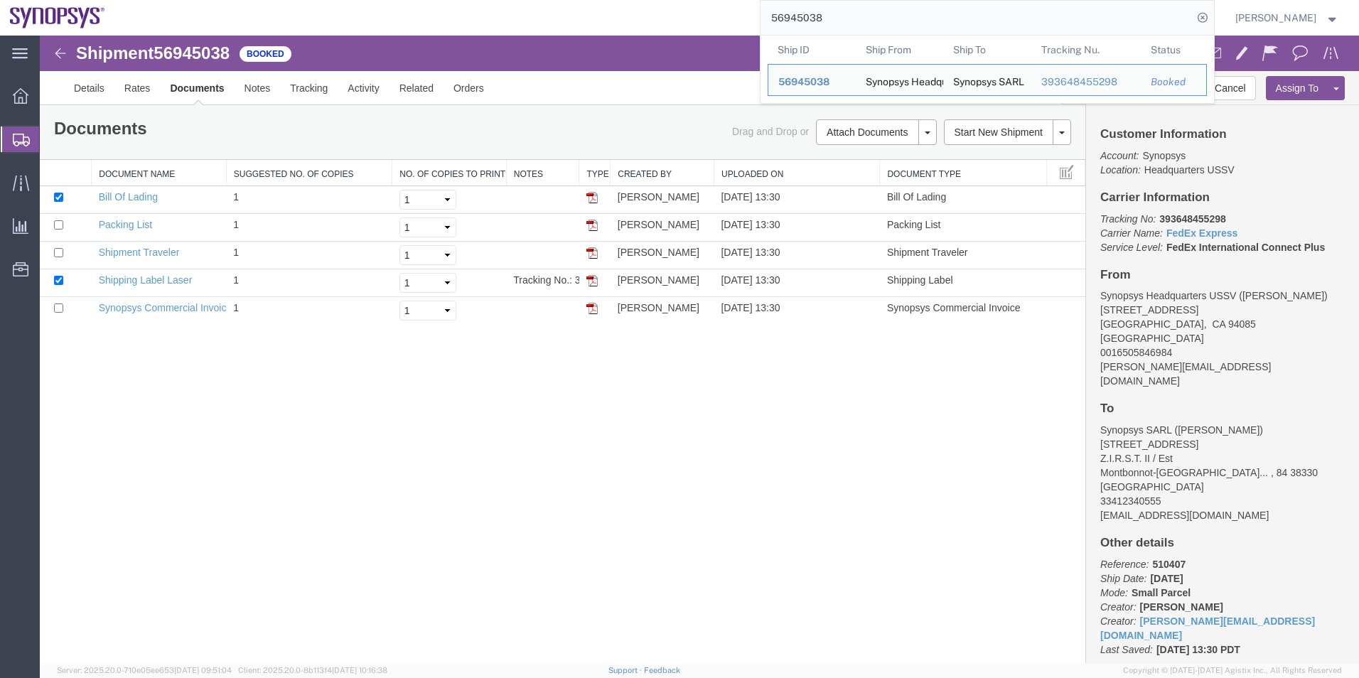
drag, startPoint x: 893, startPoint y: 30, endPoint x: 632, endPoint y: -3, distance: 263.0
click at [632, 0] on html "main_menu Created with Sketch. Collapse Menu Overview Shipments Shipment Manage…" at bounding box center [679, 339] width 1359 height 678
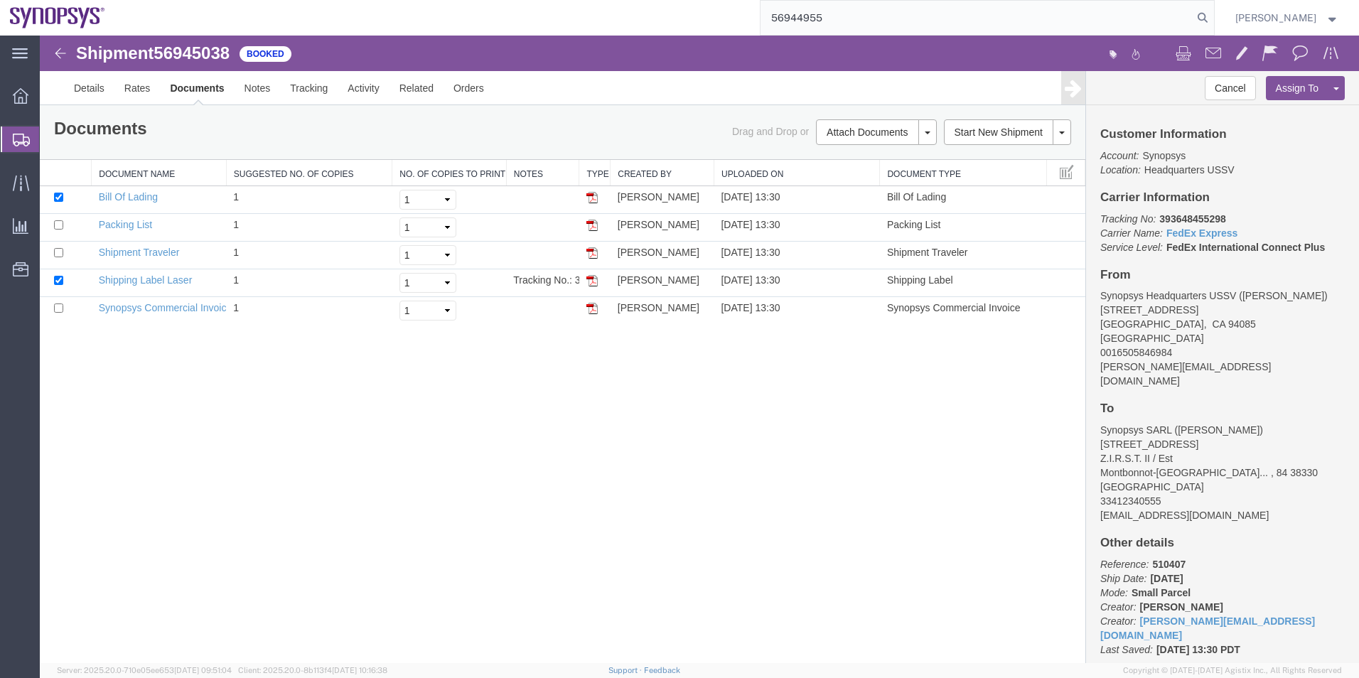
type input "56944955"
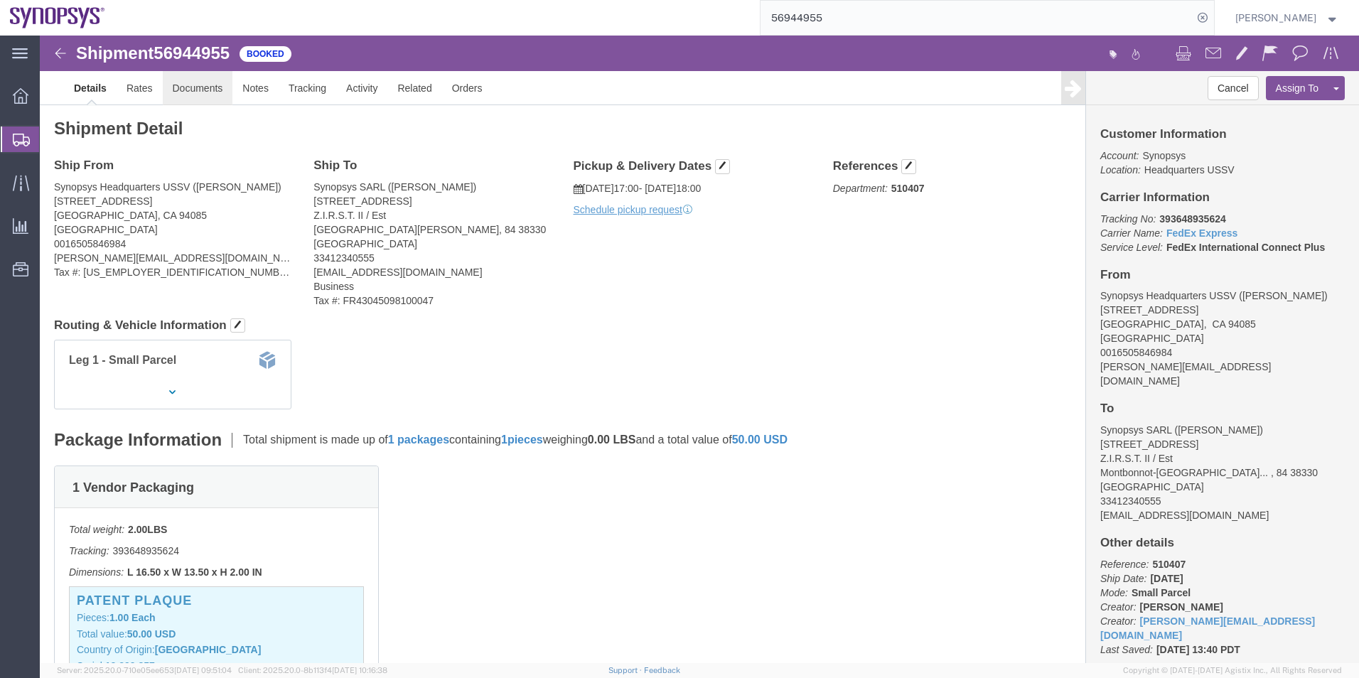
click link "Documents"
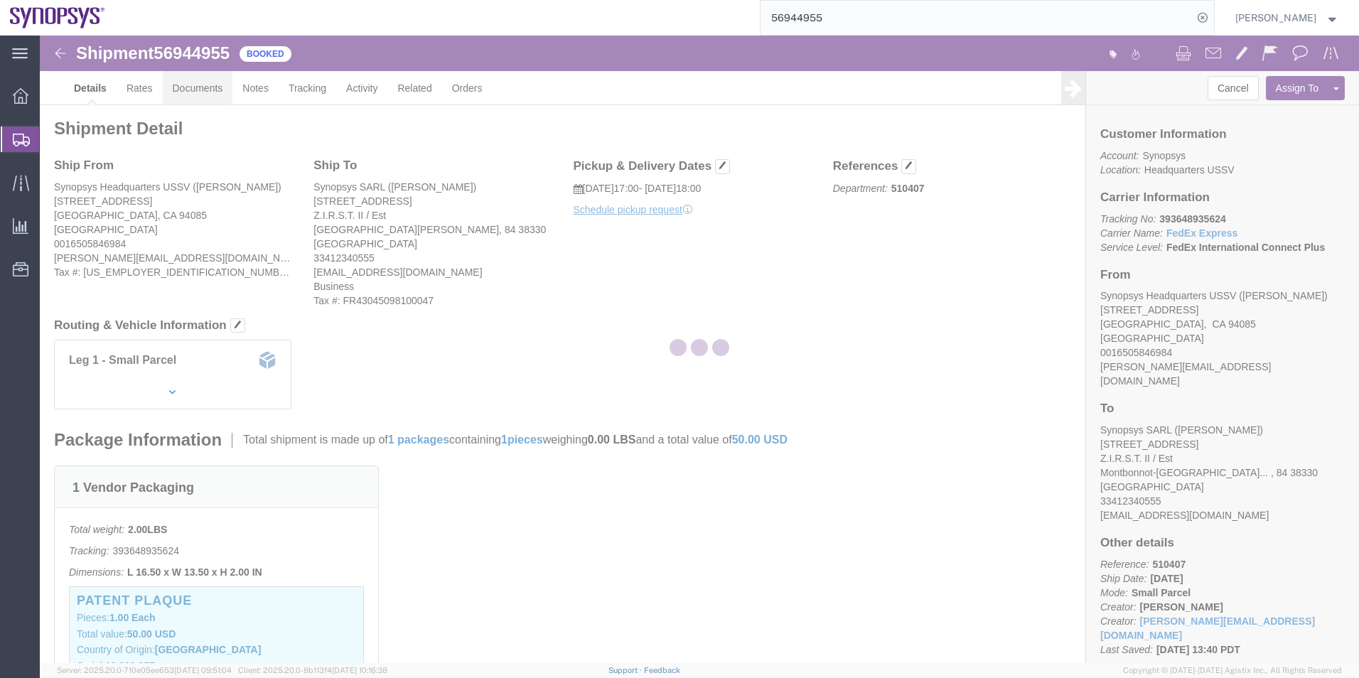
click at [198, 96] on div at bounding box center [700, 350] width 1320 height 628
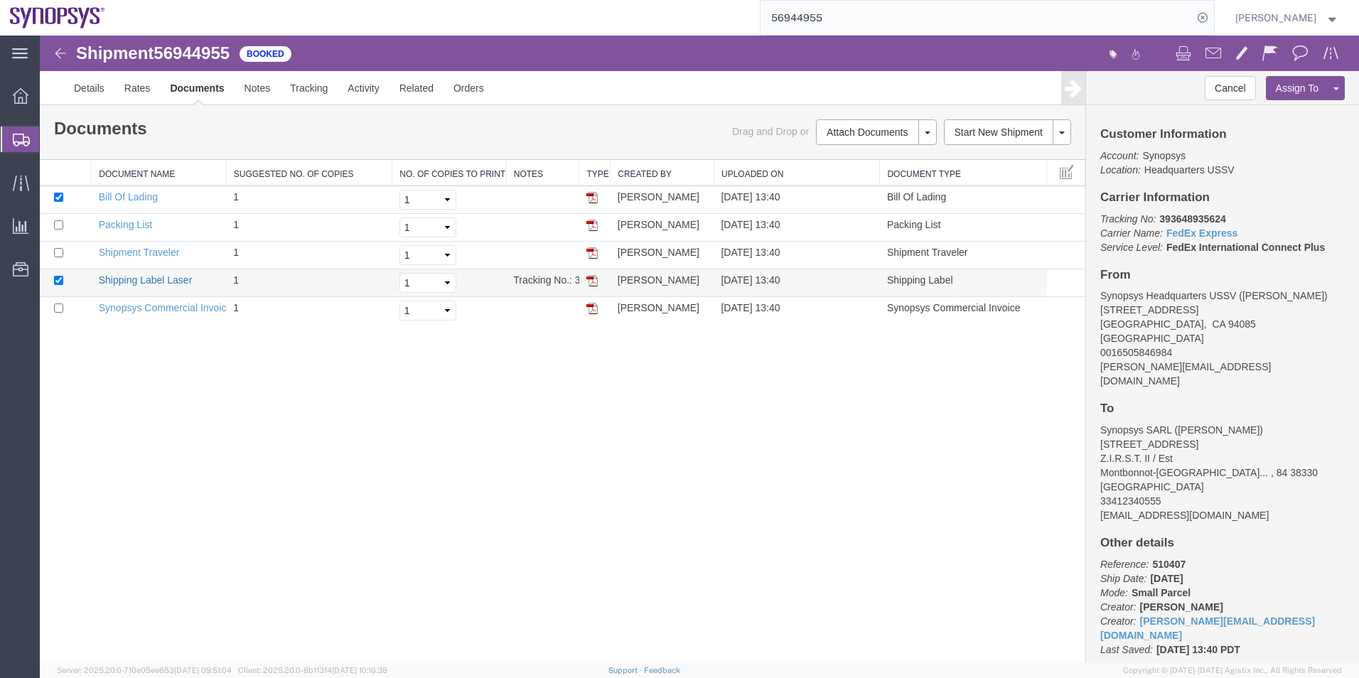
click at [151, 279] on link "Shipping Label Laser" at bounding box center [146, 279] width 94 height 11
click at [166, 309] on link "Synopsys Commercial Invoice" at bounding box center [166, 307] width 134 height 11
click at [130, 227] on link "Packing List" at bounding box center [125, 224] width 53 height 11
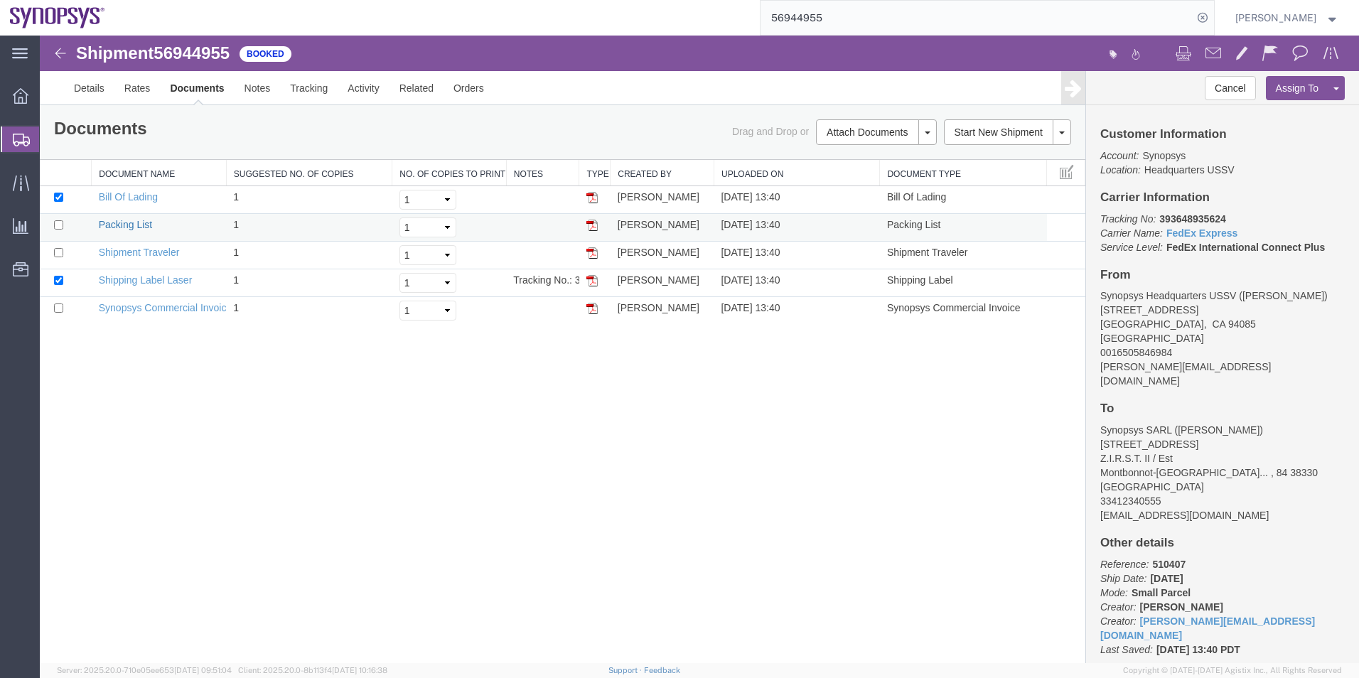
click at [130, 227] on link "Packing List" at bounding box center [125, 224] width 53 height 11
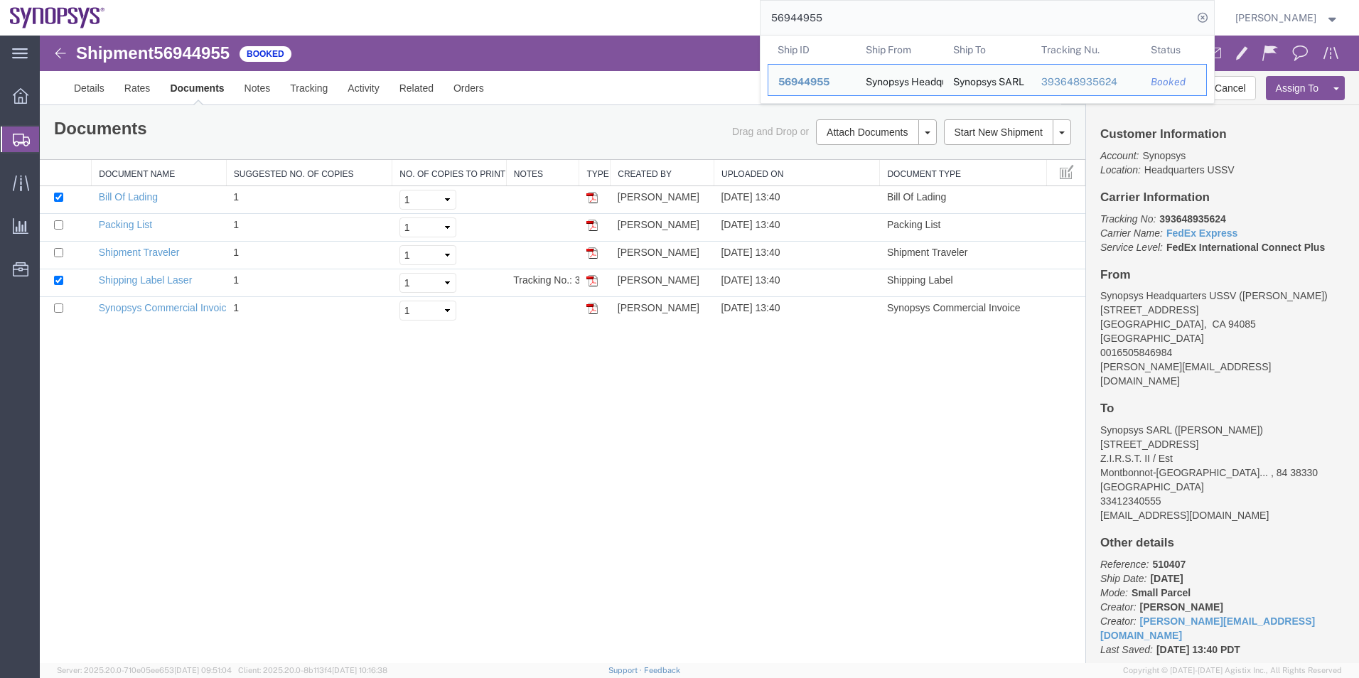
drag, startPoint x: 842, startPoint y: 20, endPoint x: 544, endPoint y: -16, distance: 300.1
click at [544, 0] on html "main_menu Created with Sketch. Collapse Menu Overview Shipments Shipment Manage…" at bounding box center [679, 339] width 1359 height 678
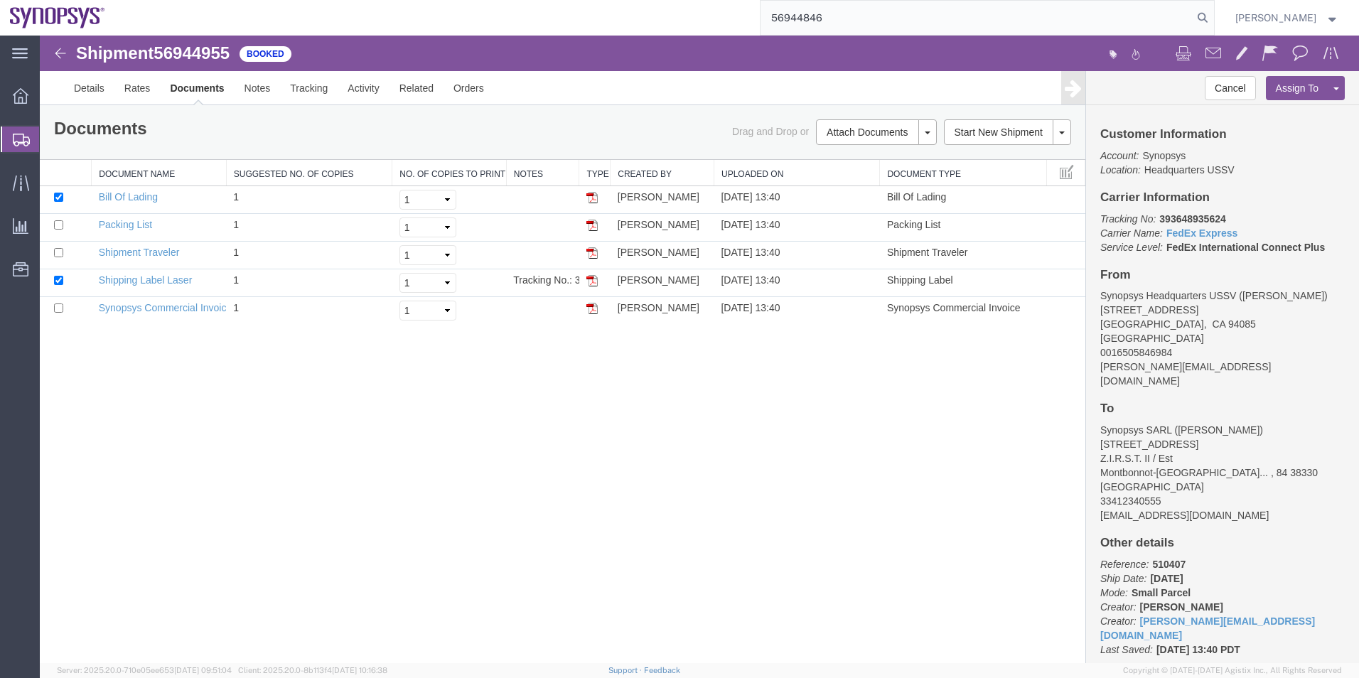
type input "56944846"
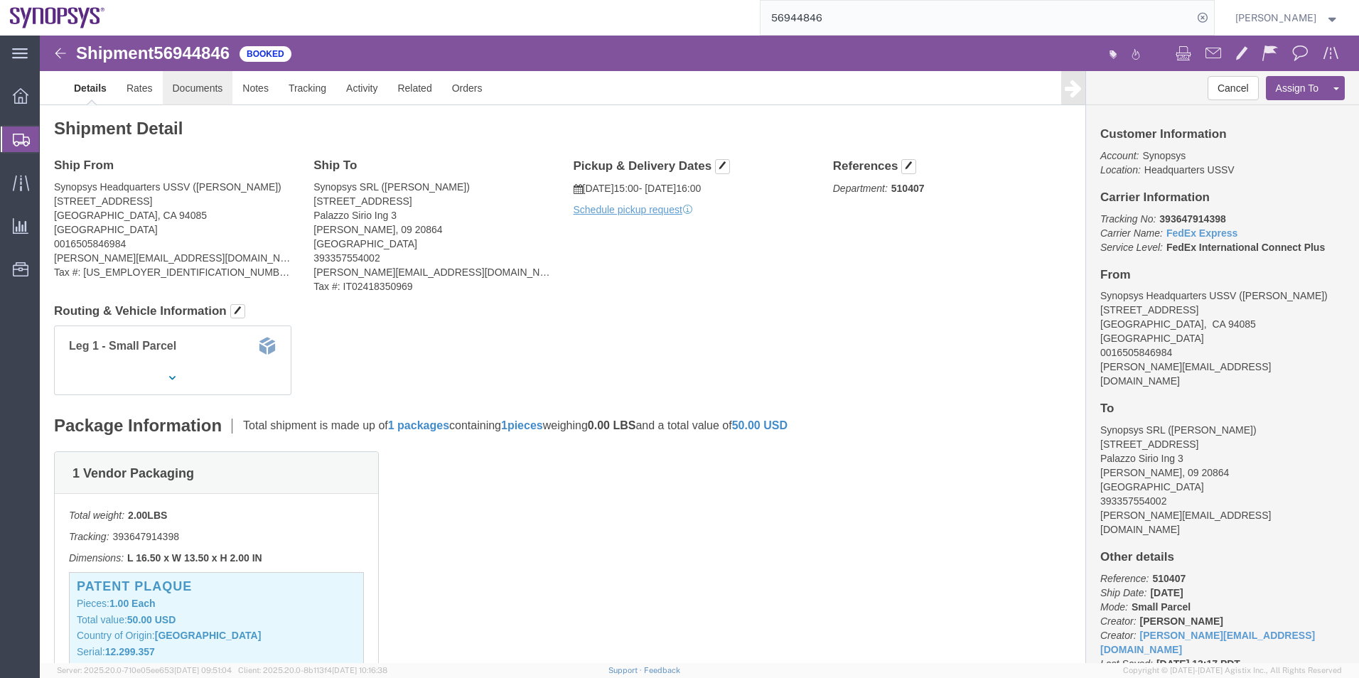
click link "Documents"
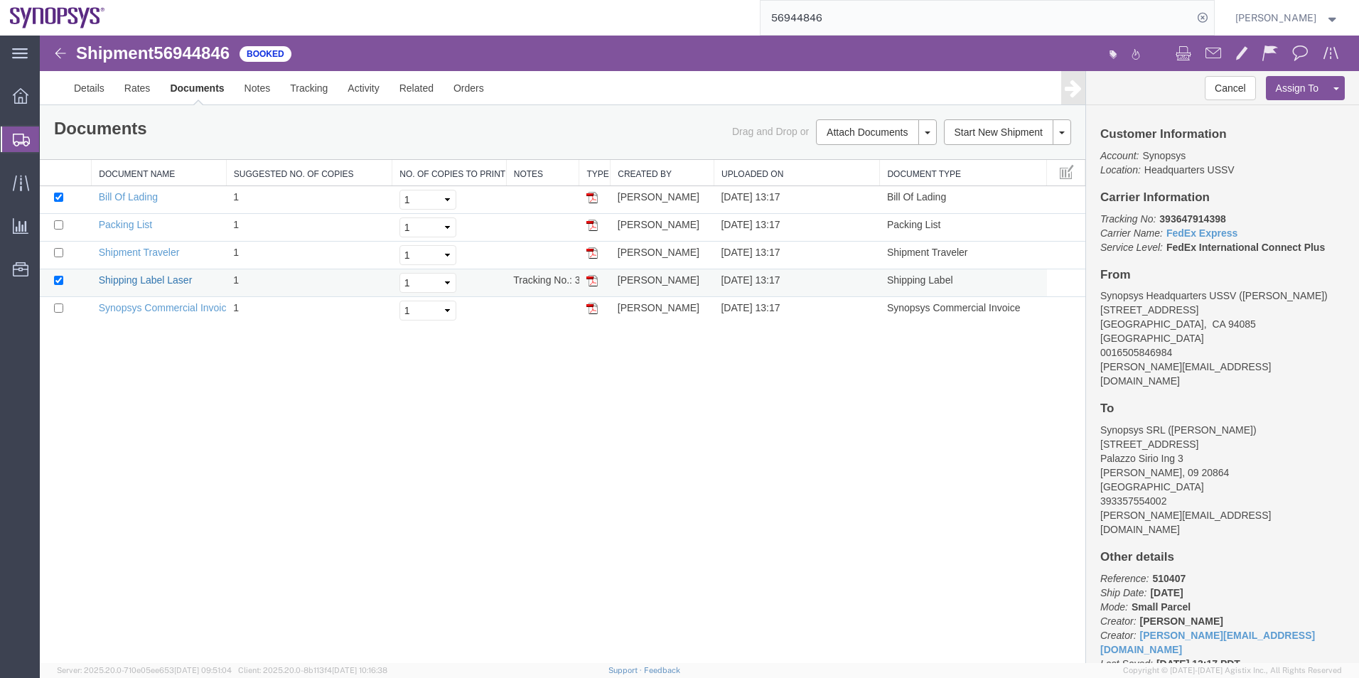
click at [163, 282] on link "Shipping Label Laser" at bounding box center [146, 279] width 94 height 11
click at [154, 311] on link "Synopsys Commercial Invoice" at bounding box center [166, 307] width 134 height 11
click at [123, 223] on link "Packing List" at bounding box center [125, 224] width 53 height 11
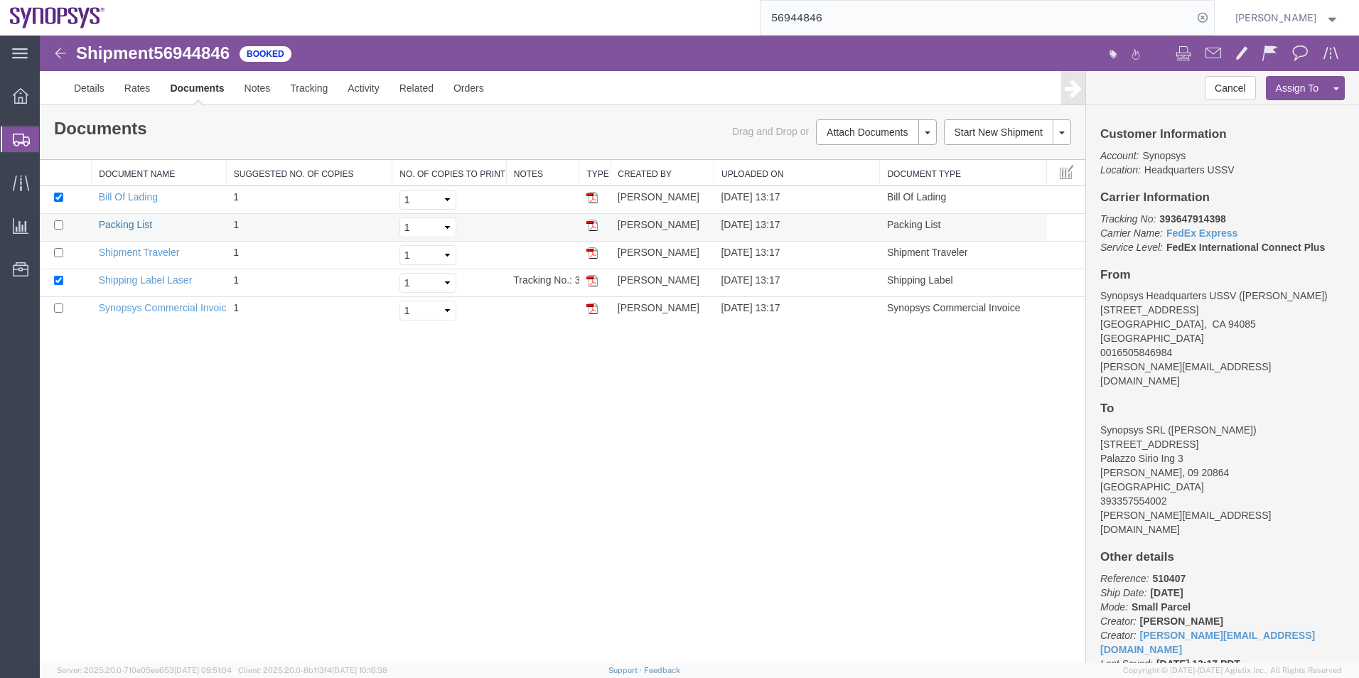
click at [123, 223] on link "Packing List" at bounding box center [125, 224] width 53 height 11
click at [0, 0] on span "Shipment Manager" at bounding box center [0, 0] width 0 height 0
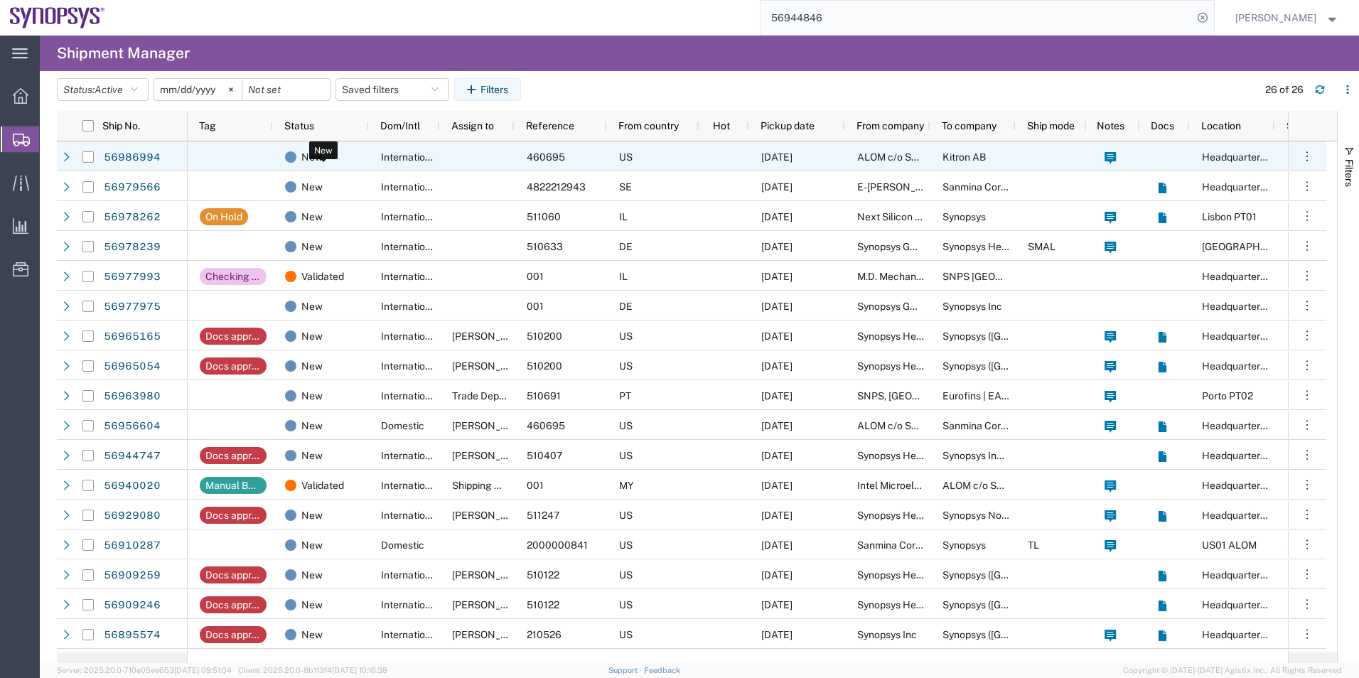
click at [336, 164] on div "New" at bounding box center [323, 157] width 77 height 30
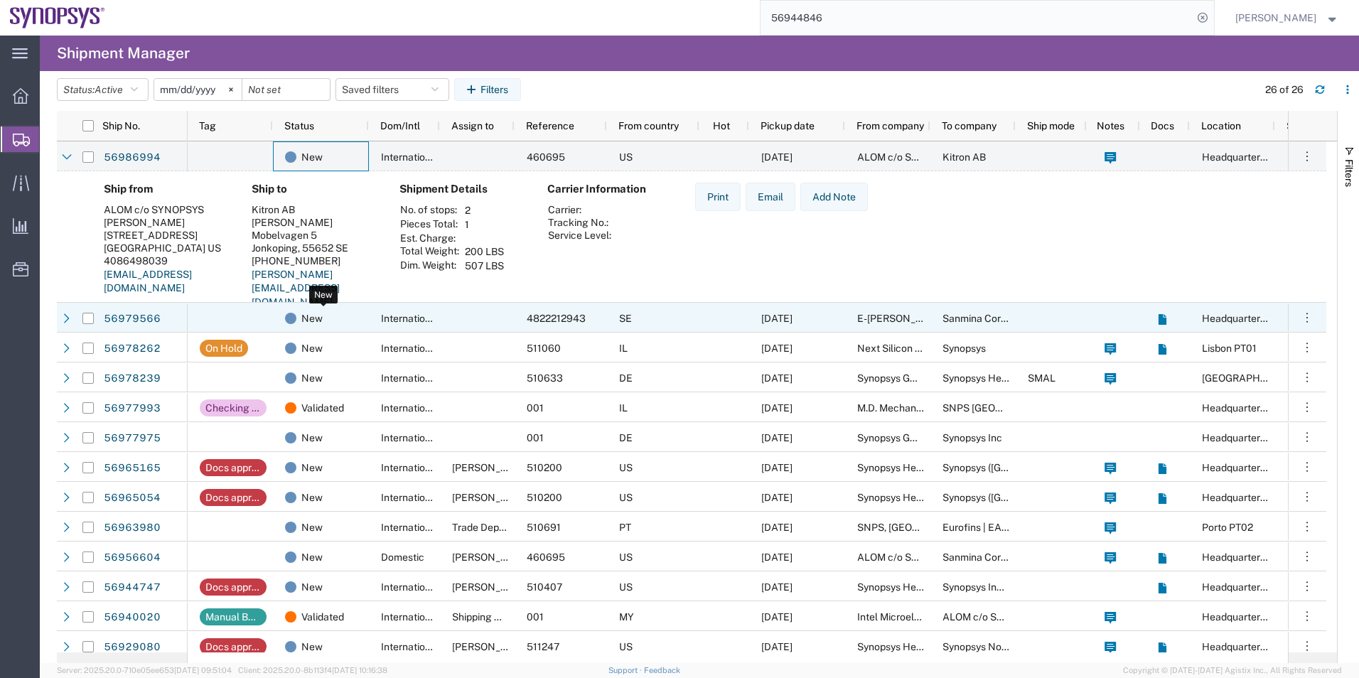
click at [349, 318] on div "New" at bounding box center [323, 319] width 77 height 30
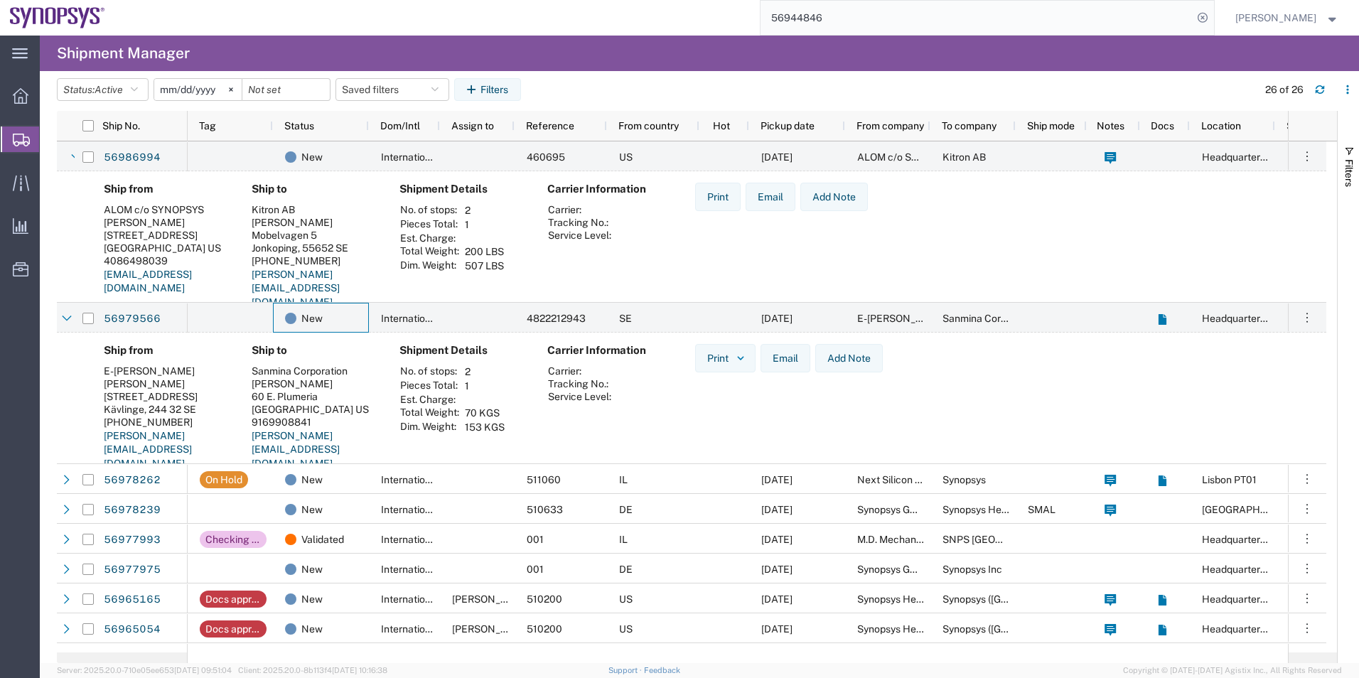
scroll to position [71, 0]
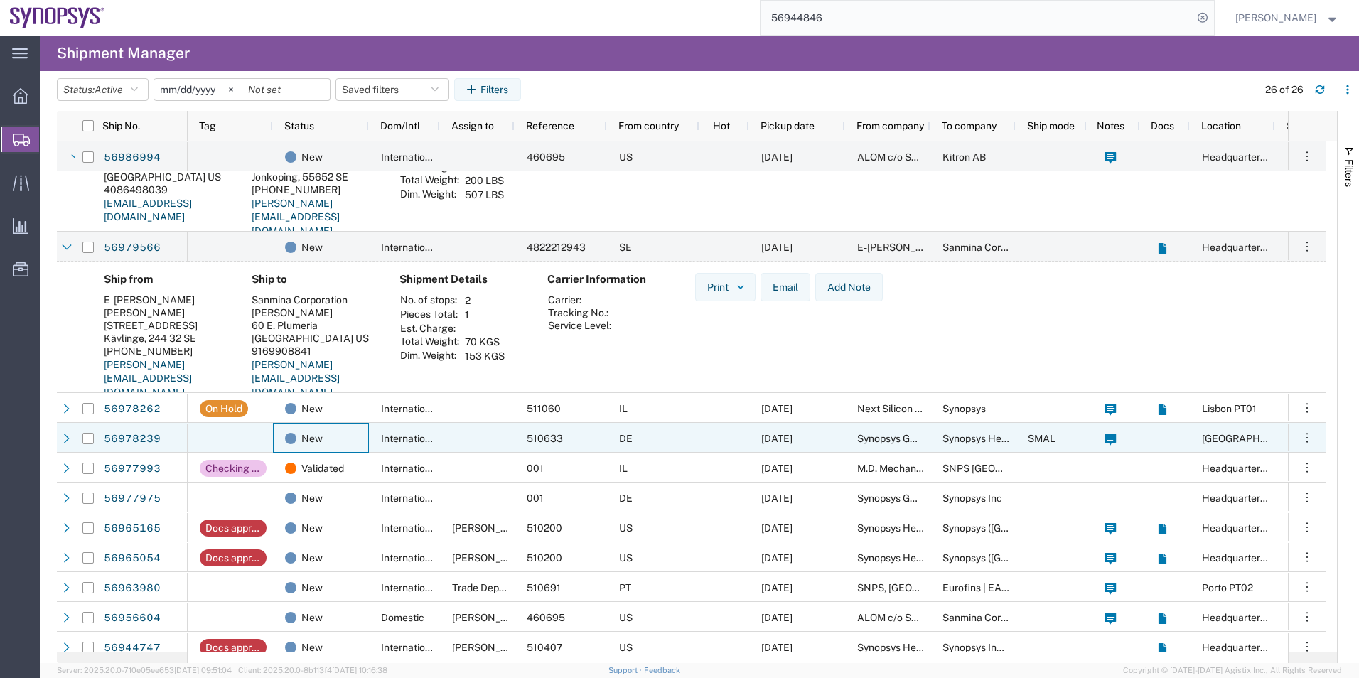
click at [365, 448] on div "New" at bounding box center [321, 438] width 96 height 30
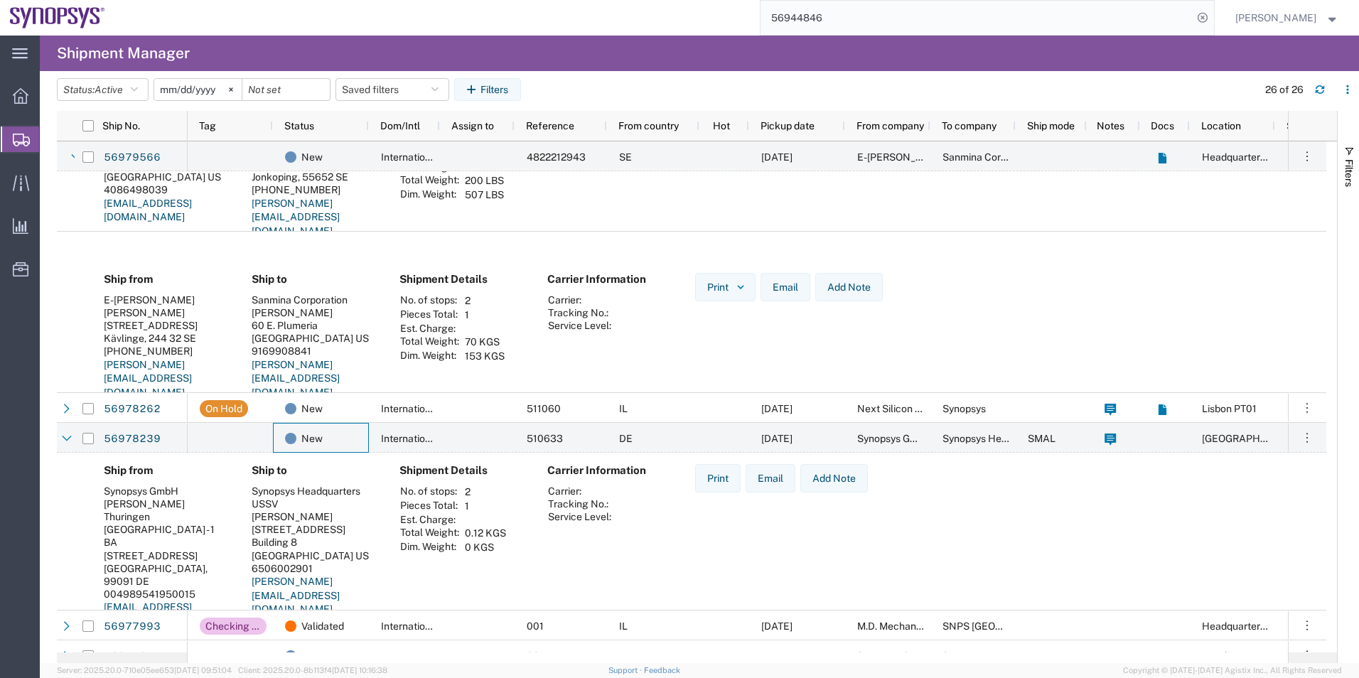
scroll to position [355, 0]
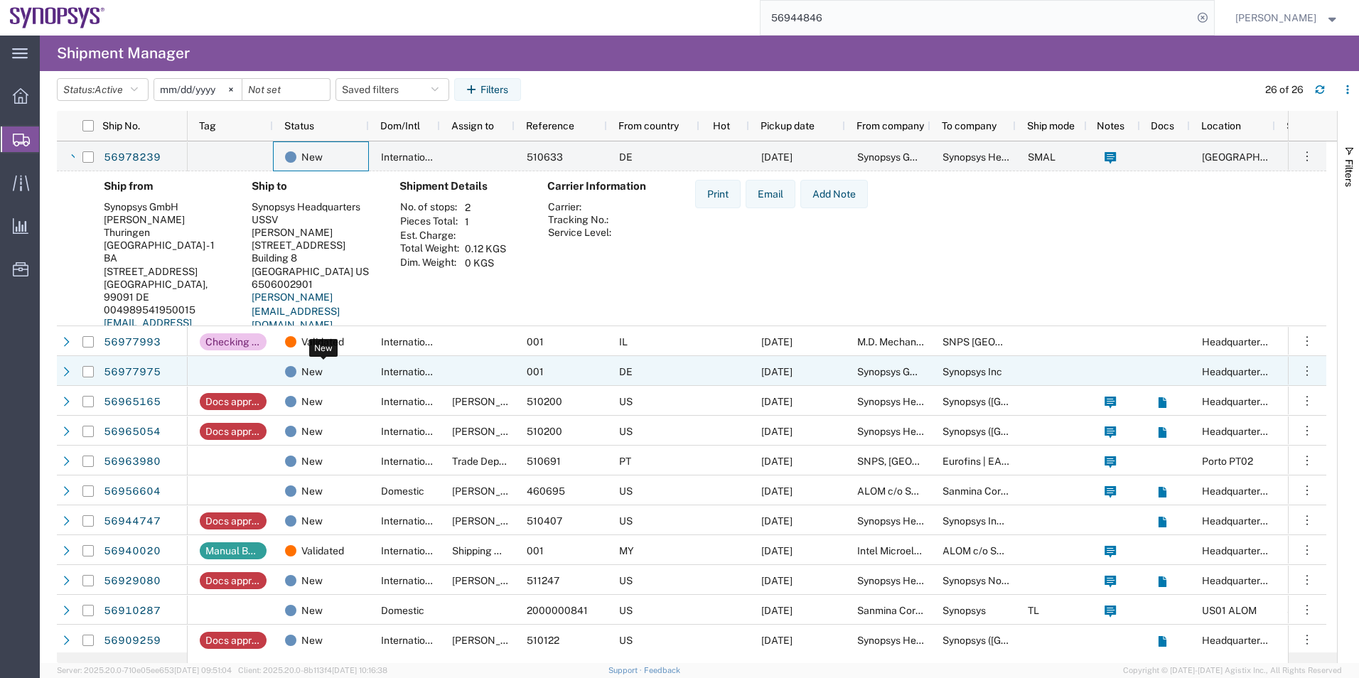
click at [353, 373] on div "New" at bounding box center [323, 372] width 77 height 30
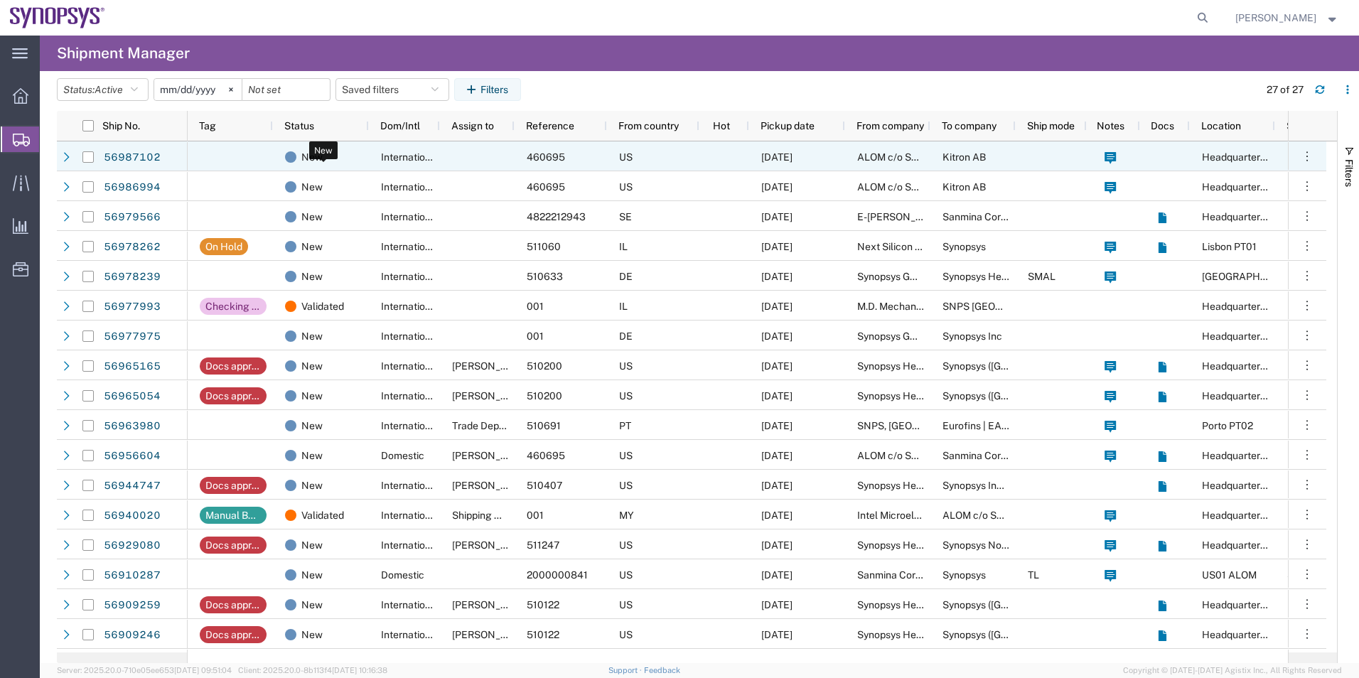
click at [286, 155] on span at bounding box center [290, 156] width 11 height 11
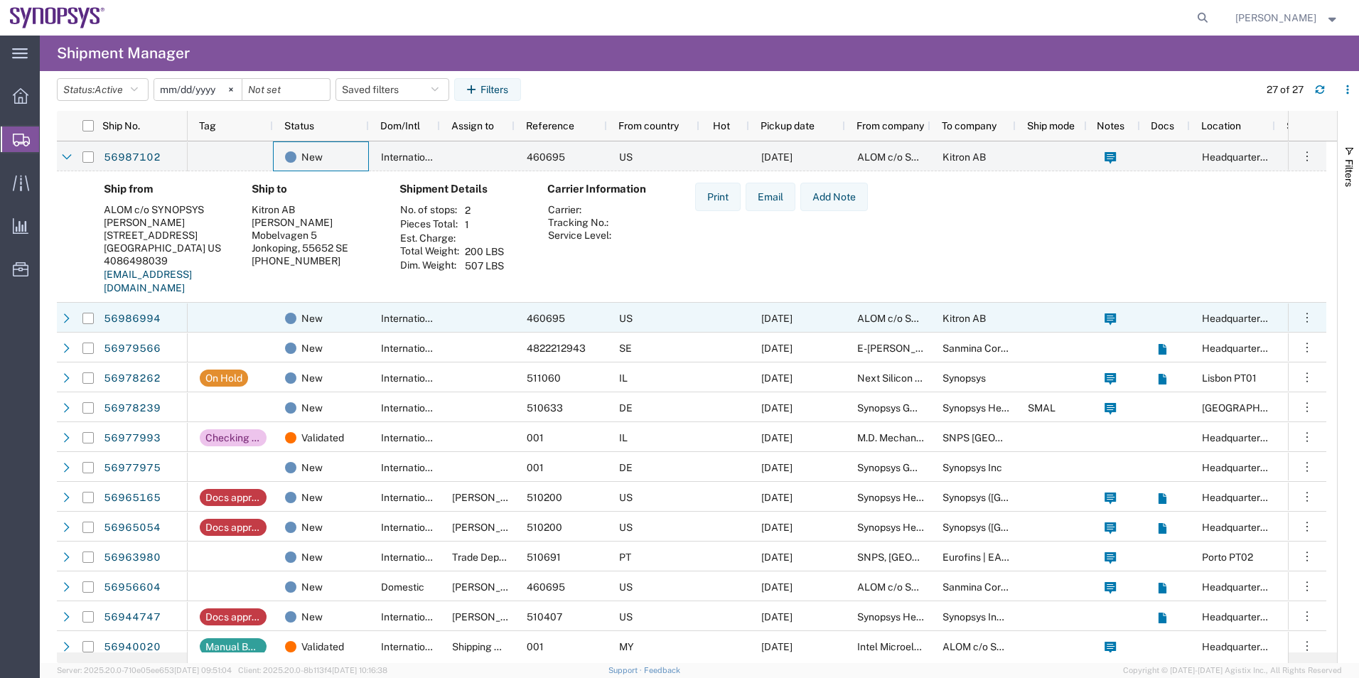
click at [367, 324] on div "New" at bounding box center [321, 318] width 96 height 30
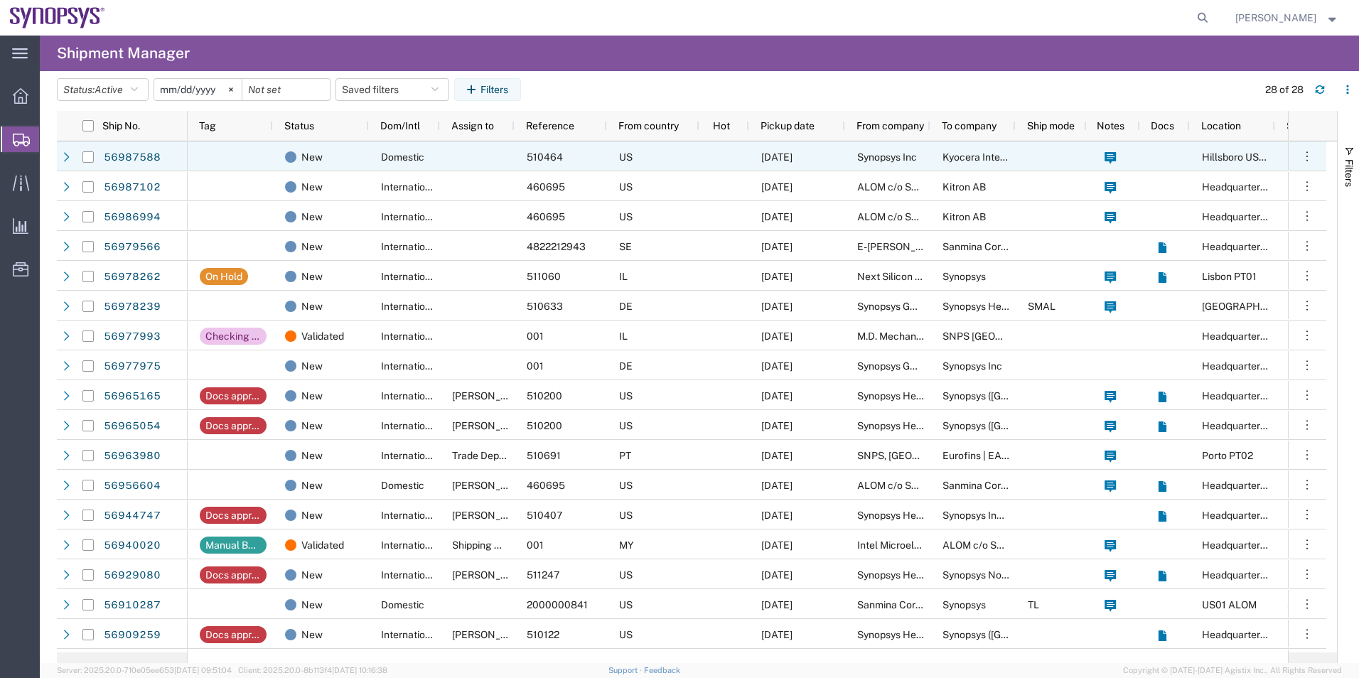
click at [587, 161] on div "510464" at bounding box center [561, 156] width 92 height 30
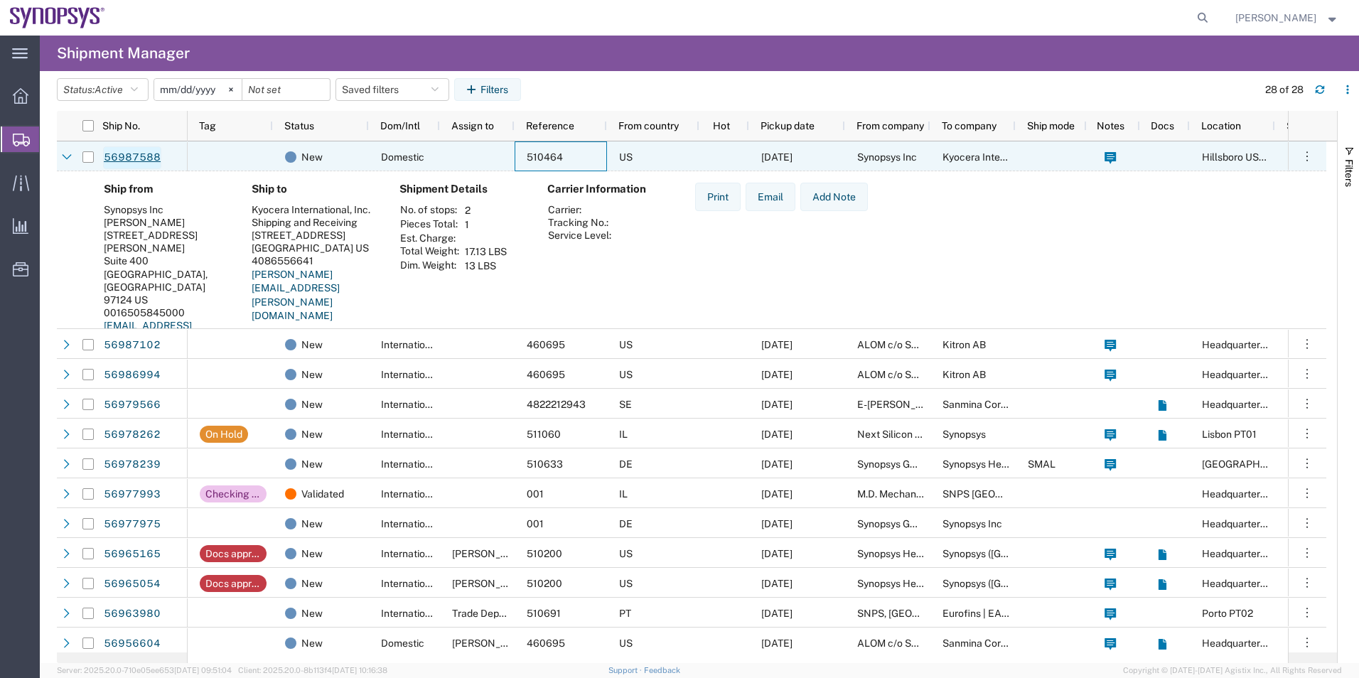
click at [144, 161] on link "56987588" at bounding box center [132, 157] width 58 height 23
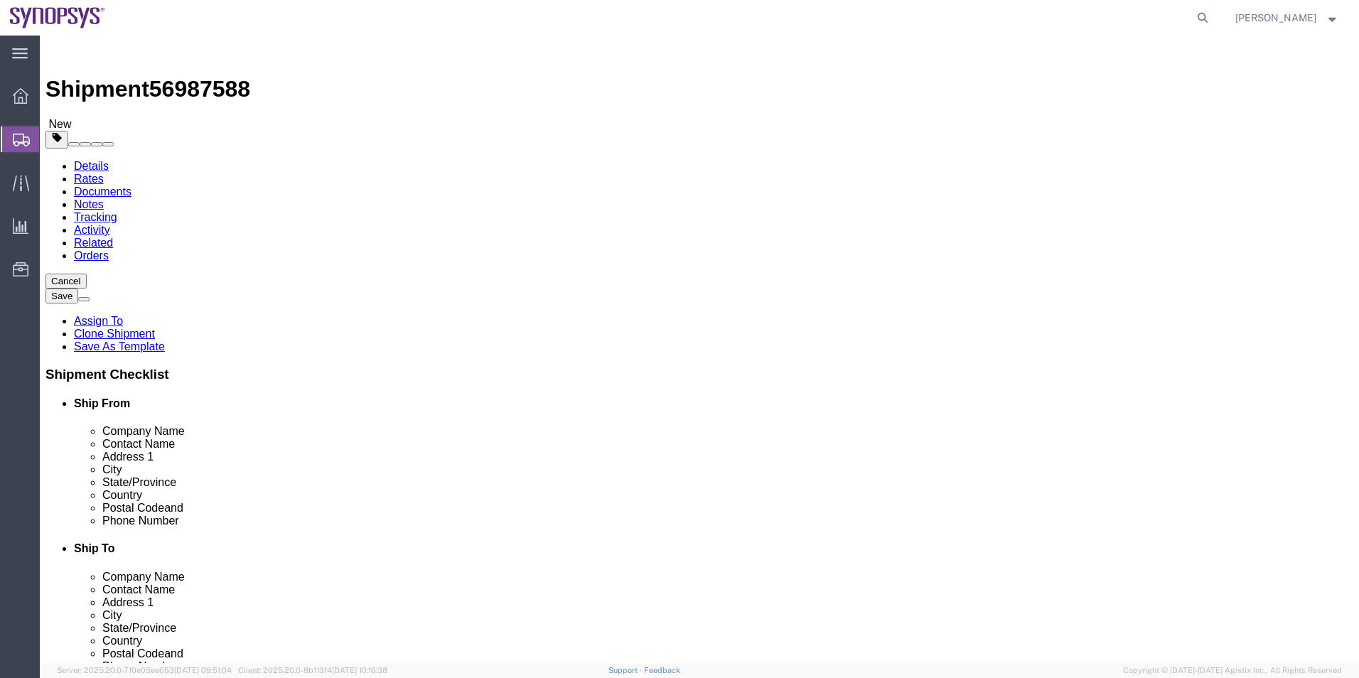
select select "63190"
select select
click icon
click dd "42455.00 USD"
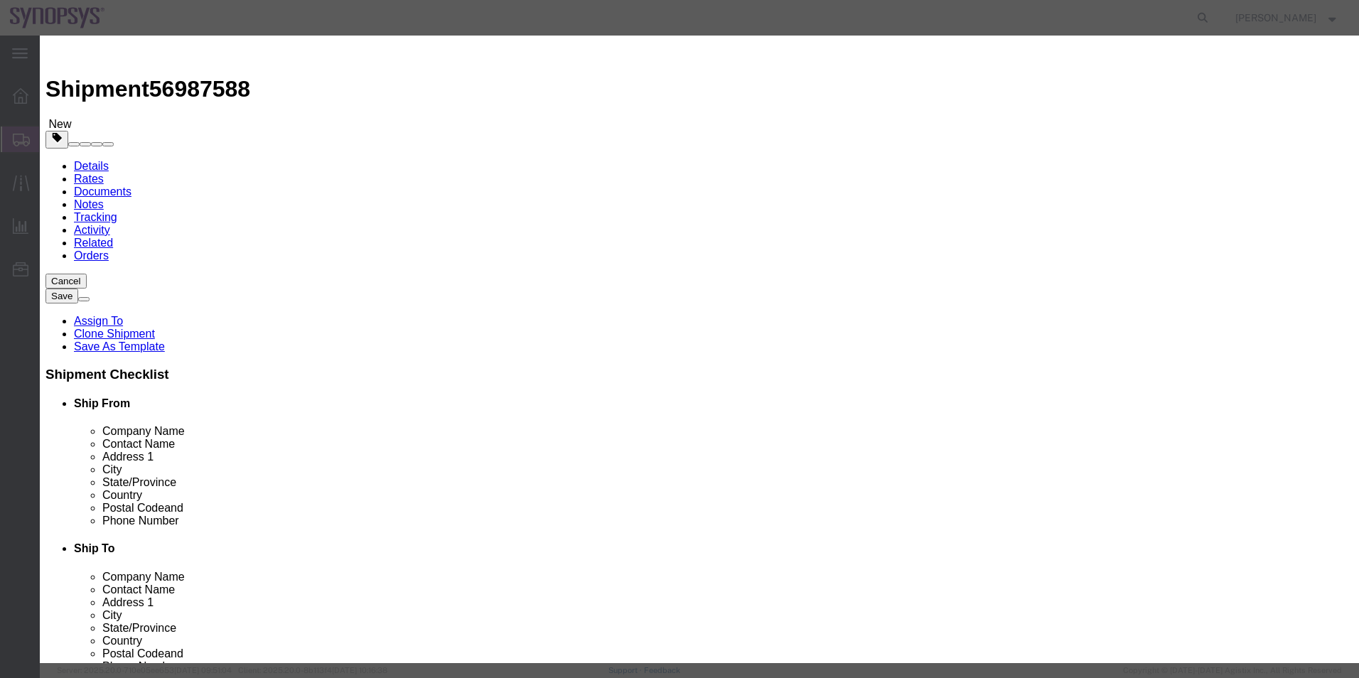
drag, startPoint x: 490, startPoint y: 110, endPoint x: 148, endPoint y: 119, distance: 342.1
click div "Edit content Commodity library Product Name N439 S35F828C2508K substrates QTY:5…"
click textarea
paste textarea "N439 S35F828C2508K substrates QTY:500pcs"
type textarea "N439 S35F828C2508K substrates QTY:500pcs"
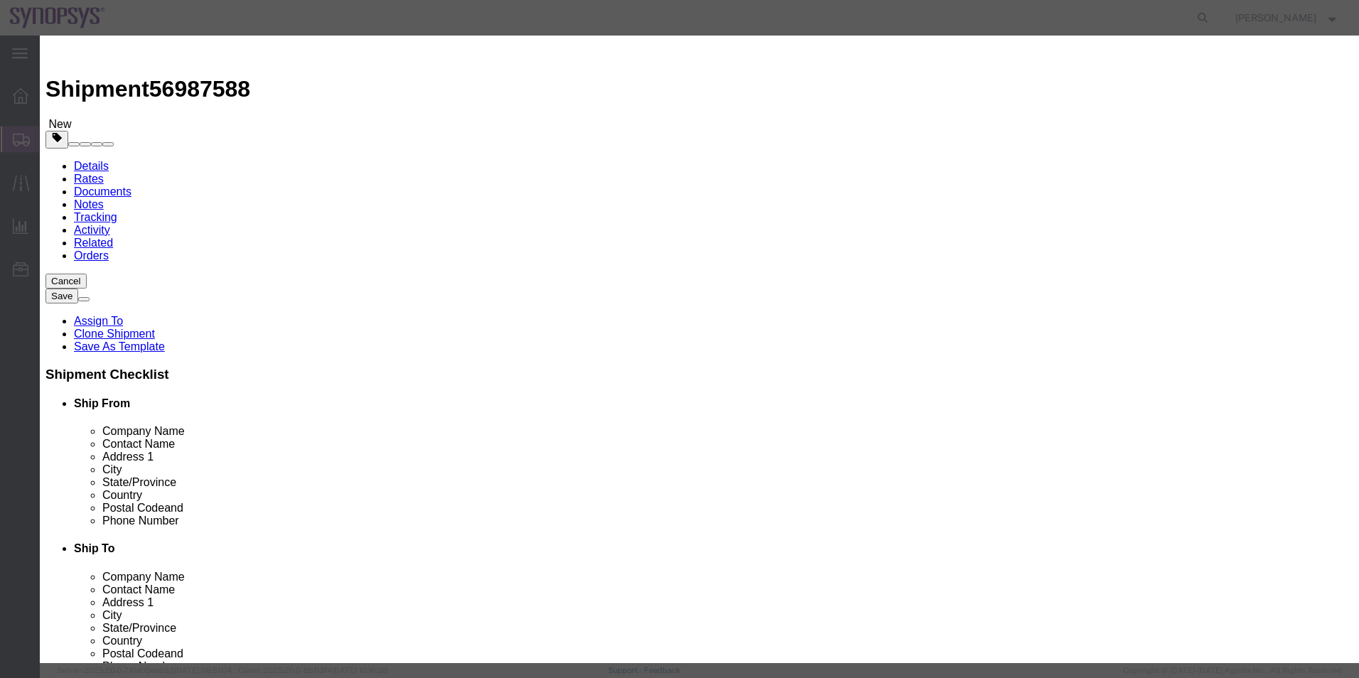
click button "Save & Close"
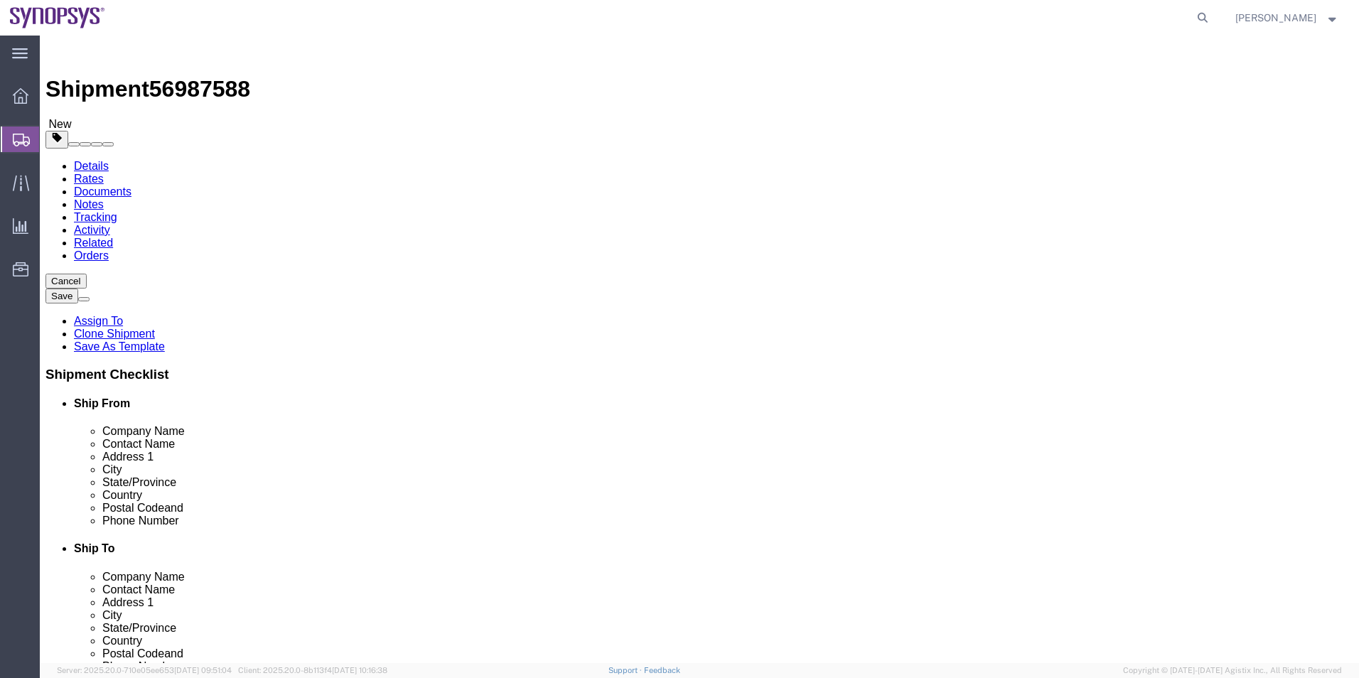
click link "Special Services"
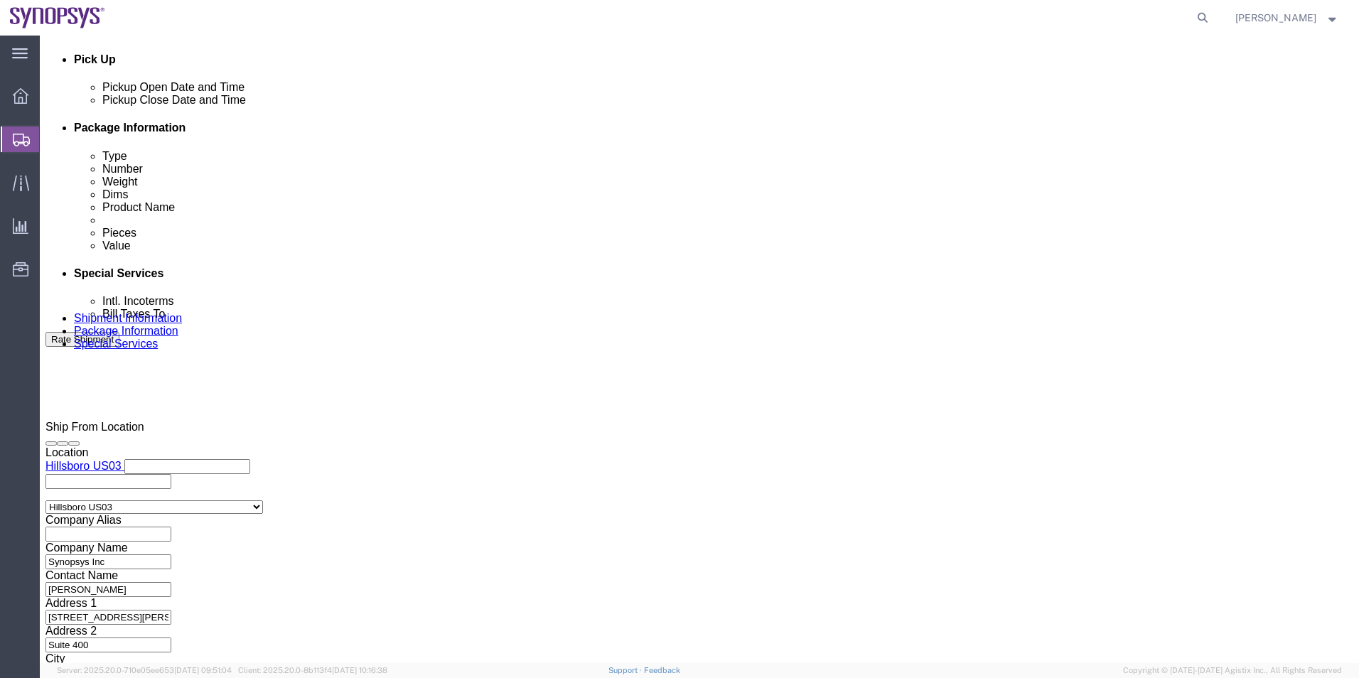
scroll to position [711, 0]
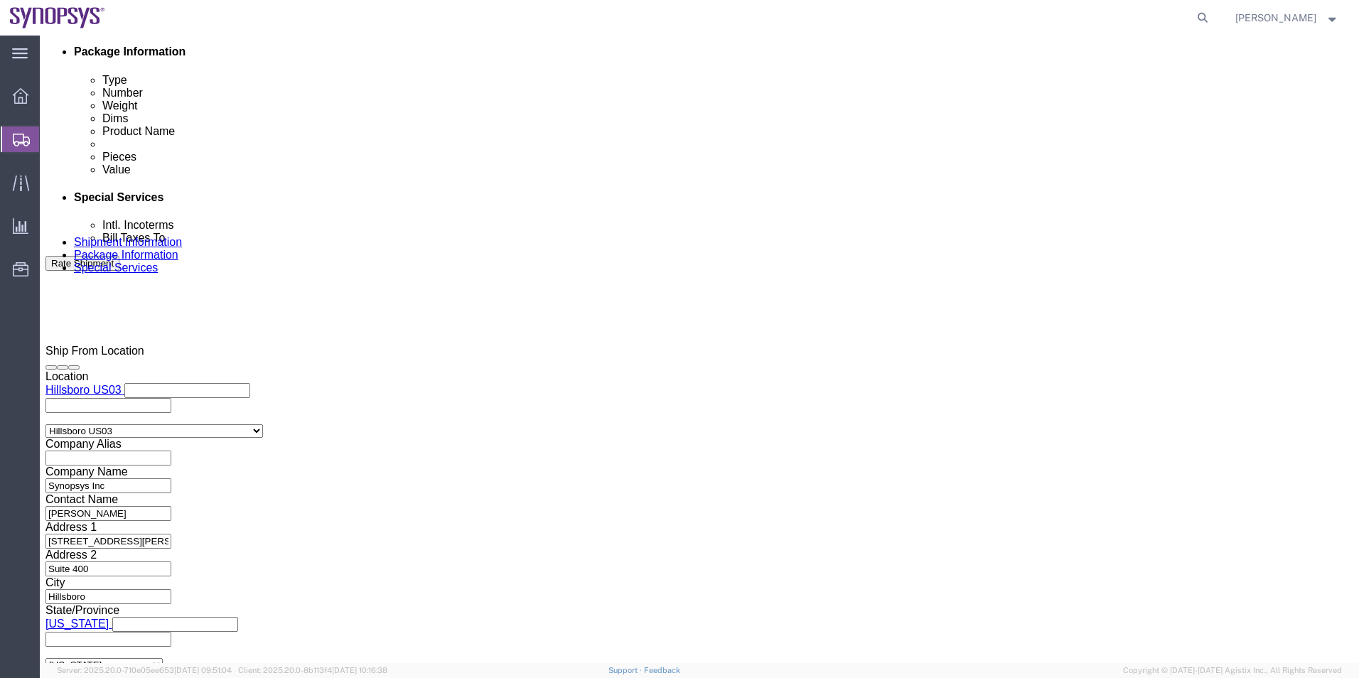
click textarea
type textarea "Please see attached. -[GEOGRAPHIC_DATA]"
click button "Rate Shipment"
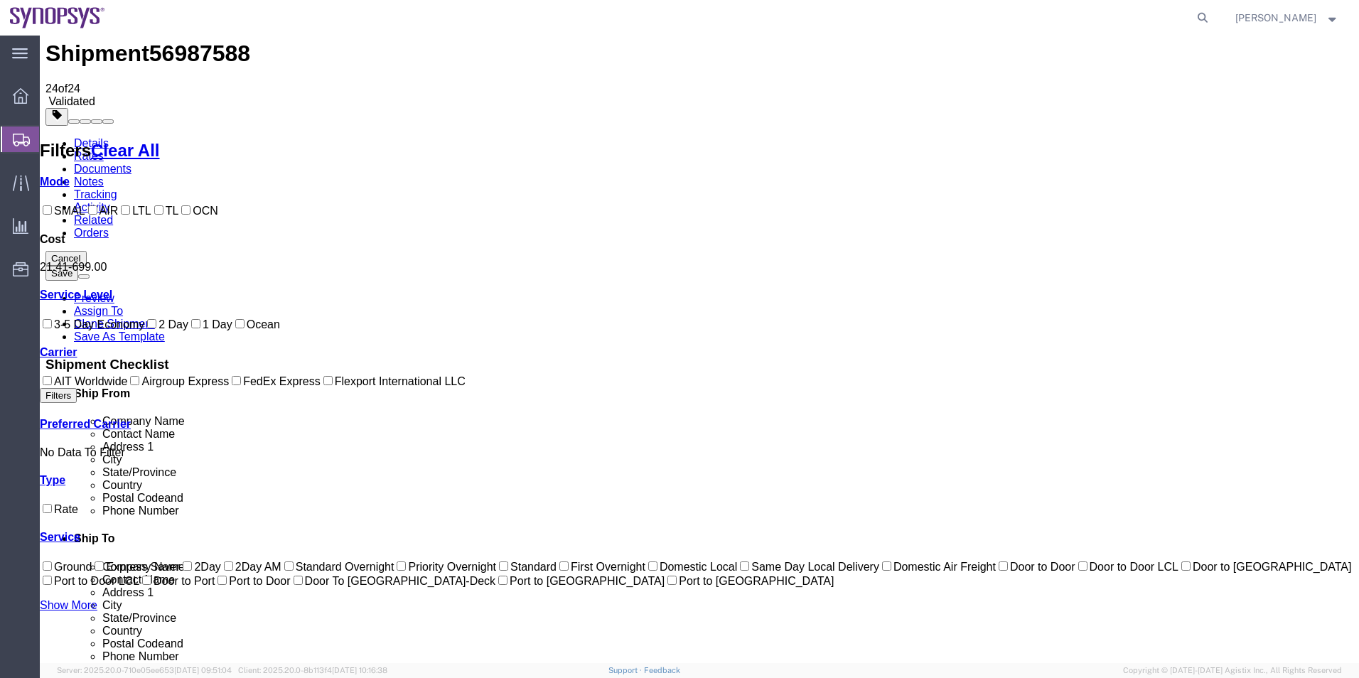
scroll to position [15, 0]
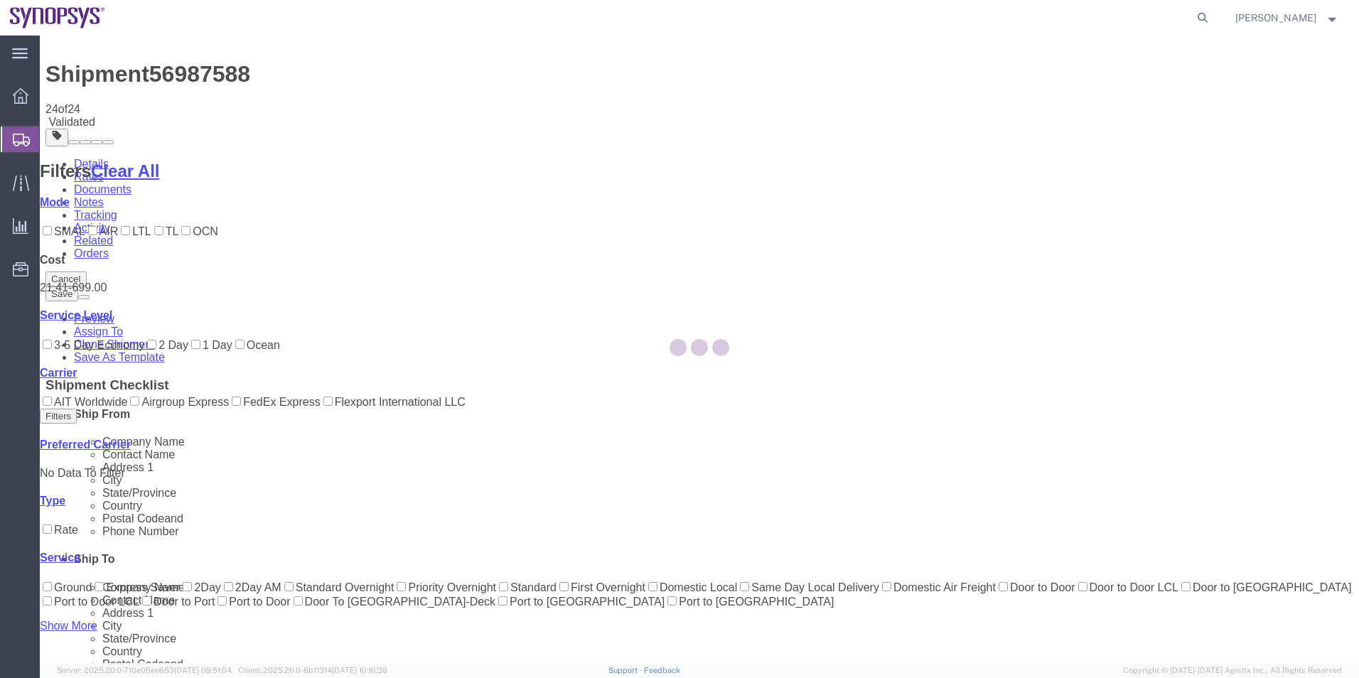
scroll to position [0, 0]
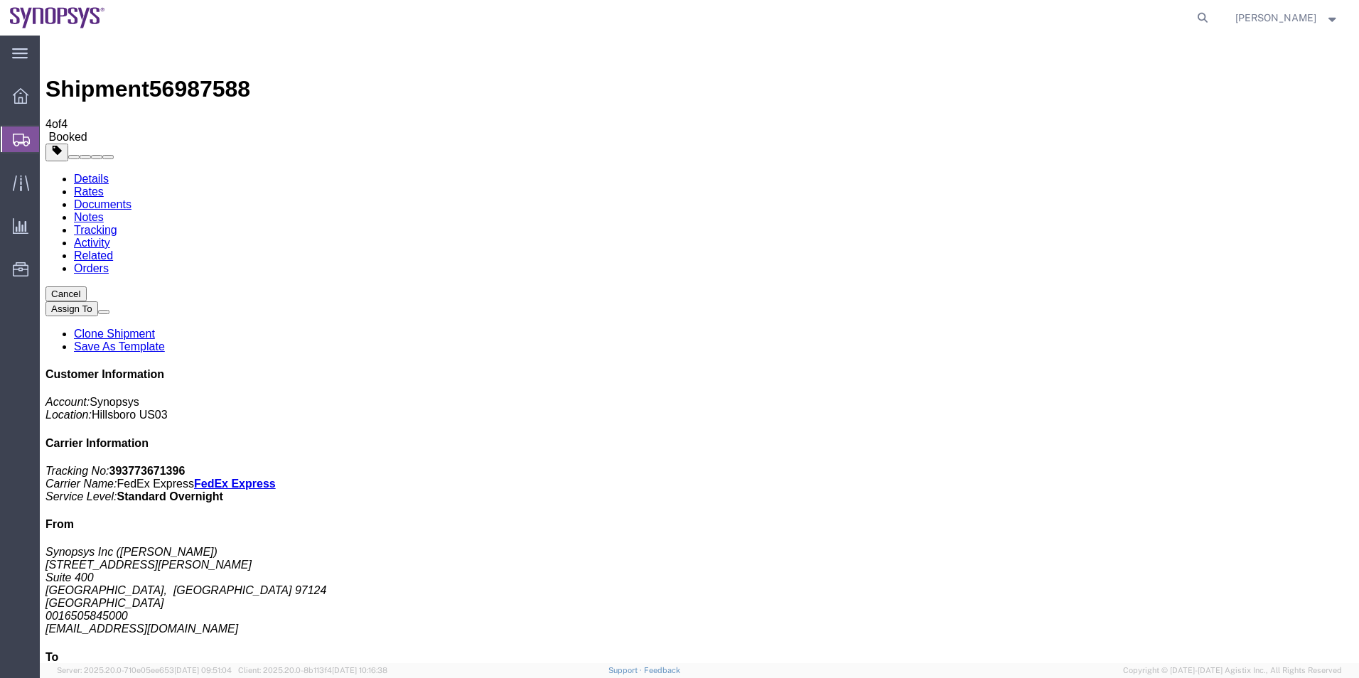
click at [0, 0] on span "Shipment Manager" at bounding box center [0, 0] width 0 height 0
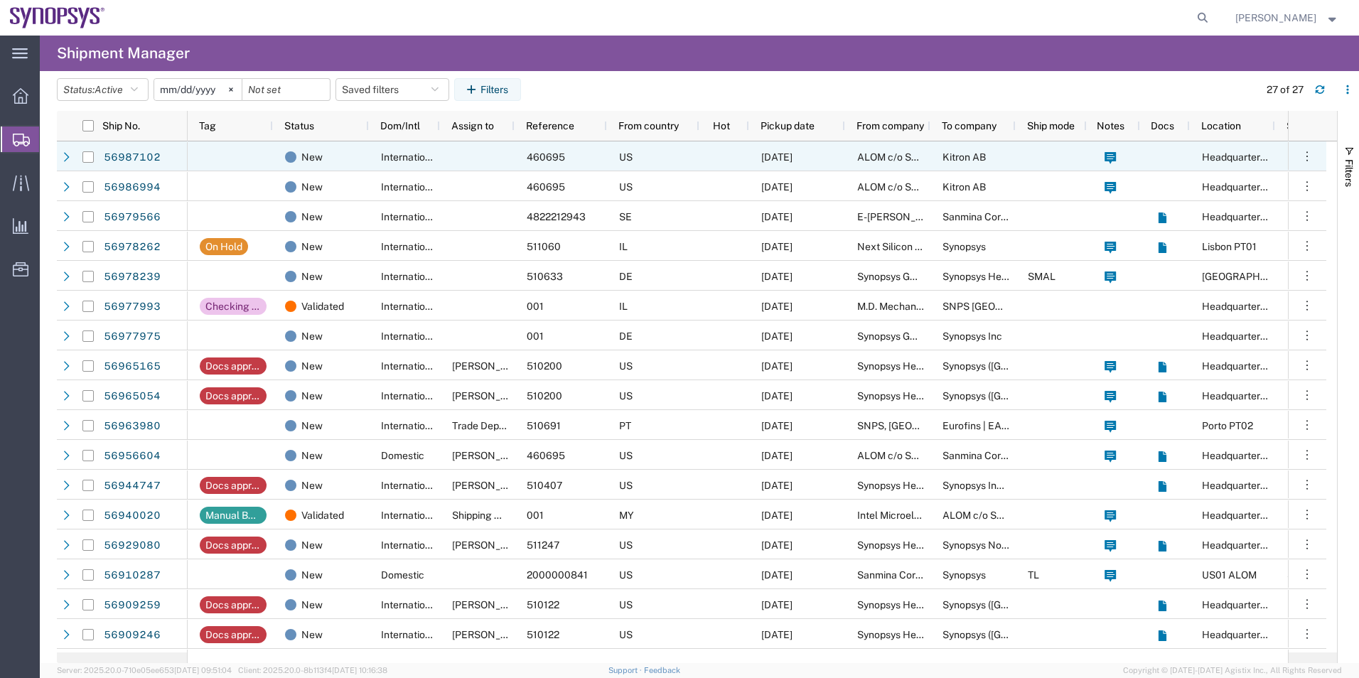
click at [492, 162] on div at bounding box center [477, 156] width 75 height 30
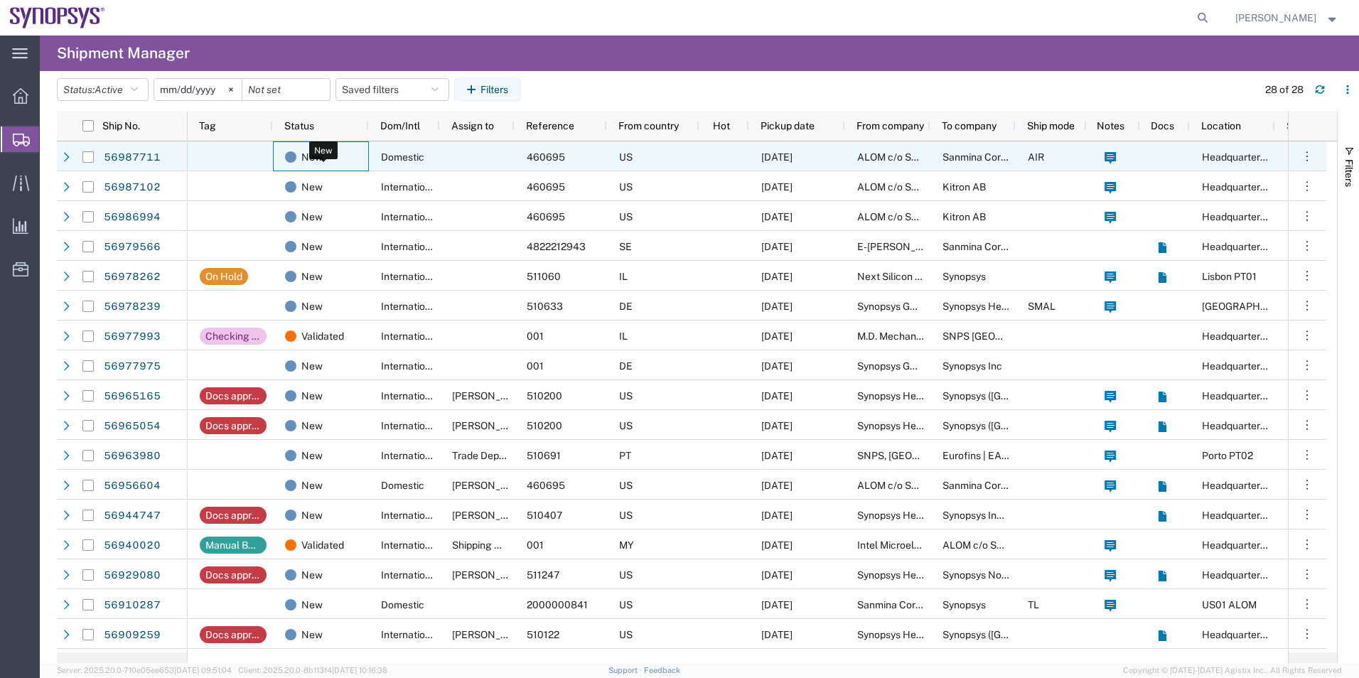
click at [339, 158] on div "New" at bounding box center [323, 157] width 77 height 30
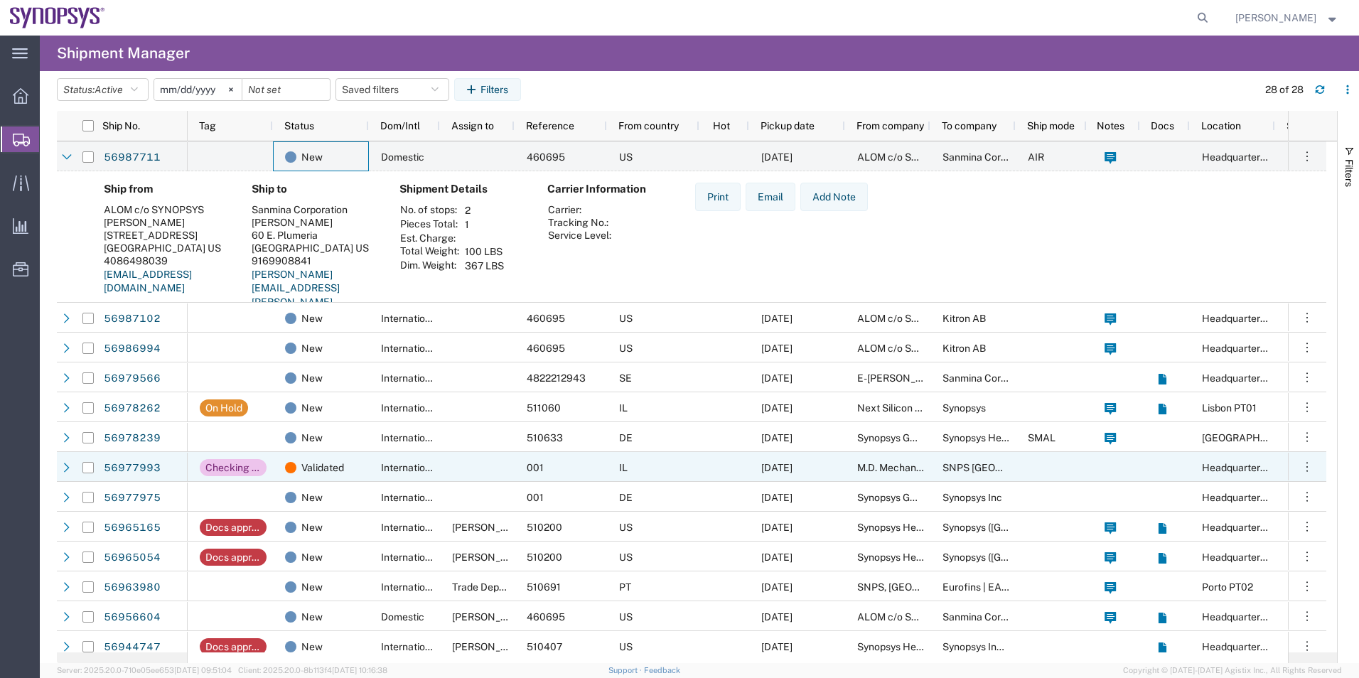
click at [480, 471] on div at bounding box center [477, 467] width 75 height 30
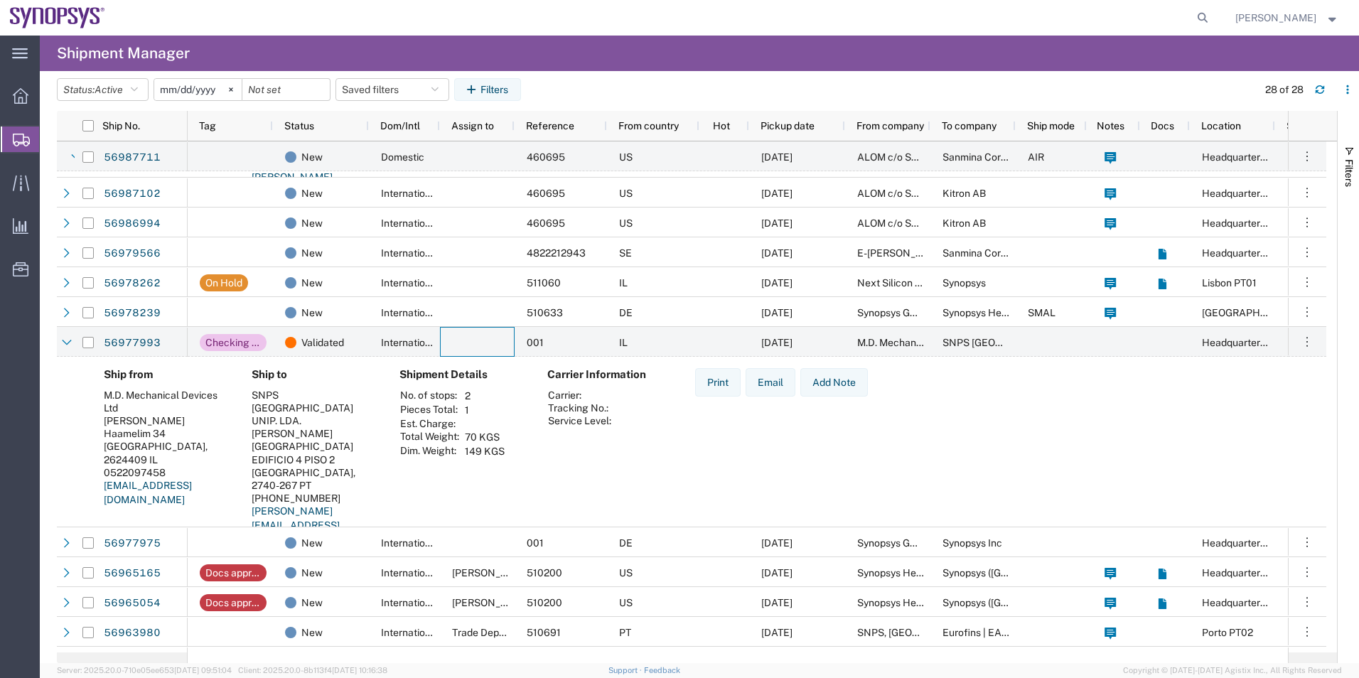
scroll to position [213, 0]
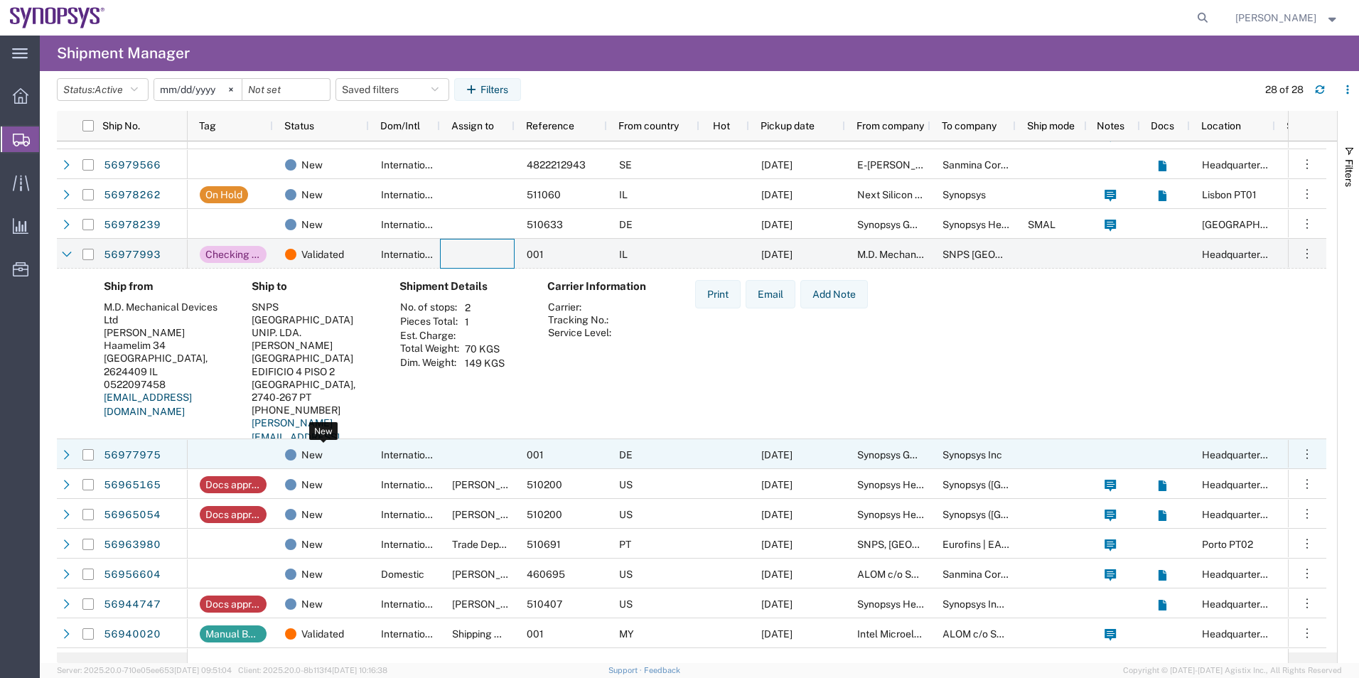
click at [296, 449] on div "New" at bounding box center [323, 455] width 77 height 30
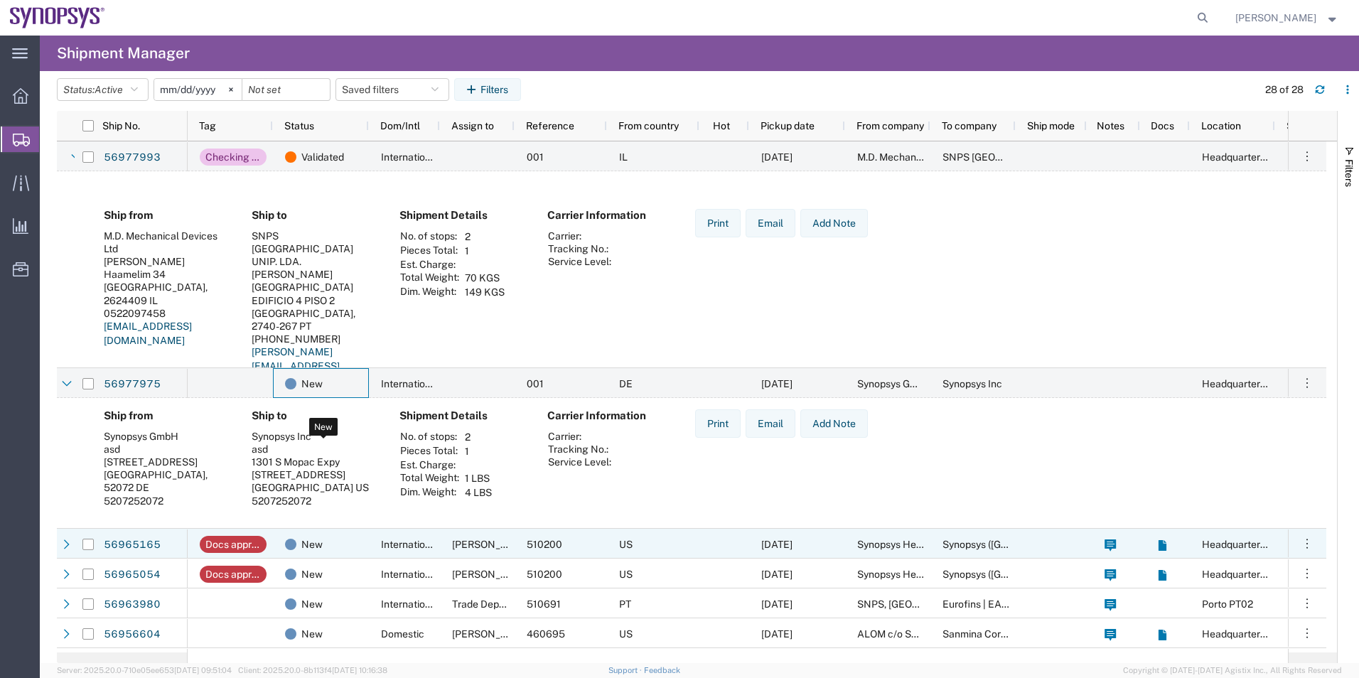
scroll to position [427, 0]
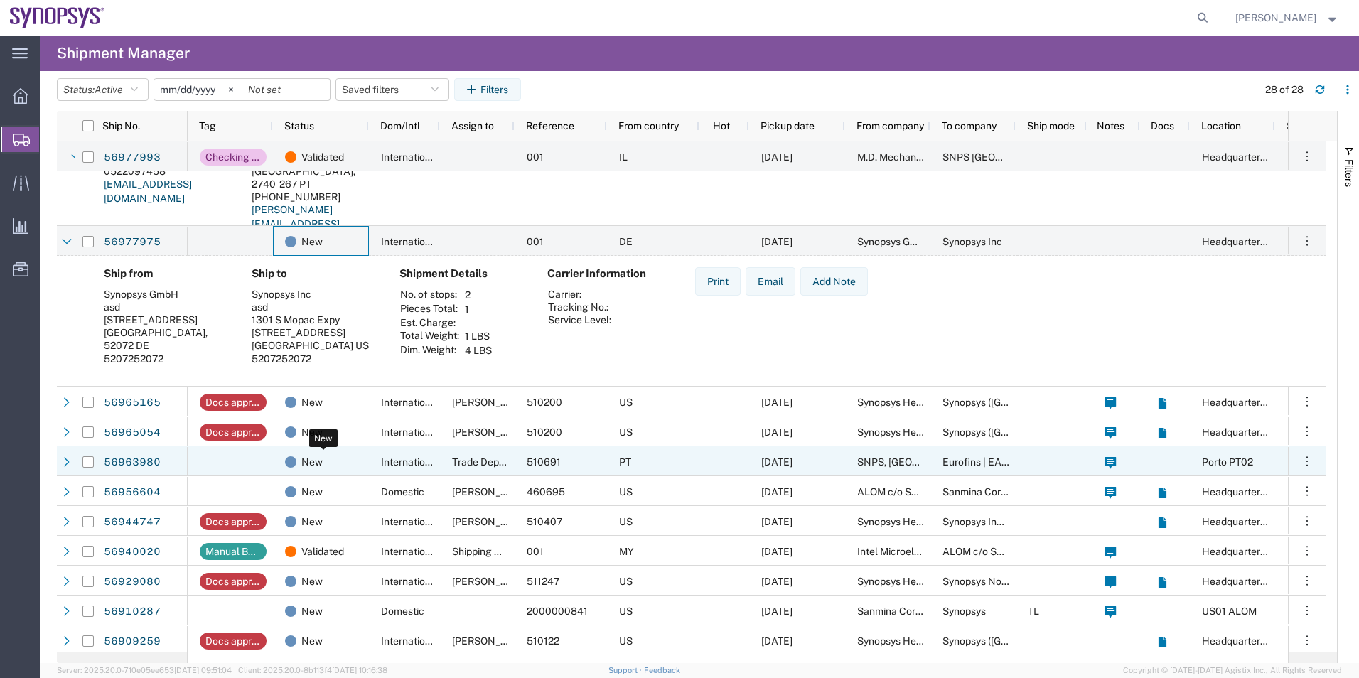
click at [353, 466] on div "New" at bounding box center [323, 462] width 77 height 30
